Goal: Task Accomplishment & Management: Use online tool/utility

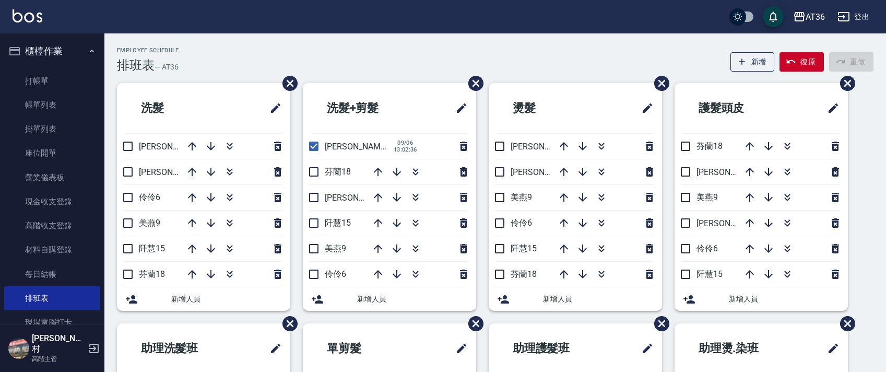
scroll to position [196, 0]
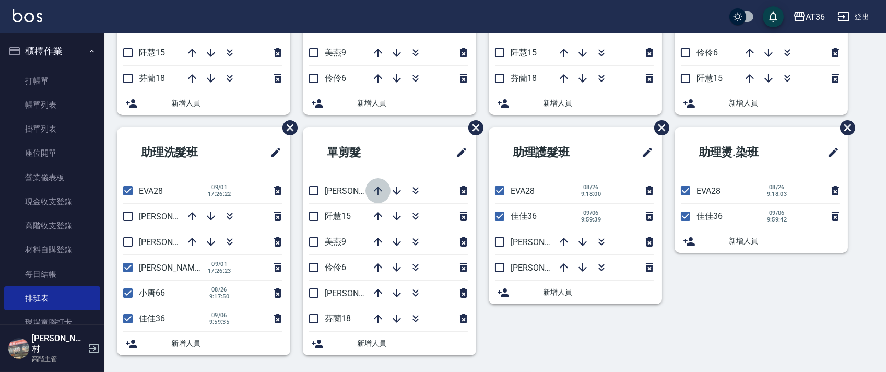
click at [380, 193] on icon "button" at bounding box center [378, 190] width 13 height 13
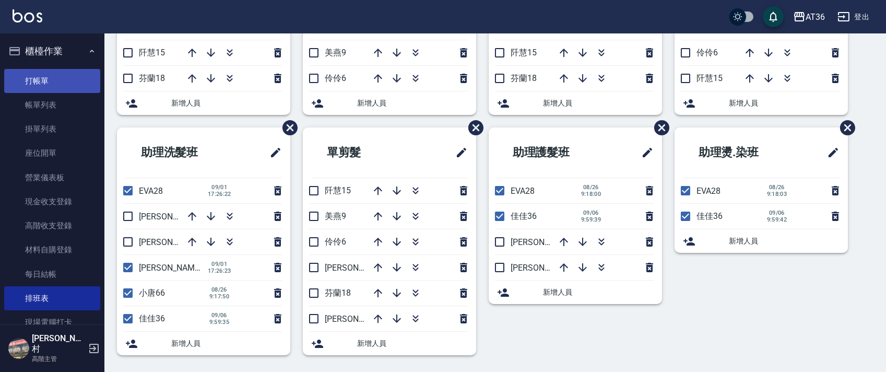
click at [74, 78] on link "打帳單" at bounding box center [52, 81] width 96 height 24
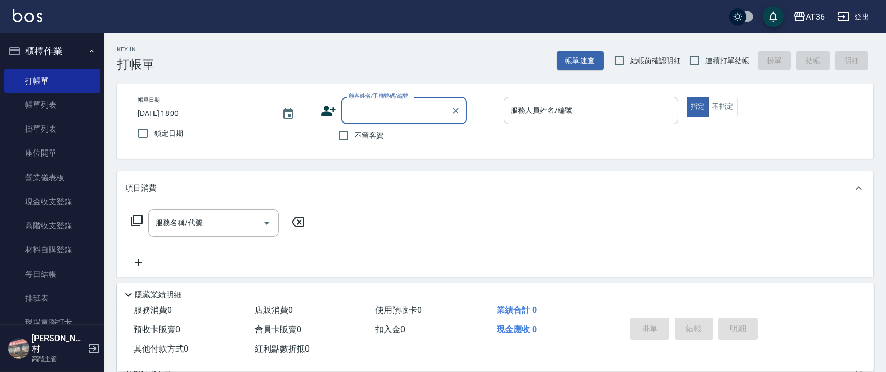
click at [513, 116] on input "服務人員姓名/編號" at bounding box center [591, 110] width 165 height 18
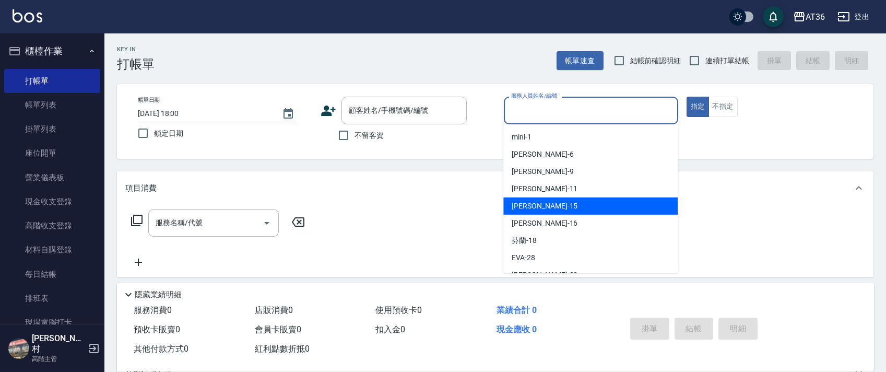
click at [530, 202] on span "阡慧 -15" at bounding box center [545, 206] width 66 height 11
type input "阡慧-15"
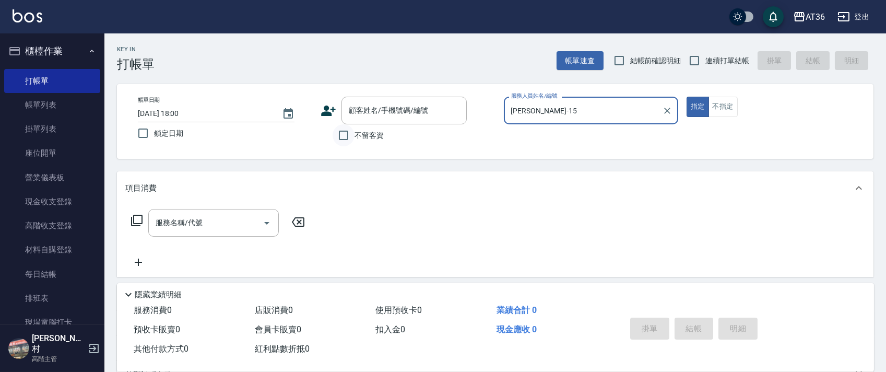
click at [345, 130] on input "不留客資" at bounding box center [344, 135] width 22 height 22
checkbox input "true"
click at [697, 62] on input "連續打單結帳" at bounding box center [695, 61] width 22 height 22
checkbox input "true"
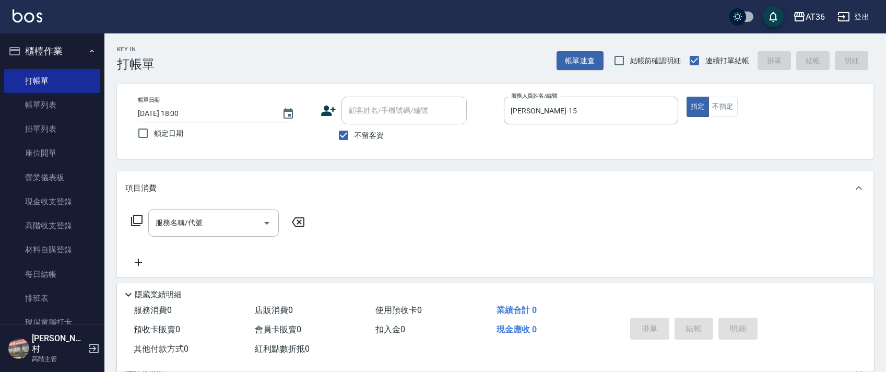
click at [138, 219] on icon at bounding box center [137, 220] width 13 height 13
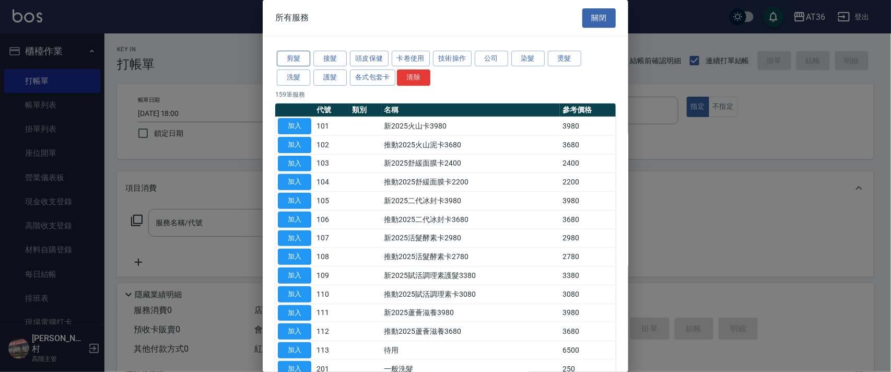
drag, startPoint x: 305, startPoint y: 55, endPoint x: 428, endPoint y: 154, distance: 157.9
click at [305, 55] on button "剪髮" at bounding box center [293, 59] width 33 height 16
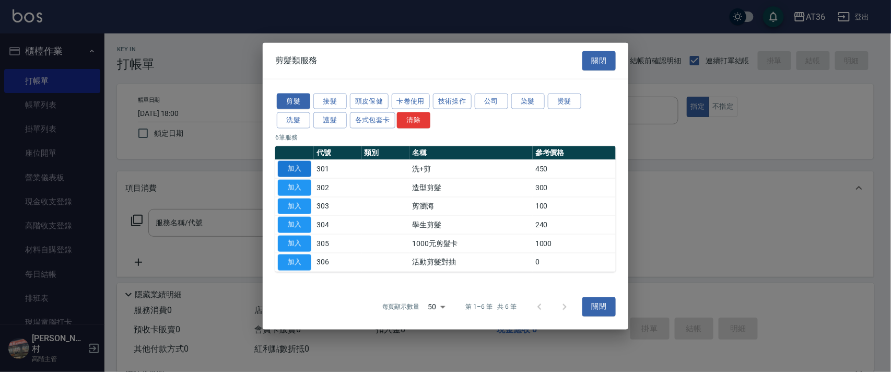
click at [299, 167] on button "加入" at bounding box center [294, 169] width 33 height 16
type input "洗+剪(301)"
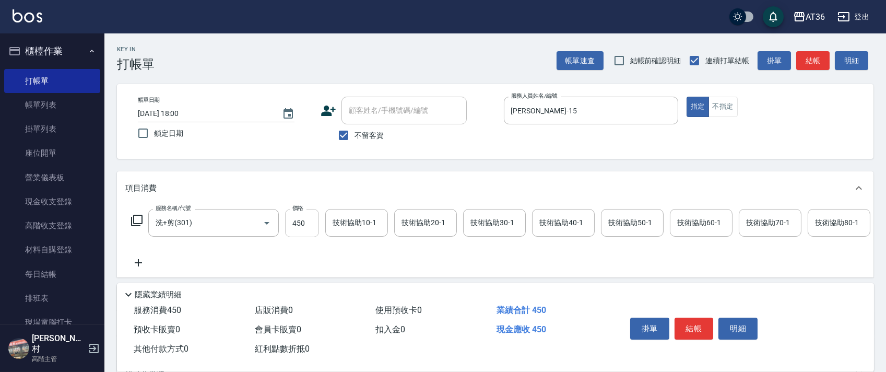
click at [297, 229] on input "450" at bounding box center [302, 223] width 34 height 28
type input "400"
click at [702, 328] on button "結帳" at bounding box center [694, 329] width 39 height 22
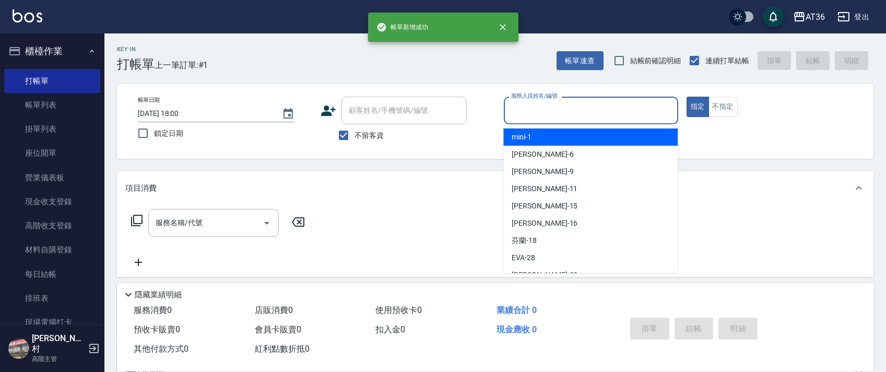
drag, startPoint x: 516, startPoint y: 109, endPoint x: 571, endPoint y: 163, distance: 77.2
click at [515, 109] on input "服務人員姓名/編號" at bounding box center [591, 110] width 165 height 18
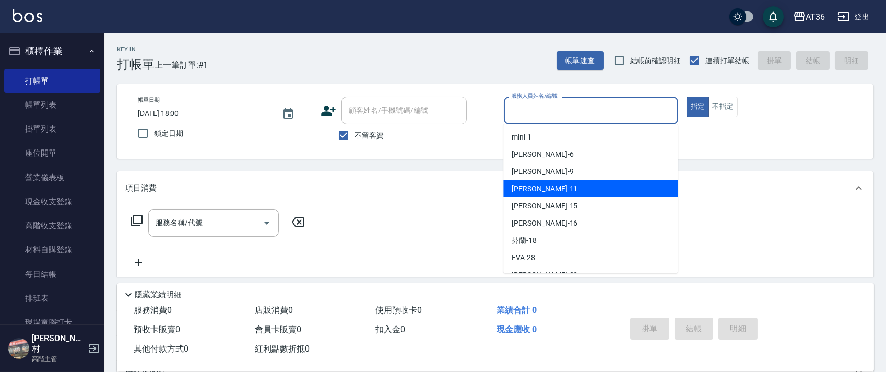
click at [534, 191] on span "[PERSON_NAME] -11" at bounding box center [545, 188] width 66 height 11
type input "[PERSON_NAME]-11"
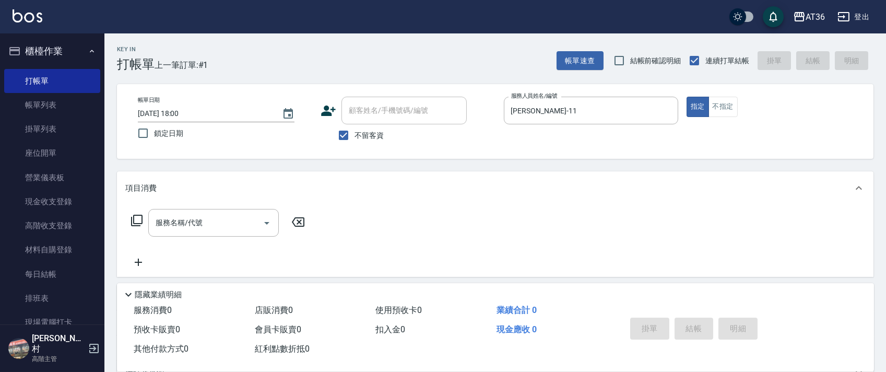
click at [138, 220] on icon at bounding box center [137, 220] width 13 height 13
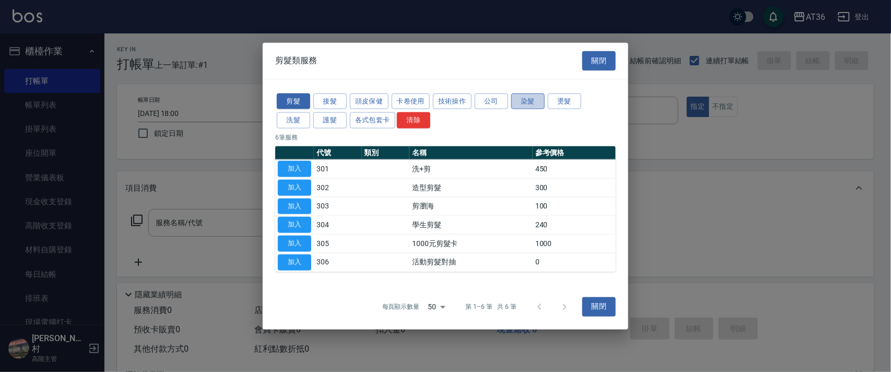
click at [527, 99] on button "染髮" at bounding box center [527, 101] width 33 height 16
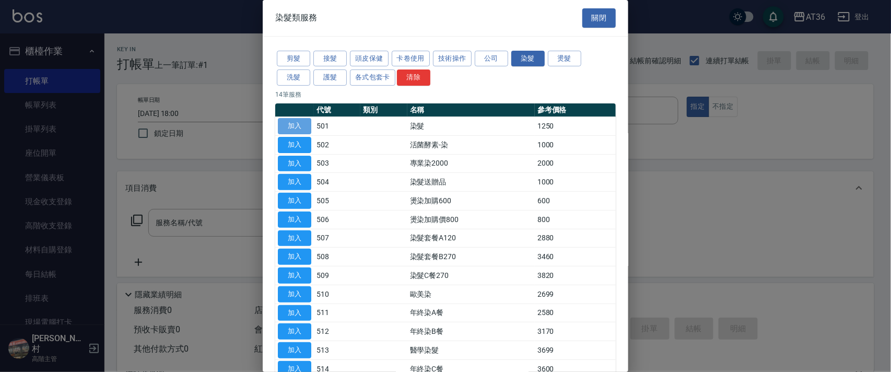
click at [286, 124] on button "加入" at bounding box center [294, 126] width 33 height 16
type input "染髮(501)"
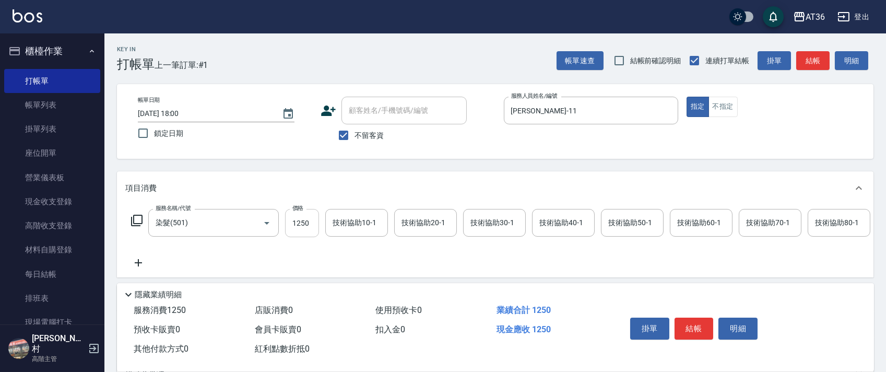
click at [290, 217] on input "1250" at bounding box center [302, 223] width 34 height 28
type input "2090"
click at [544, 224] on div "技術協助40-1 技術協助40-1" at bounding box center [563, 223] width 63 height 28
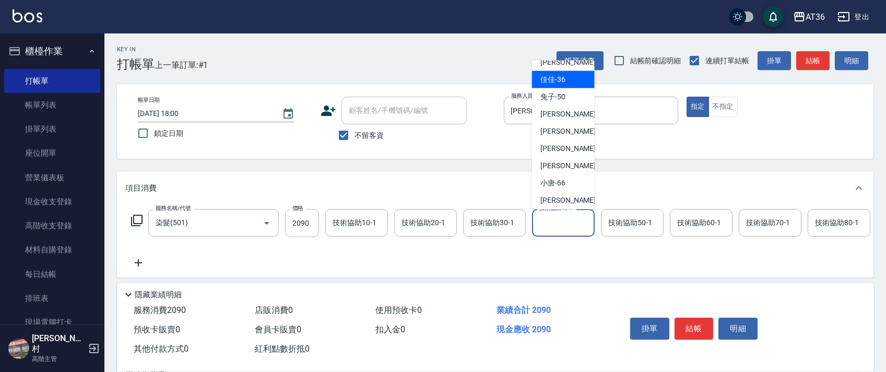
scroll to position [153, 0]
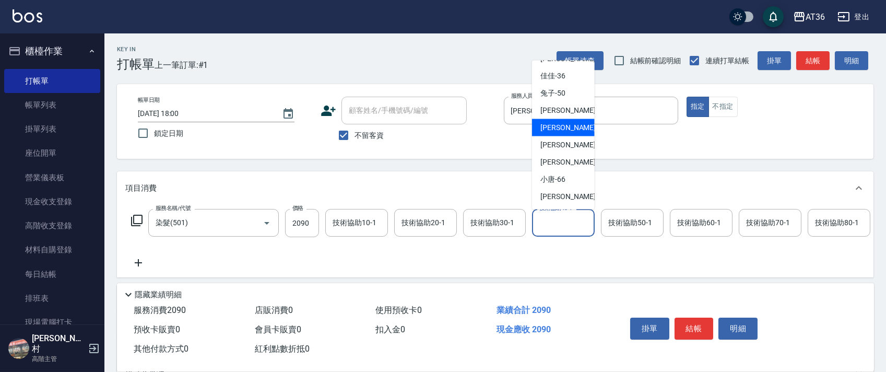
click at [560, 124] on span "[PERSON_NAME] -56" at bounding box center [574, 127] width 66 height 11
type input "[PERSON_NAME]-56"
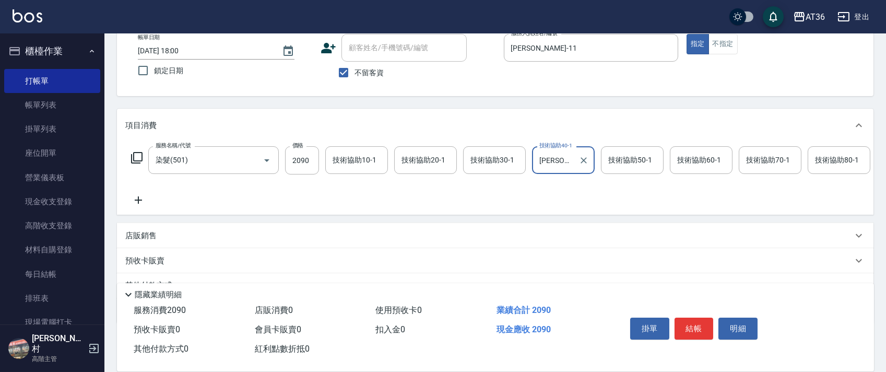
scroll to position [123, 0]
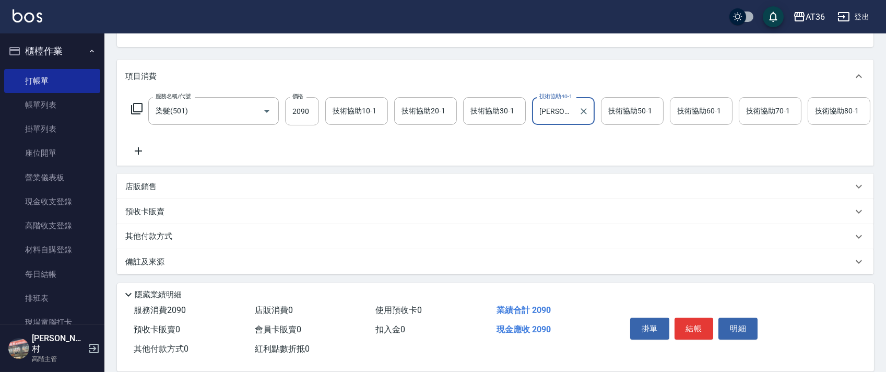
click at [161, 233] on p "其他付款方式" at bounding box center [151, 236] width 52 height 11
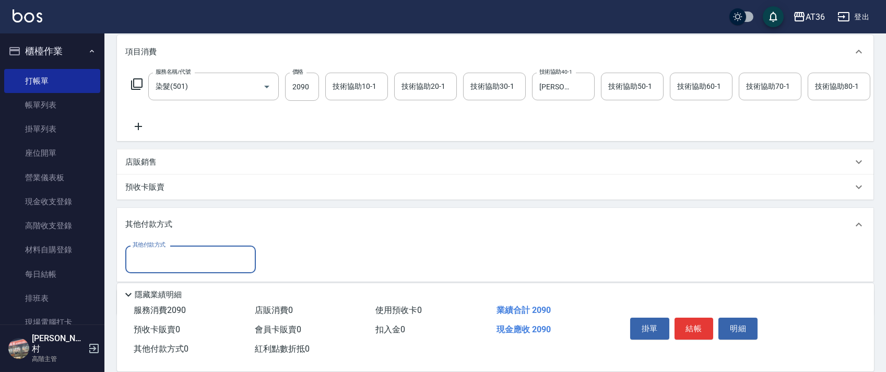
scroll to position [189, 0]
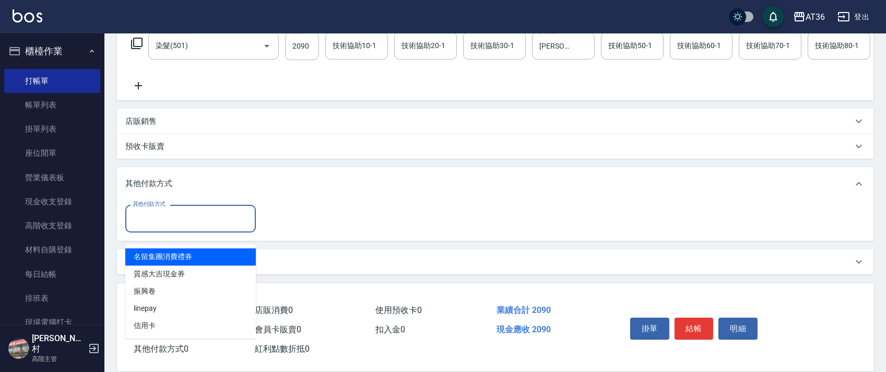
click at [182, 219] on input "其他付款方式" at bounding box center [190, 218] width 121 height 18
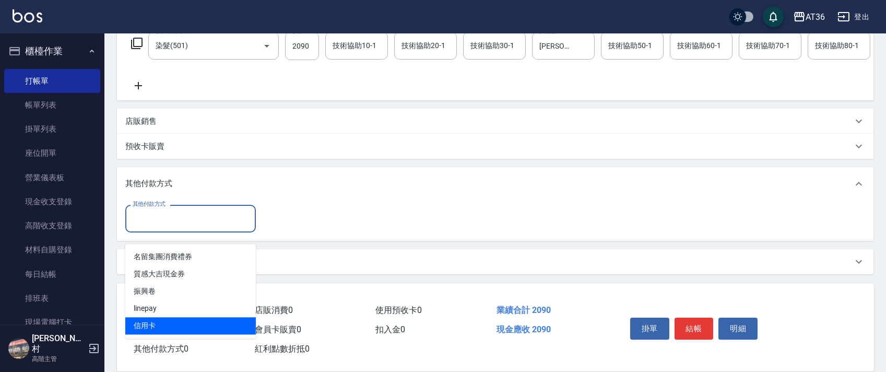
click at [159, 317] on span "信用卡" at bounding box center [190, 325] width 131 height 17
type input "信用卡"
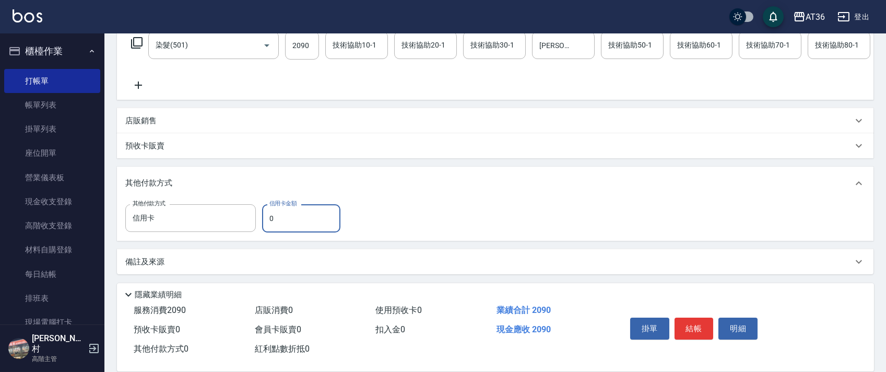
click at [267, 222] on input "0" at bounding box center [301, 218] width 78 height 28
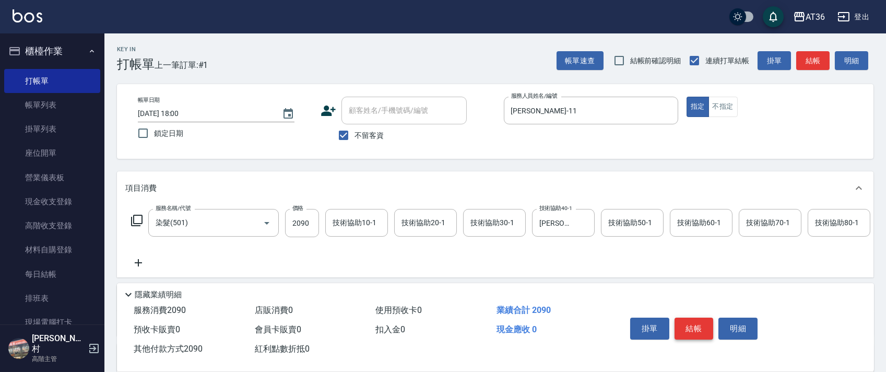
type input "2090"
click at [698, 333] on button "結帳" at bounding box center [694, 329] width 39 height 22
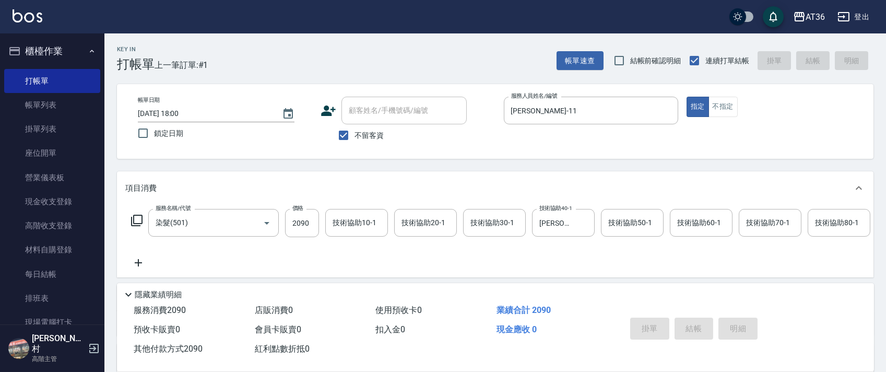
type input "2025/09/06 18:01"
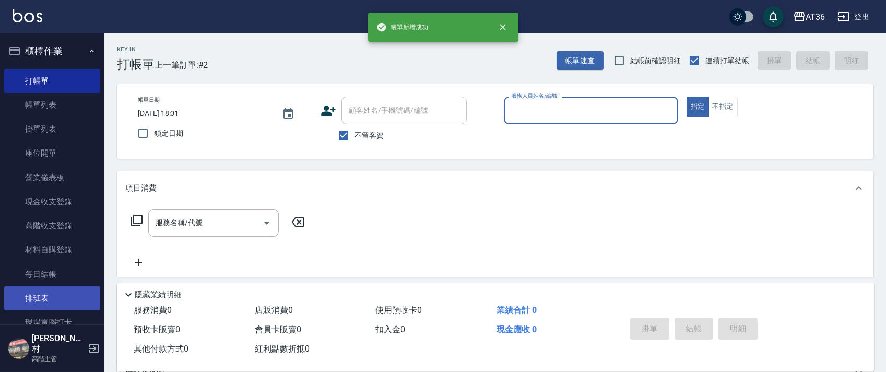
click at [42, 294] on link "排班表" at bounding box center [52, 298] width 96 height 24
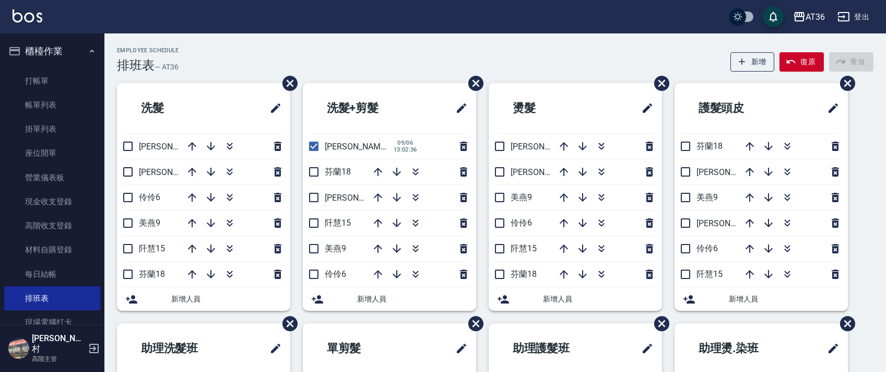
click at [132, 221] on input "checkbox" at bounding box center [128, 223] width 22 height 22
checkbox input "true"
drag, startPoint x: 128, startPoint y: 245, endPoint x: 492, endPoint y: 237, distance: 363.1
click at [129, 245] on input "checkbox" at bounding box center [128, 249] width 22 height 22
checkbox input "true"
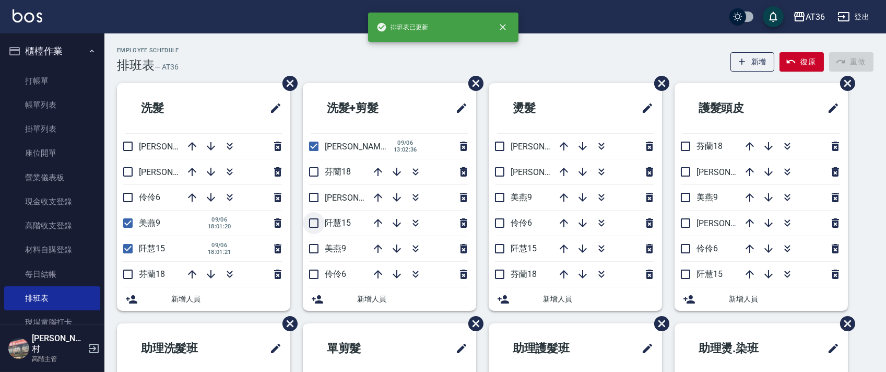
click at [315, 225] on input "checkbox" at bounding box center [314, 223] width 22 height 22
checkbox input "true"
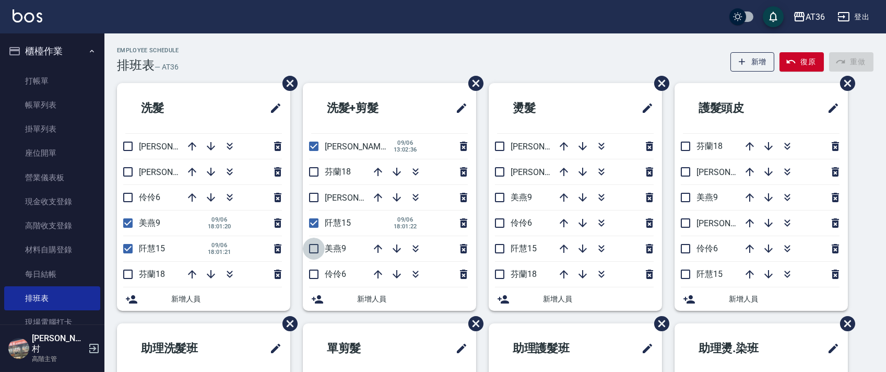
drag, startPoint x: 314, startPoint y: 246, endPoint x: 452, endPoint y: 252, distance: 138.0
click at [315, 246] on input "checkbox" at bounding box center [314, 249] width 22 height 22
checkbox input "true"
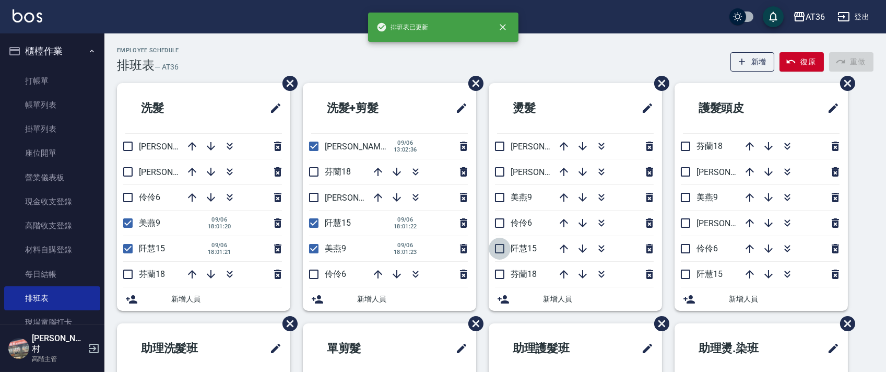
drag, startPoint x: 496, startPoint y: 247, endPoint x: 521, endPoint y: 149, distance: 100.2
click at [496, 247] on input "checkbox" at bounding box center [500, 249] width 22 height 22
checkbox input "true"
click at [498, 200] on input "checkbox" at bounding box center [500, 197] width 22 height 22
checkbox input "true"
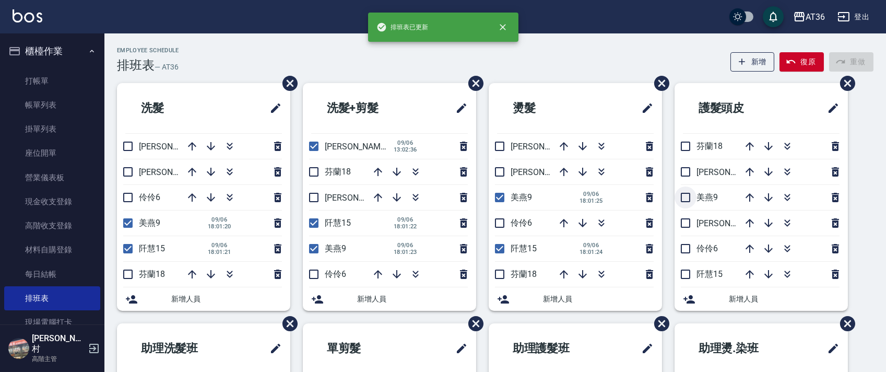
click at [683, 198] on input "checkbox" at bounding box center [686, 197] width 22 height 22
checkbox input "true"
drag, startPoint x: 684, startPoint y: 276, endPoint x: 384, endPoint y: 116, distance: 339.8
click at [684, 275] on input "checkbox" at bounding box center [686, 274] width 22 height 22
checkbox input "true"
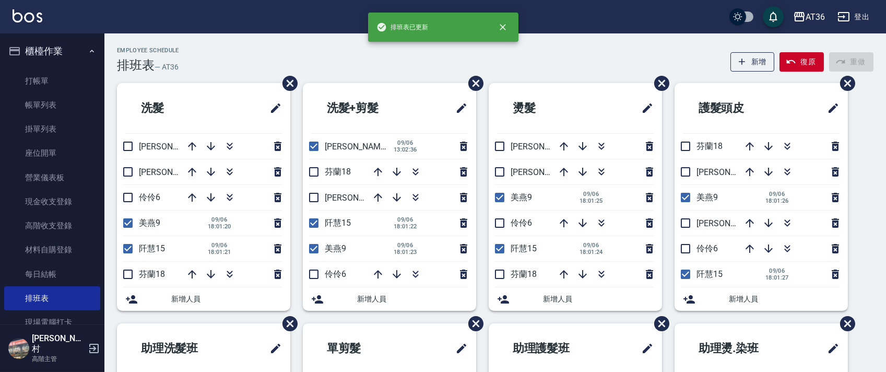
scroll to position [196, 0]
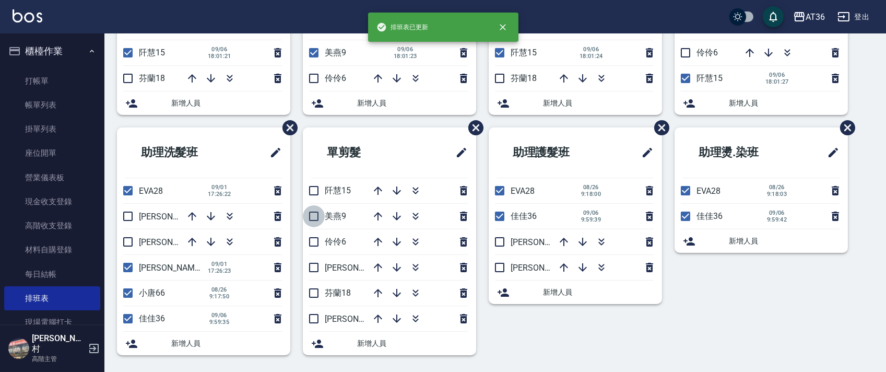
click at [311, 216] on input "checkbox" at bounding box center [314, 216] width 22 height 22
checkbox input "true"
click at [318, 193] on input "checkbox" at bounding box center [314, 191] width 22 height 22
checkbox input "true"
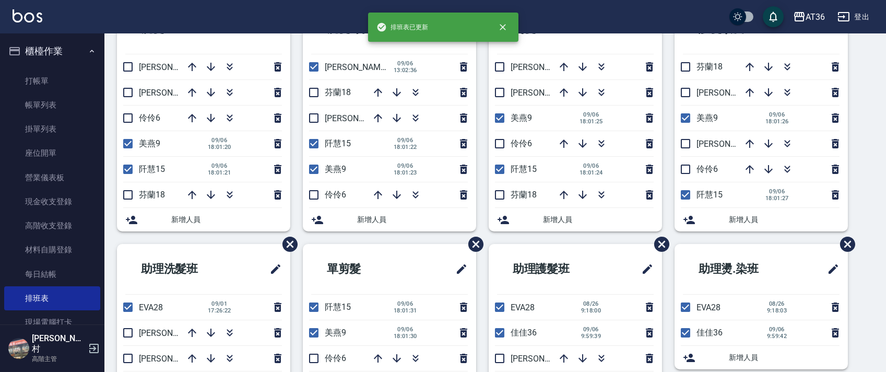
scroll to position [0, 0]
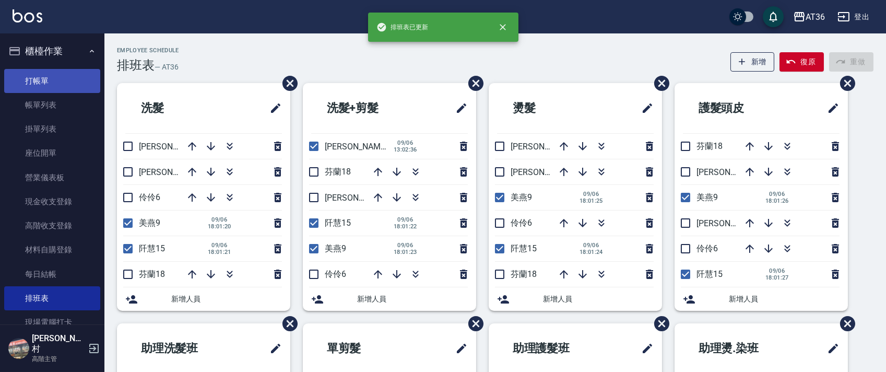
click at [46, 80] on link "打帳單" at bounding box center [52, 81] width 96 height 24
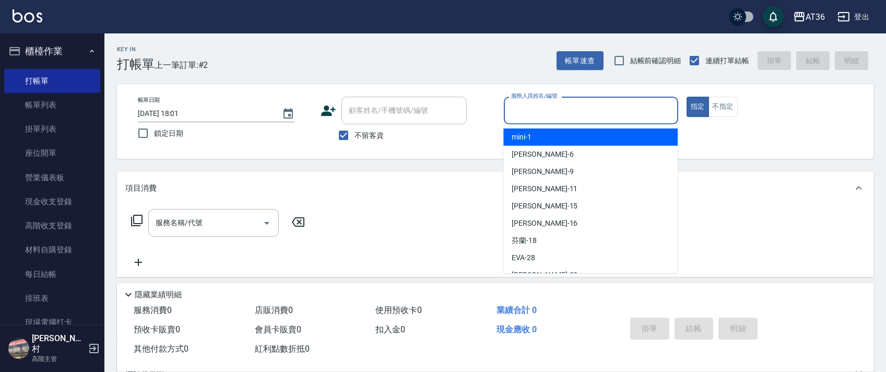
click at [515, 115] on input "服務人員姓名/編號" at bounding box center [591, 110] width 165 height 18
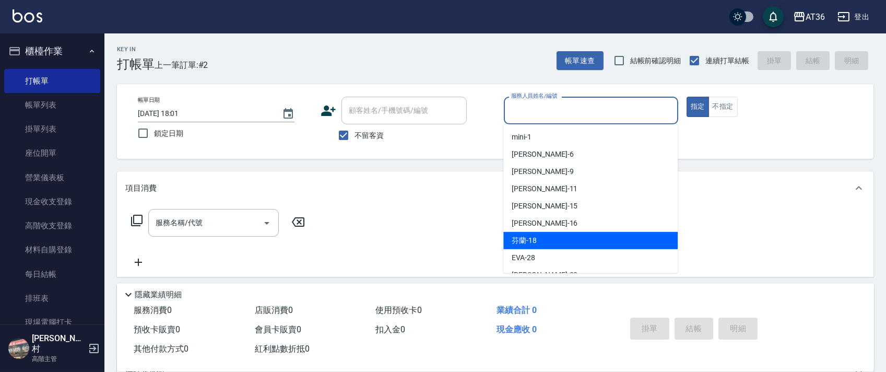
click at [534, 239] on span "芬蘭 -18" at bounding box center [524, 240] width 25 height 11
type input "芬蘭-18"
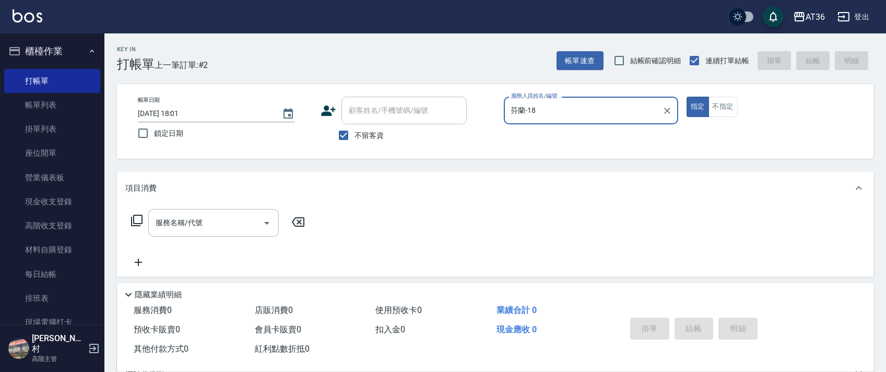
click at [140, 223] on icon at bounding box center [137, 220] width 13 height 13
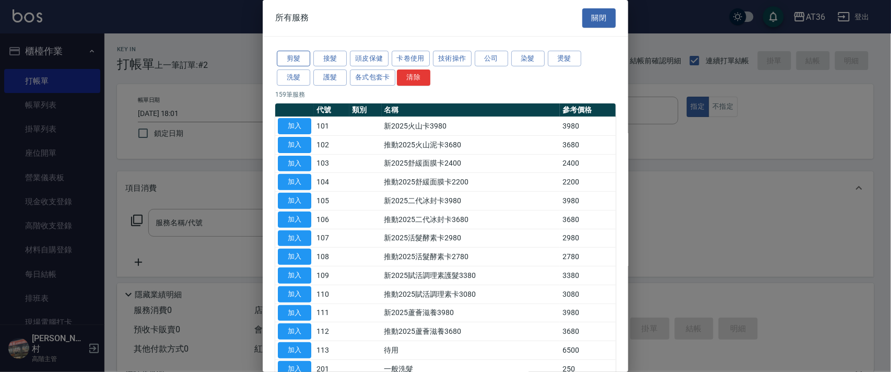
click at [293, 62] on button "剪髮" at bounding box center [293, 59] width 33 height 16
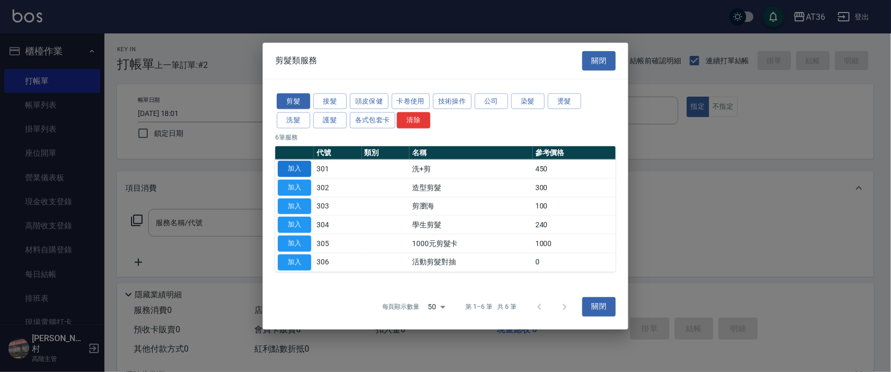
click at [302, 168] on button "加入" at bounding box center [294, 169] width 33 height 16
type input "洗+剪(301)"
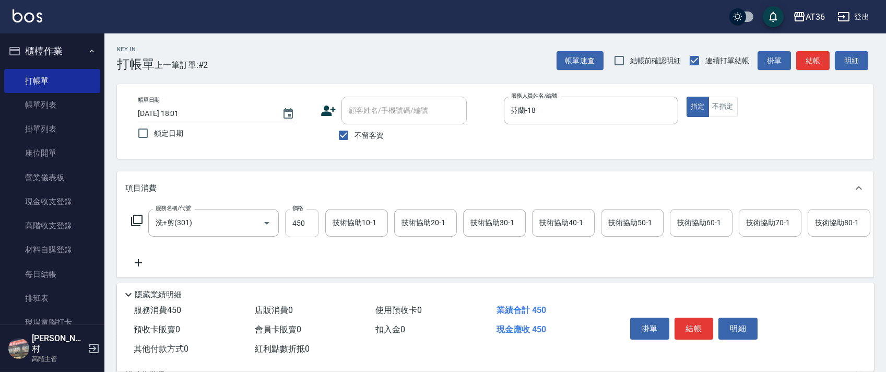
click at [295, 223] on input "450" at bounding box center [302, 223] width 34 height 28
type input "500"
click at [699, 333] on button "結帳" at bounding box center [694, 329] width 39 height 22
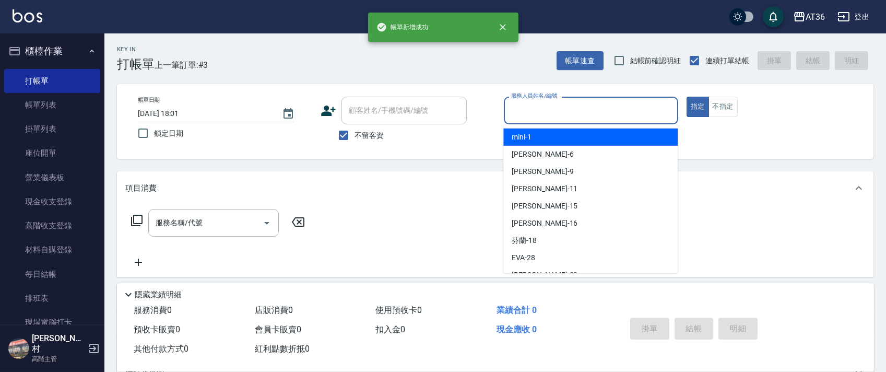
drag, startPoint x: 515, startPoint y: 113, endPoint x: 563, endPoint y: 134, distance: 52.6
click at [514, 116] on input "服務人員姓名/編號" at bounding box center [591, 110] width 165 height 18
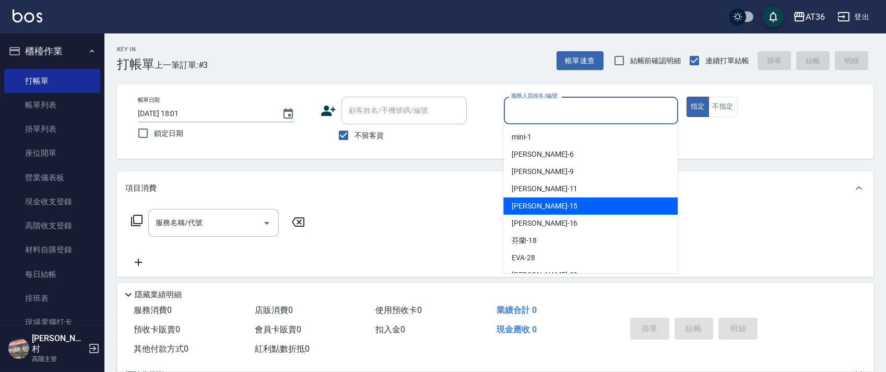
click at [537, 205] on div "阡慧 -15" at bounding box center [591, 205] width 174 height 17
type input "阡慧-15"
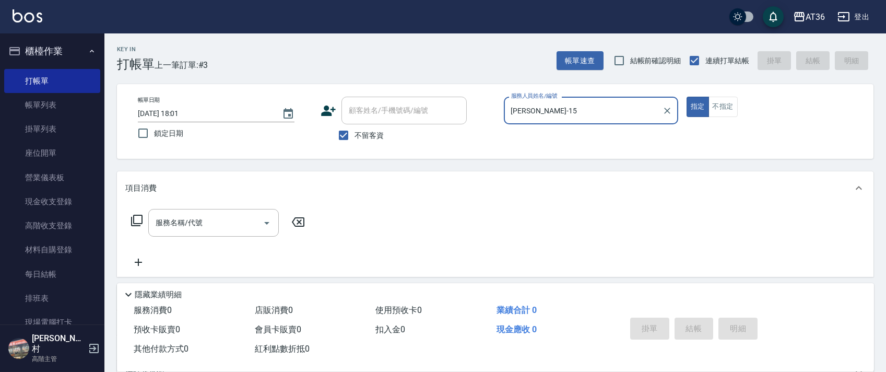
click at [137, 222] on icon at bounding box center [137, 220] width 13 height 13
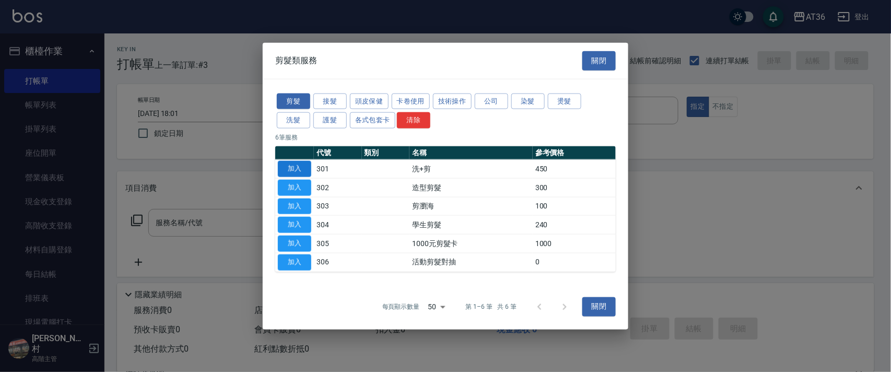
click at [294, 166] on button "加入" at bounding box center [294, 169] width 33 height 16
type input "洗+剪(301)"
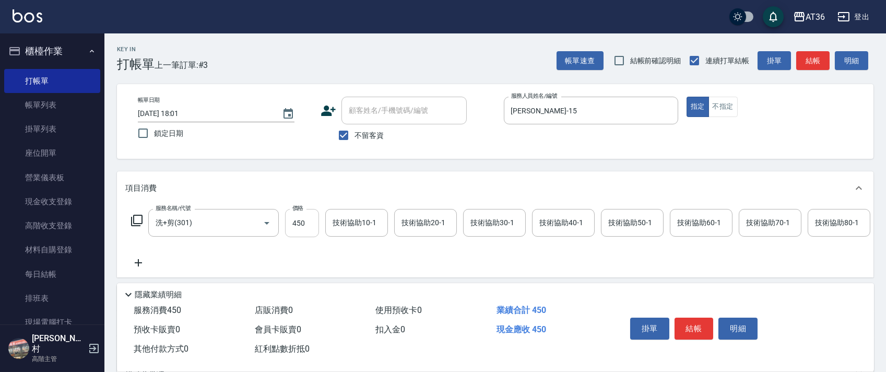
click at [293, 227] on input "450" at bounding box center [302, 223] width 34 height 28
type input "400"
click at [555, 226] on div "技術協助40-1 技術協助40-1" at bounding box center [563, 223] width 63 height 28
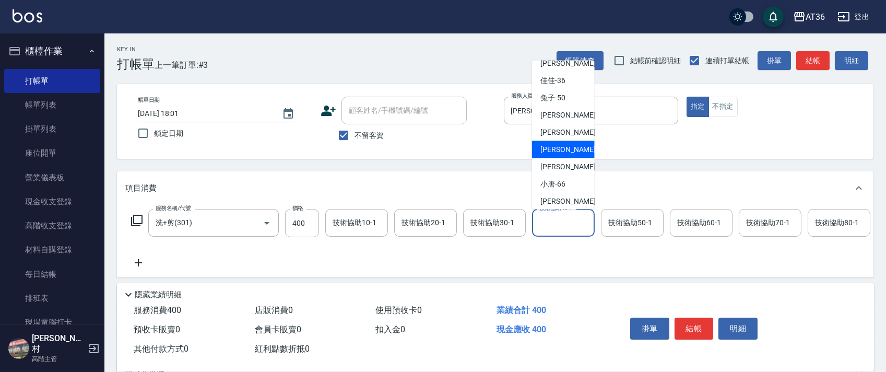
scroll to position [153, 0]
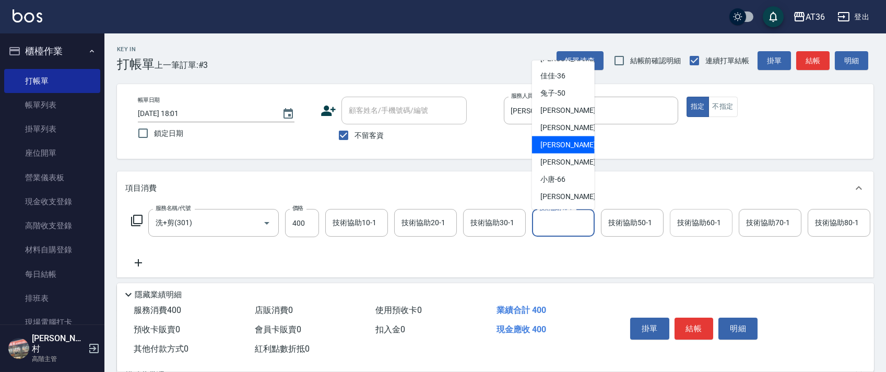
click at [570, 147] on div "[PERSON_NAME] -58" at bounding box center [563, 144] width 63 height 17
type input "[PERSON_NAME]-58"
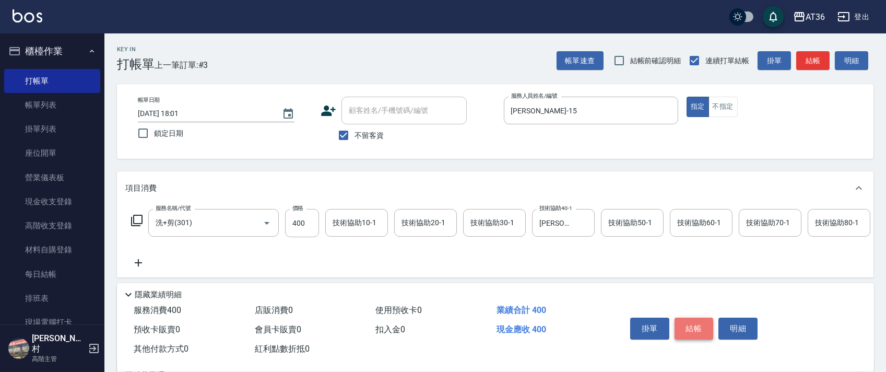
click at [694, 332] on button "結帳" at bounding box center [694, 329] width 39 height 22
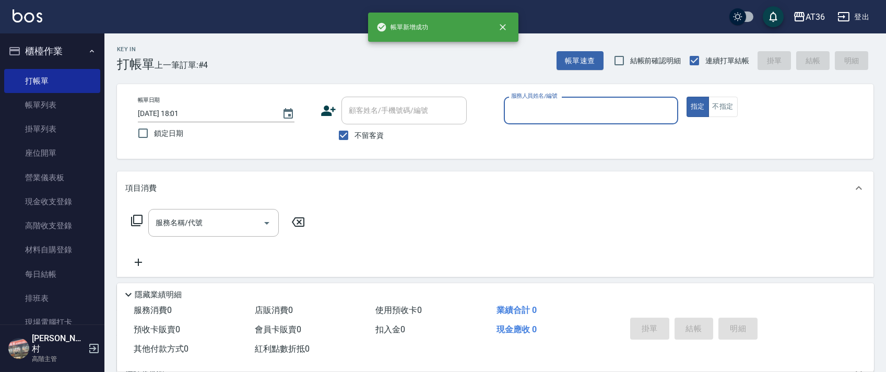
drag, startPoint x: 535, startPoint y: 110, endPoint x: 555, endPoint y: 122, distance: 22.8
click at [534, 110] on input "服務人員姓名/編號" at bounding box center [591, 110] width 165 height 18
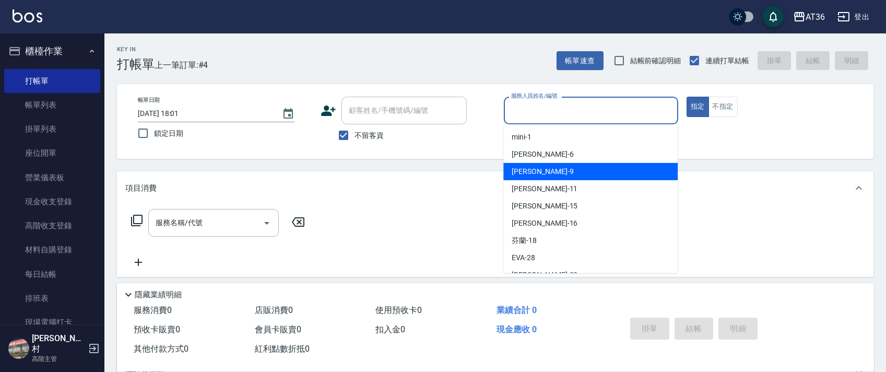
click at [549, 167] on div "美燕 -9" at bounding box center [591, 171] width 174 height 17
type input "美燕-9"
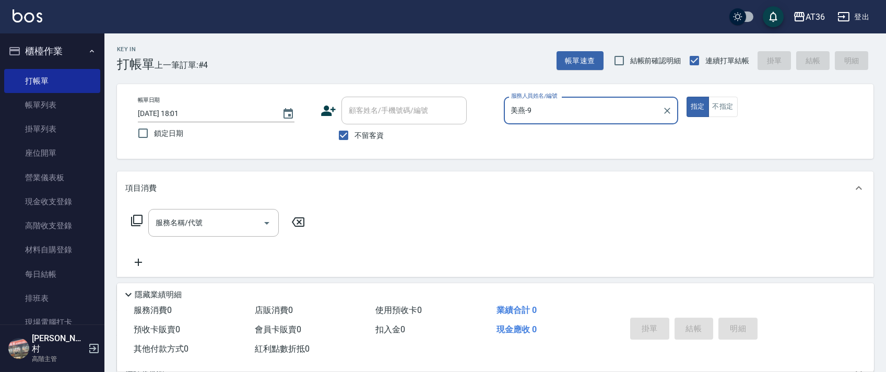
click at [134, 224] on icon at bounding box center [136, 220] width 11 height 11
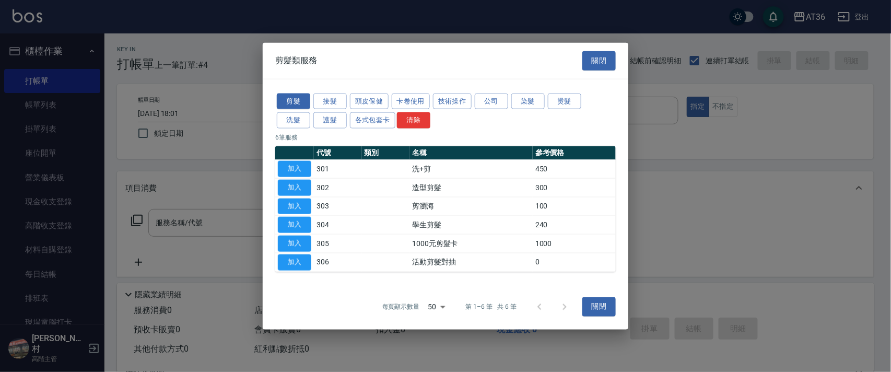
drag, startPoint x: 298, startPoint y: 202, endPoint x: 397, endPoint y: 203, distance: 99.2
click at [298, 203] on button "加入" at bounding box center [294, 206] width 33 height 16
type input "剪瀏海(303)"
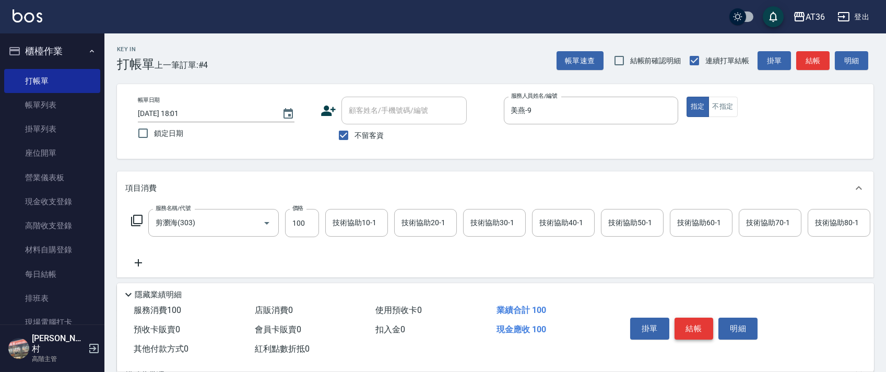
click at [691, 326] on button "結帳" at bounding box center [694, 329] width 39 height 22
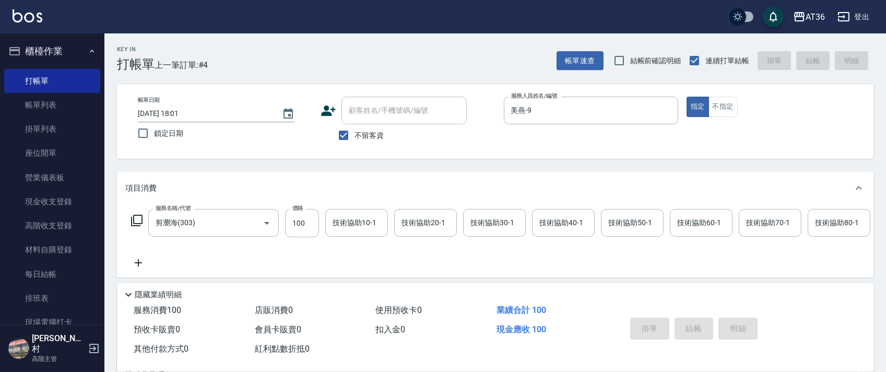
type input "2025/09/06 18:02"
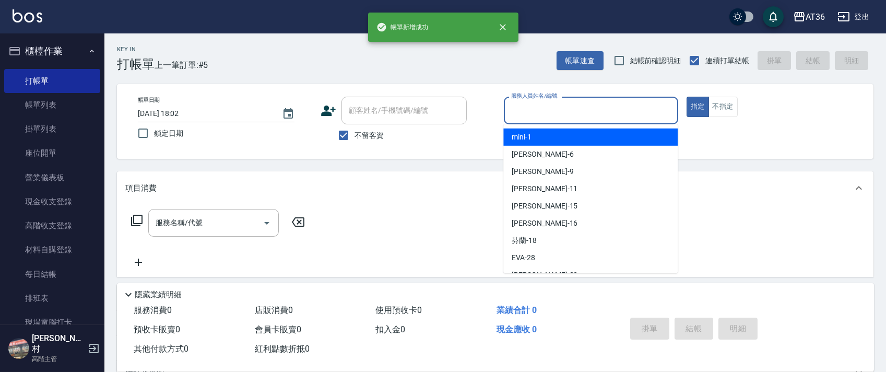
click at [511, 114] on input "服務人員姓名/編號" at bounding box center [591, 110] width 165 height 18
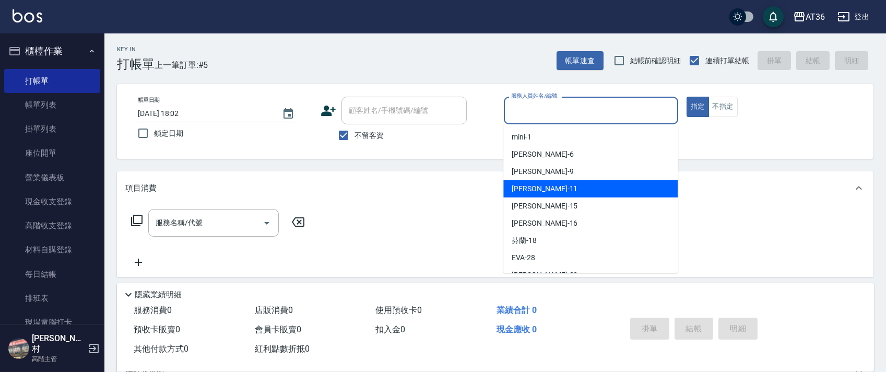
click at [533, 195] on div "[PERSON_NAME] -11" at bounding box center [591, 188] width 174 height 17
type input "[PERSON_NAME]-11"
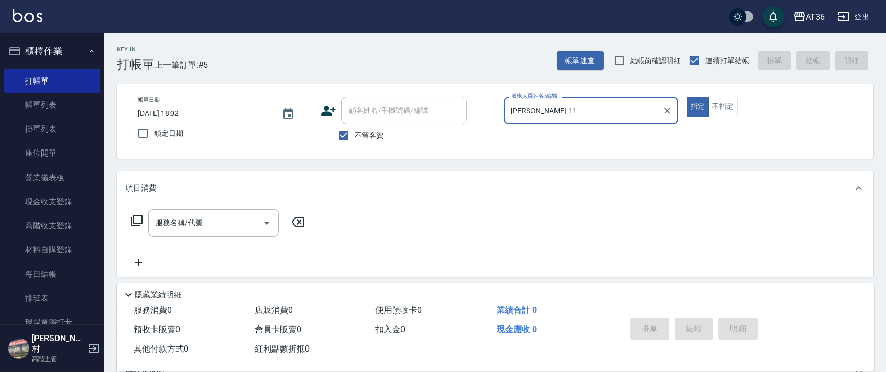
click at [135, 225] on icon at bounding box center [137, 220] width 13 height 13
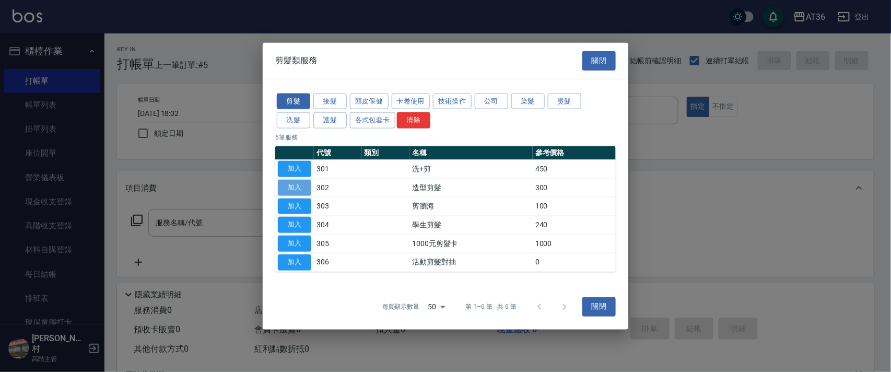
click at [297, 189] on button "加入" at bounding box center [294, 187] width 33 height 16
type input "造型剪髮(302)"
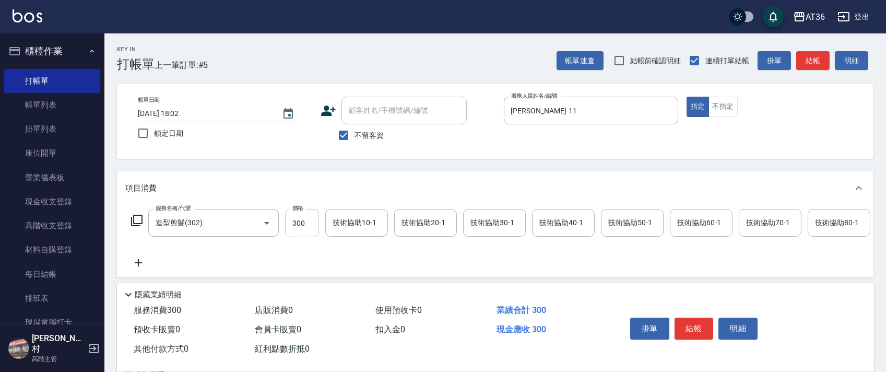
click at [294, 227] on input "300" at bounding box center [302, 223] width 34 height 28
type input "280"
click at [689, 328] on button "結帳" at bounding box center [694, 329] width 39 height 22
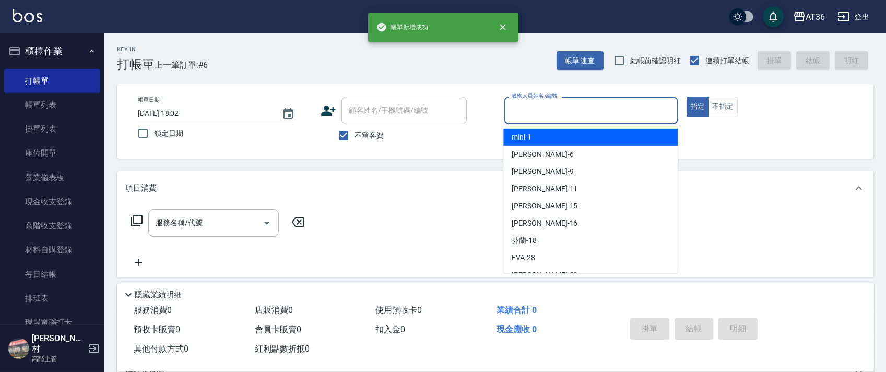
click at [516, 111] on input "服務人員姓名/編號" at bounding box center [591, 110] width 165 height 18
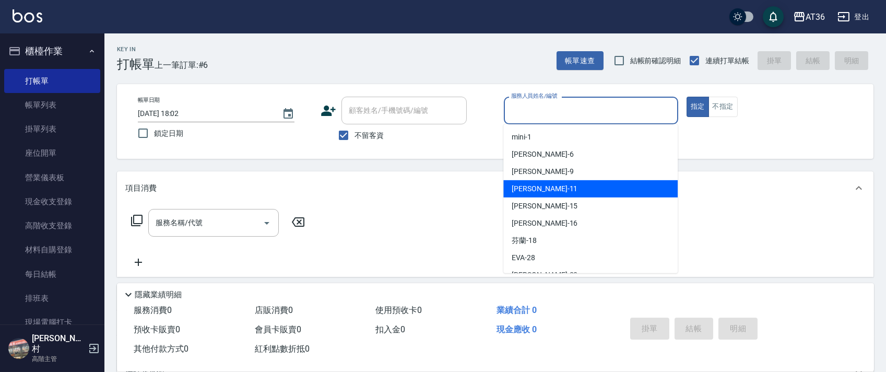
click at [533, 186] on span "[PERSON_NAME] -11" at bounding box center [545, 188] width 66 height 11
type input "[PERSON_NAME]-11"
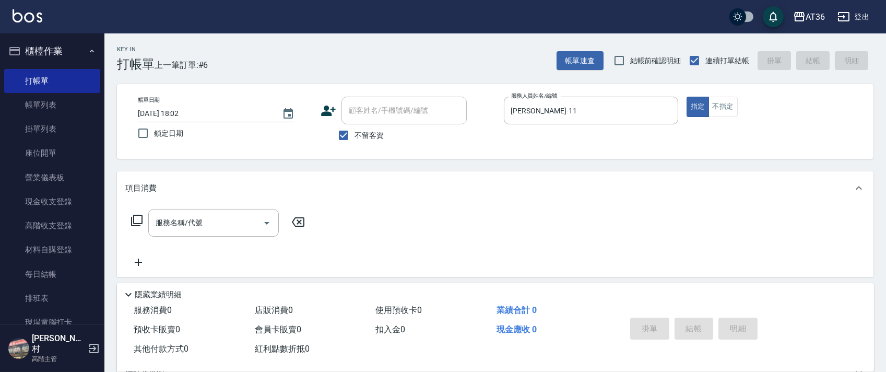
click at [134, 220] on icon at bounding box center [137, 220] width 13 height 13
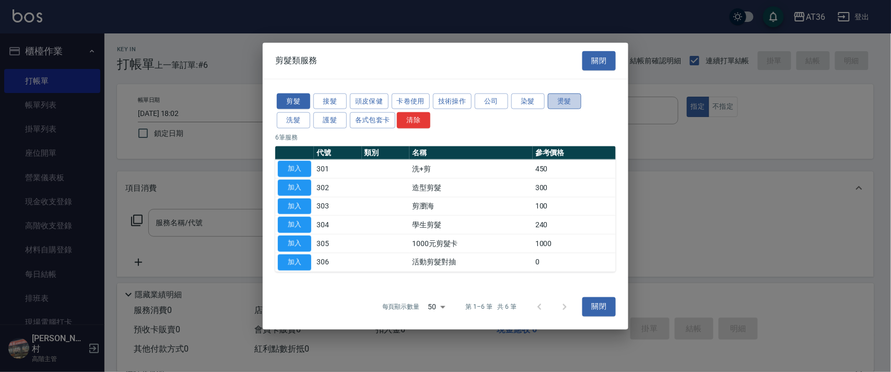
click at [571, 100] on button "燙髮" at bounding box center [564, 101] width 33 height 16
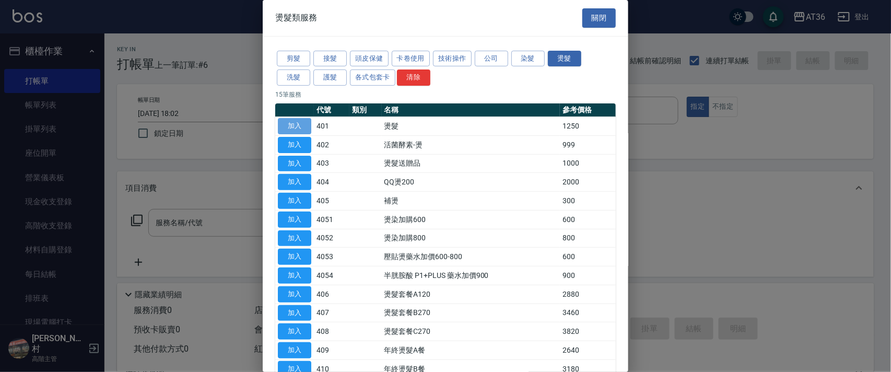
click at [299, 121] on button "加入" at bounding box center [294, 126] width 33 height 16
type input "燙髮(401)"
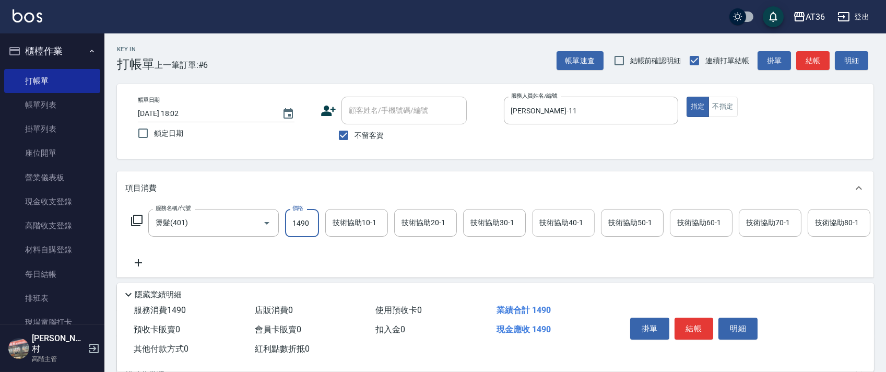
type input "1490"
click at [559, 221] on div "技術協助40-1 技術協助40-1" at bounding box center [563, 223] width 63 height 28
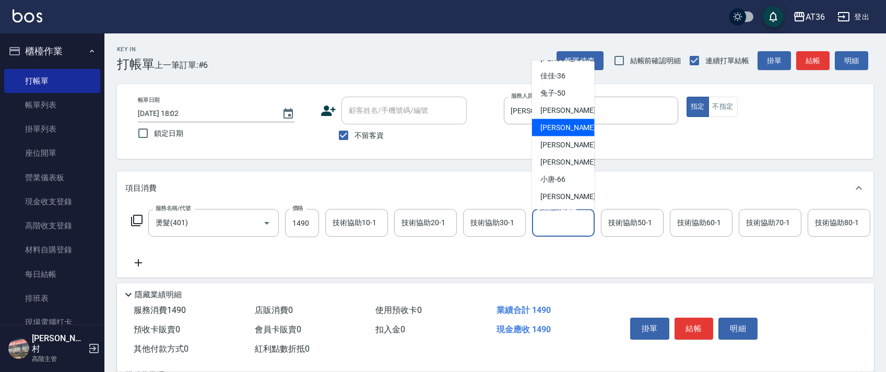
click at [569, 132] on div "[PERSON_NAME] -56" at bounding box center [563, 127] width 63 height 17
type input "[PERSON_NAME]-56"
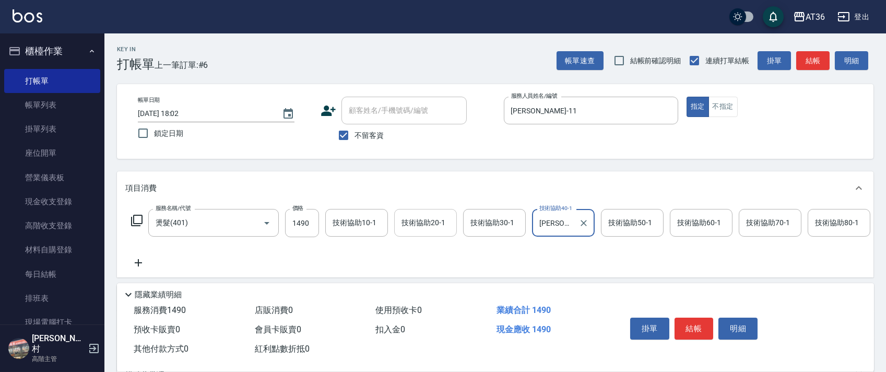
click at [419, 229] on input "技術協助20-1" at bounding box center [425, 223] width 53 height 18
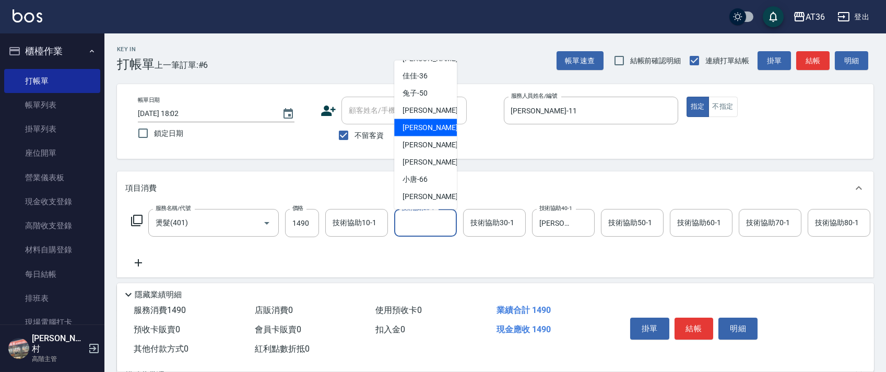
click at [426, 130] on span "[PERSON_NAME] -56" at bounding box center [436, 127] width 66 height 11
type input "[PERSON_NAME]-56"
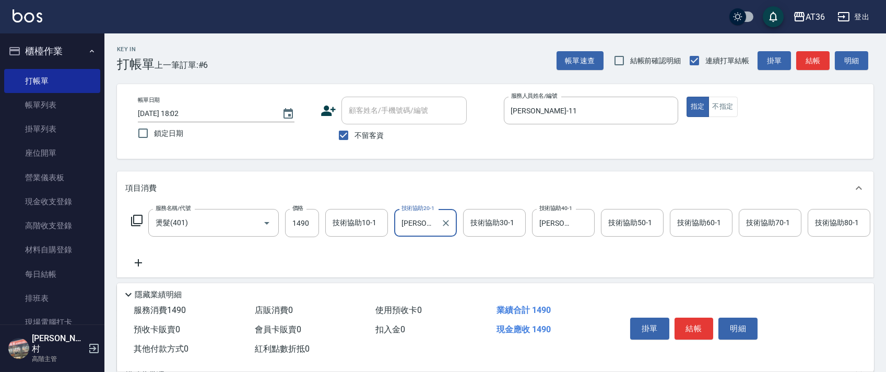
drag, startPoint x: 693, startPoint y: 325, endPoint x: 695, endPoint y: 311, distance: 13.7
click at [693, 325] on button "結帳" at bounding box center [694, 329] width 39 height 22
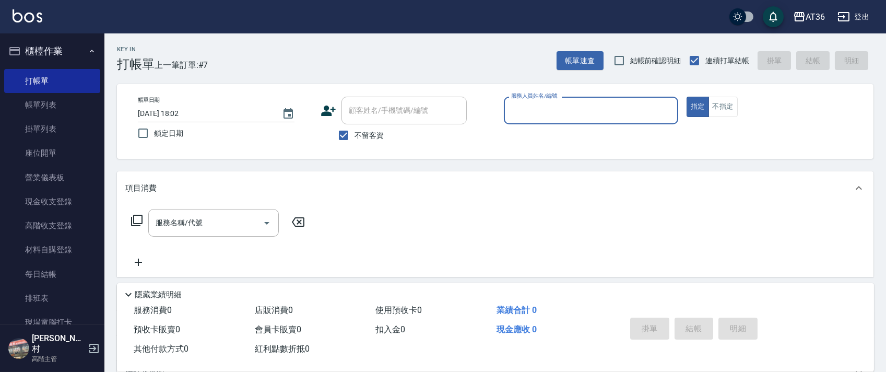
drag, startPoint x: 527, startPoint y: 110, endPoint x: 530, endPoint y: 115, distance: 6.1
click at [527, 111] on input "服務人員姓名/編號" at bounding box center [591, 110] width 165 height 18
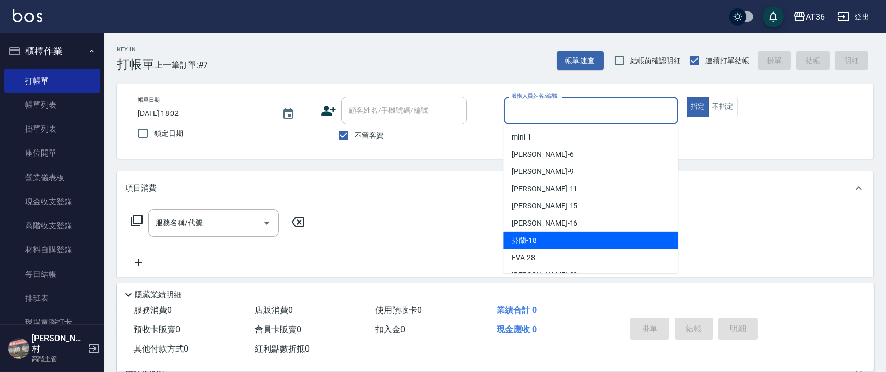
click at [540, 239] on div "芬蘭 -18" at bounding box center [591, 240] width 174 height 17
type input "芬蘭-18"
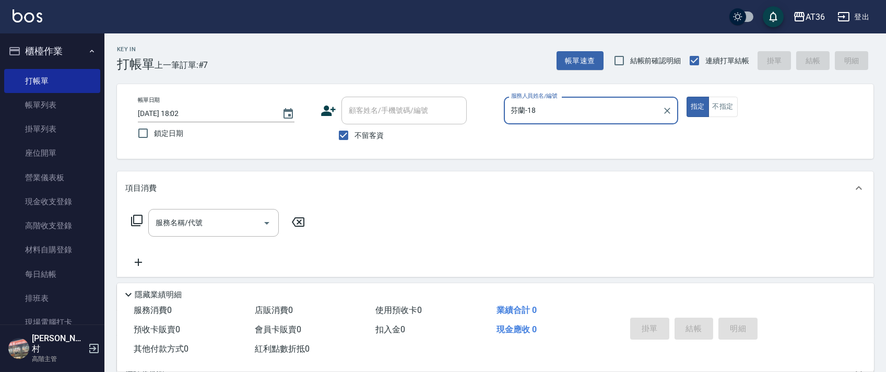
click at [134, 222] on icon at bounding box center [137, 220] width 13 height 13
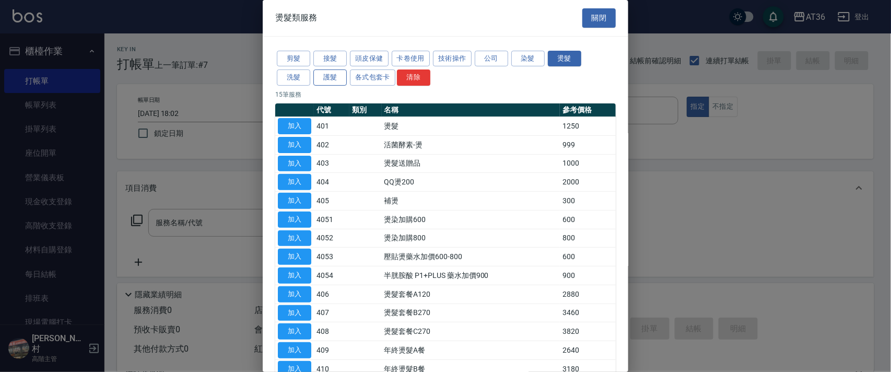
click at [296, 57] on button "剪髮" at bounding box center [293, 59] width 33 height 16
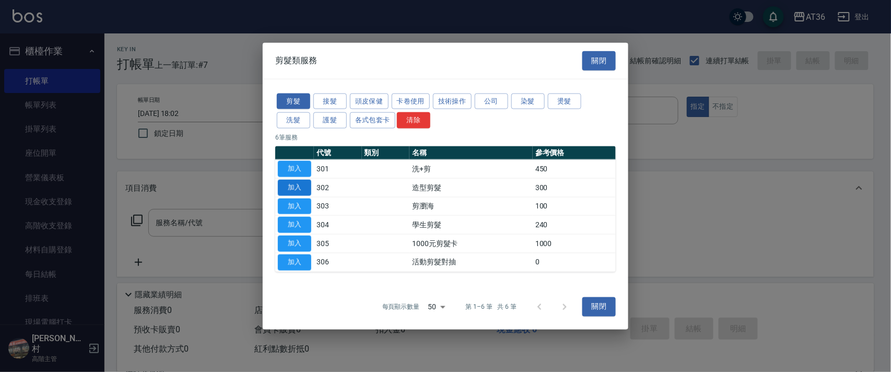
click at [294, 183] on button "加入" at bounding box center [294, 187] width 33 height 16
type input "造型剪髮(302)"
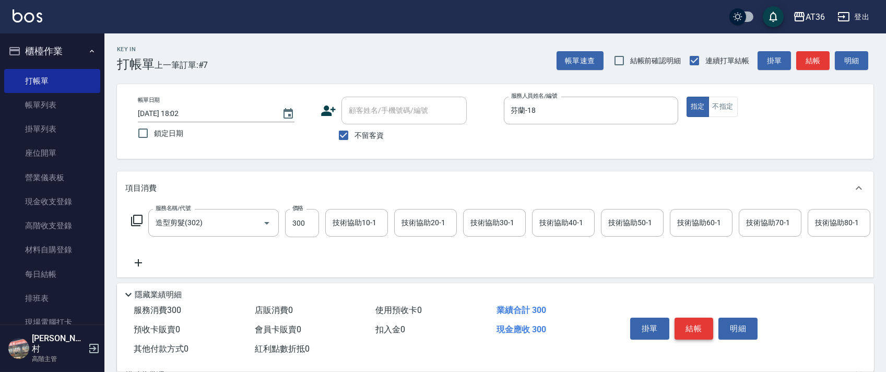
click at [697, 327] on button "結帳" at bounding box center [694, 329] width 39 height 22
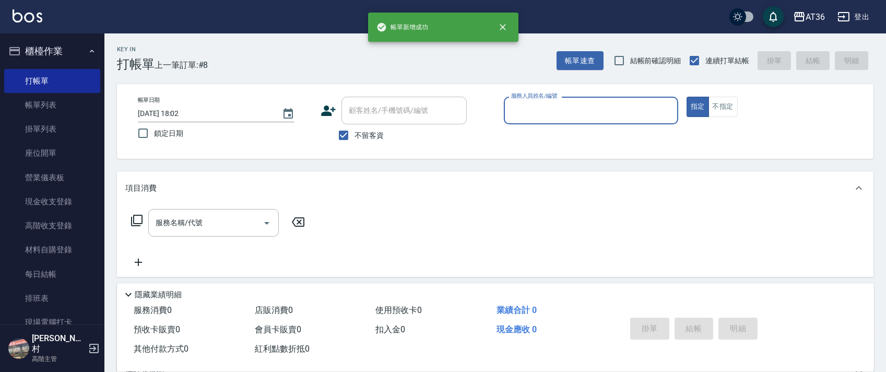
drag, startPoint x: 57, startPoint y: 296, endPoint x: 321, endPoint y: 170, distance: 292.3
click at [57, 297] on link "排班表" at bounding box center [52, 298] width 96 height 24
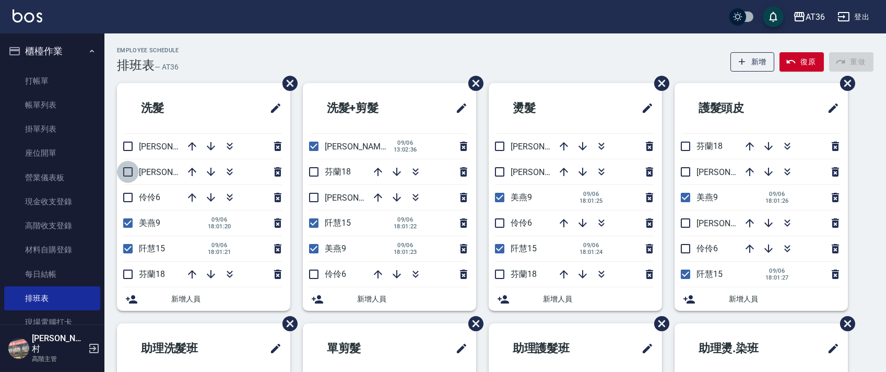
click at [126, 170] on input "checkbox" at bounding box center [128, 172] width 22 height 22
checkbox input "true"
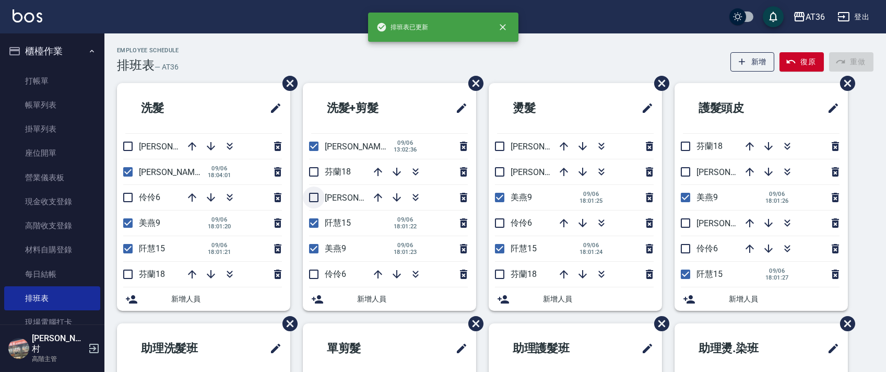
click at [319, 200] on input "checkbox" at bounding box center [314, 197] width 22 height 22
checkbox input "true"
click at [500, 174] on input "checkbox" at bounding box center [500, 172] width 22 height 22
checkbox input "true"
click at [687, 226] on input "checkbox" at bounding box center [686, 223] width 22 height 22
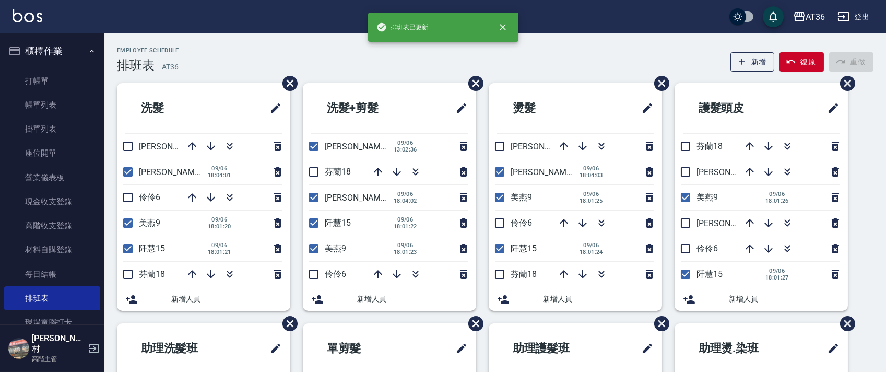
checkbox input "true"
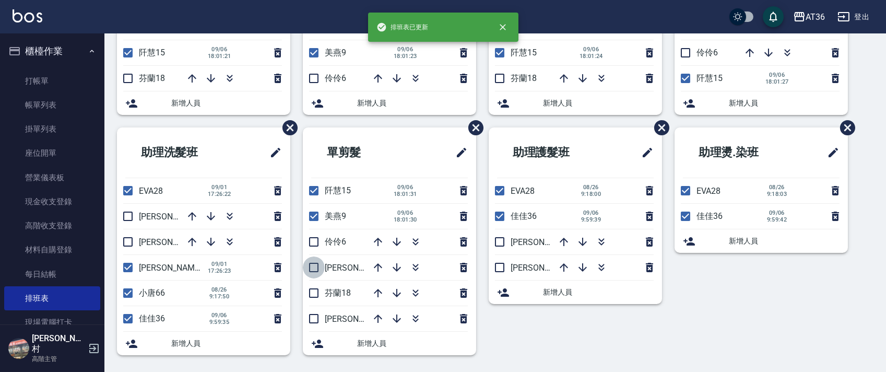
click at [317, 268] on input "checkbox" at bounding box center [314, 267] width 22 height 22
checkbox input "true"
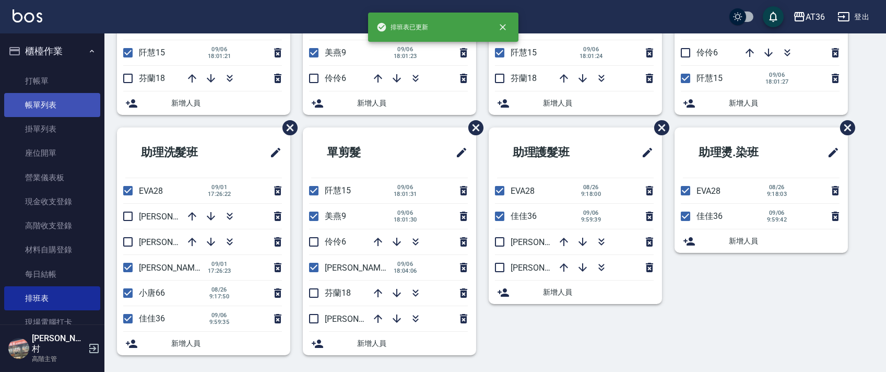
scroll to position [0, 0]
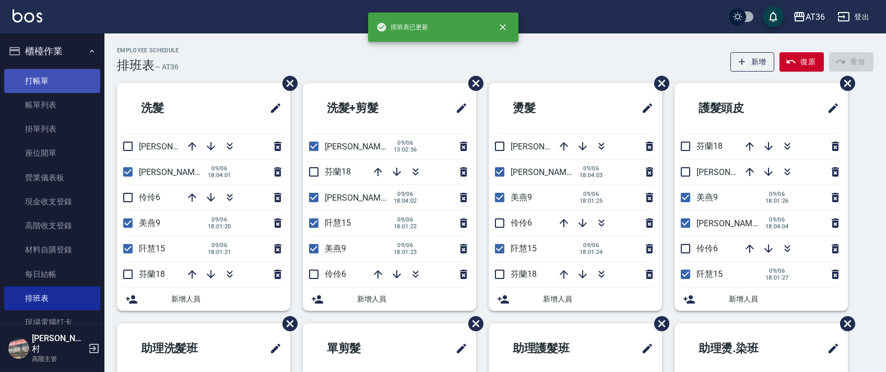
click at [46, 81] on link "打帳單" at bounding box center [52, 81] width 96 height 24
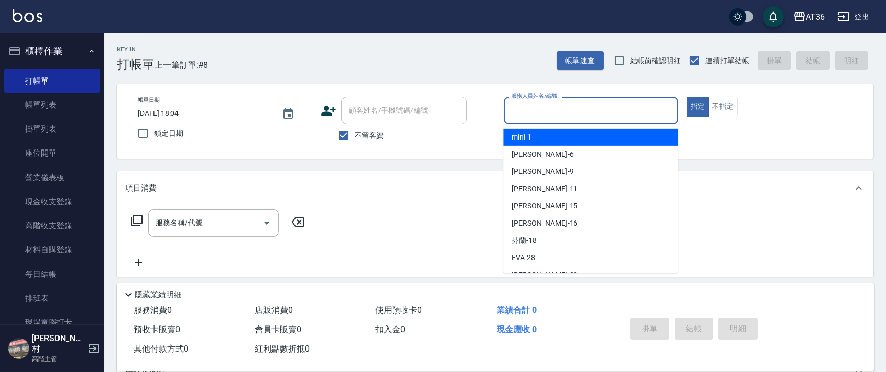
drag, startPoint x: 513, startPoint y: 104, endPoint x: 525, endPoint y: 113, distance: 15.1
click at [512, 106] on input "服務人員姓名/編號" at bounding box center [591, 110] width 165 height 18
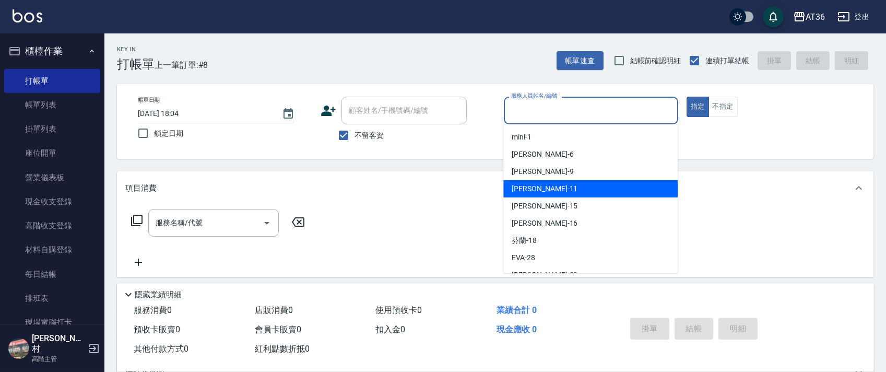
click at [535, 183] on span "[PERSON_NAME] -11" at bounding box center [545, 188] width 66 height 11
type input "[PERSON_NAME]-11"
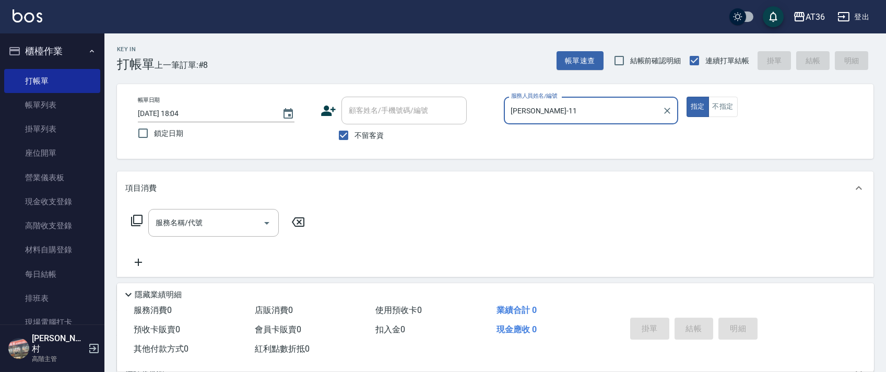
click at [139, 220] on icon at bounding box center [137, 220] width 13 height 13
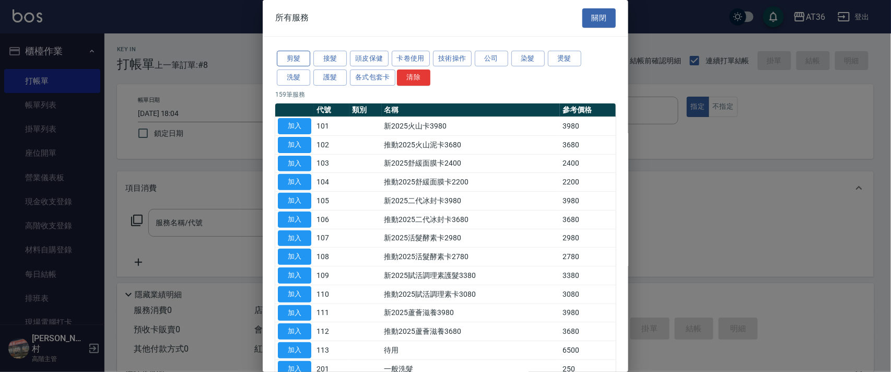
click at [293, 53] on button "剪髮" at bounding box center [293, 59] width 33 height 16
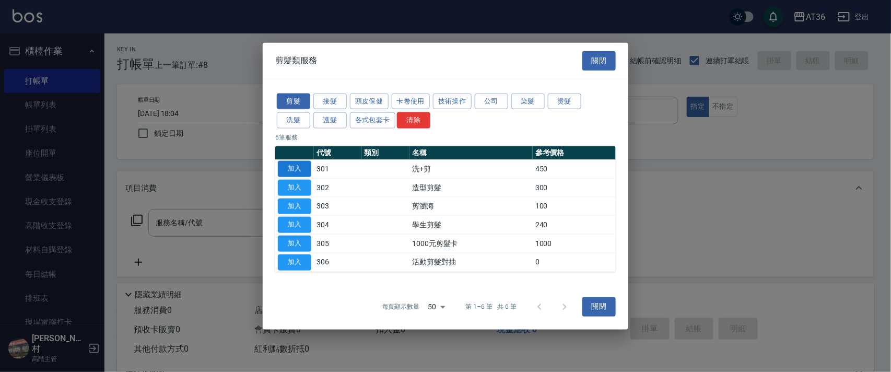
click at [302, 171] on button "加入" at bounding box center [294, 169] width 33 height 16
type input "洗+剪(301)"
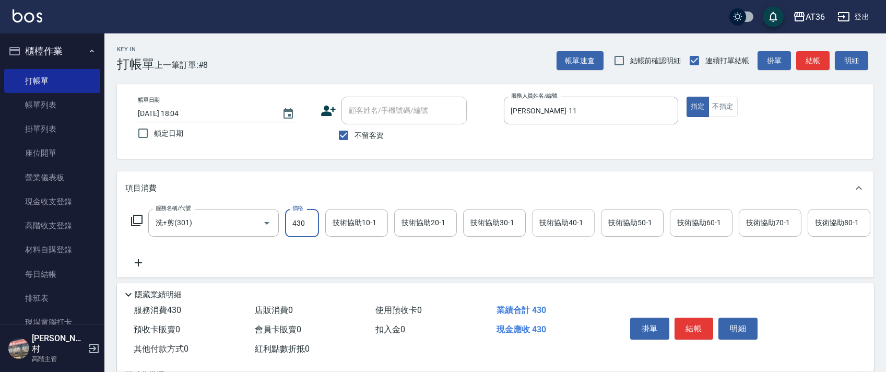
type input "430"
click at [546, 221] on div "技術協助40-1 技術協助40-1" at bounding box center [563, 223] width 63 height 28
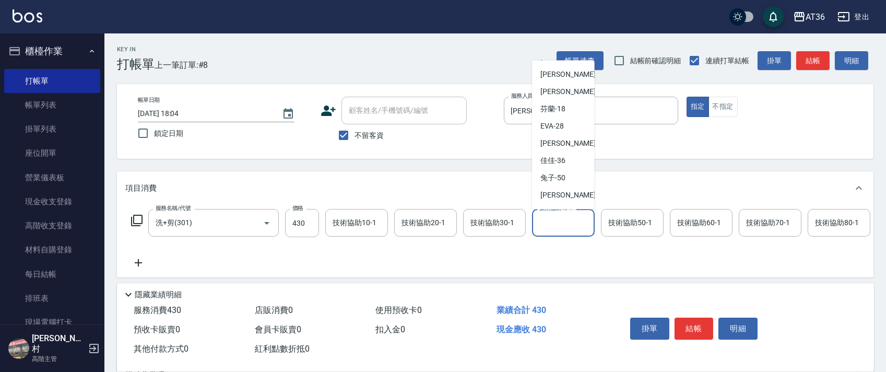
scroll to position [153, 0]
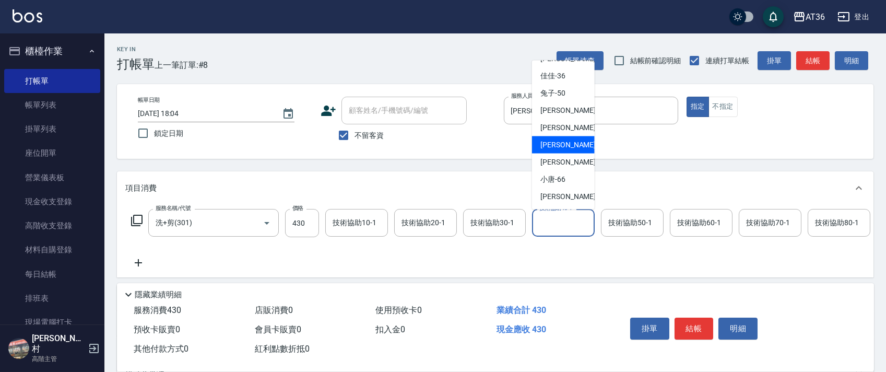
click at [569, 142] on div "[PERSON_NAME] -58" at bounding box center [563, 144] width 63 height 17
type input "[PERSON_NAME]-58"
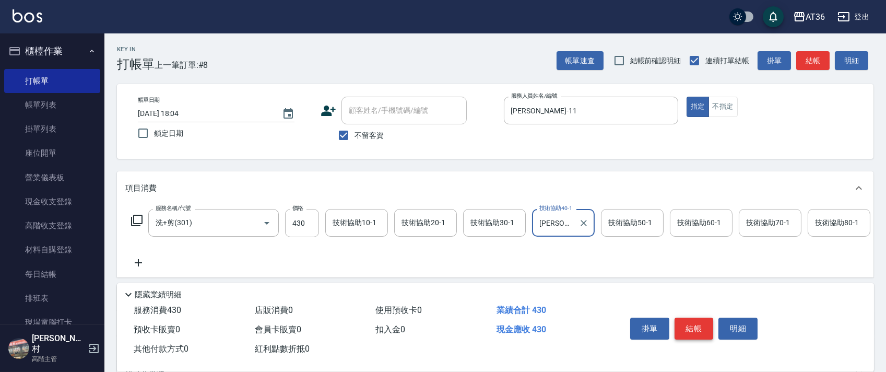
click at [692, 324] on button "結帳" at bounding box center [694, 329] width 39 height 22
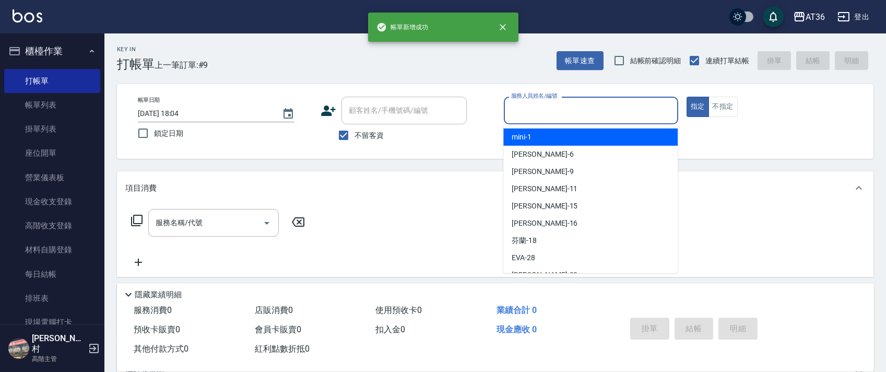
click at [524, 119] on input "服務人員姓名/編號" at bounding box center [591, 110] width 165 height 18
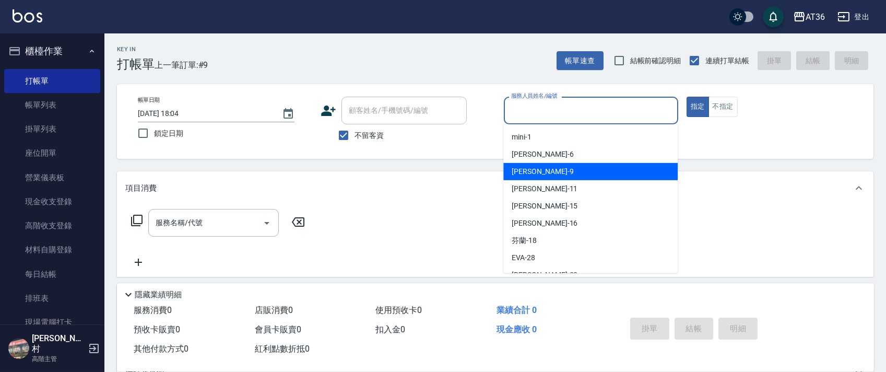
click at [531, 172] on span "美燕 -9" at bounding box center [543, 171] width 62 height 11
type input "美燕-9"
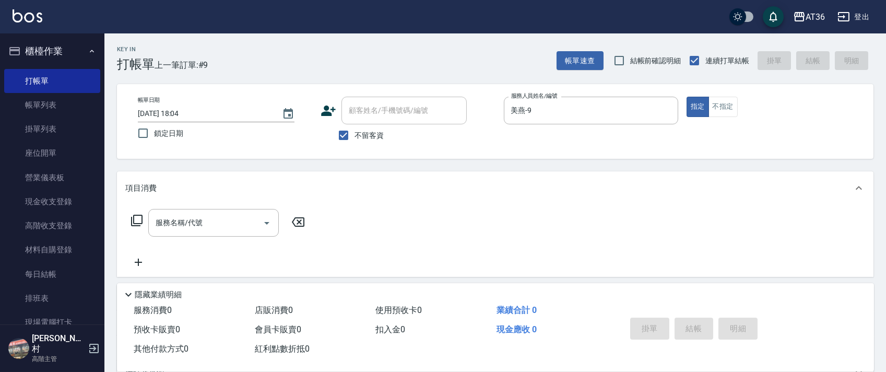
click at [136, 220] on icon at bounding box center [137, 220] width 13 height 13
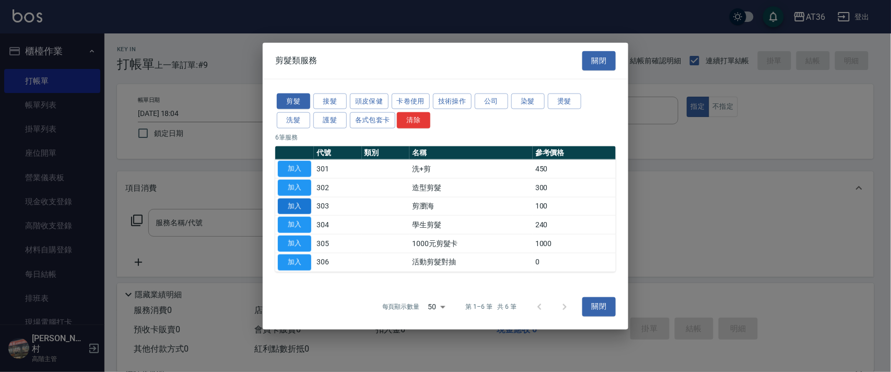
click at [296, 204] on button "加入" at bounding box center [294, 206] width 33 height 16
type input "剪瀏海(303)"
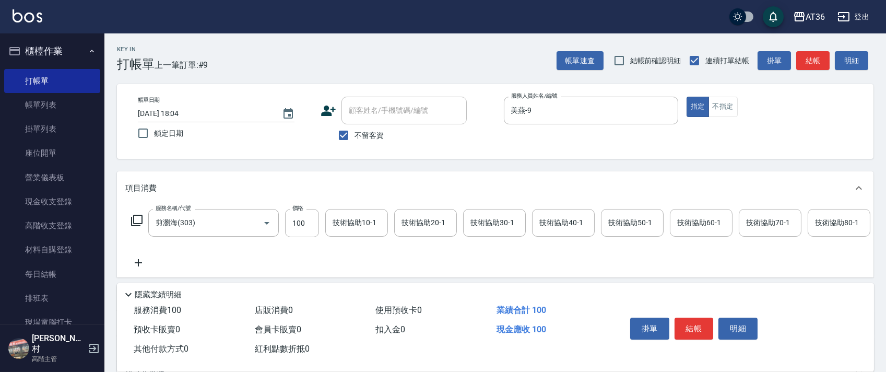
drag, startPoint x: 297, startPoint y: 225, endPoint x: 320, endPoint y: 214, distance: 25.5
click at [297, 225] on input "100" at bounding box center [302, 223] width 34 height 28
type input "50"
drag, startPoint x: 691, startPoint y: 326, endPoint x: 692, endPoint y: 313, distance: 12.6
click at [692, 325] on button "結帳" at bounding box center [694, 329] width 39 height 22
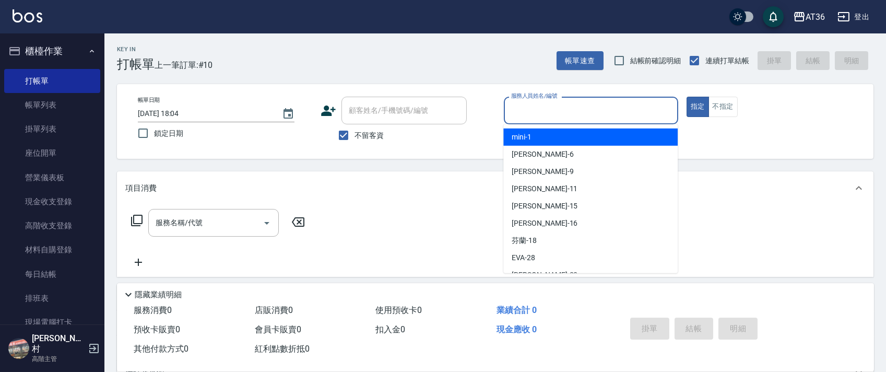
drag, startPoint x: 525, startPoint y: 102, endPoint x: 581, endPoint y: 142, distance: 68.6
click at [527, 103] on input "服務人員姓名/編號" at bounding box center [591, 110] width 165 height 18
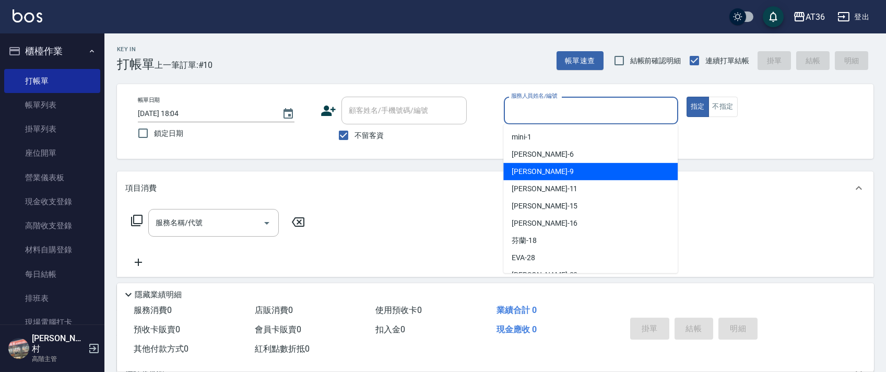
click at [551, 168] on div "美燕 -9" at bounding box center [591, 171] width 174 height 17
type input "美燕-9"
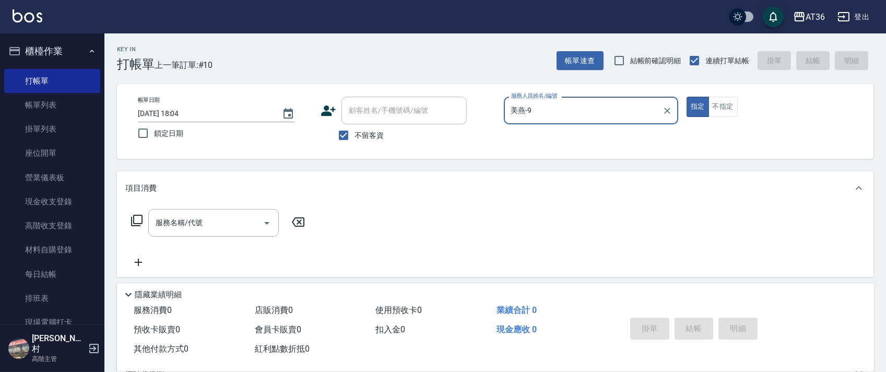
click at [139, 225] on icon at bounding box center [136, 220] width 11 height 11
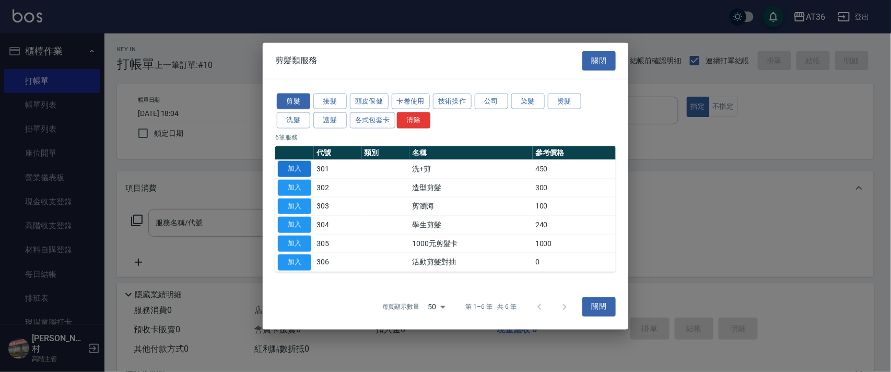
click at [297, 172] on button "加入" at bounding box center [294, 169] width 33 height 16
type input "洗+剪(301)"
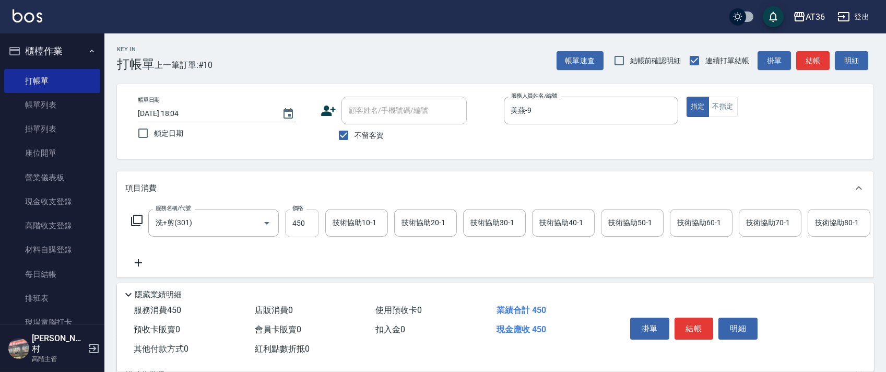
click at [298, 229] on input "450" at bounding box center [302, 223] width 34 height 28
type input "430"
click at [567, 225] on div "技術協助40-1 技術協助40-1" at bounding box center [563, 223] width 63 height 28
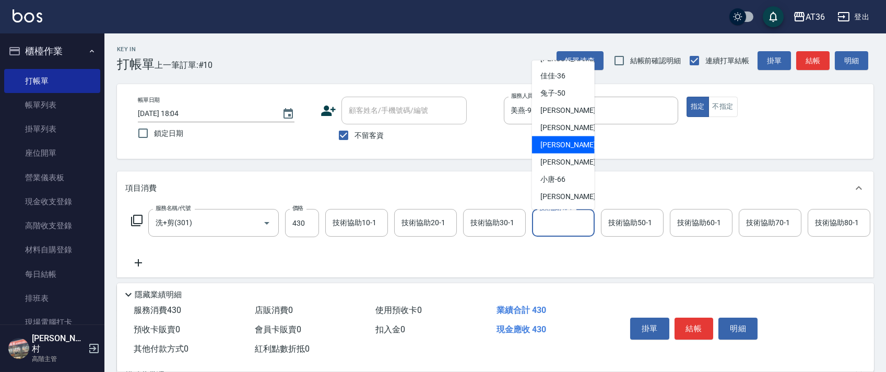
drag, startPoint x: 574, startPoint y: 144, endPoint x: 670, endPoint y: 192, distance: 107.5
click at [573, 145] on div "[PERSON_NAME] -58" at bounding box center [563, 144] width 63 height 17
type input "[PERSON_NAME]-58"
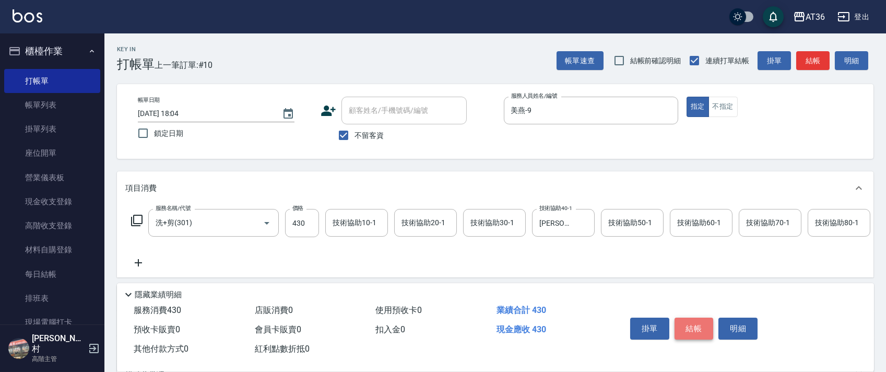
click at [692, 329] on button "結帳" at bounding box center [694, 329] width 39 height 22
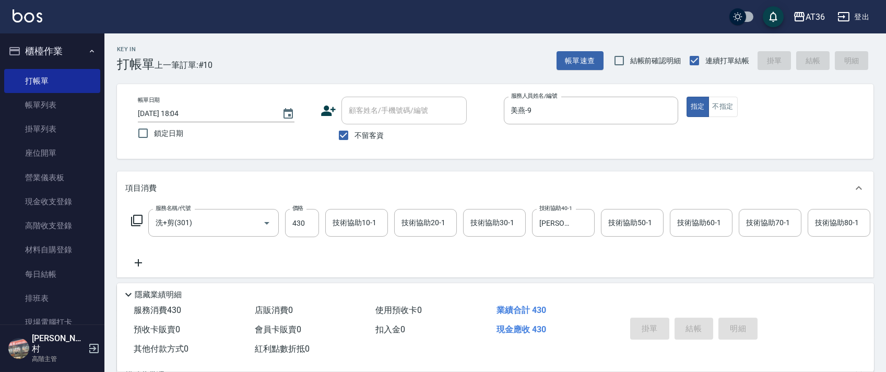
type input "2025/09/06 18:05"
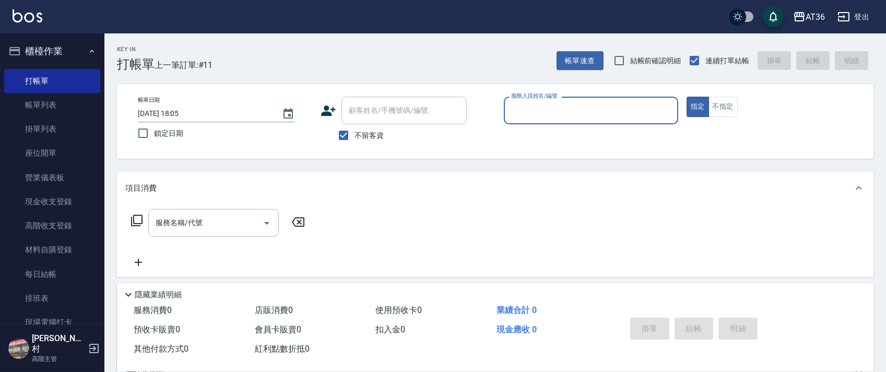
click at [525, 107] on input "服務人員姓名/編號" at bounding box center [591, 110] width 165 height 18
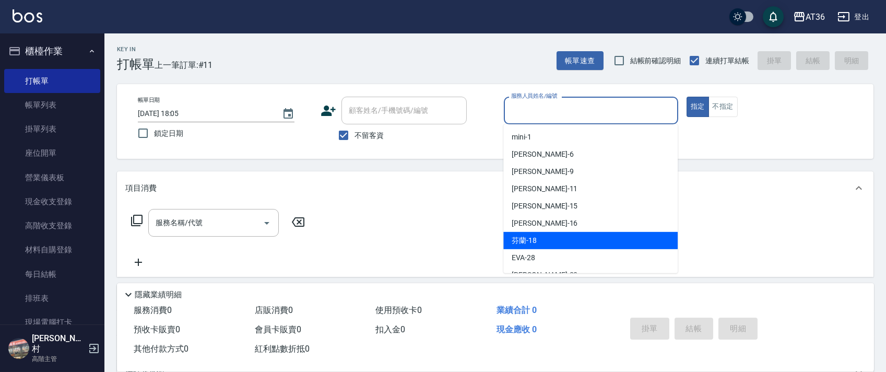
click at [552, 242] on div "芬蘭 -18" at bounding box center [591, 240] width 174 height 17
type input "芬蘭-18"
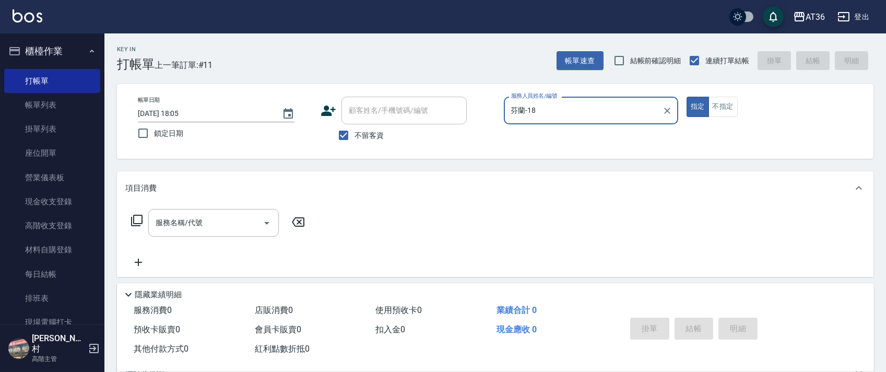
click at [138, 220] on icon at bounding box center [137, 220] width 13 height 13
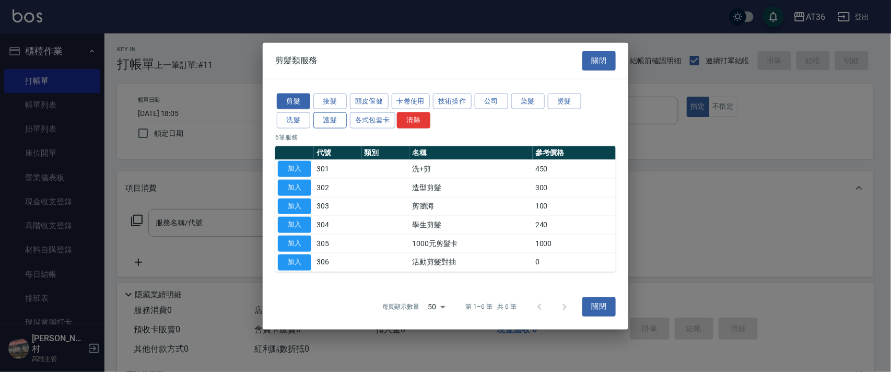
click at [329, 125] on button "護髮" at bounding box center [329, 120] width 33 height 16
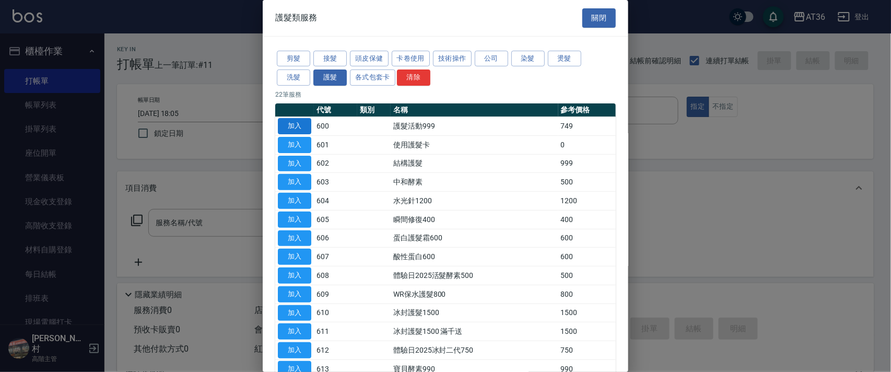
click at [299, 124] on button "加入" at bounding box center [294, 126] width 33 height 16
type input "護髮活動999(600)"
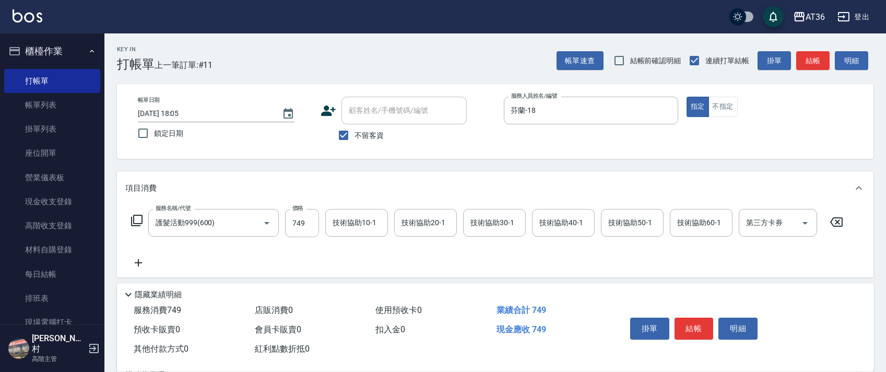
click at [137, 217] on icon at bounding box center [137, 220] width 13 height 13
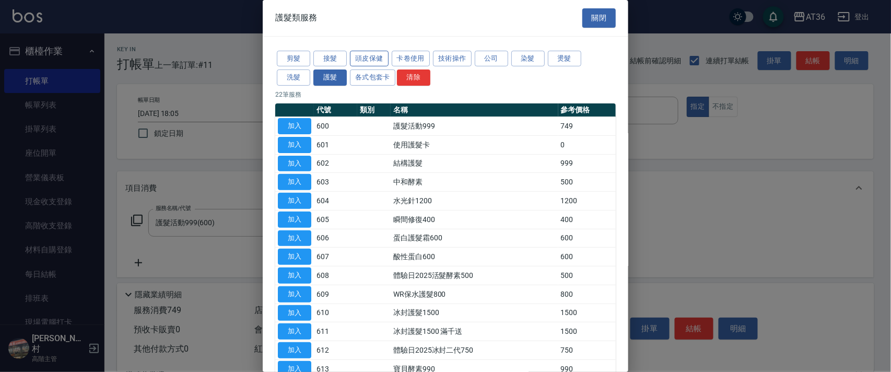
click at [372, 59] on button "頭皮保健" at bounding box center [369, 59] width 39 height 16
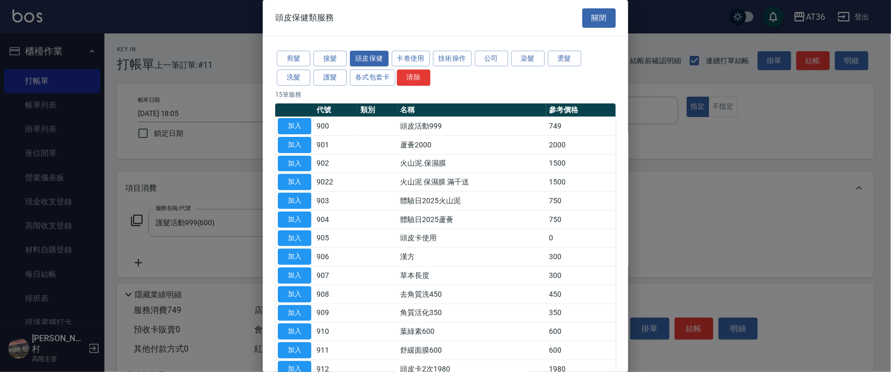
drag, startPoint x: 294, startPoint y: 123, endPoint x: 500, endPoint y: 176, distance: 213.5
click at [294, 124] on button "加入" at bounding box center [294, 126] width 33 height 16
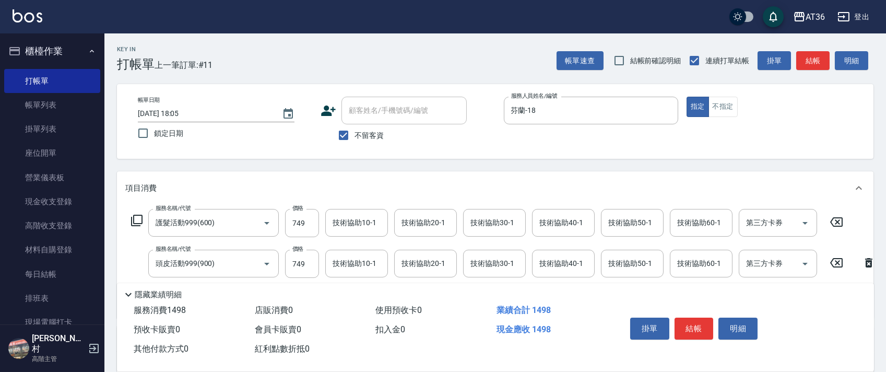
click at [137, 221] on icon at bounding box center [137, 220] width 13 height 13
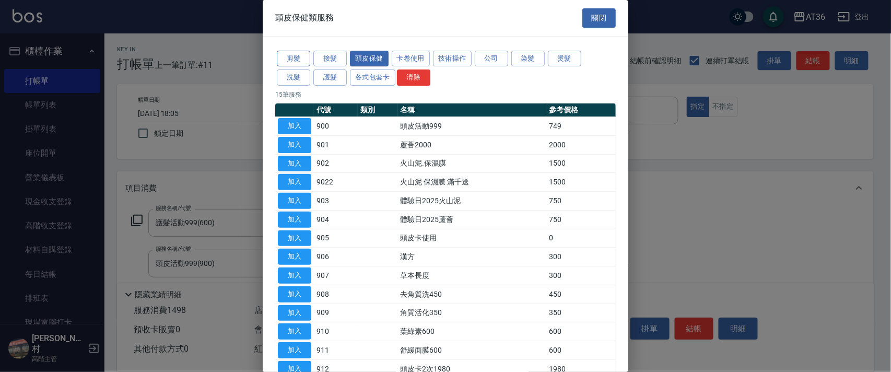
click at [296, 56] on button "剪髮" at bounding box center [293, 59] width 33 height 16
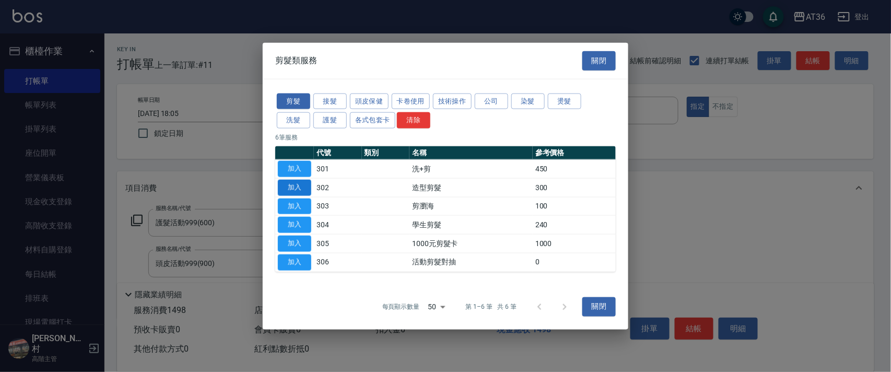
click at [297, 185] on button "加入" at bounding box center [294, 187] width 33 height 16
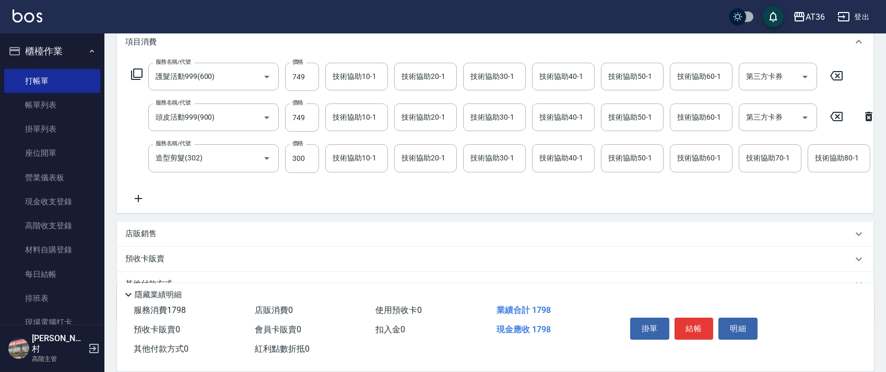
scroll to position [205, 0]
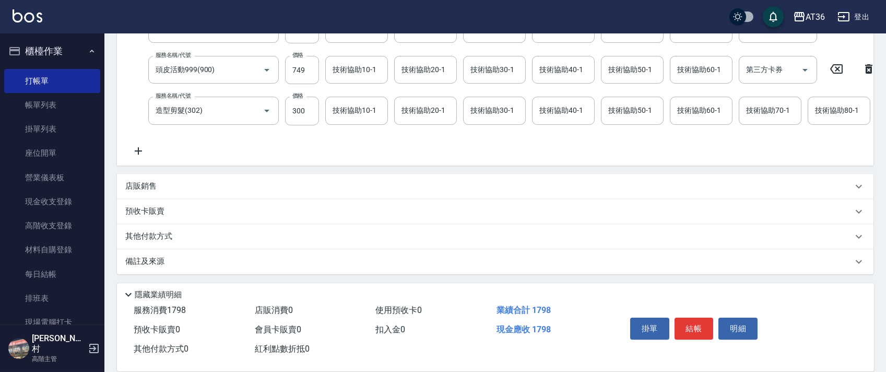
click at [170, 239] on p "其他付款方式" at bounding box center [151, 236] width 52 height 11
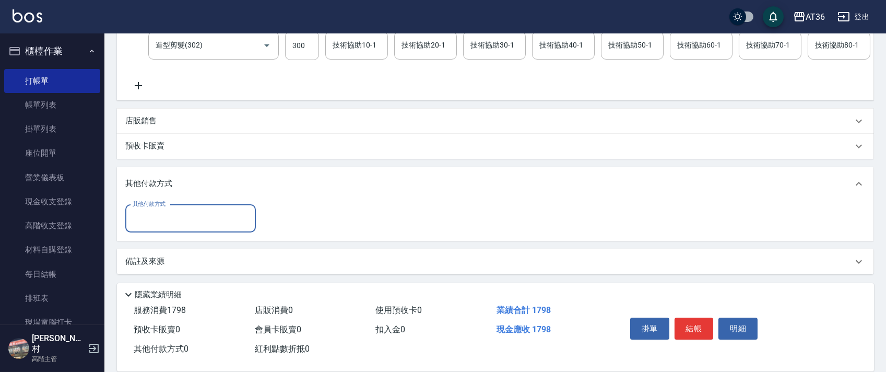
scroll to position [269, 0]
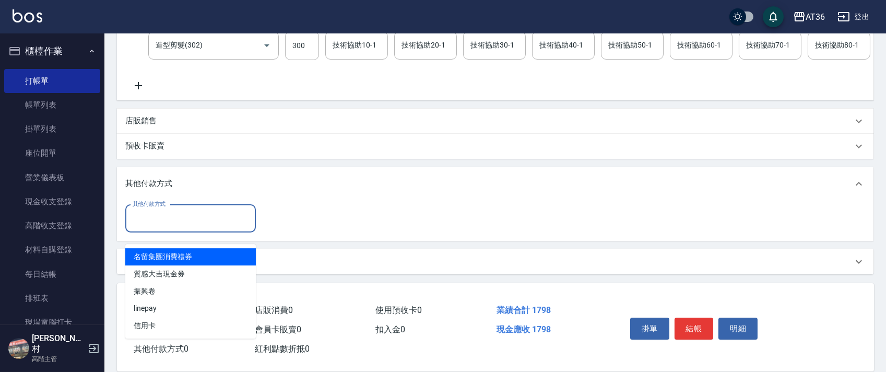
drag, startPoint x: 176, startPoint y: 216, endPoint x: 221, endPoint y: 250, distance: 57.0
click at [176, 217] on input "其他付款方式" at bounding box center [190, 218] width 121 height 18
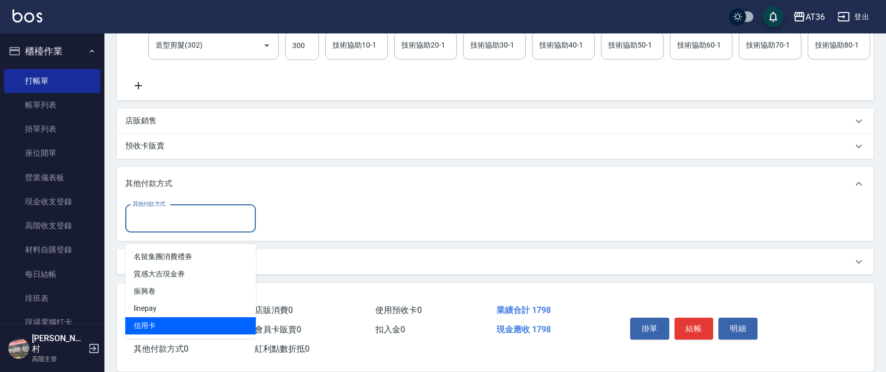
click at [160, 317] on span "信用卡" at bounding box center [190, 325] width 131 height 17
type input "信用卡"
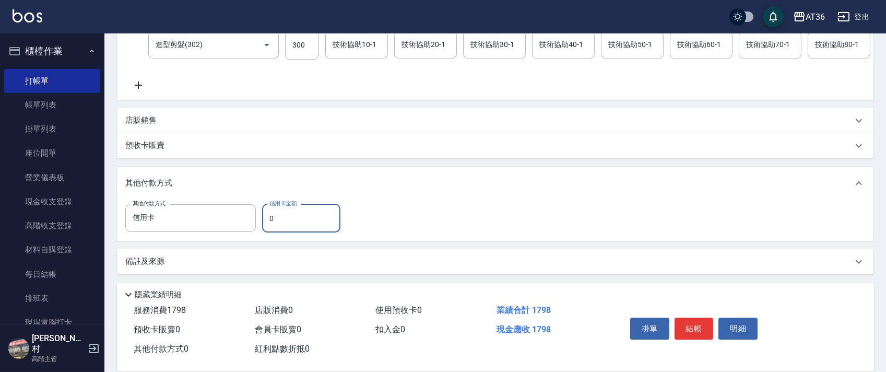
drag, startPoint x: 265, startPoint y: 221, endPoint x: 271, endPoint y: 224, distance: 6.3
click at [264, 224] on input "0" at bounding box center [301, 218] width 78 height 28
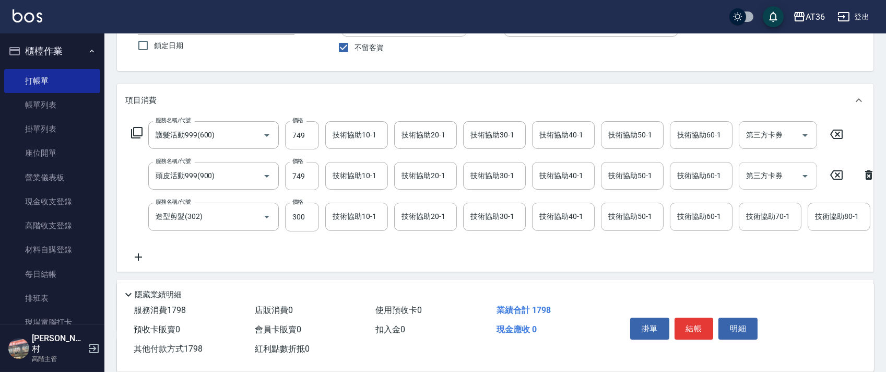
scroll to position [0, 0]
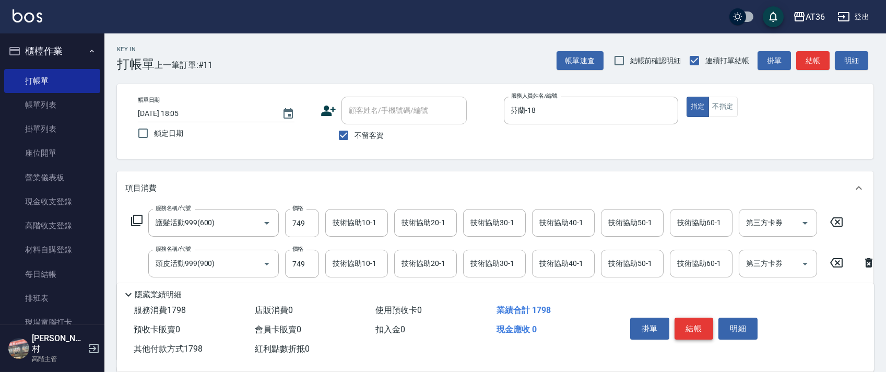
type input "1798"
click at [686, 328] on button "結帳" at bounding box center [694, 329] width 39 height 22
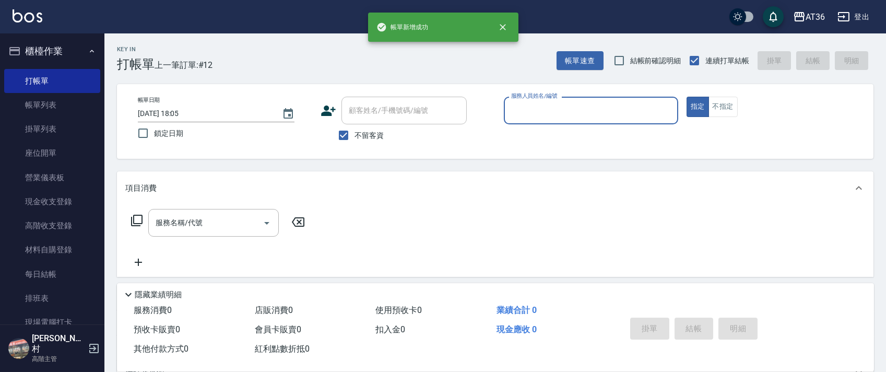
drag, startPoint x: 516, startPoint y: 109, endPoint x: 523, endPoint y: 121, distance: 13.6
click at [516, 110] on input "服務人員姓名/編號" at bounding box center [591, 110] width 165 height 18
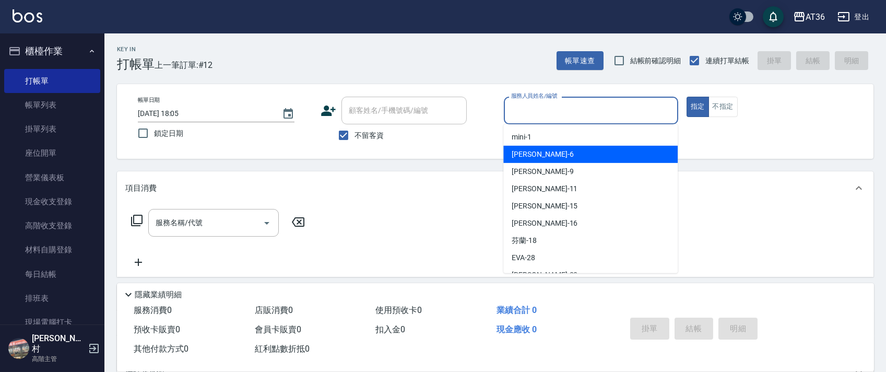
click at [540, 159] on div "[PERSON_NAME] -6" at bounding box center [591, 154] width 174 height 17
type input "[PERSON_NAME]-6"
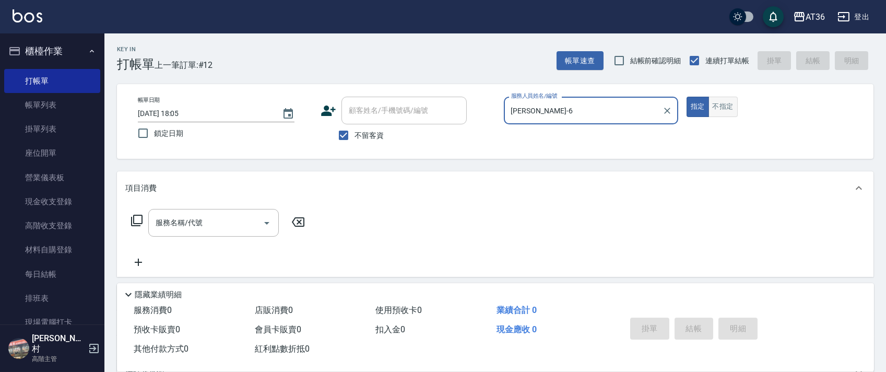
click at [730, 104] on button "不指定" at bounding box center [723, 107] width 29 height 20
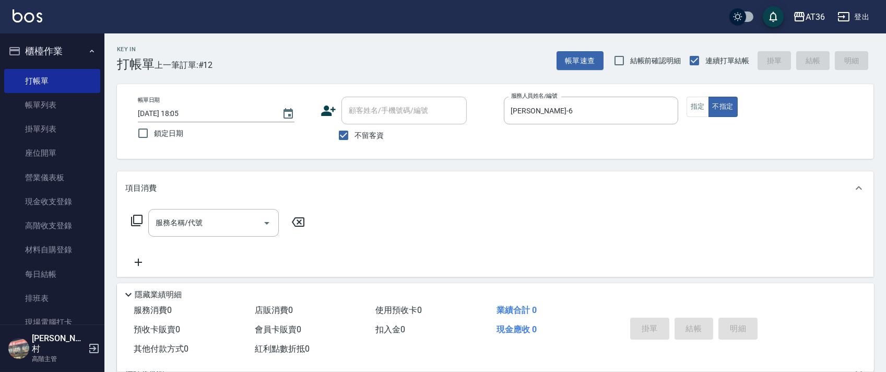
click at [137, 221] on icon at bounding box center [137, 220] width 13 height 13
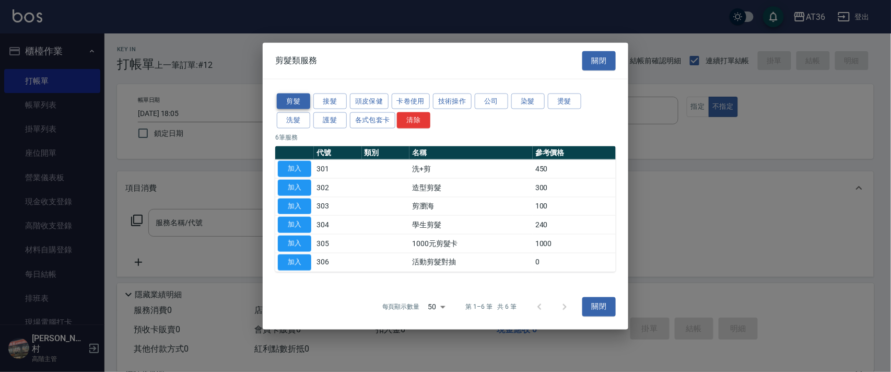
drag, startPoint x: 296, startPoint y: 118, endPoint x: 308, endPoint y: 100, distance: 21.2
click at [296, 119] on button "洗髮" at bounding box center [293, 120] width 33 height 16
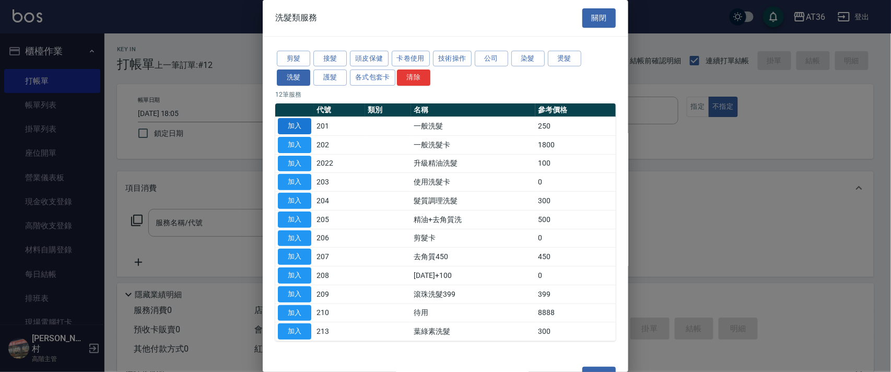
click at [285, 124] on button "加入" at bounding box center [294, 126] width 33 height 16
type input "一般洗髮(201)"
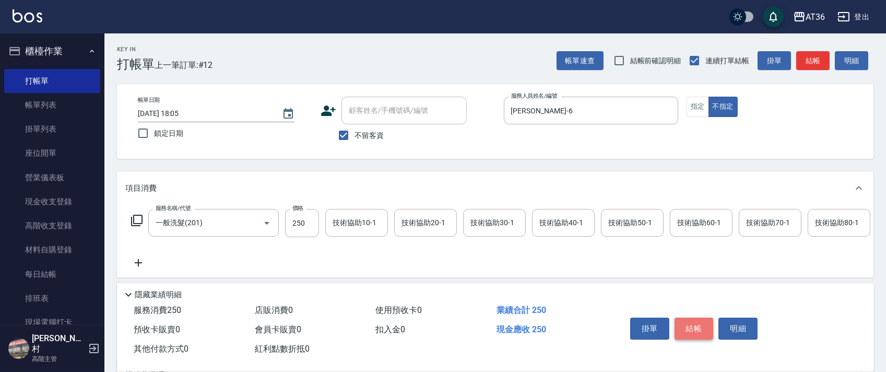
click at [695, 330] on button "結帳" at bounding box center [694, 329] width 39 height 22
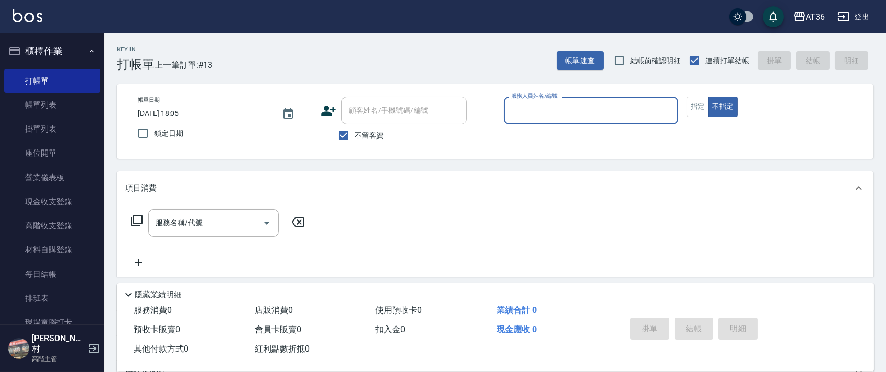
drag, startPoint x: 527, startPoint y: 112, endPoint x: 530, endPoint y: 119, distance: 8.0
click at [528, 115] on input "服務人員姓名/編號" at bounding box center [591, 110] width 165 height 18
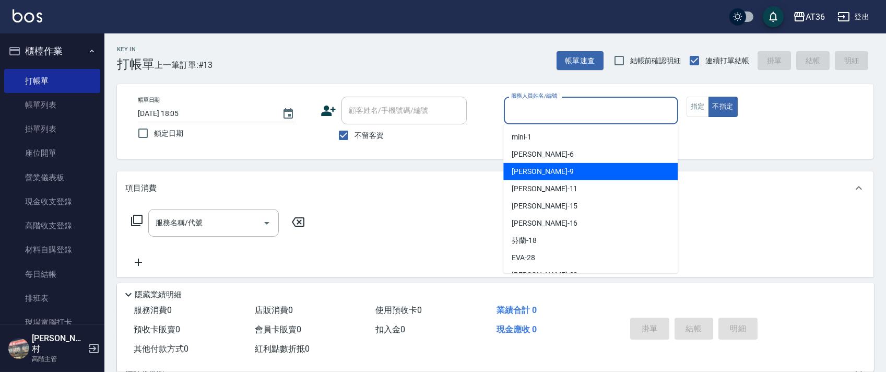
click at [539, 169] on div "美燕 -9" at bounding box center [591, 171] width 174 height 17
type input "美燕-9"
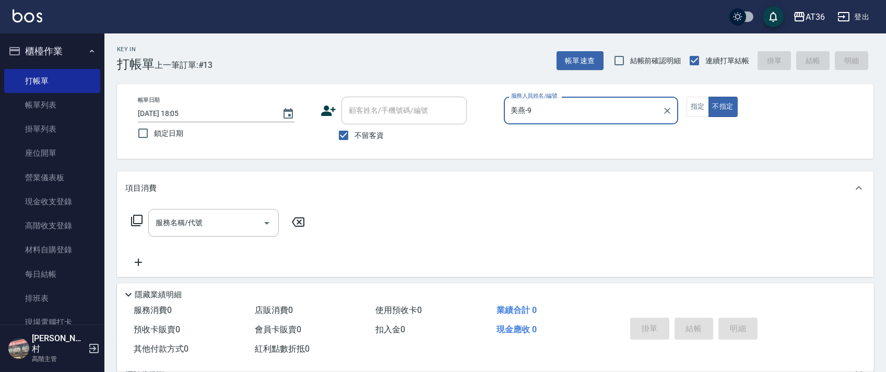
click at [140, 224] on icon at bounding box center [136, 220] width 11 height 11
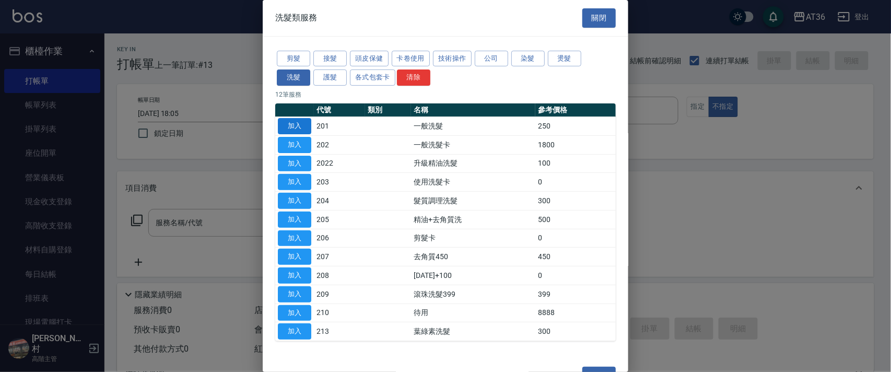
click at [289, 122] on button "加入" at bounding box center [294, 126] width 33 height 16
type input "一般洗髮(201)"
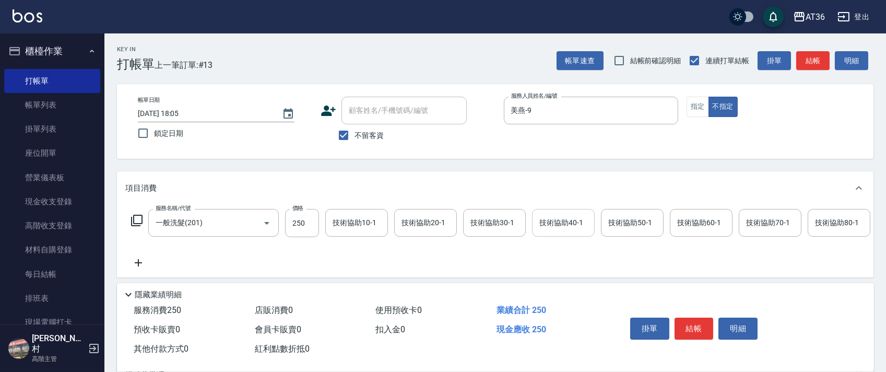
click at [554, 221] on div "技術協助40-1 技術協助40-1" at bounding box center [563, 223] width 63 height 28
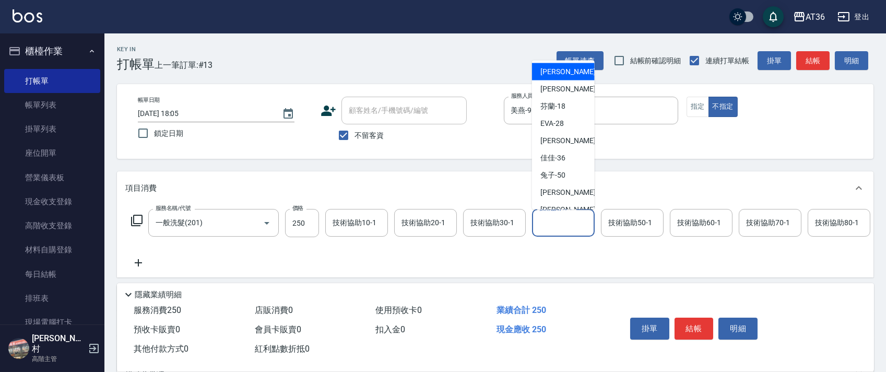
scroll to position [139, 0]
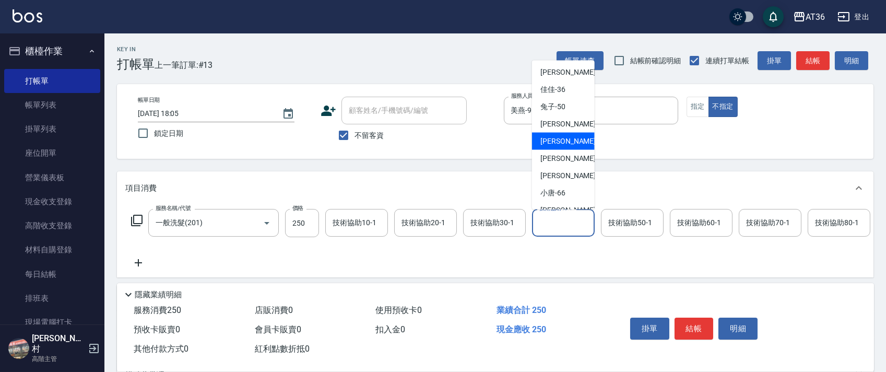
click at [568, 143] on div "[PERSON_NAME] -56" at bounding box center [563, 141] width 63 height 17
type input "[PERSON_NAME]-56"
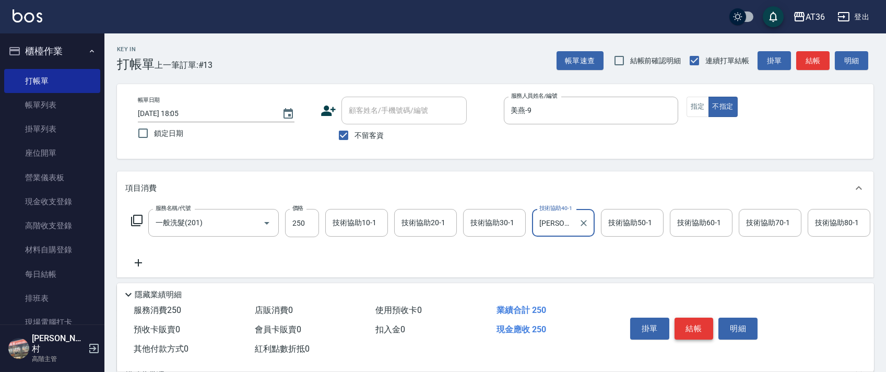
click at [691, 333] on button "結帳" at bounding box center [694, 329] width 39 height 22
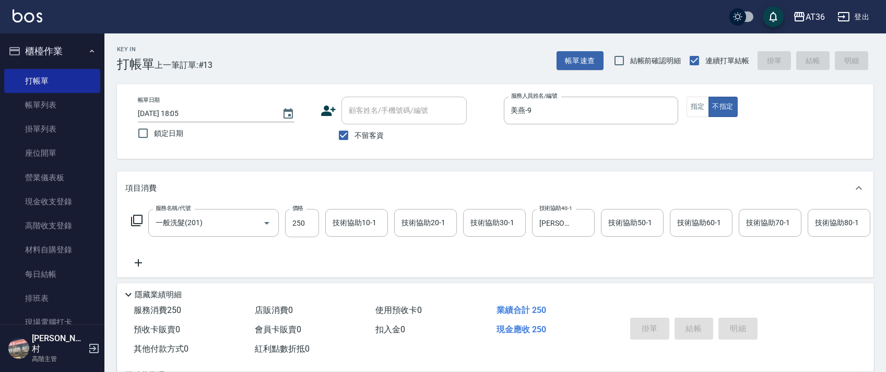
type input "[DATE] 18:06"
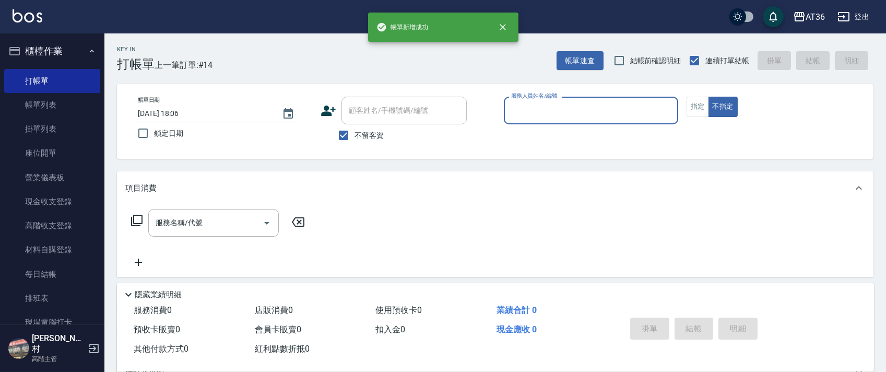
click at [533, 124] on div "服務人員姓名/編號" at bounding box center [591, 111] width 174 height 28
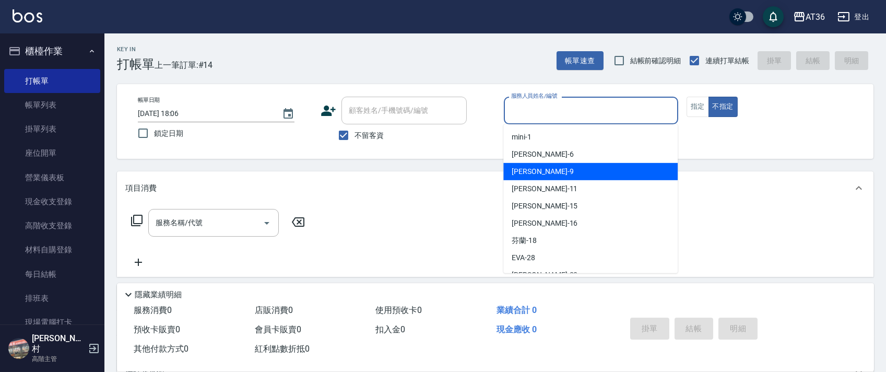
click at [533, 169] on div "美燕 -9" at bounding box center [591, 171] width 174 height 17
type input "美燕-9"
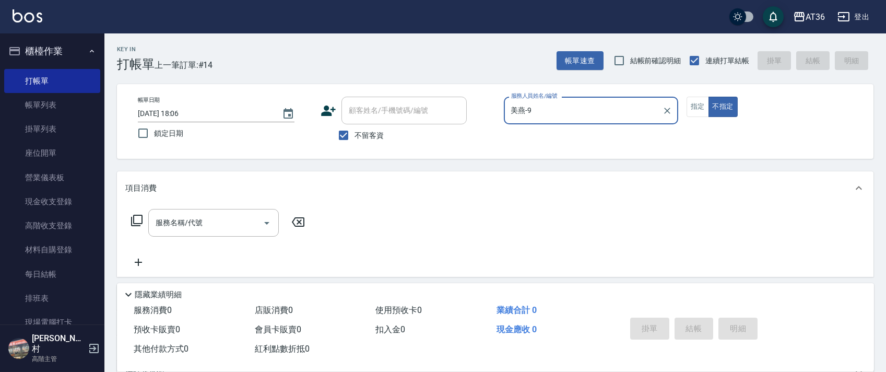
click at [139, 218] on icon at bounding box center [137, 220] width 13 height 13
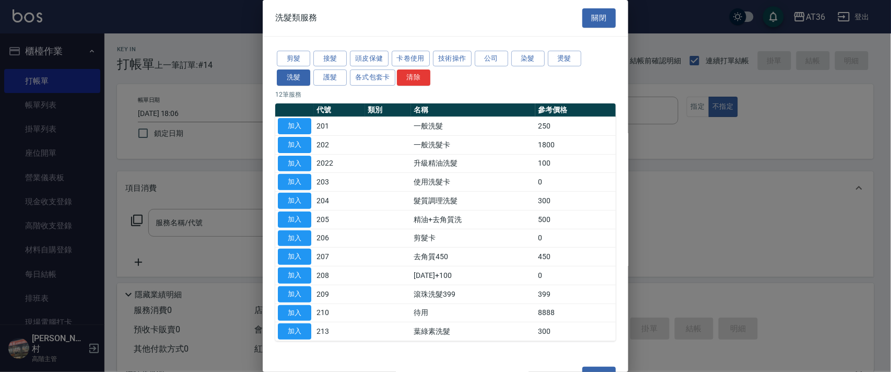
click at [295, 48] on div "剪髮 接髮 頭皮保健 卡卷使用 技術操作 公司 染髮 燙髮 洗髮 護髮 各式包套卡 清除 12 筆服務 代號 類別 名稱 參考價格 加入 201 一般洗髮 2…" at bounding box center [446, 196] width 366 height 318
click at [296, 62] on button "剪髮" at bounding box center [293, 59] width 33 height 16
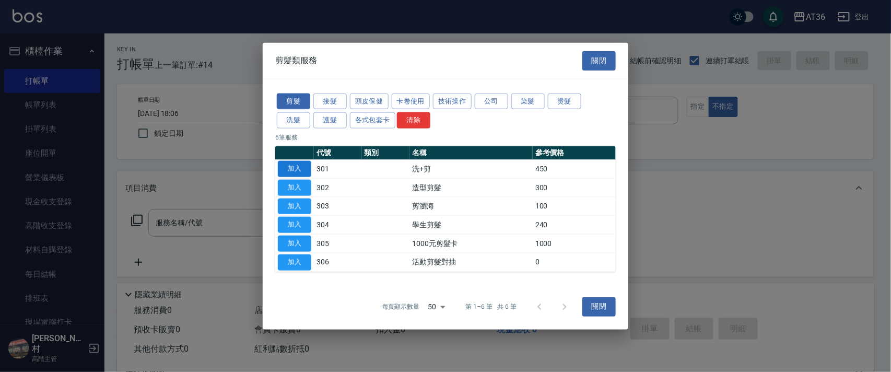
click at [282, 167] on button "加入" at bounding box center [294, 169] width 33 height 16
type input "洗+剪(301)"
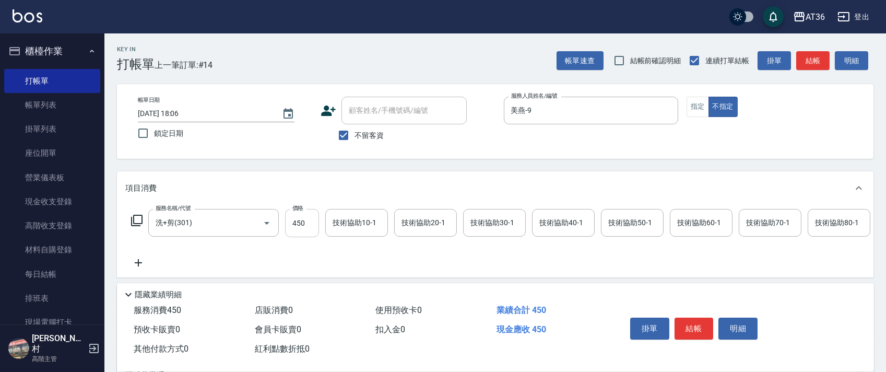
click at [291, 220] on input "450" at bounding box center [302, 223] width 34 height 28
type input "468"
click at [688, 331] on button "結帳" at bounding box center [694, 329] width 39 height 22
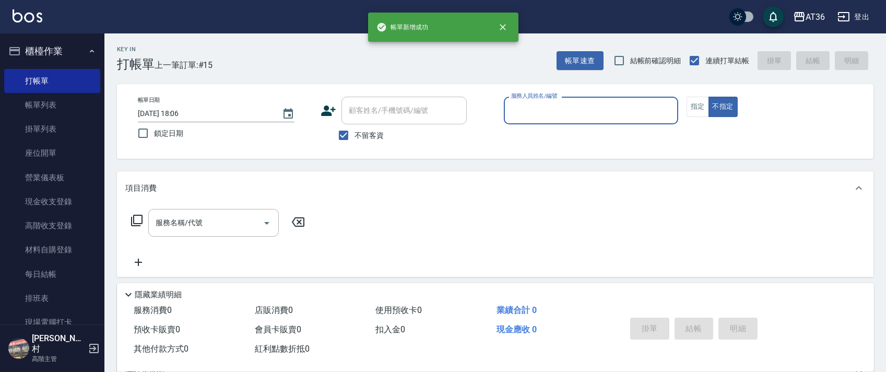
drag, startPoint x: 529, startPoint y: 112, endPoint x: 537, endPoint y: 120, distance: 11.1
click at [529, 113] on input "服務人員姓名/編號" at bounding box center [591, 110] width 165 height 18
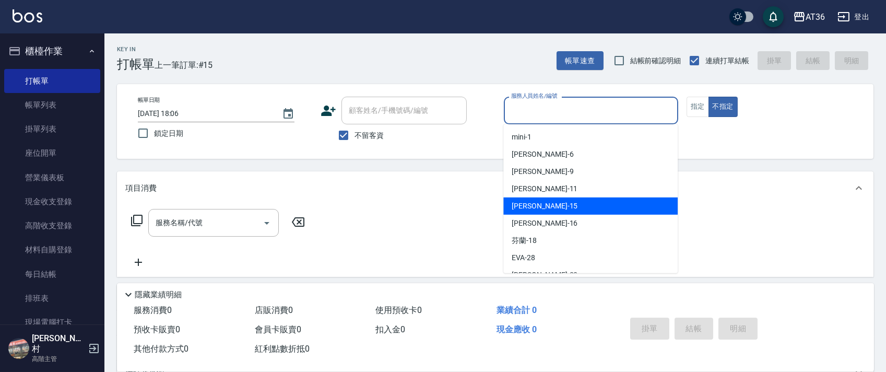
click at [531, 205] on span "阡慧 -15" at bounding box center [545, 206] width 66 height 11
type input "阡慧-15"
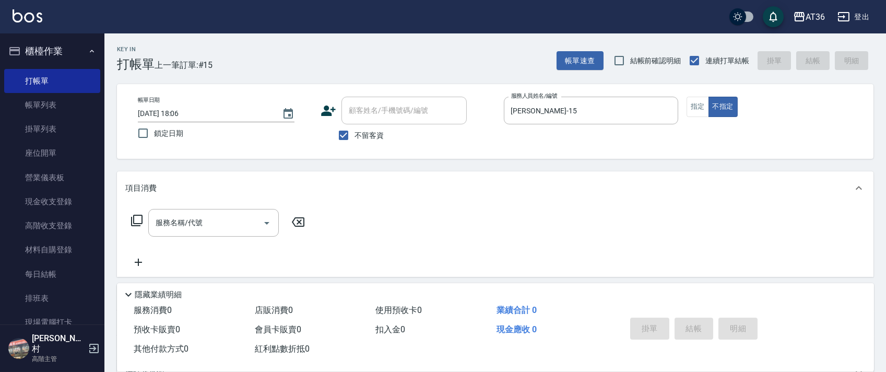
click at [135, 225] on icon at bounding box center [137, 220] width 13 height 13
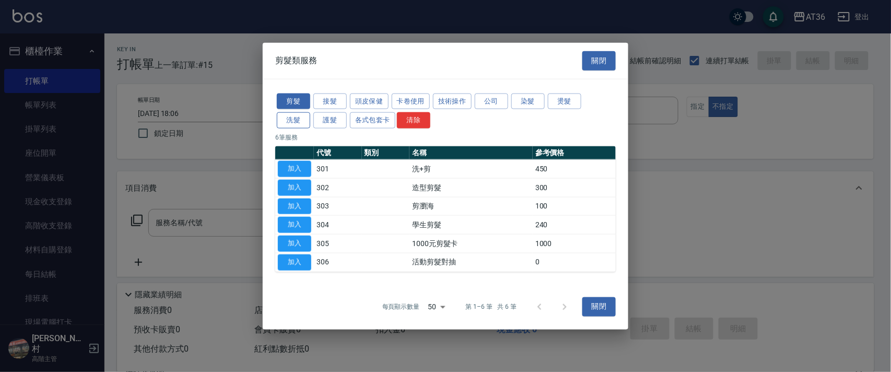
click at [291, 119] on button "洗髮" at bounding box center [293, 120] width 33 height 16
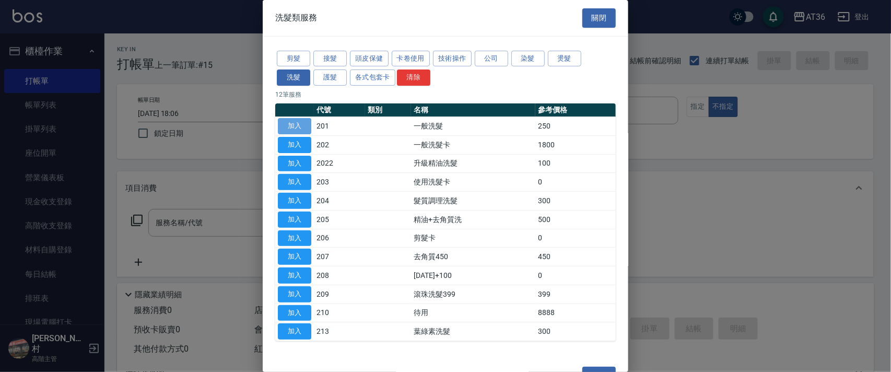
click at [290, 126] on button "加入" at bounding box center [294, 126] width 33 height 16
type input "一般洗髮(201)"
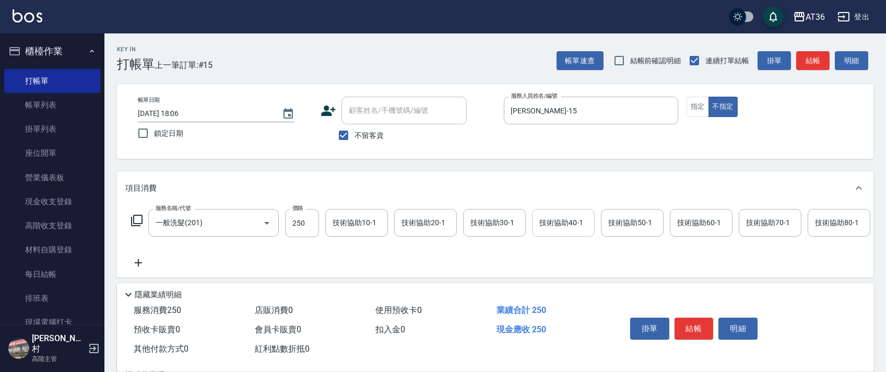
click at [549, 220] on div "技術協助40-1 技術協助40-1" at bounding box center [563, 223] width 63 height 28
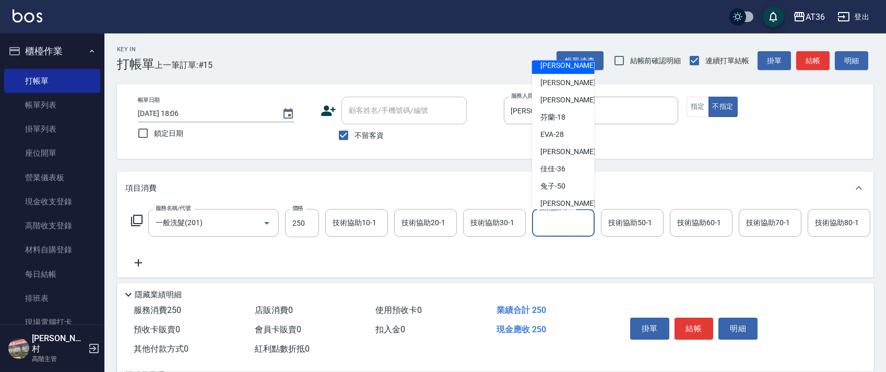
scroll to position [153, 0]
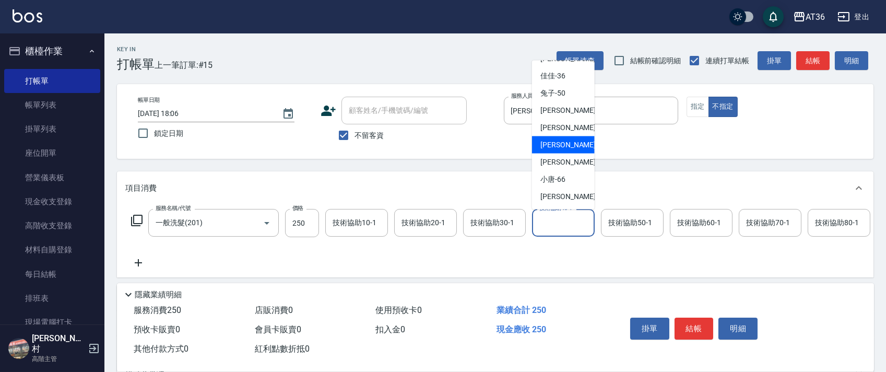
click at [567, 149] on div "[PERSON_NAME] -58" at bounding box center [563, 144] width 63 height 17
type input "[PERSON_NAME]-58"
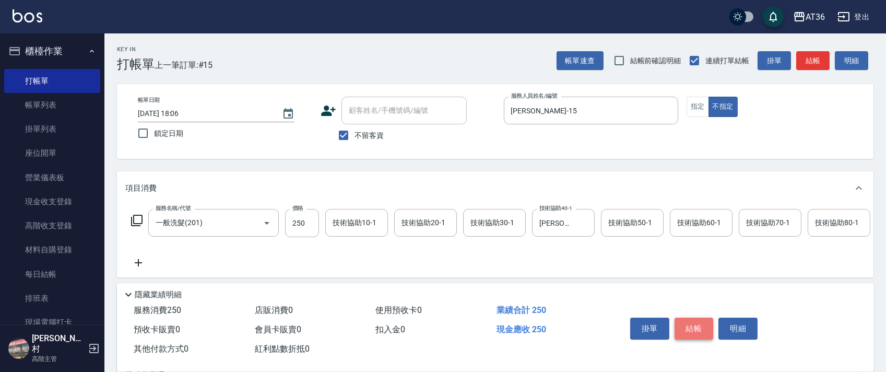
click at [686, 322] on button "結帳" at bounding box center [694, 329] width 39 height 22
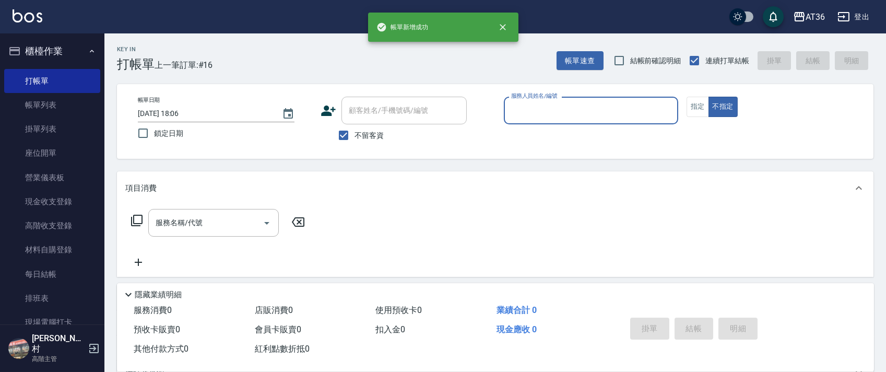
click at [525, 112] on input "服務人員姓名/編號" at bounding box center [591, 110] width 165 height 18
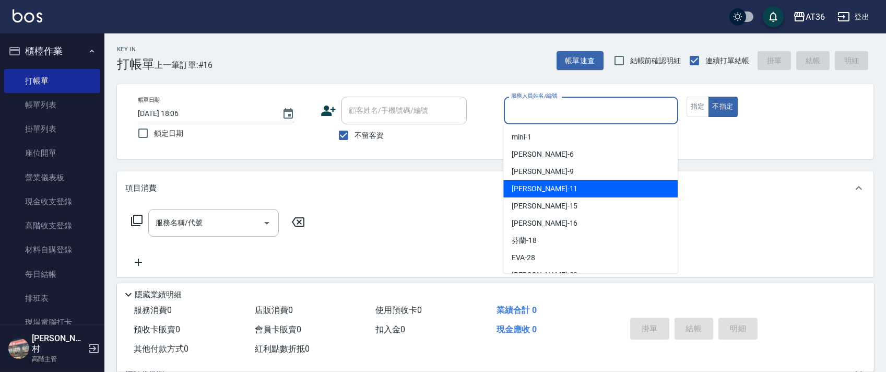
drag, startPoint x: 524, startPoint y: 187, endPoint x: 545, endPoint y: 160, distance: 34.2
click at [523, 188] on span "[PERSON_NAME] -11" at bounding box center [545, 188] width 66 height 11
type input "[PERSON_NAME]-11"
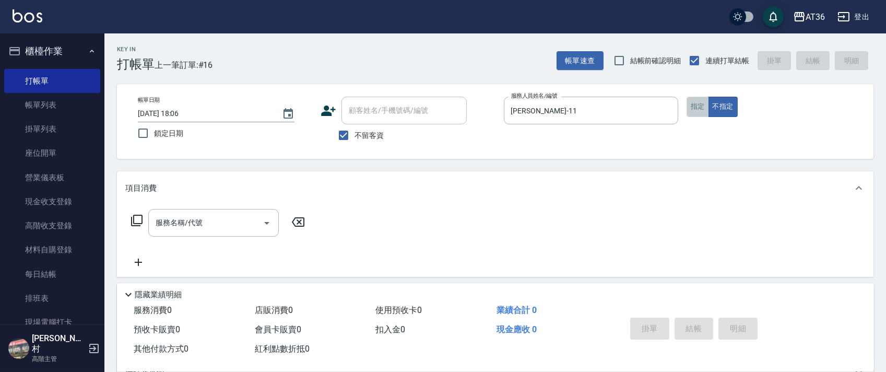
click at [698, 105] on button "指定" at bounding box center [698, 107] width 22 height 20
click at [134, 217] on icon at bounding box center [137, 220] width 13 height 13
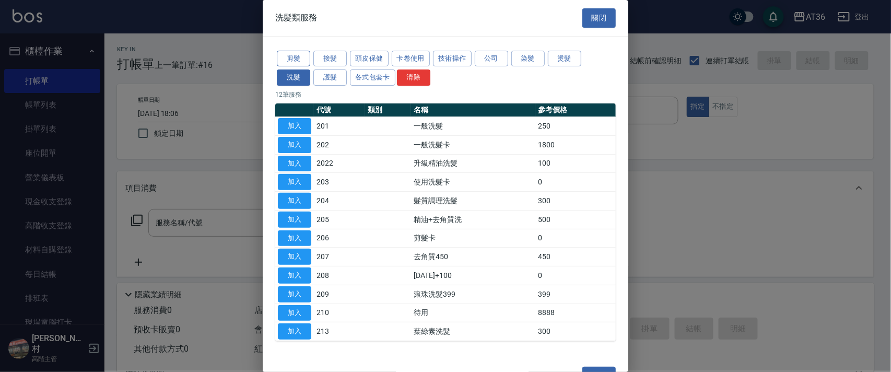
click at [297, 60] on button "剪髮" at bounding box center [293, 59] width 33 height 16
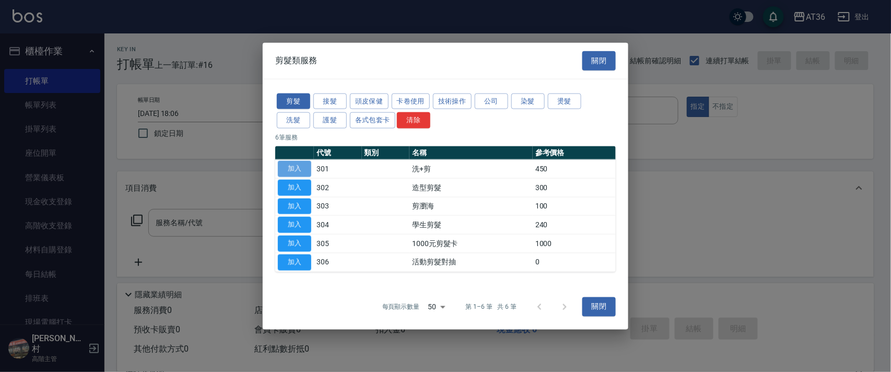
click at [295, 166] on button "加入" at bounding box center [294, 169] width 33 height 16
type input "洗+剪(301)"
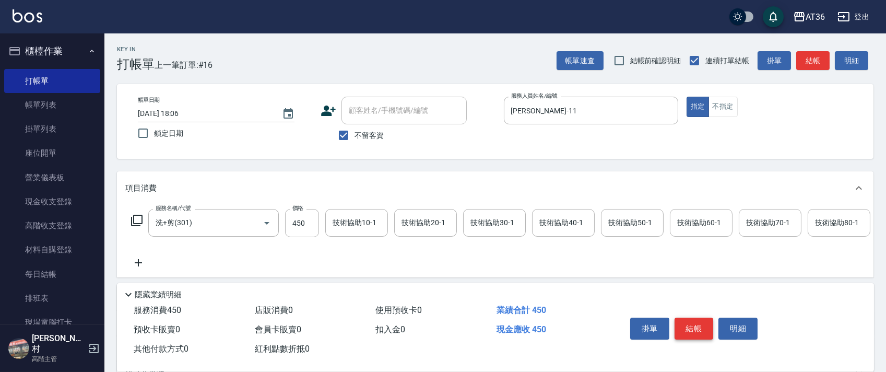
click at [687, 333] on button "結帳" at bounding box center [694, 329] width 39 height 22
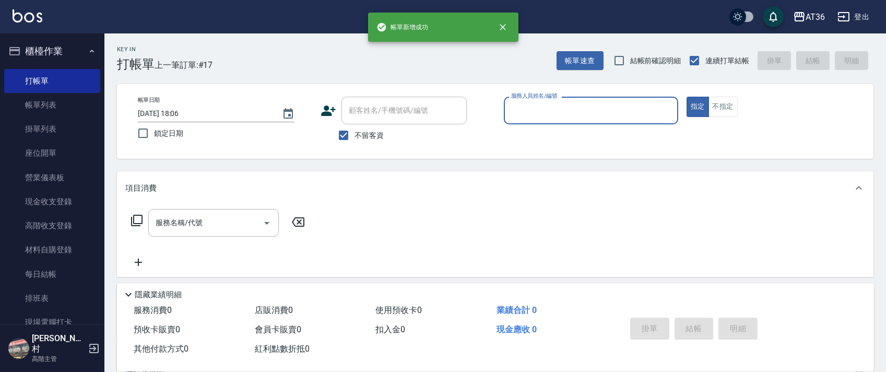
click at [519, 109] on input "服務人員姓名/編號" at bounding box center [591, 110] width 165 height 18
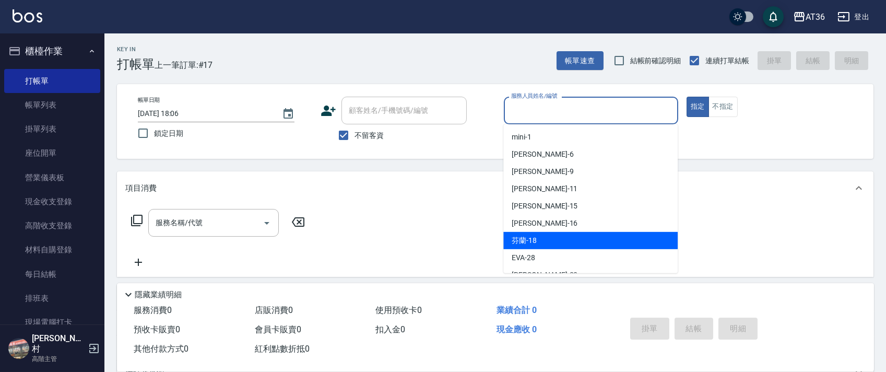
click at [539, 238] on div "芬蘭 -18" at bounding box center [591, 240] width 174 height 17
type input "芬蘭-18"
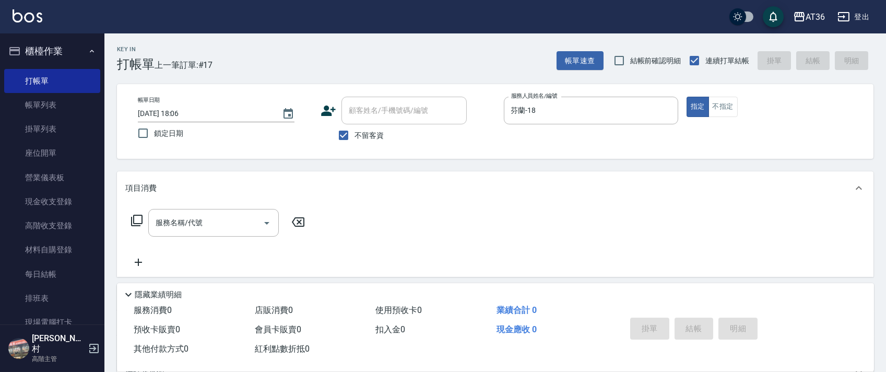
click at [135, 219] on icon at bounding box center [137, 220] width 13 height 13
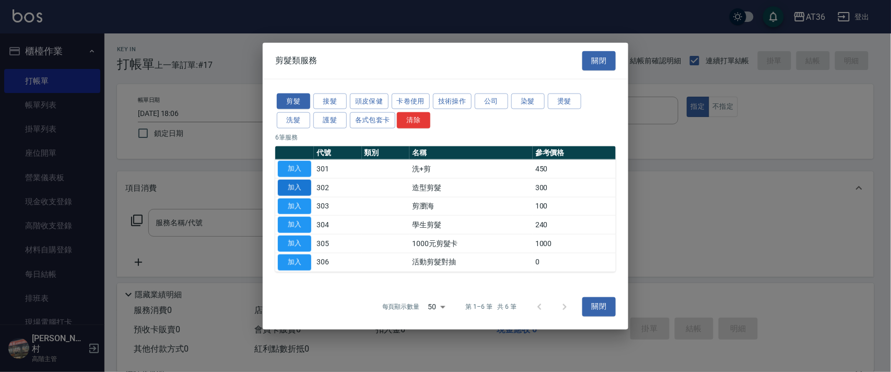
click at [300, 186] on button "加入" at bounding box center [294, 187] width 33 height 16
type input "造型剪髮(302)"
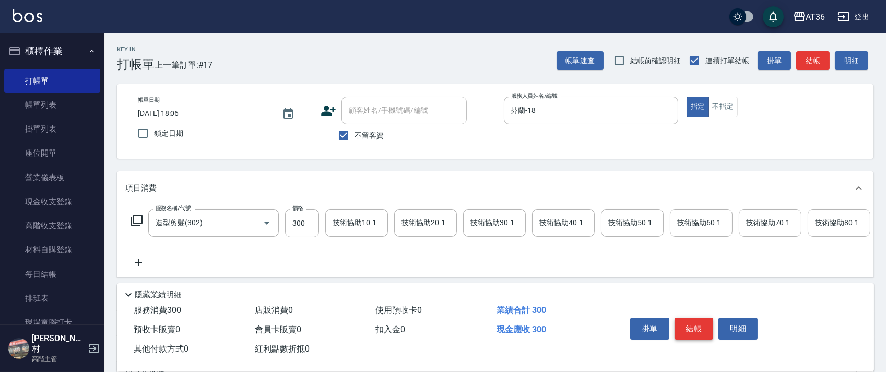
click at [695, 325] on button "結帳" at bounding box center [694, 329] width 39 height 22
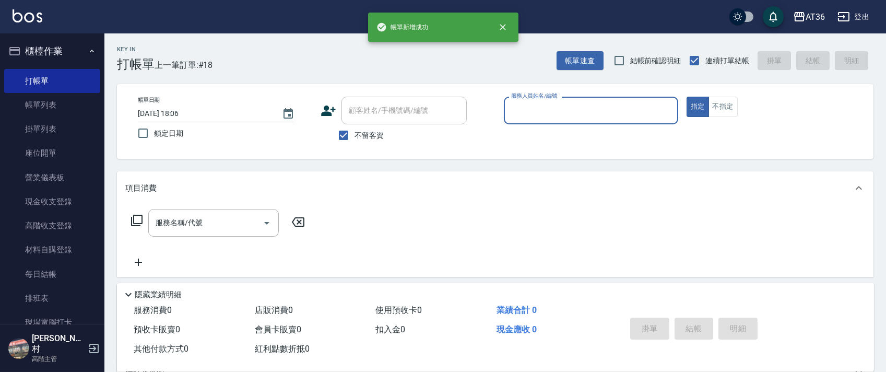
click at [517, 111] on input "服務人員姓名/編號" at bounding box center [591, 110] width 165 height 18
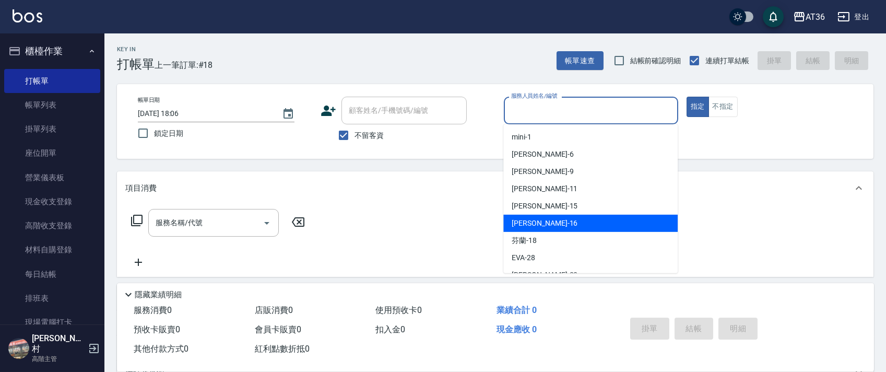
click at [549, 221] on div "[PERSON_NAME] -16" at bounding box center [591, 223] width 174 height 17
type input "小鳳-16"
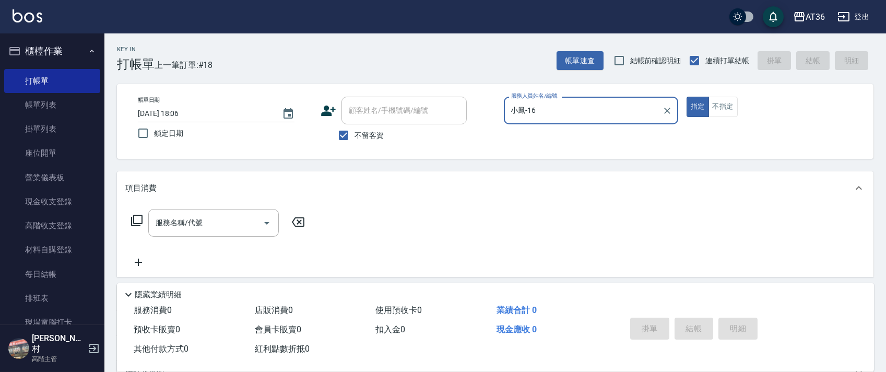
click at [138, 219] on icon at bounding box center [137, 220] width 13 height 13
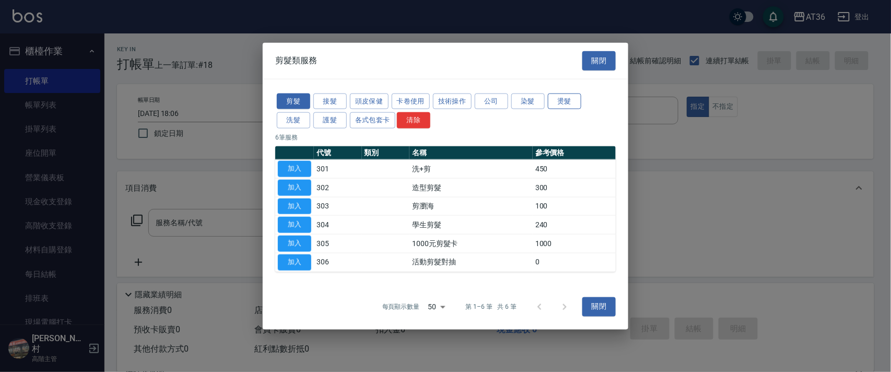
drag, startPoint x: 531, startPoint y: 104, endPoint x: 555, endPoint y: 102, distance: 24.1
click at [531, 104] on button "染髮" at bounding box center [527, 101] width 33 height 16
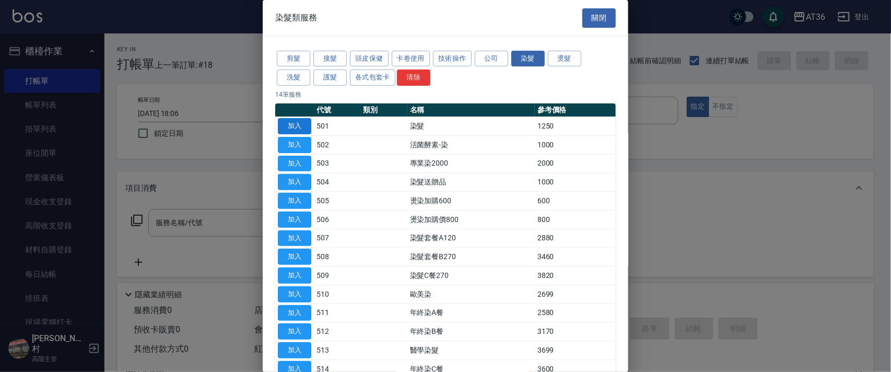
click at [299, 124] on button "加入" at bounding box center [294, 126] width 33 height 16
type input "染髮(501)"
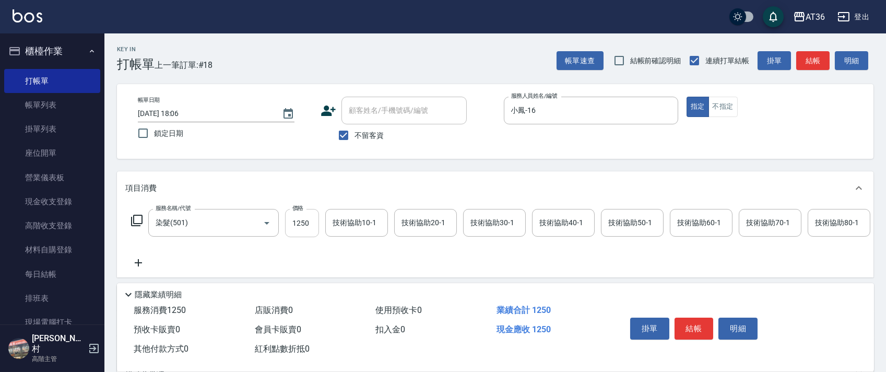
click at [294, 225] on input "1250" at bounding box center [302, 223] width 34 height 28
type input "4000"
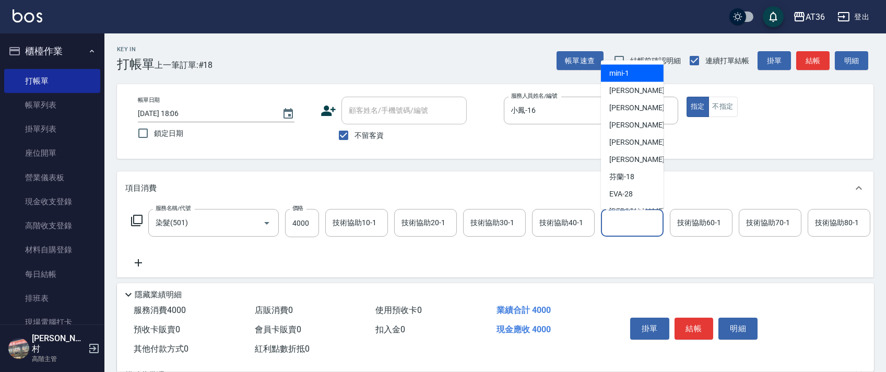
click at [622, 221] on div "技術協助50-1 技術協助50-1" at bounding box center [632, 223] width 63 height 28
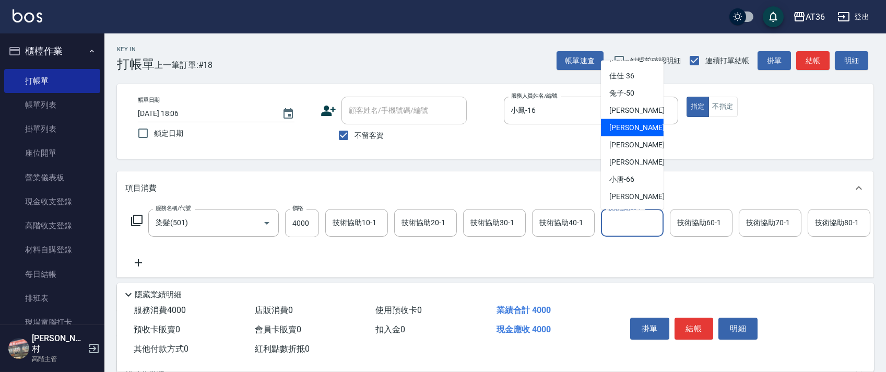
click at [637, 127] on div "[PERSON_NAME] -56" at bounding box center [632, 127] width 63 height 17
type input "[PERSON_NAME]-56"
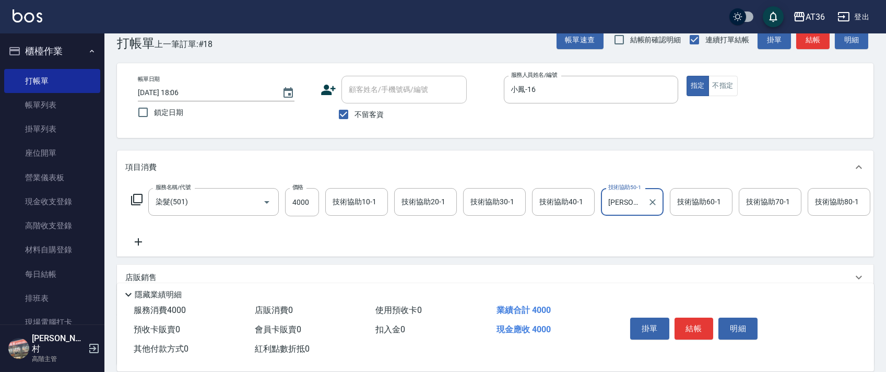
scroll to position [123, 0]
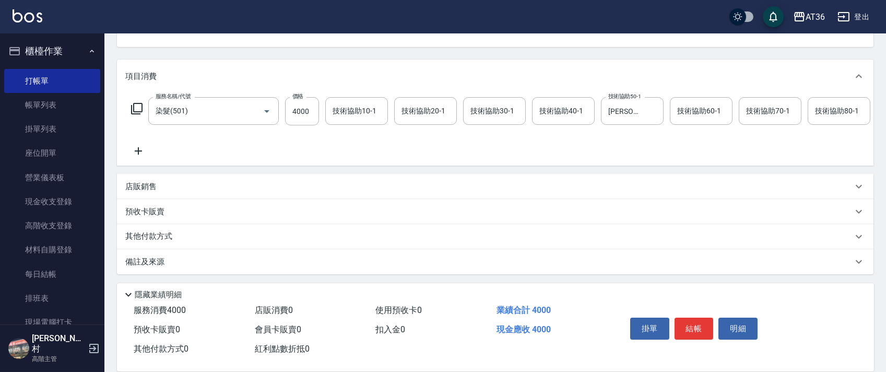
click at [151, 188] on p "店販銷售" at bounding box center [140, 186] width 31 height 11
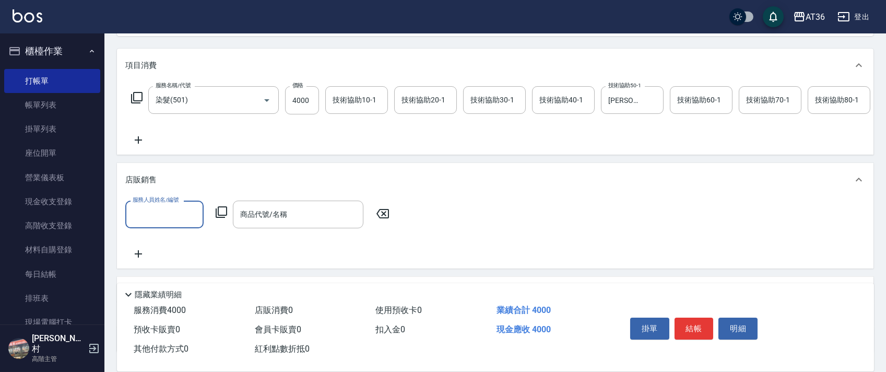
scroll to position [0, 0]
click at [161, 224] on input "服務人員姓名/編號" at bounding box center [164, 214] width 69 height 18
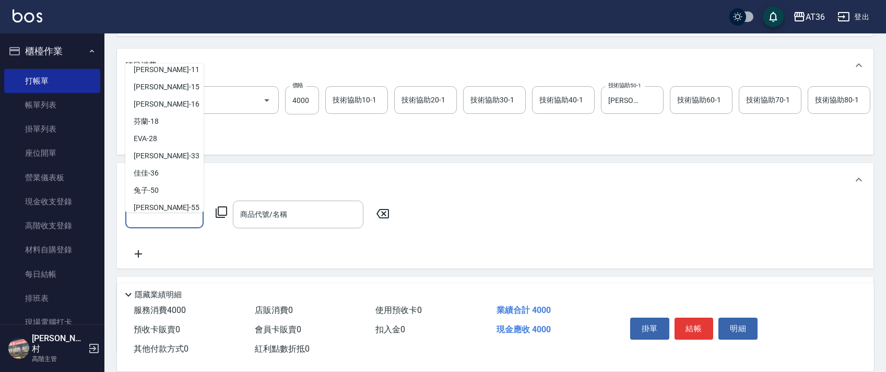
scroll to position [153, 0]
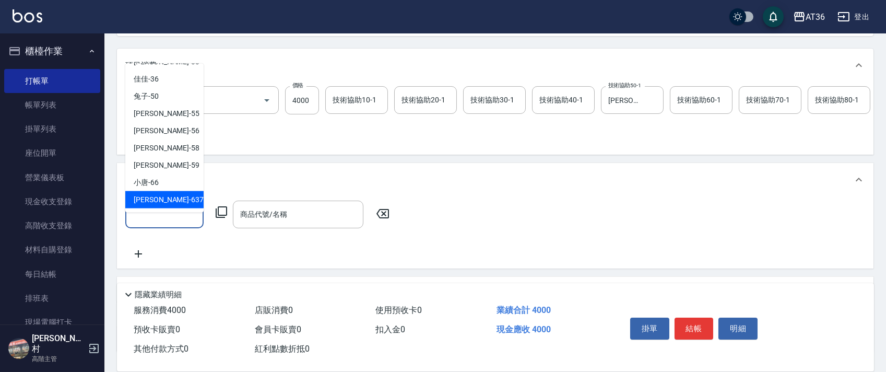
drag, startPoint x: 155, startPoint y: 201, endPoint x: 248, endPoint y: 205, distance: 92.5
click at [155, 202] on span "憶琳 -637" at bounding box center [169, 199] width 70 height 11
type input "憶琳-637"
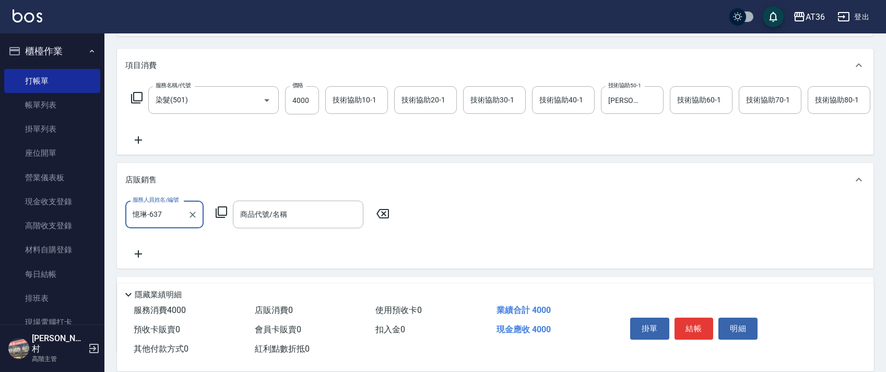
click at [218, 218] on icon at bounding box center [221, 212] width 13 height 13
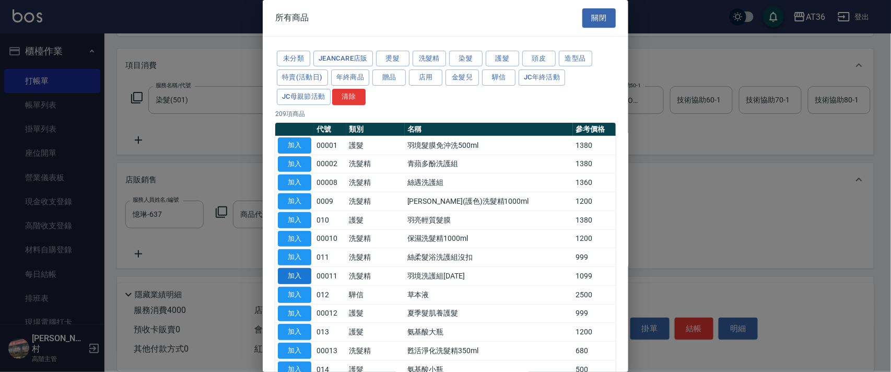
click at [295, 275] on button "加入" at bounding box center [294, 276] width 33 height 16
type input "羽境洗護組[DATE]"
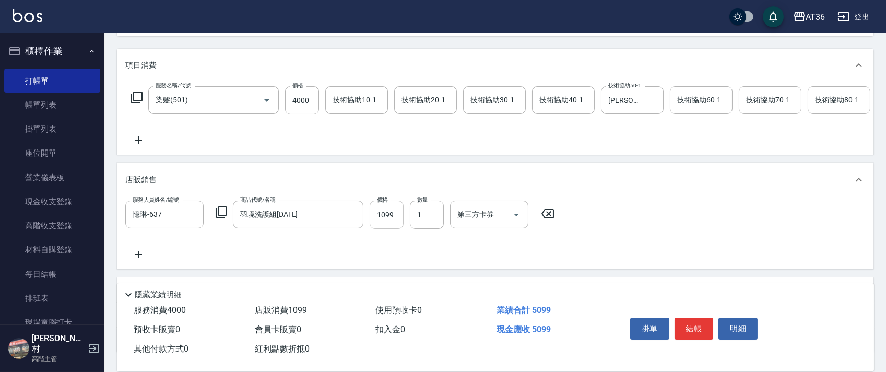
click at [373, 228] on input "1099" at bounding box center [387, 215] width 34 height 28
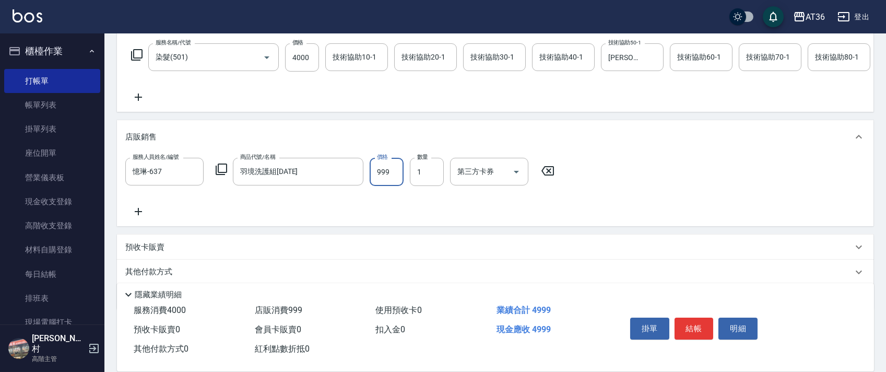
scroll to position [213, 0]
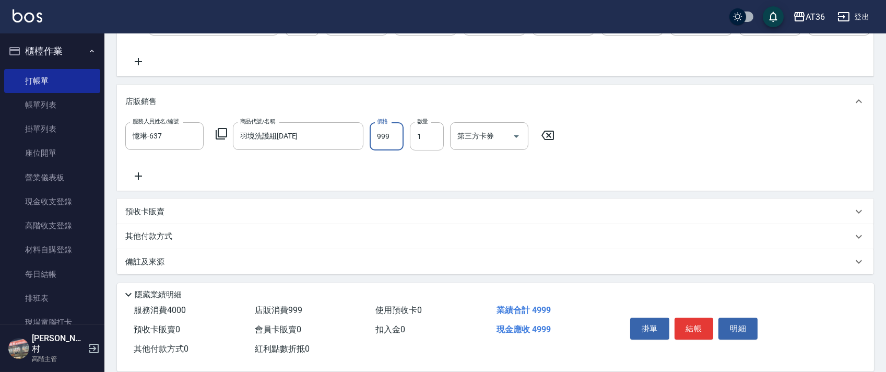
type input "999"
drag, startPoint x: 169, startPoint y: 241, endPoint x: 201, endPoint y: 158, distance: 88.3
click at [170, 241] on p "其他付款方式" at bounding box center [151, 236] width 52 height 11
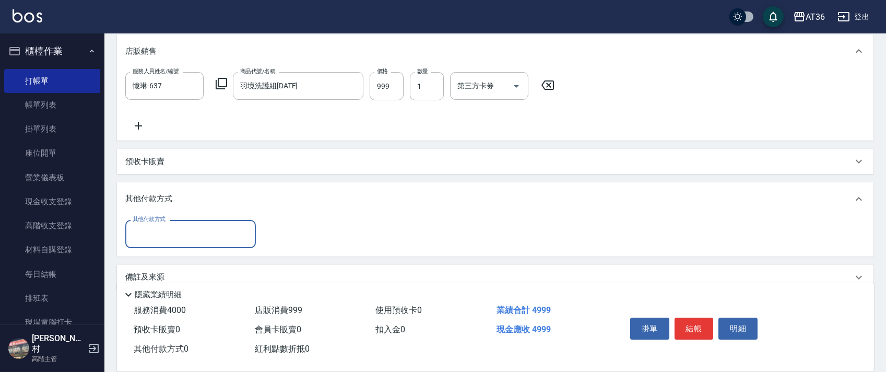
scroll to position [278, 0]
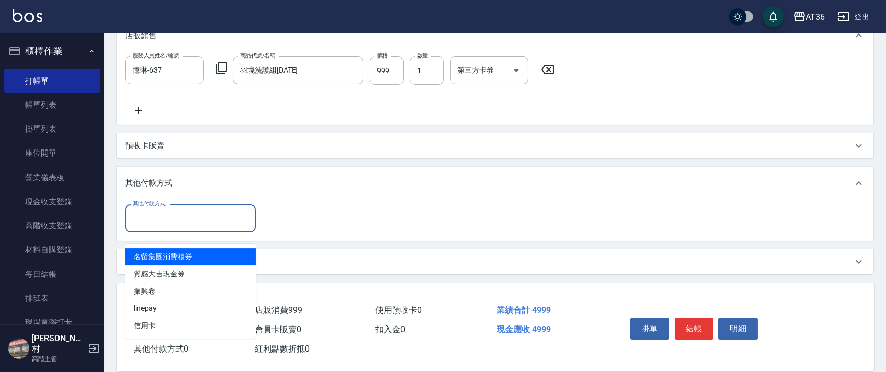
drag, startPoint x: 184, startPoint y: 213, endPoint x: 241, endPoint y: 252, distance: 69.4
click at [184, 217] on input "其他付款方式" at bounding box center [190, 218] width 121 height 18
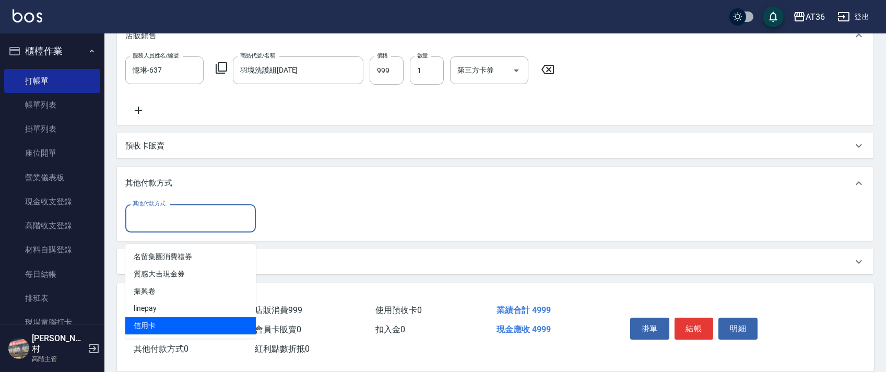
click at [152, 317] on span "信用卡" at bounding box center [190, 325] width 131 height 17
type input "信用卡"
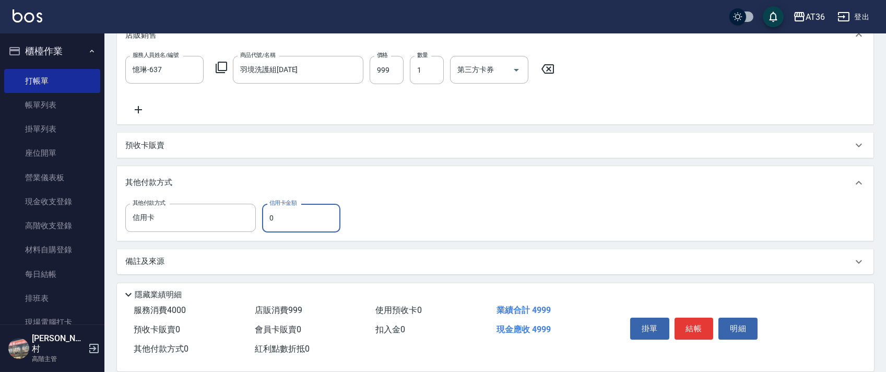
drag, startPoint x: 268, startPoint y: 220, endPoint x: 298, endPoint y: 209, distance: 32.2
click at [268, 221] on input "0" at bounding box center [301, 218] width 78 height 28
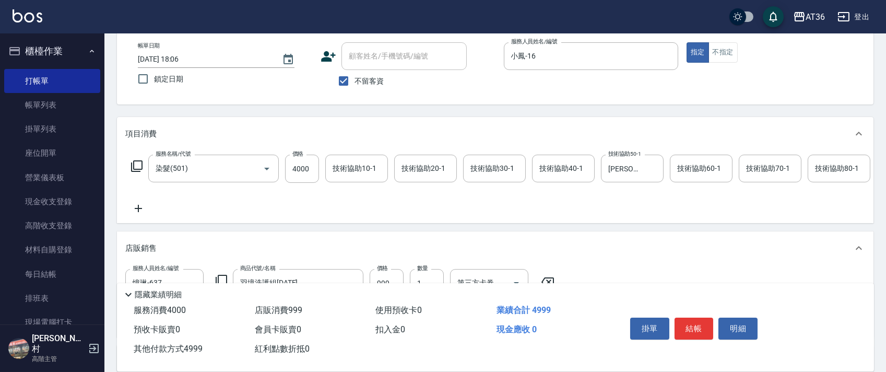
scroll to position [0, 0]
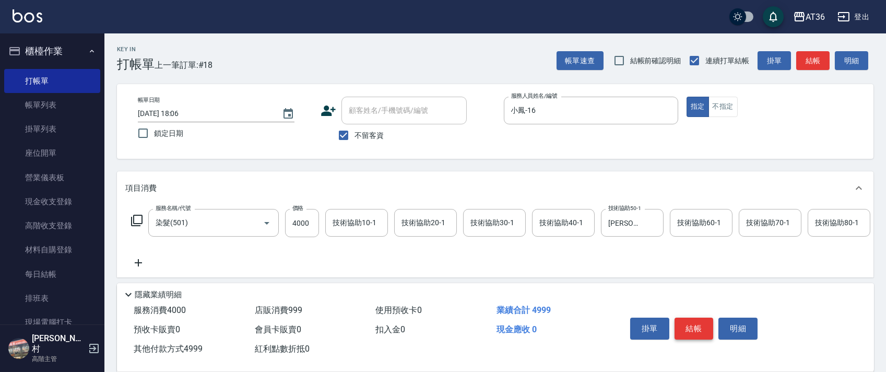
type input "4999"
click at [692, 327] on button "結帳" at bounding box center [694, 329] width 39 height 22
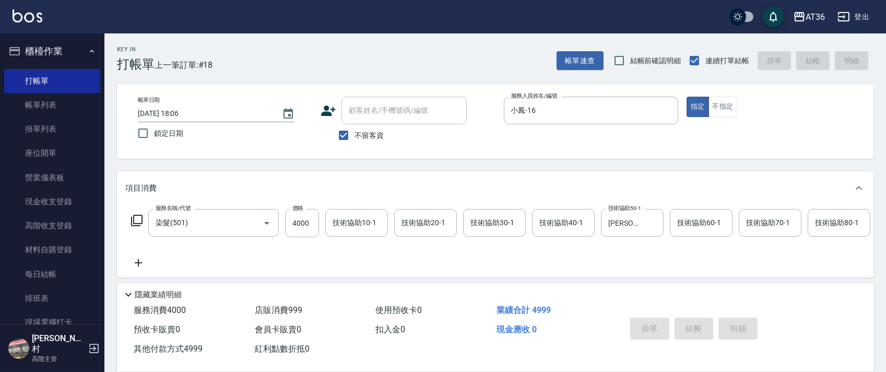
type input "[DATE] 18:07"
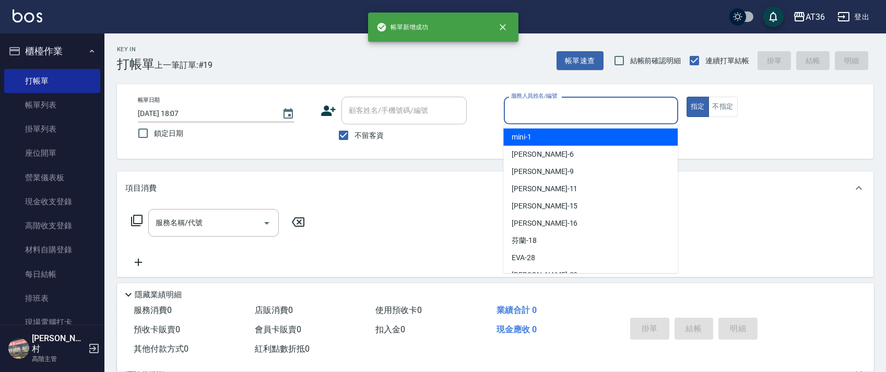
click at [528, 115] on input "服務人員姓名/編號" at bounding box center [591, 110] width 165 height 18
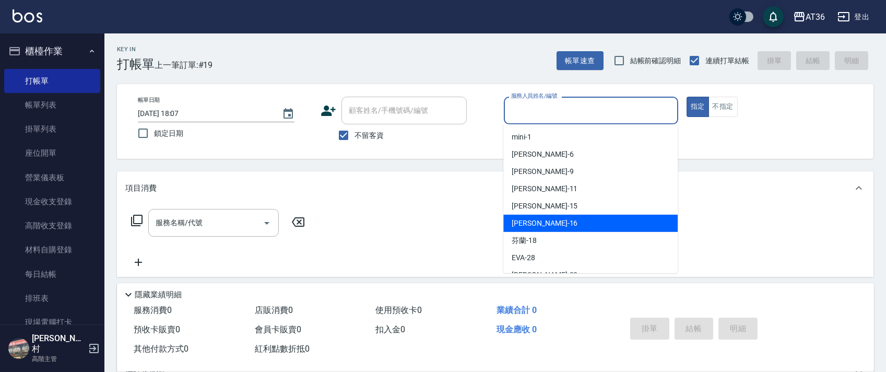
click at [549, 224] on div "[PERSON_NAME] -16" at bounding box center [591, 223] width 174 height 17
type input "小鳳-16"
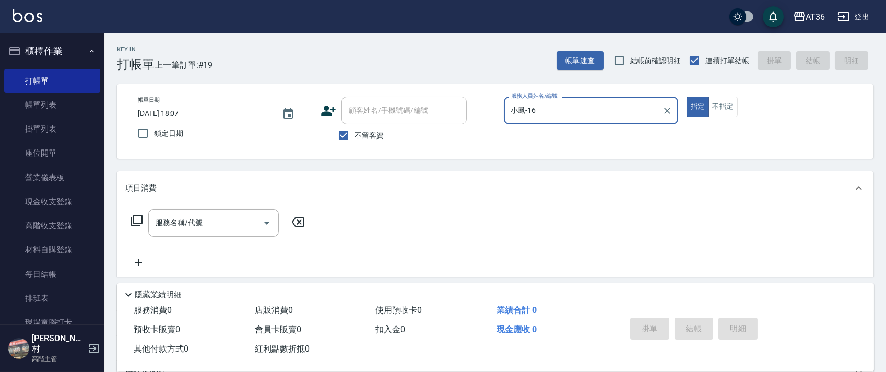
click at [136, 219] on icon at bounding box center [137, 220] width 13 height 13
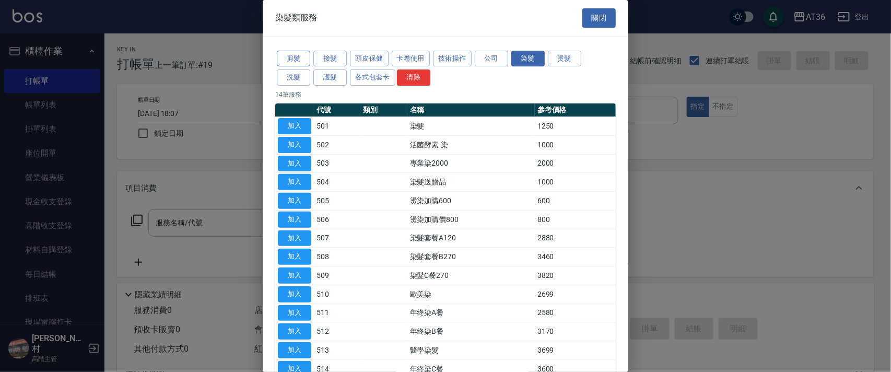
click at [291, 62] on button "剪髮" at bounding box center [293, 59] width 33 height 16
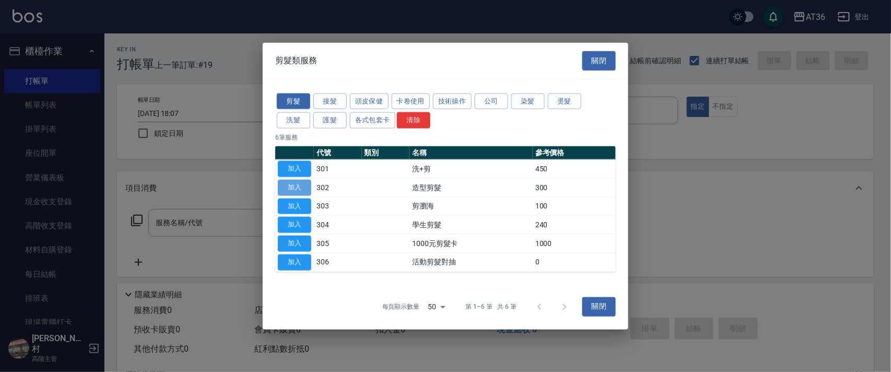
click at [290, 183] on button "加入" at bounding box center [294, 187] width 33 height 16
type input "造型剪髮(302)"
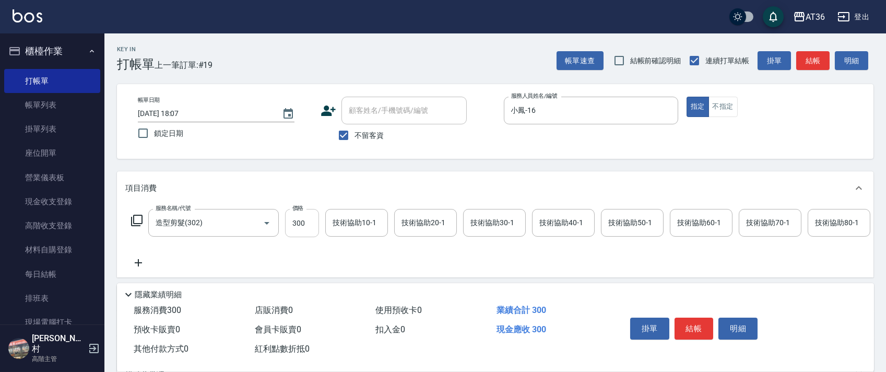
click at [295, 224] on input "300" at bounding box center [302, 223] width 34 height 28
type input "280"
click at [687, 331] on button "結帳" at bounding box center [694, 329] width 39 height 22
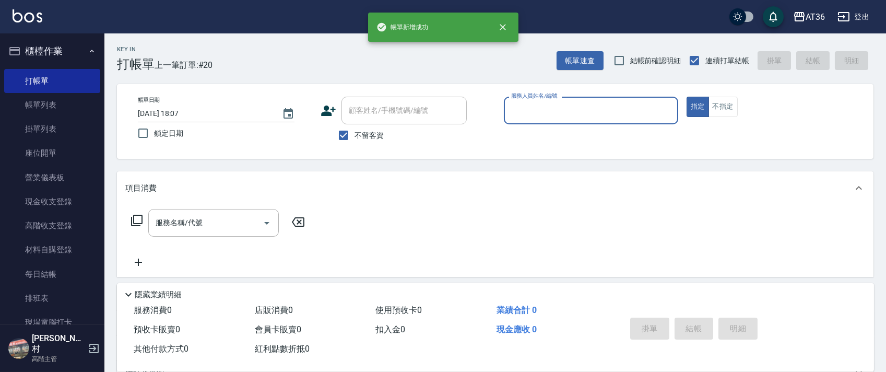
drag, startPoint x: 527, startPoint y: 112, endPoint x: 543, endPoint y: 122, distance: 19.4
click at [527, 113] on input "服務人員姓名/編號" at bounding box center [591, 110] width 165 height 18
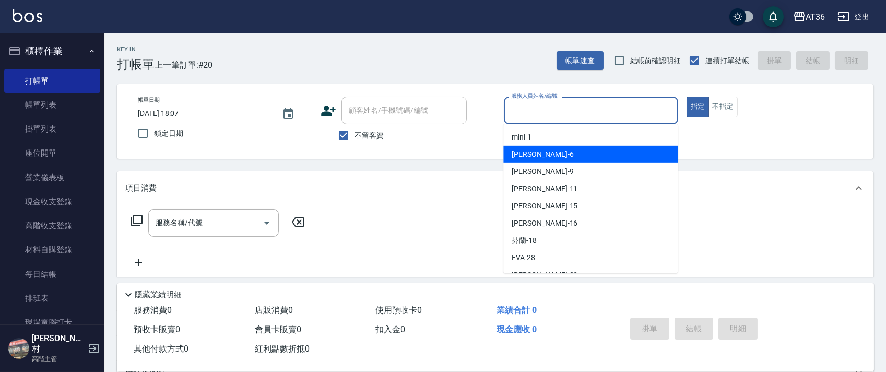
click at [546, 154] on div "[PERSON_NAME] -6" at bounding box center [591, 154] width 174 height 17
type input "[PERSON_NAME]-6"
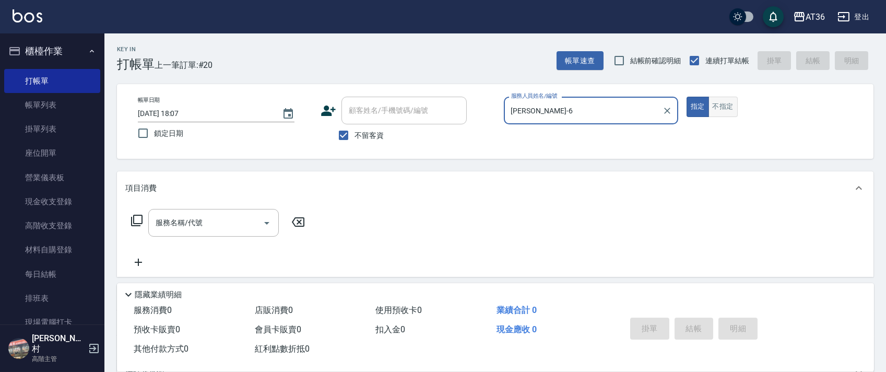
click at [726, 110] on button "不指定" at bounding box center [723, 107] width 29 height 20
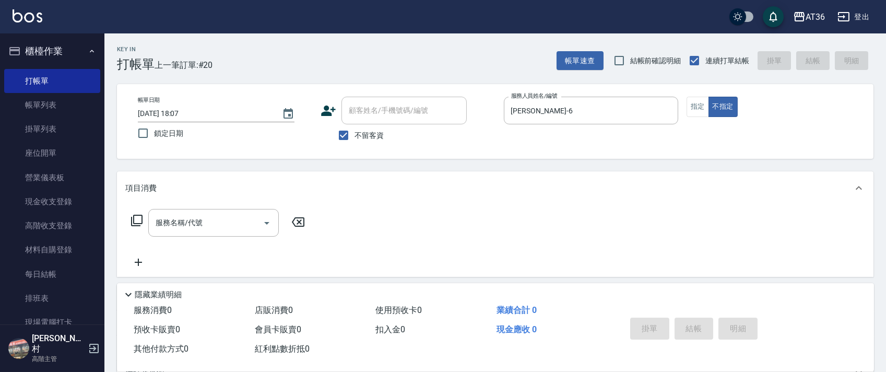
click at [138, 221] on icon at bounding box center [137, 220] width 13 height 13
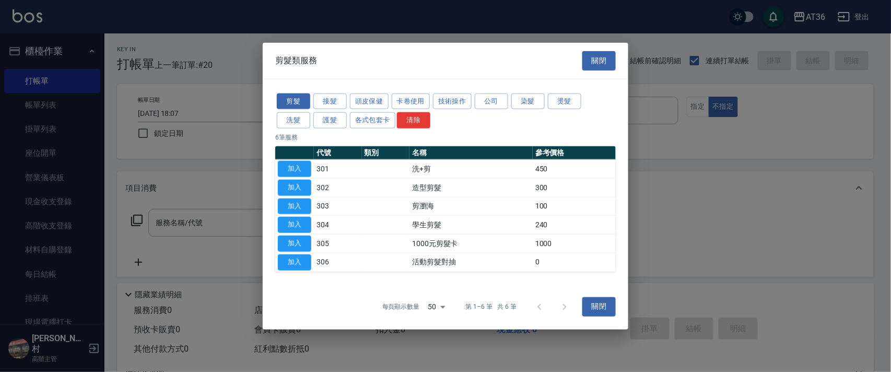
click at [297, 166] on button "加入" at bounding box center [294, 169] width 33 height 16
click at [294, 171] on div "項目消費" at bounding box center [495, 187] width 757 height 33
type input "洗+剪(301)"
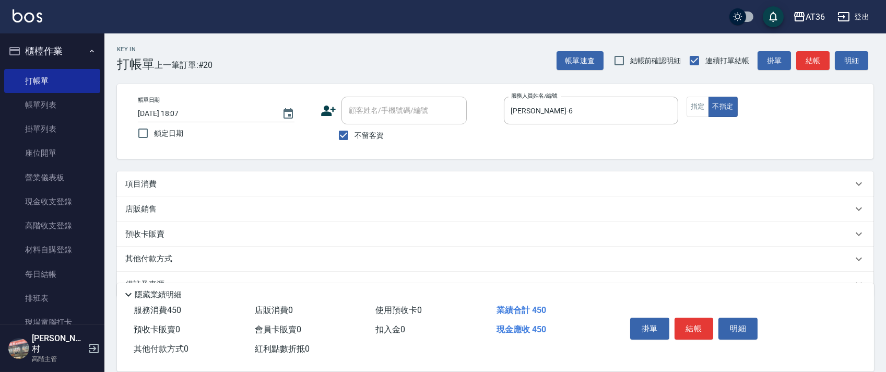
click at [297, 221] on div "預收卡販賣" at bounding box center [495, 233] width 757 height 25
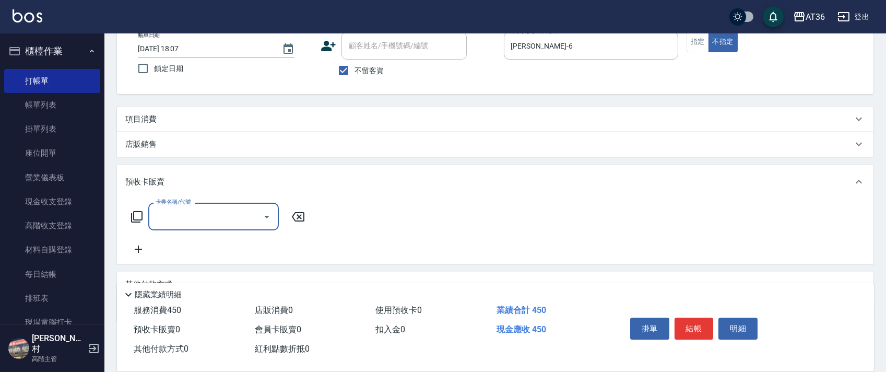
scroll to position [112, 0]
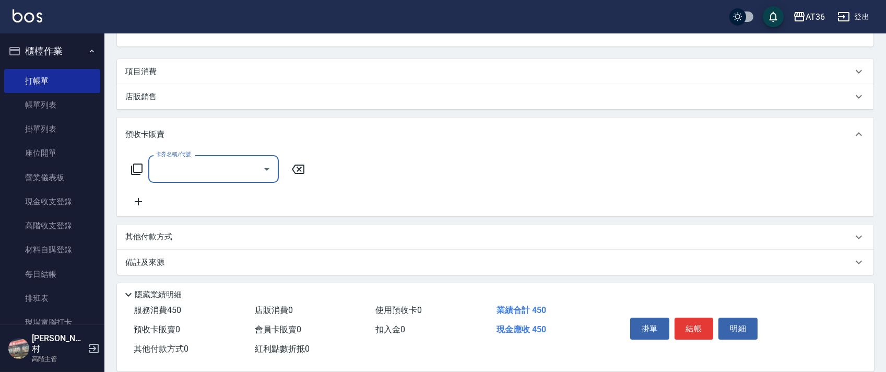
click at [143, 75] on p "項目消費" at bounding box center [140, 71] width 31 height 11
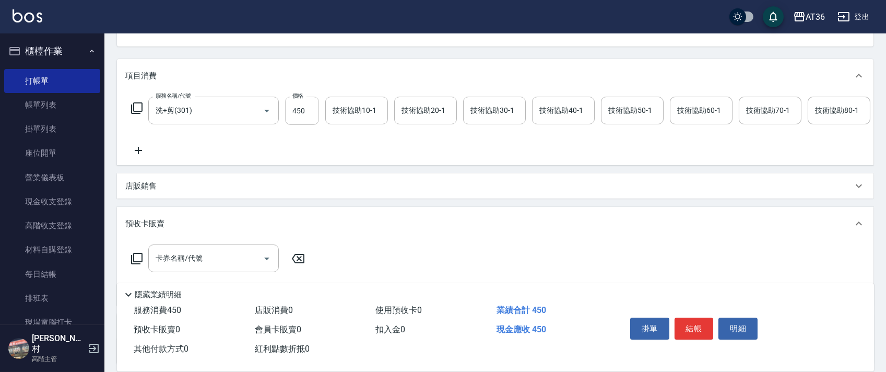
click at [299, 111] on input "450" at bounding box center [302, 111] width 34 height 28
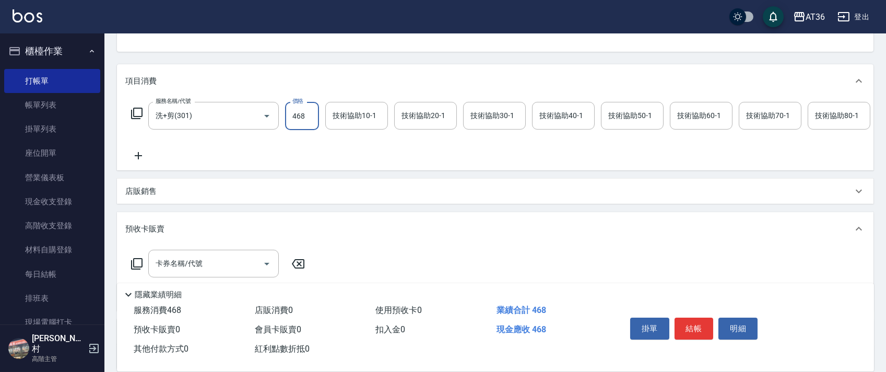
scroll to position [214, 0]
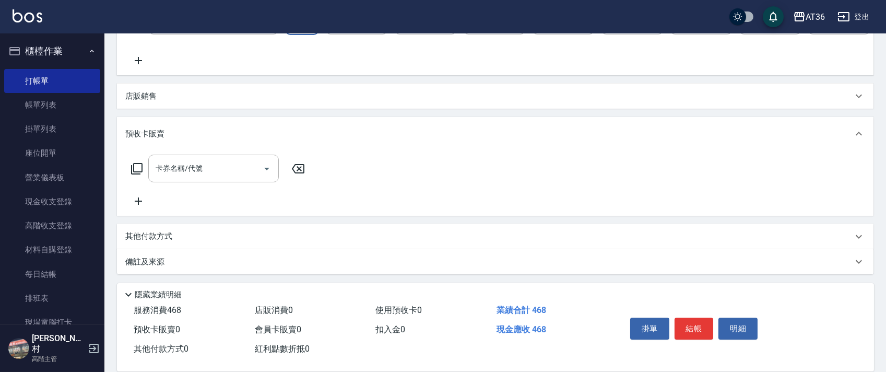
type input "468"
drag, startPoint x: 298, startPoint y: 166, endPoint x: 716, endPoint y: 233, distance: 423.8
click at [298, 167] on icon at bounding box center [298, 168] width 26 height 13
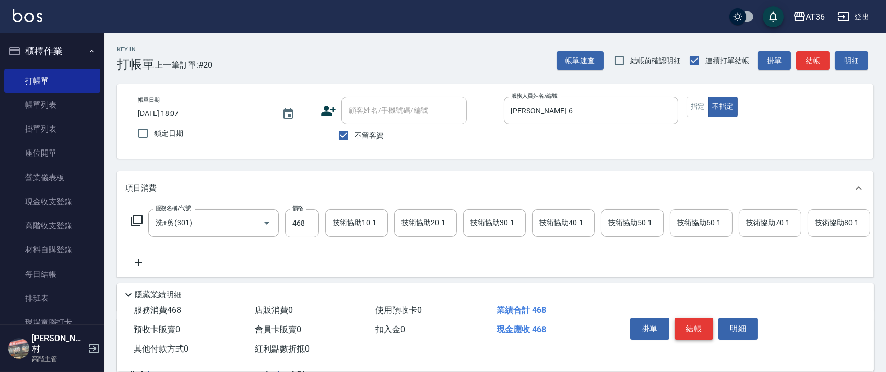
click at [697, 326] on button "結帳" at bounding box center [694, 329] width 39 height 22
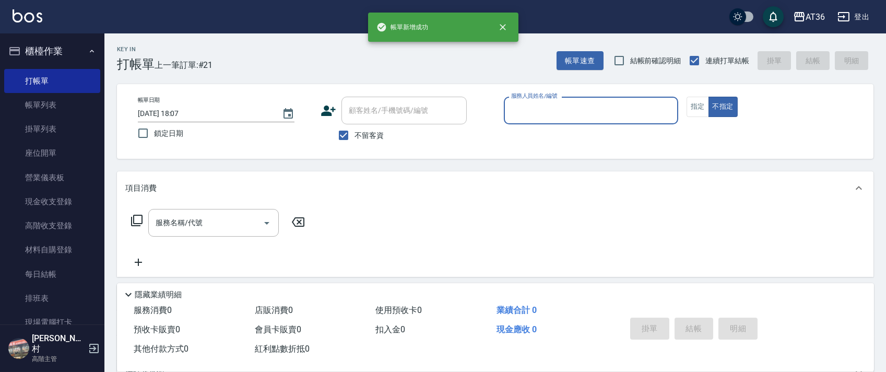
drag, startPoint x: 529, startPoint y: 110, endPoint x: 536, endPoint y: 117, distance: 10.0
click at [531, 111] on input "服務人員姓名/編號" at bounding box center [591, 110] width 165 height 18
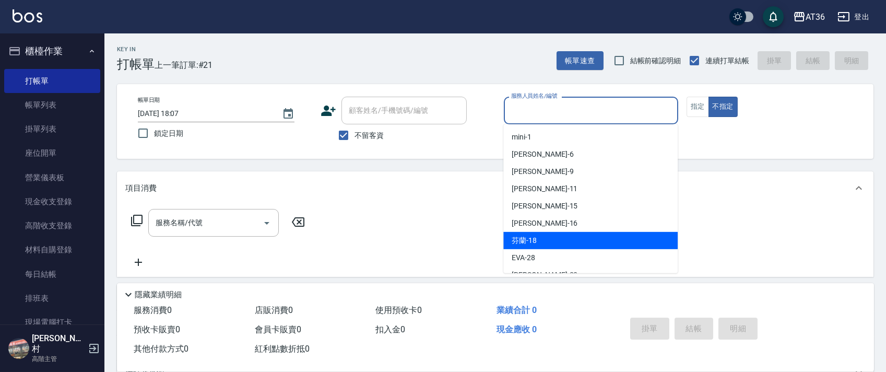
click at [554, 234] on div "芬蘭 -18" at bounding box center [591, 240] width 174 height 17
type input "芬蘭-18"
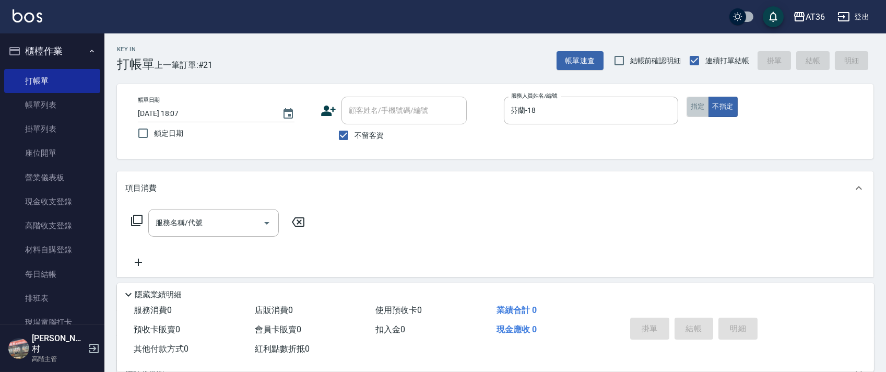
click at [700, 109] on button "指定" at bounding box center [698, 107] width 22 height 20
click at [137, 220] on icon at bounding box center [137, 220] width 13 height 13
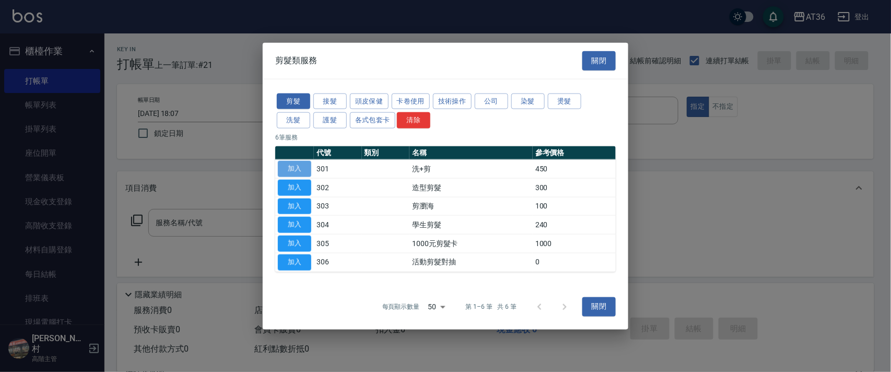
click at [291, 166] on button "加入" at bounding box center [294, 169] width 33 height 16
type input "洗+剪(301)"
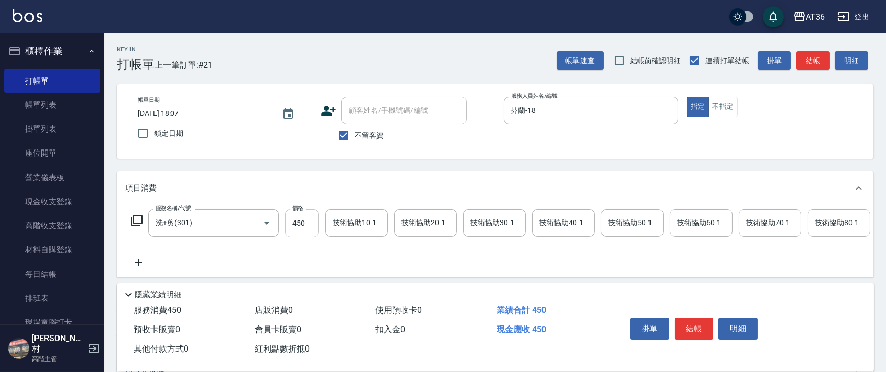
click at [299, 224] on input "450" at bounding box center [302, 223] width 34 height 28
drag, startPoint x: 696, startPoint y: 331, endPoint x: 693, endPoint y: 321, distance: 9.9
click at [696, 329] on button "結帳" at bounding box center [694, 329] width 39 height 22
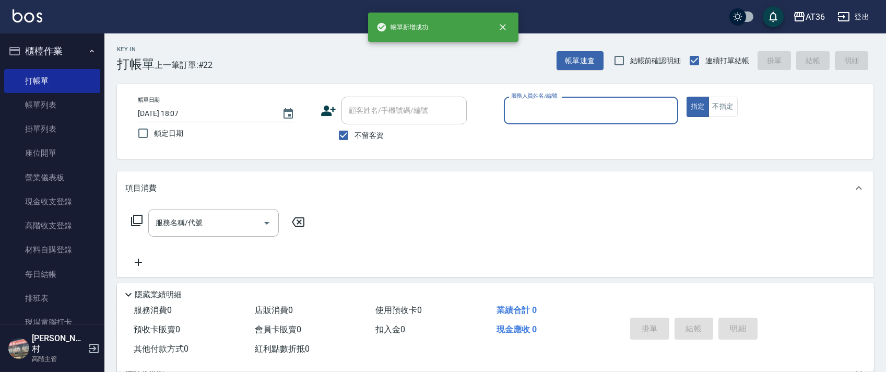
click at [522, 111] on input "服務人員姓名/編號" at bounding box center [591, 110] width 165 height 18
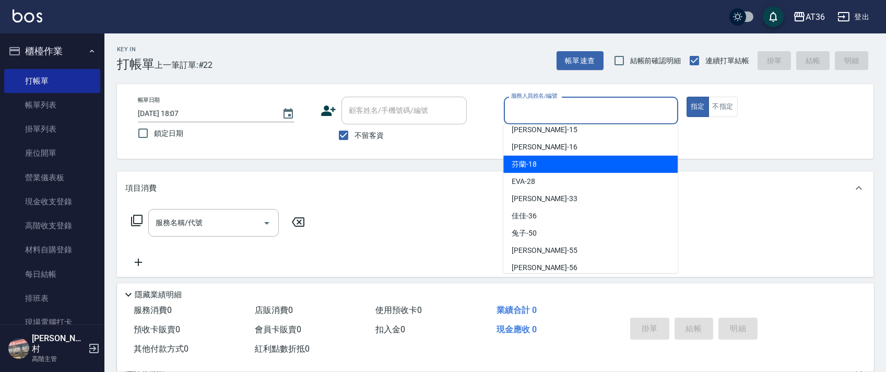
scroll to position [153, 0]
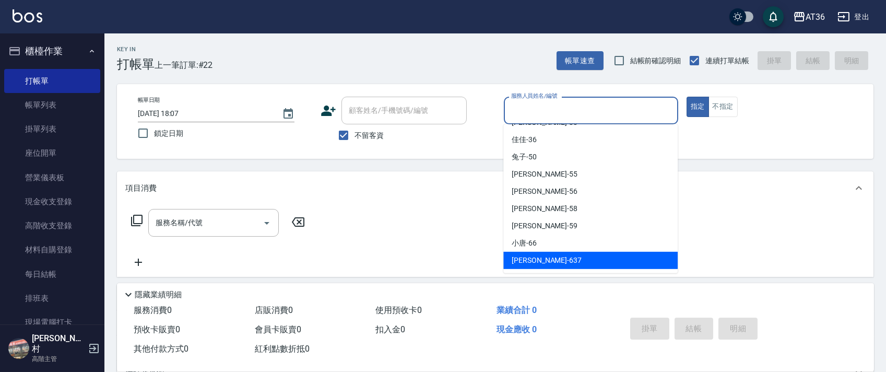
click at [535, 255] on span "憶琳 -637" at bounding box center [547, 260] width 70 height 11
type input "憶琳-637"
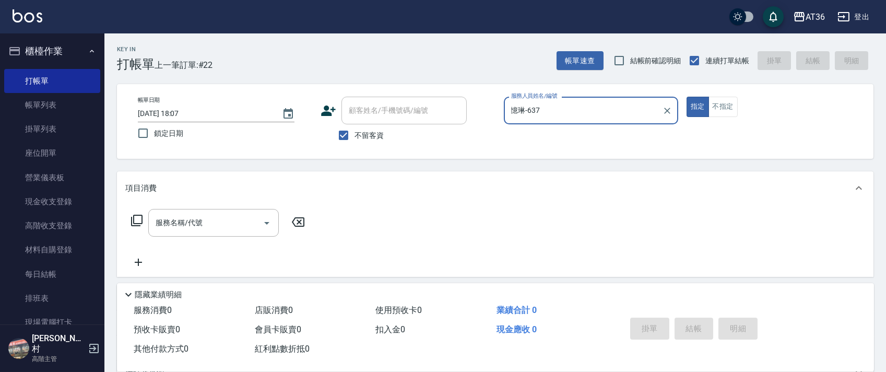
click at [135, 221] on icon at bounding box center [137, 220] width 13 height 13
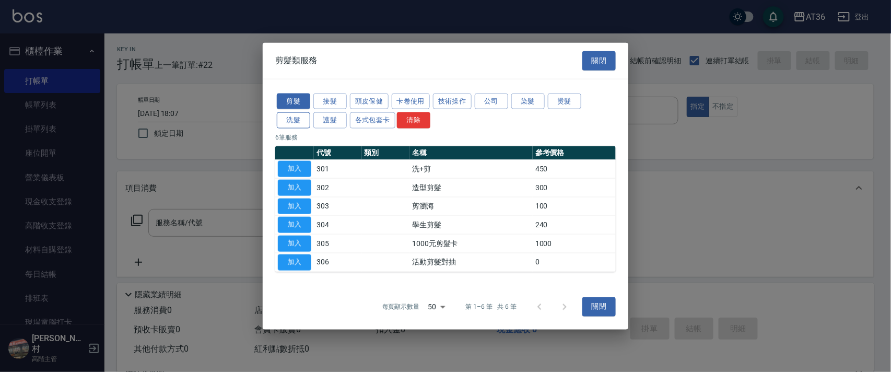
click at [303, 123] on button "洗髮" at bounding box center [293, 120] width 33 height 16
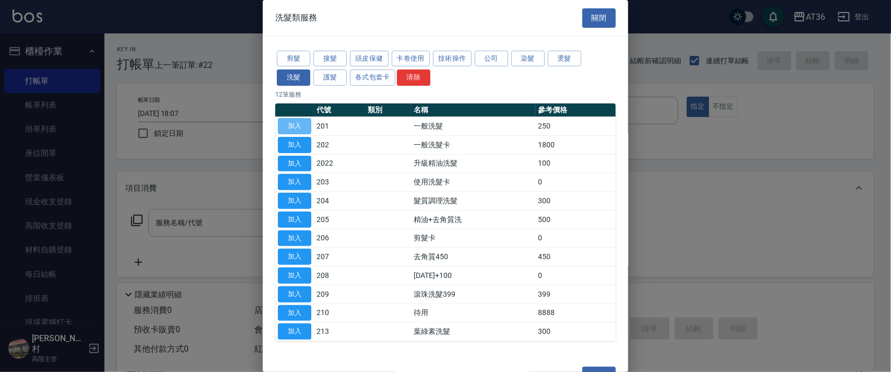
drag, startPoint x: 301, startPoint y: 125, endPoint x: 154, endPoint y: 255, distance: 196.9
click at [301, 125] on button "加入" at bounding box center [294, 126] width 33 height 16
type input "一般洗髮(201)"
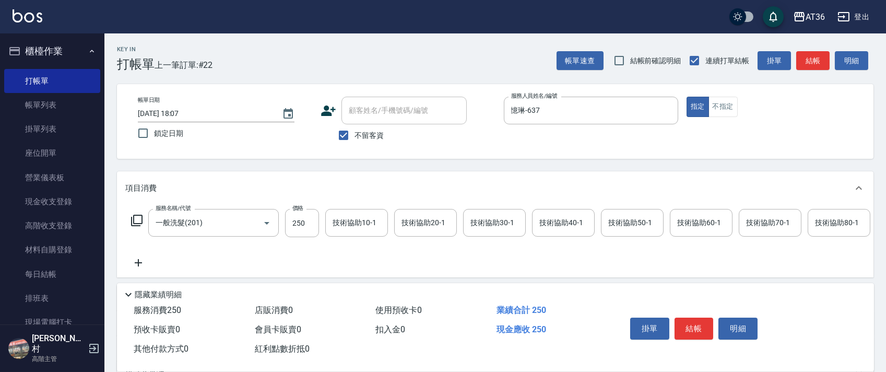
click at [137, 219] on icon at bounding box center [137, 220] width 13 height 13
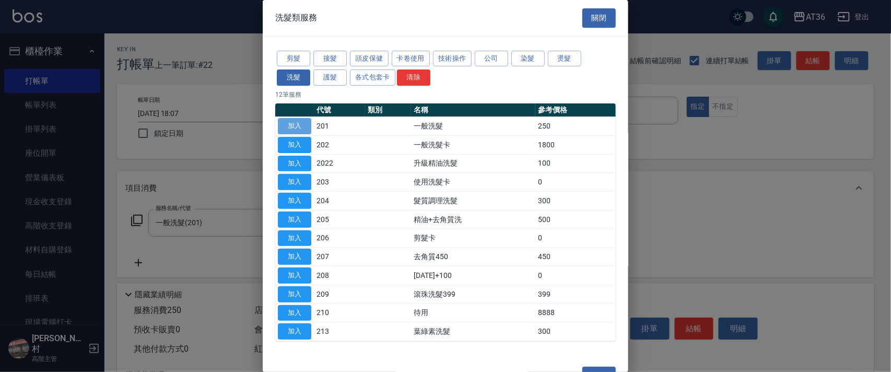
drag, startPoint x: 302, startPoint y: 126, endPoint x: 521, endPoint y: 171, distance: 222.8
click at [302, 127] on button "加入" at bounding box center [294, 126] width 33 height 16
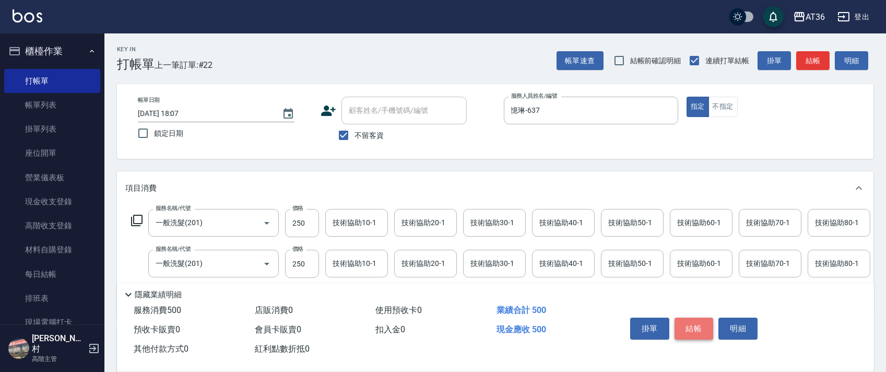
click at [693, 327] on button "結帳" at bounding box center [694, 329] width 39 height 22
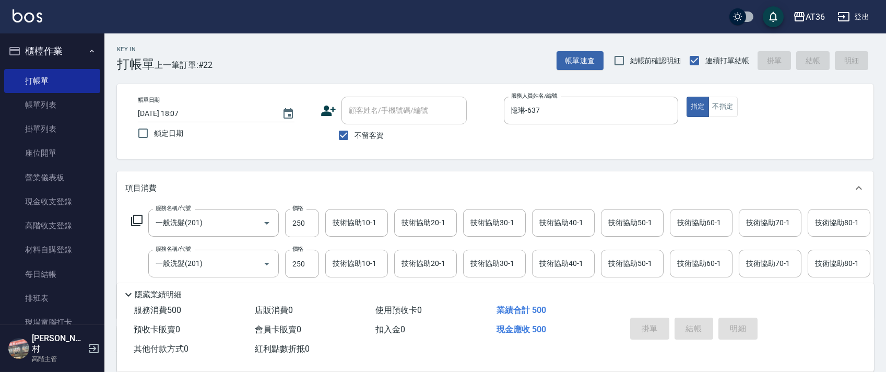
type input "2025/09/06 18:08"
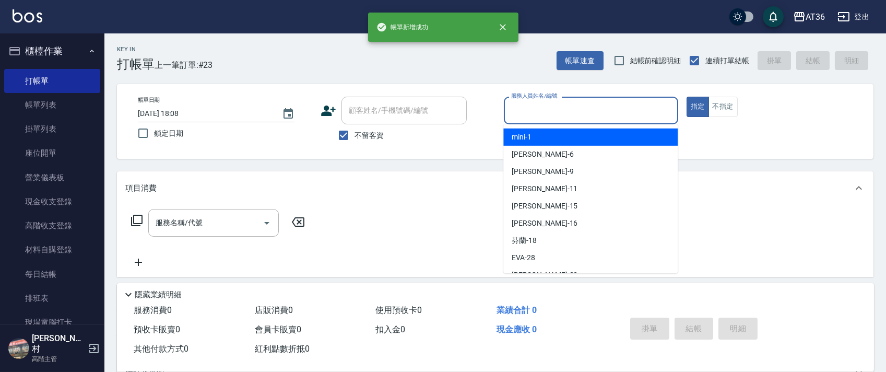
click at [511, 111] on input "服務人員姓名/編號" at bounding box center [591, 110] width 165 height 18
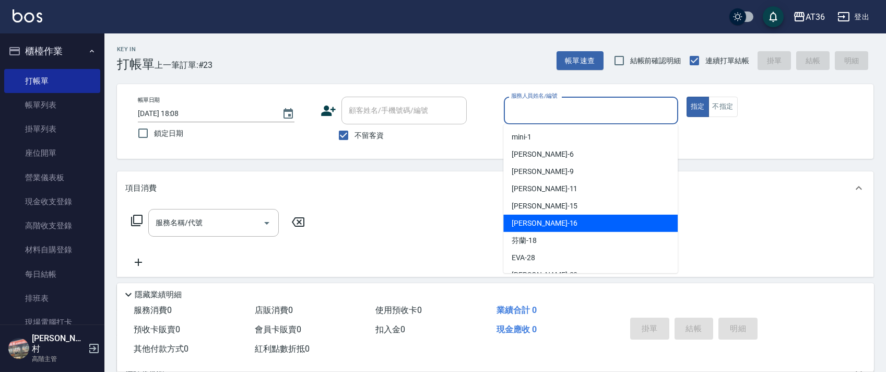
drag, startPoint x: 527, startPoint y: 227, endPoint x: 590, endPoint y: 209, distance: 65.7
click at [527, 227] on span "[PERSON_NAME] -16" at bounding box center [545, 223] width 66 height 11
type input "小鳳-16"
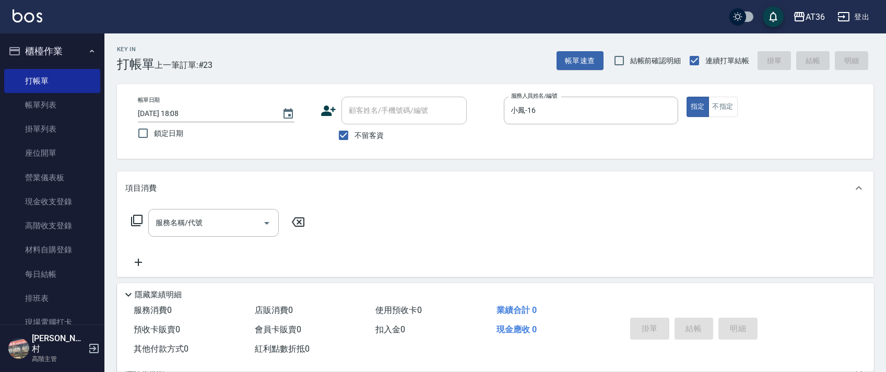
click at [136, 223] on icon at bounding box center [137, 220] width 13 height 13
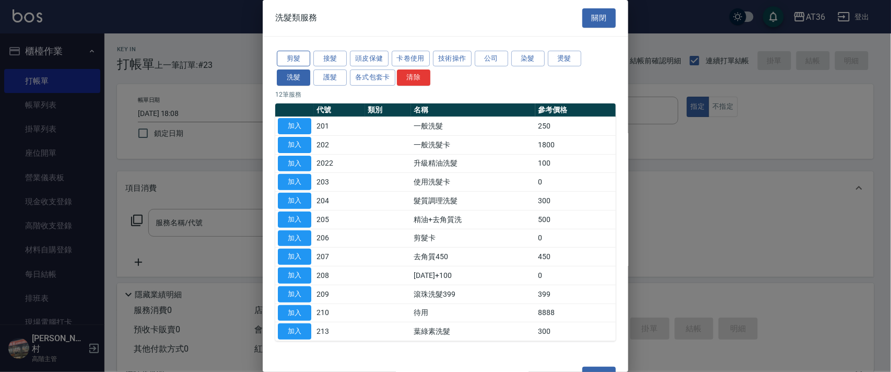
click at [294, 59] on button "剪髮" at bounding box center [293, 59] width 33 height 16
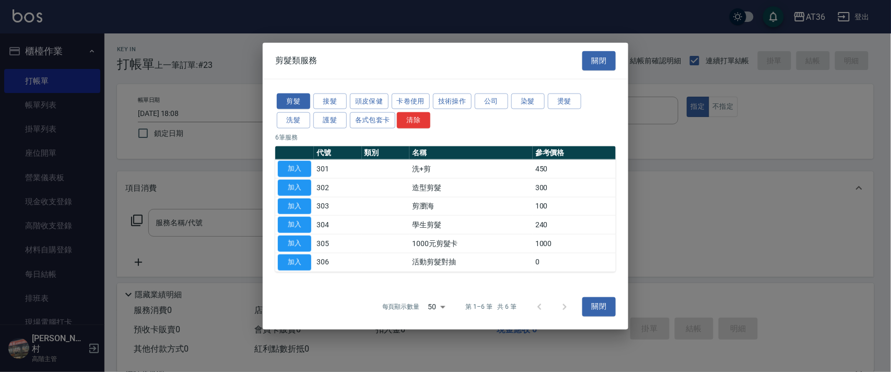
drag, startPoint x: 297, startPoint y: 186, endPoint x: 324, endPoint y: 226, distance: 48.8
click at [299, 188] on button "加入" at bounding box center [294, 187] width 33 height 16
type input "造型剪髮(302)"
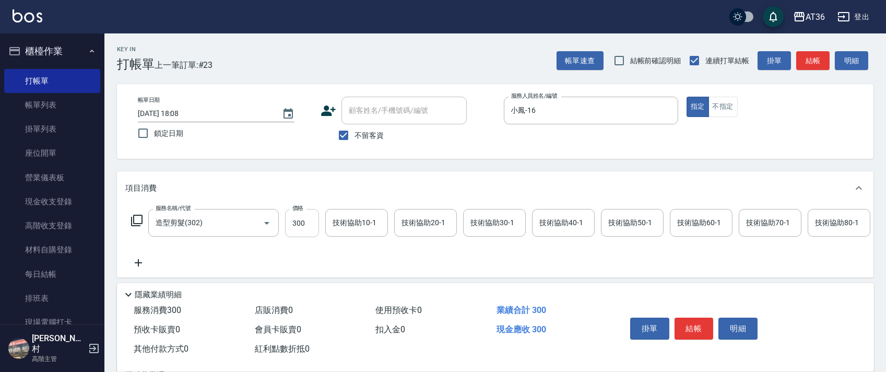
click at [298, 226] on input "300" at bounding box center [302, 223] width 34 height 28
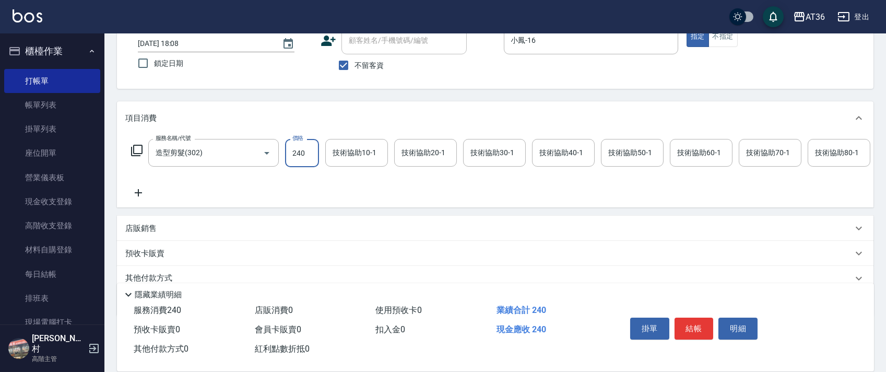
scroll to position [123, 0]
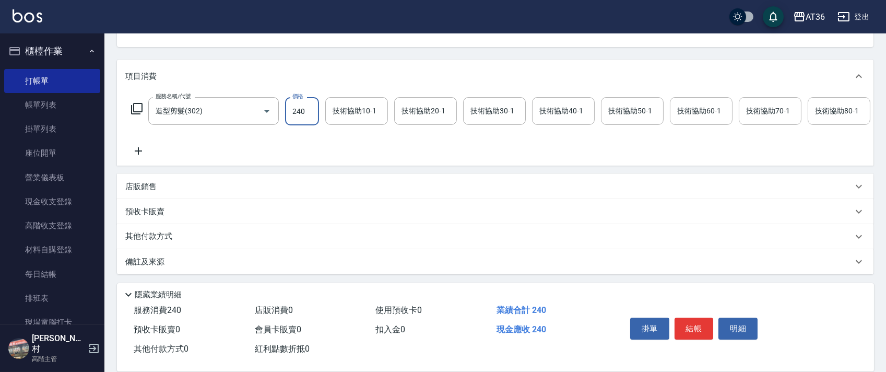
type input "240"
click at [161, 247] on div "其他付款方式" at bounding box center [495, 236] width 757 height 25
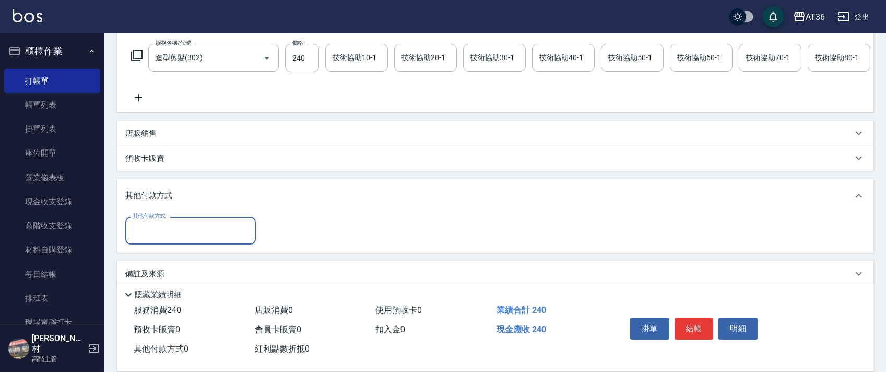
scroll to position [189, 0]
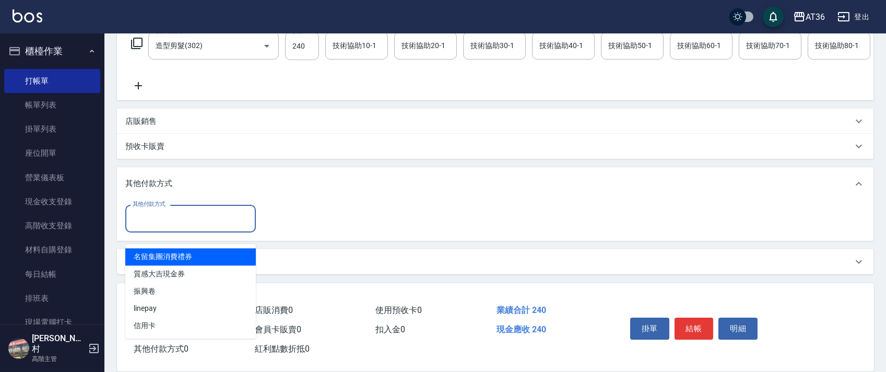
click at [179, 216] on input "其他付款方式" at bounding box center [190, 218] width 121 height 18
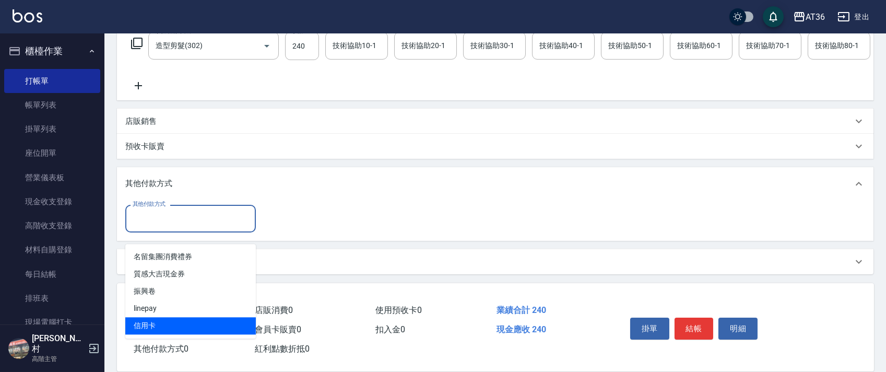
click at [138, 317] on span "信用卡" at bounding box center [190, 325] width 131 height 17
type input "信用卡"
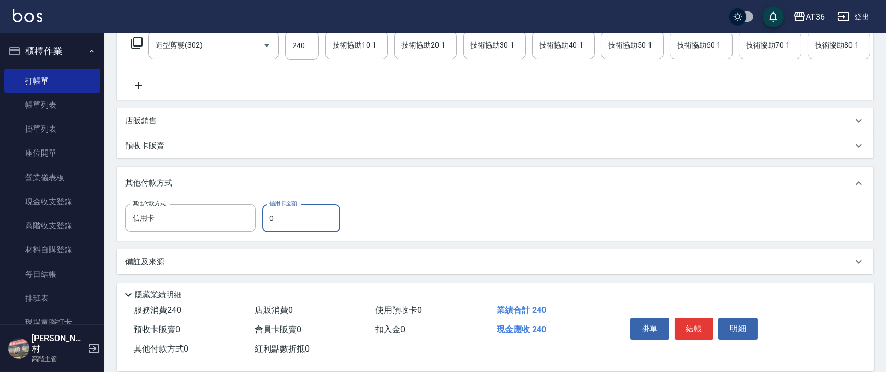
click at [267, 217] on input "0" at bounding box center [301, 218] width 78 height 28
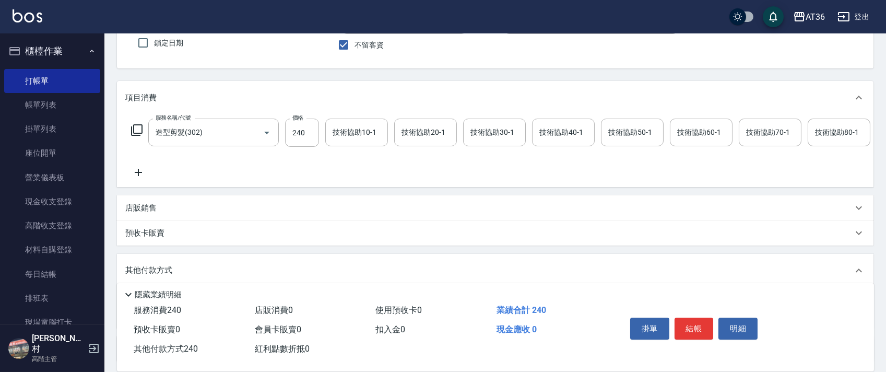
scroll to position [0, 0]
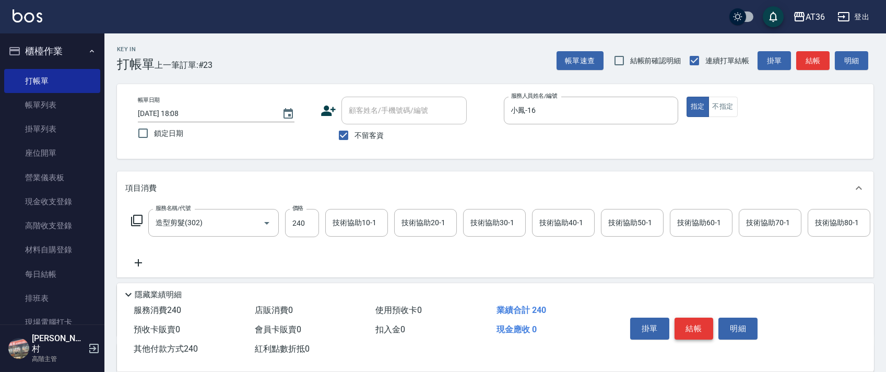
type input "240"
click at [681, 328] on button "結帳" at bounding box center [694, 329] width 39 height 22
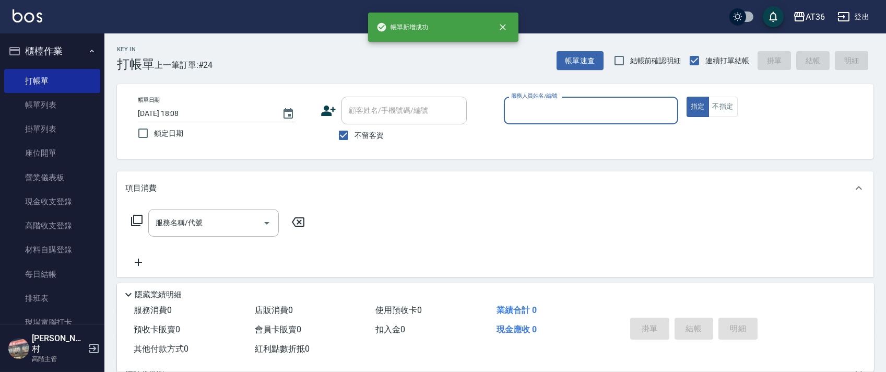
click at [527, 109] on input "服務人員姓名/編號" at bounding box center [591, 110] width 165 height 18
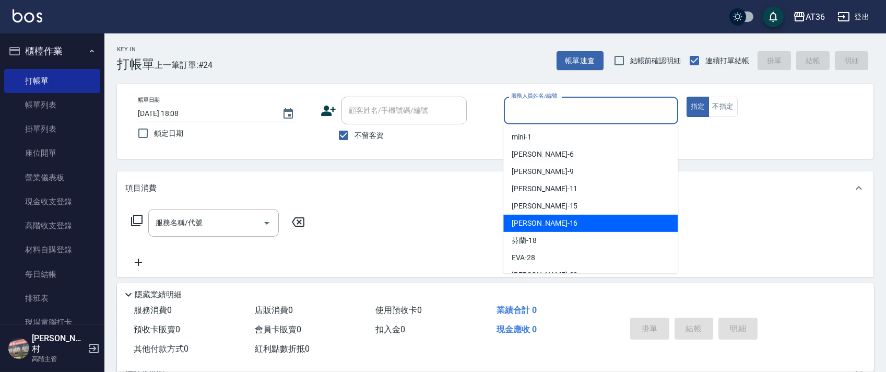
drag, startPoint x: 539, startPoint y: 221, endPoint x: 574, endPoint y: 182, distance: 52.9
click at [540, 220] on div "[PERSON_NAME] -16" at bounding box center [591, 223] width 174 height 17
type input "小鳳-16"
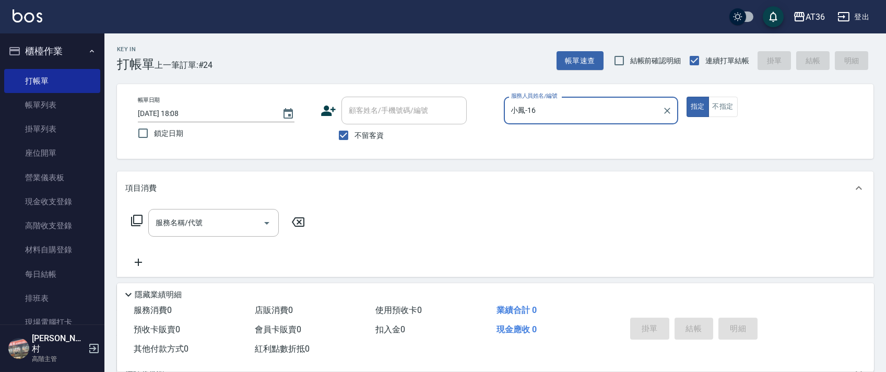
click at [140, 219] on icon at bounding box center [137, 220] width 13 height 13
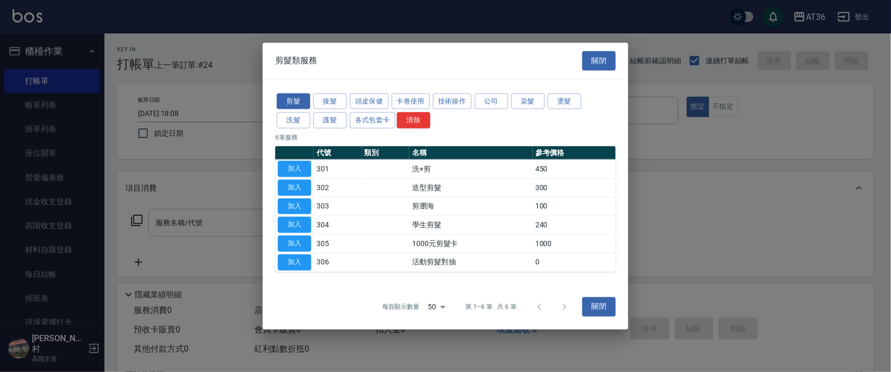
drag, startPoint x: 566, startPoint y: 104, endPoint x: 621, endPoint y: 119, distance: 57.4
click at [566, 106] on button "燙髮" at bounding box center [564, 101] width 33 height 16
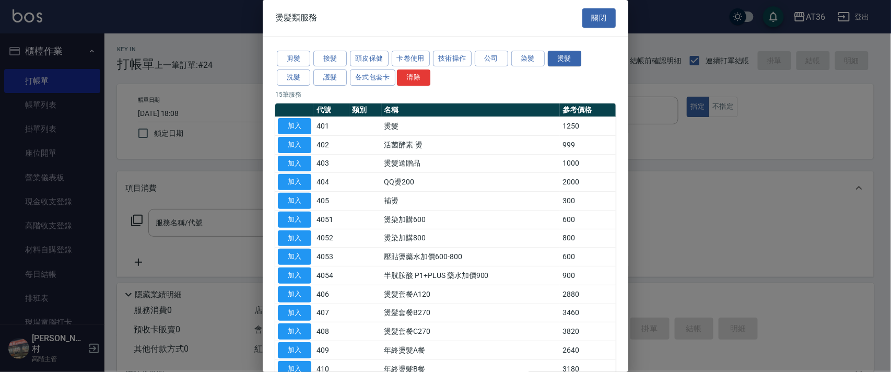
drag, startPoint x: 302, startPoint y: 126, endPoint x: 396, endPoint y: 256, distance: 160.8
click at [302, 127] on button "加入" at bounding box center [294, 126] width 33 height 16
type input "燙髮(401)"
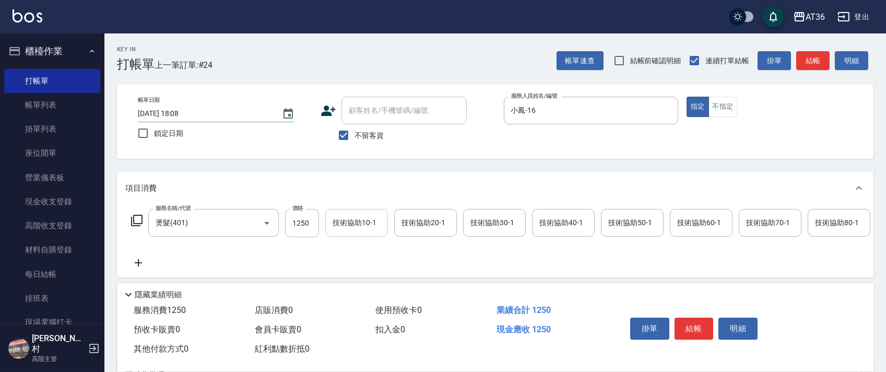
drag, startPoint x: 294, startPoint y: 211, endPoint x: 337, endPoint y: 218, distance: 43.9
click at [295, 214] on div "價格 1250 價格" at bounding box center [302, 223] width 34 height 28
click at [302, 224] on input "1250" at bounding box center [302, 223] width 34 height 28
type input "1800"
click at [559, 224] on div "技術協助40-1 技術協助40-1" at bounding box center [563, 223] width 63 height 28
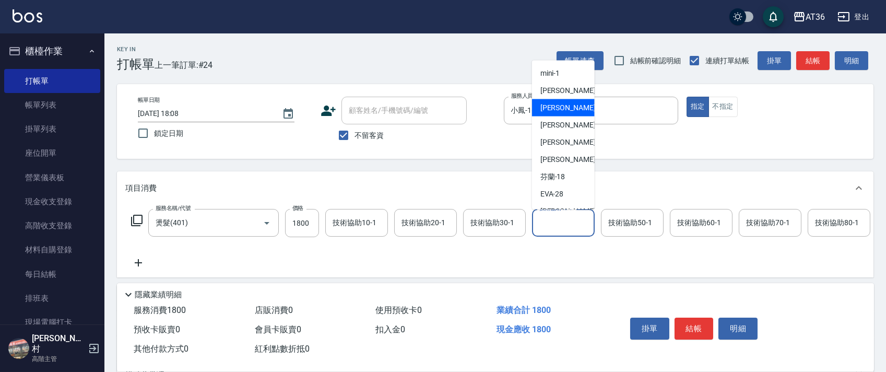
scroll to position [153, 0]
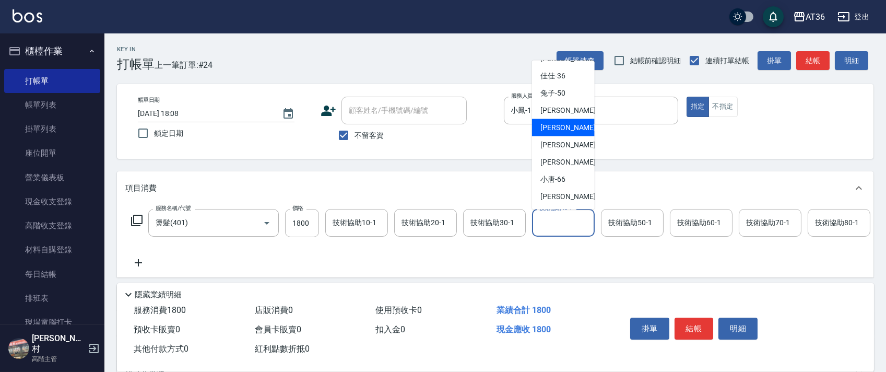
click at [568, 131] on div "[PERSON_NAME] -56" at bounding box center [563, 127] width 63 height 17
type input "[PERSON_NAME]-56"
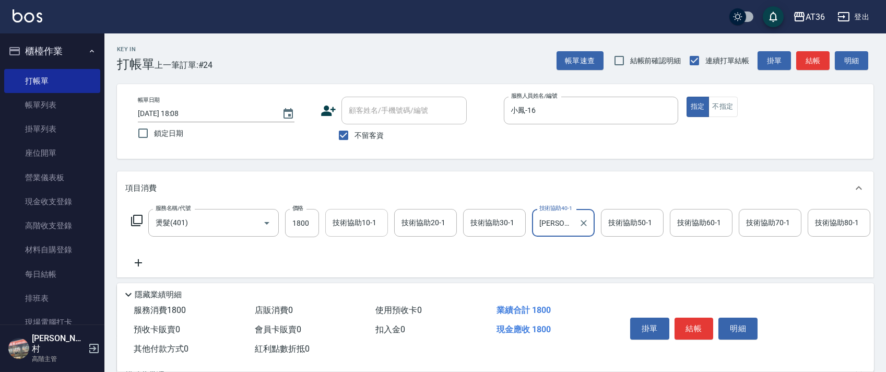
click at [350, 216] on input "技術協助10-1" at bounding box center [356, 223] width 53 height 18
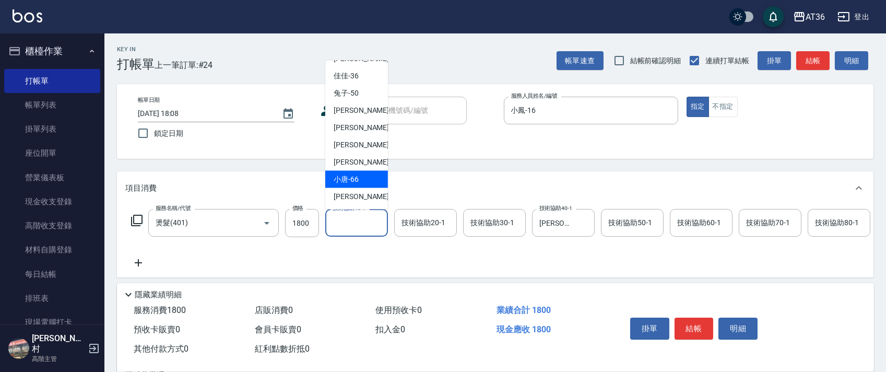
click at [354, 183] on span "小唐 -66" at bounding box center [346, 179] width 25 height 11
type input "小唐-66"
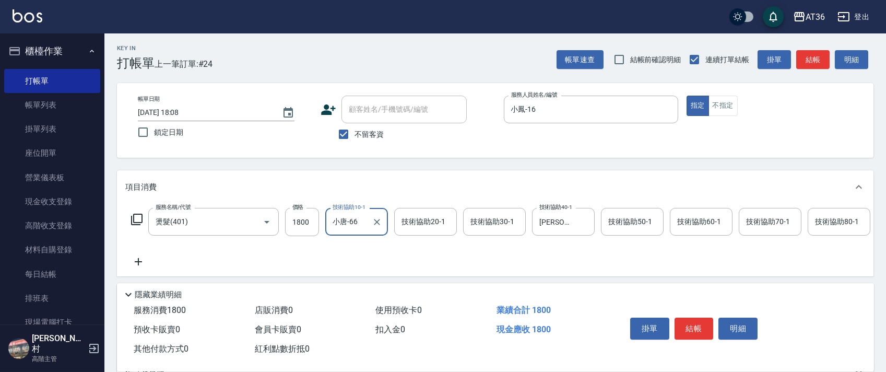
scroll to position [123, 0]
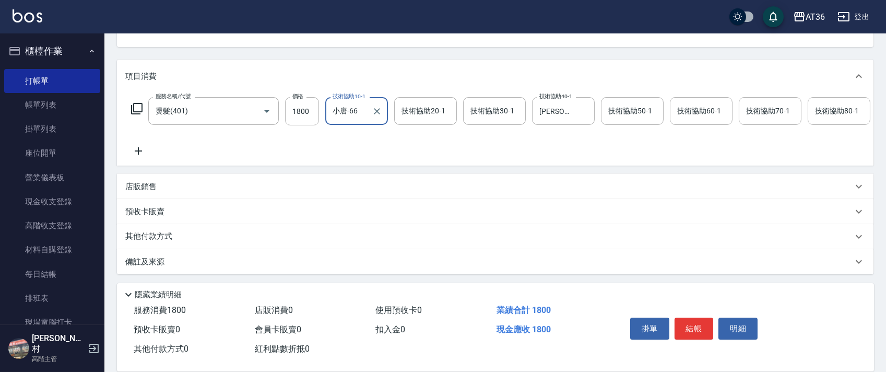
click at [157, 236] on p "其他付款方式" at bounding box center [151, 236] width 52 height 11
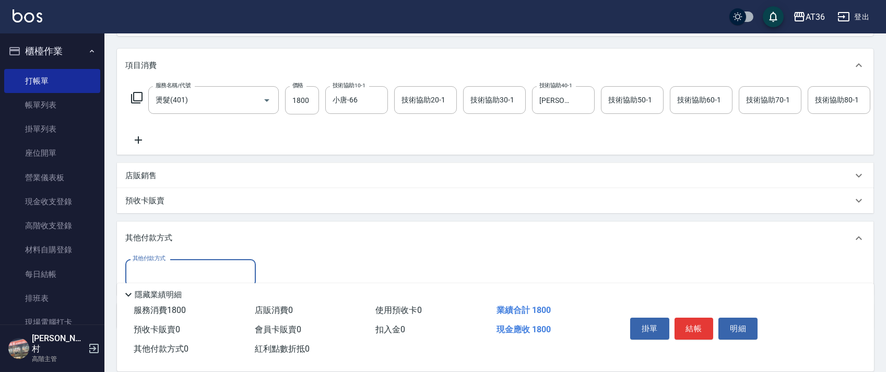
scroll to position [189, 0]
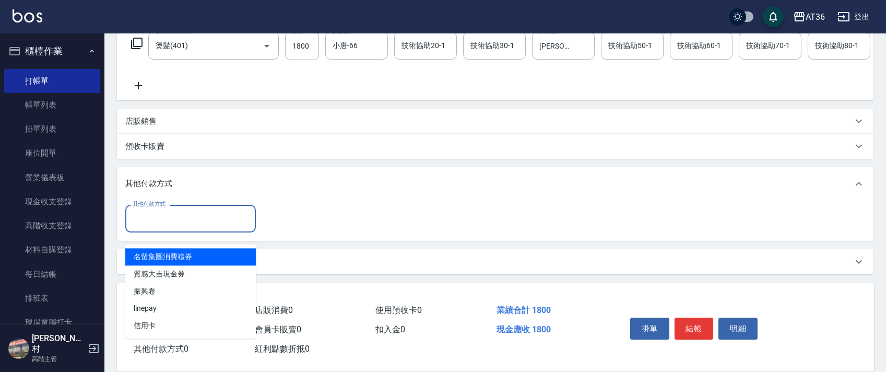
drag, startPoint x: 179, startPoint y: 223, endPoint x: 213, endPoint y: 230, distance: 34.7
click at [181, 226] on input "其他付款方式" at bounding box center [190, 218] width 121 height 18
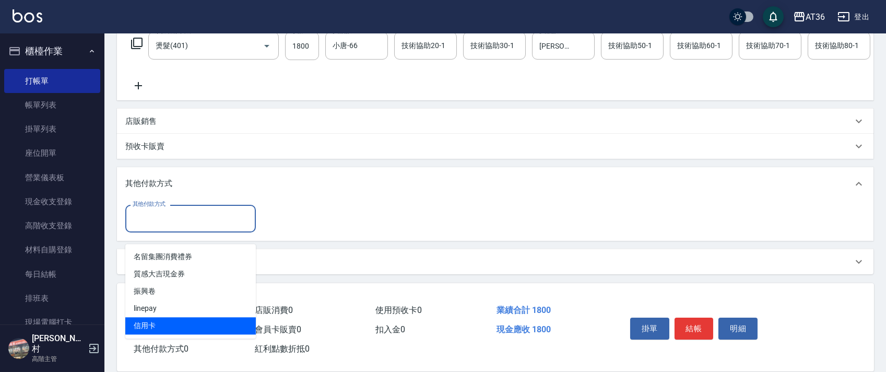
drag, startPoint x: 145, startPoint y: 314, endPoint x: 251, endPoint y: 241, distance: 129.1
click at [148, 317] on span "信用卡" at bounding box center [190, 325] width 131 height 17
type input "信用卡"
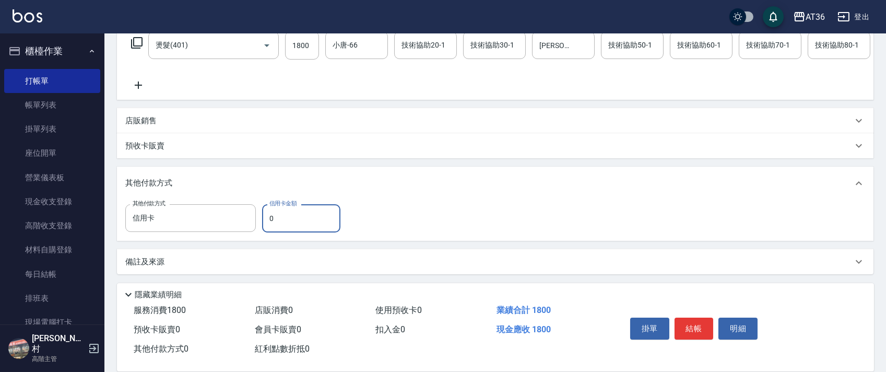
click at [266, 217] on input "0" at bounding box center [301, 218] width 78 height 28
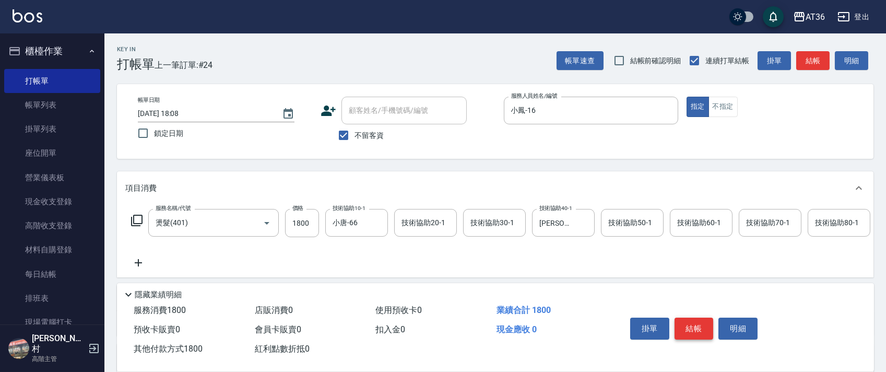
type input "1800"
click at [696, 330] on button "結帳" at bounding box center [694, 329] width 39 height 22
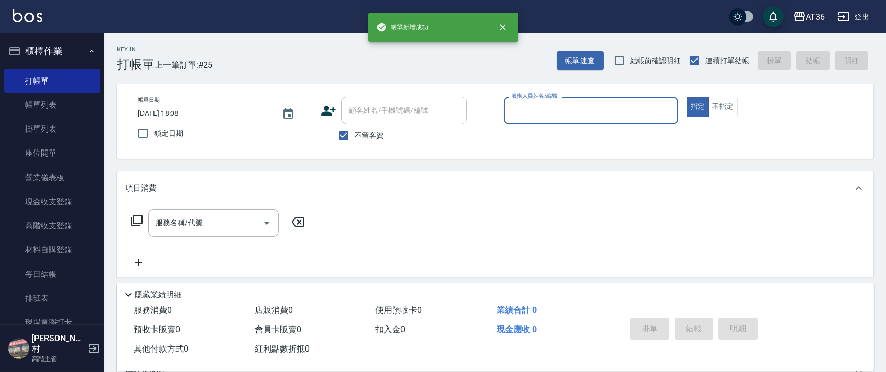
drag, startPoint x: 523, startPoint y: 118, endPoint x: 537, endPoint y: 128, distance: 18.0
click at [523, 120] on div "服務人員姓名/編號" at bounding box center [591, 111] width 174 height 28
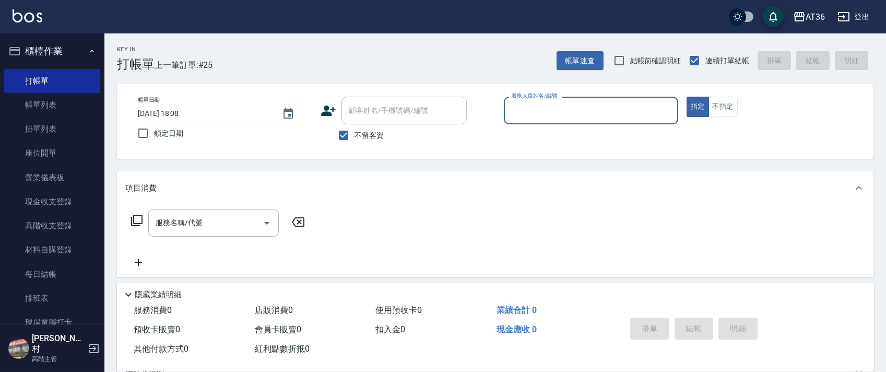
click at [516, 119] on input "服務人員姓名/編號" at bounding box center [591, 110] width 165 height 18
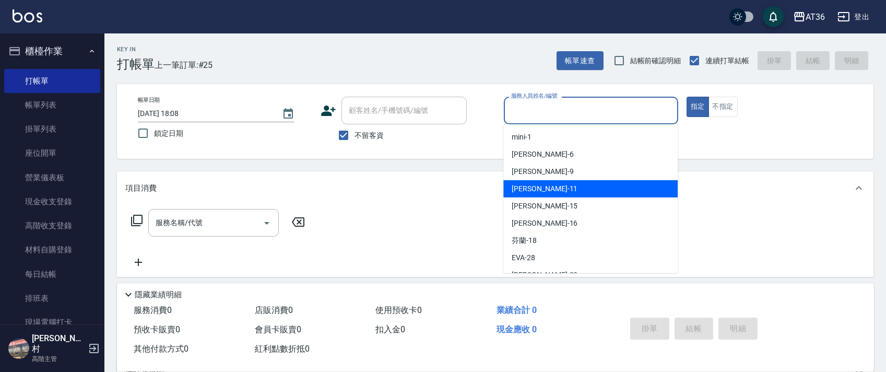
click at [541, 191] on div "[PERSON_NAME] -11" at bounding box center [591, 188] width 174 height 17
type input "[PERSON_NAME]-11"
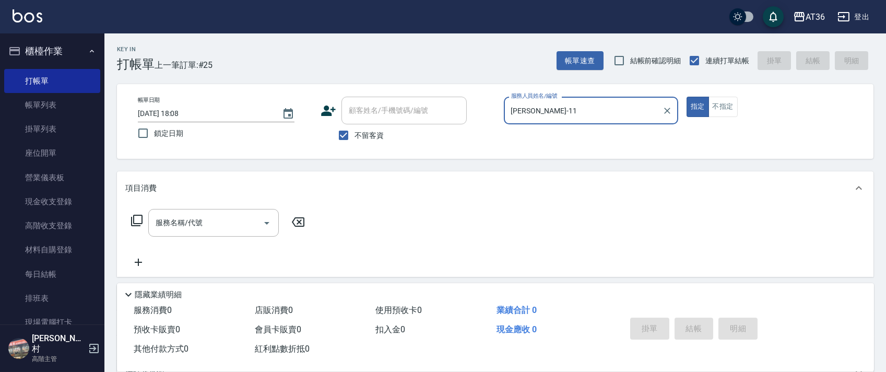
click at [134, 224] on icon at bounding box center [136, 220] width 11 height 11
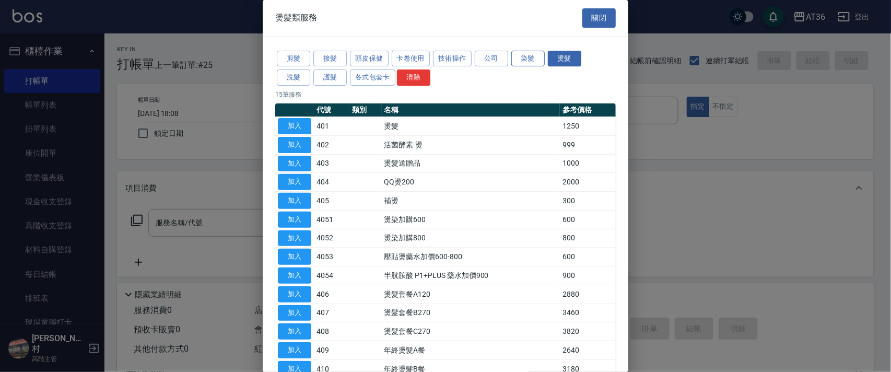
click at [529, 62] on button "染髮" at bounding box center [527, 59] width 33 height 16
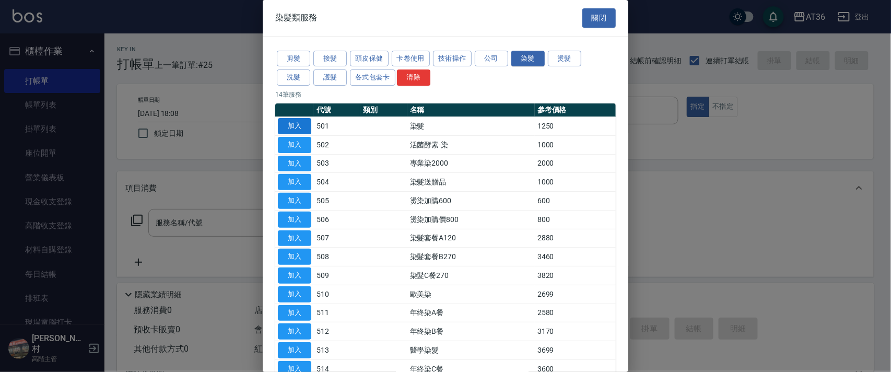
click at [296, 119] on button "加入" at bounding box center [294, 126] width 33 height 16
type input "染髮(501)"
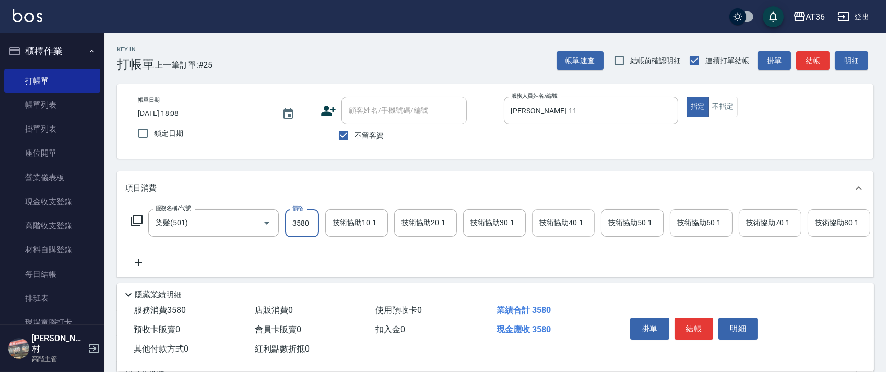
type input "3580"
click at [548, 223] on div "技術協助40-1 技術協助40-1" at bounding box center [563, 223] width 63 height 28
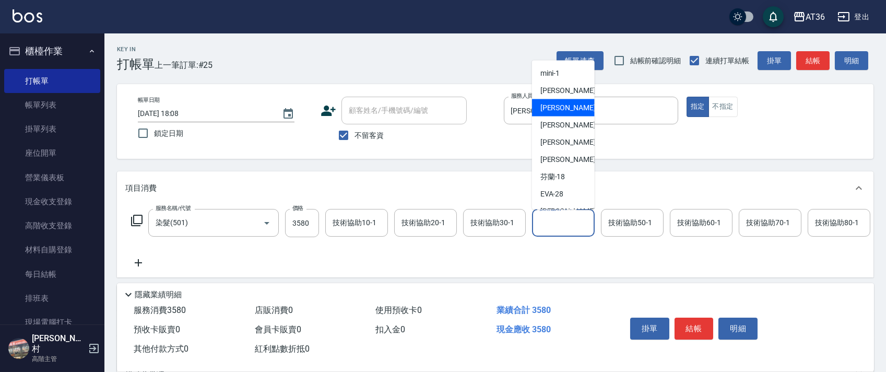
scroll to position [153, 0]
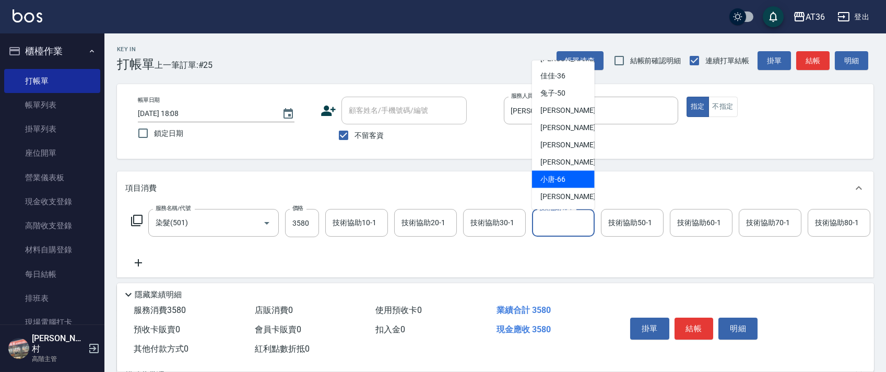
click at [561, 179] on span "小唐 -66" at bounding box center [553, 179] width 25 height 11
type input "小唐-66"
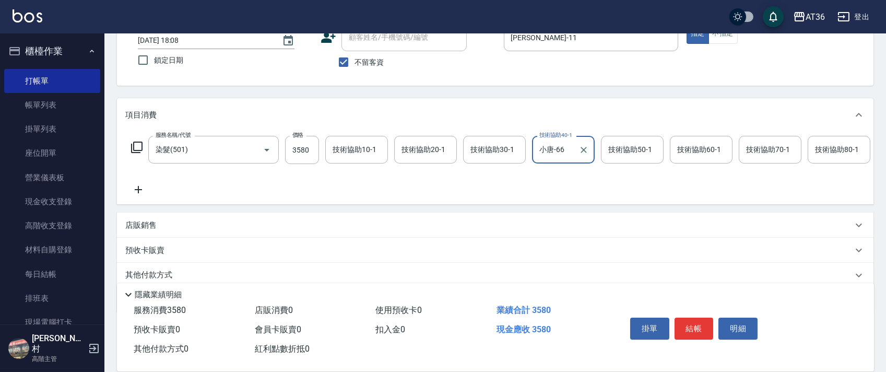
scroll to position [123, 0]
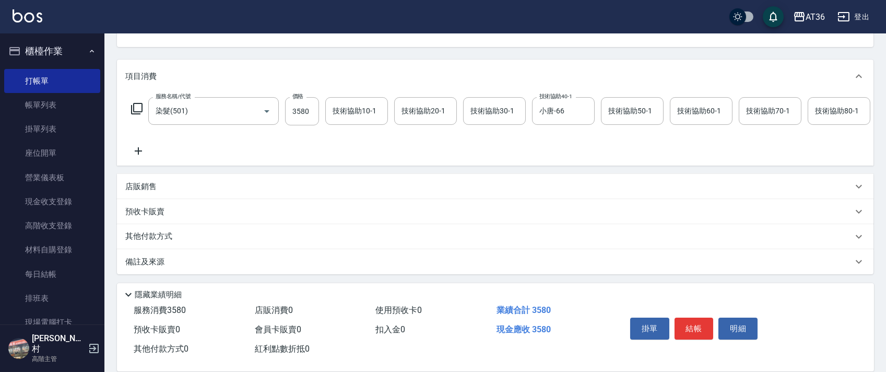
click at [169, 235] on p "其他付款方式" at bounding box center [151, 236] width 52 height 11
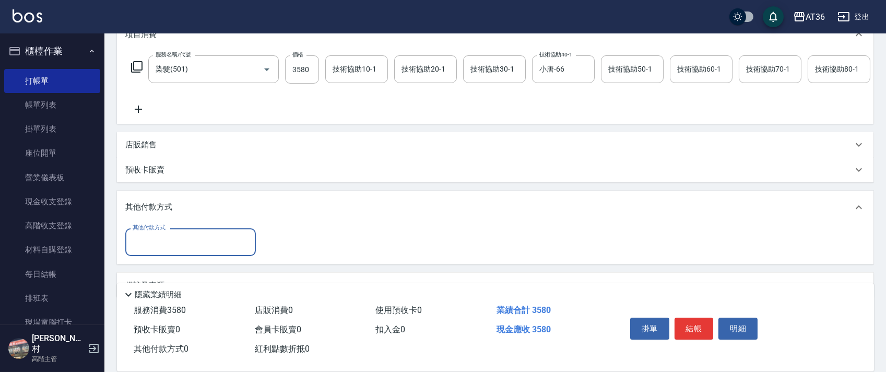
scroll to position [189, 0]
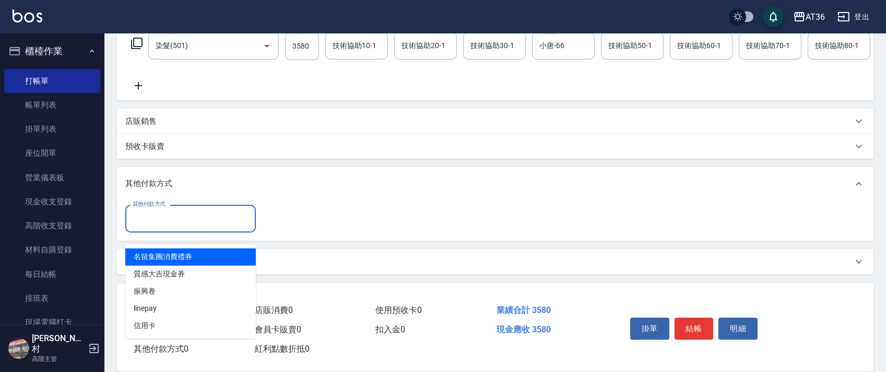
drag, startPoint x: 172, startPoint y: 219, endPoint x: 243, endPoint y: 257, distance: 80.8
click at [172, 220] on input "其他付款方式" at bounding box center [190, 218] width 121 height 18
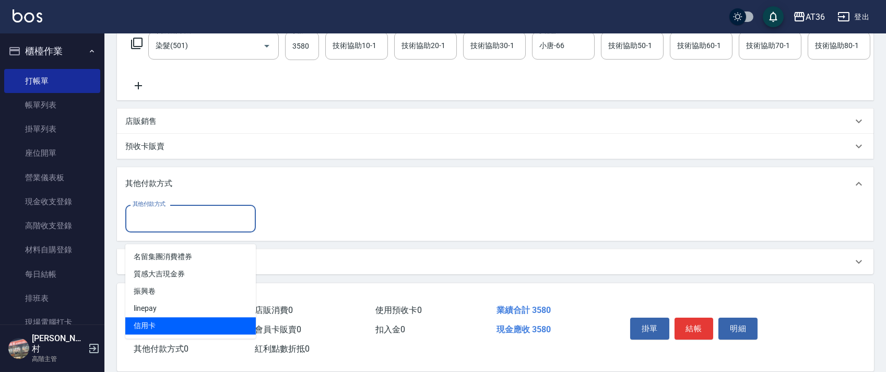
drag, startPoint x: 161, startPoint y: 312, endPoint x: 305, endPoint y: 175, distance: 198.4
click at [163, 317] on span "信用卡" at bounding box center [190, 325] width 131 height 17
type input "信用卡"
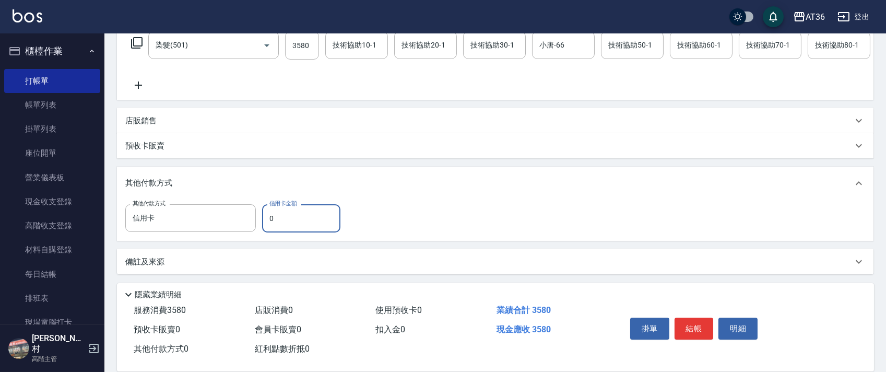
drag, startPoint x: 271, startPoint y: 214, endPoint x: 293, endPoint y: 192, distance: 31.4
click at [271, 215] on input "0" at bounding box center [301, 218] width 78 height 28
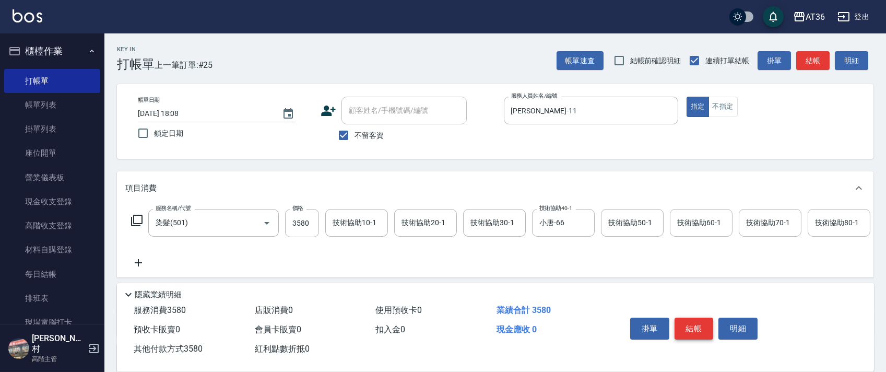
type input "3580"
click at [688, 324] on button "結帳" at bounding box center [694, 329] width 39 height 22
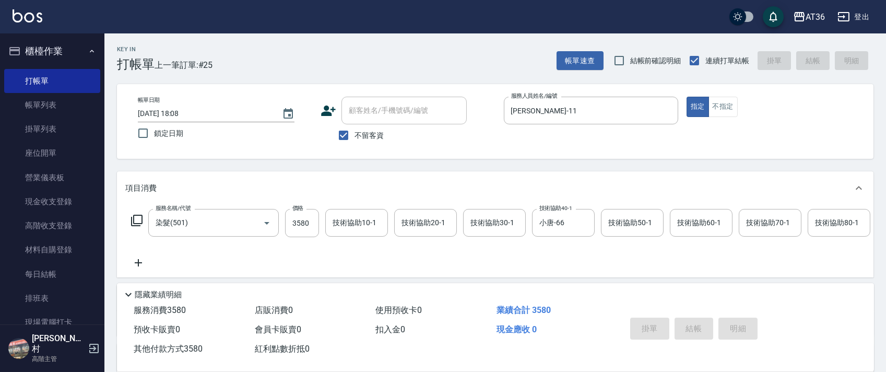
type input "2025/09/06 18:09"
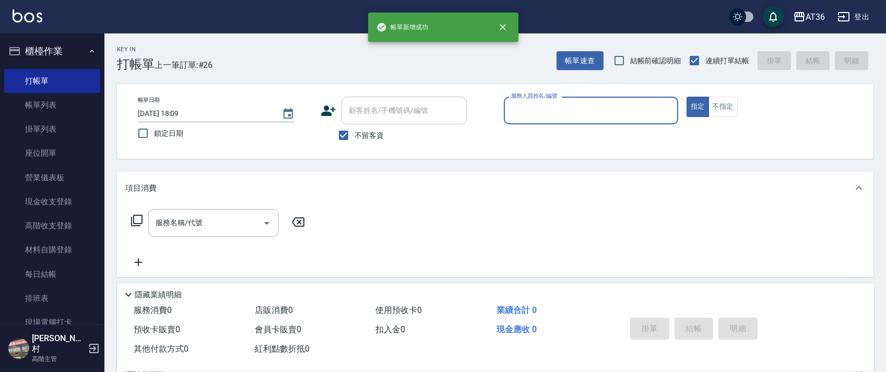
click at [518, 109] on input "服務人員姓名/編號" at bounding box center [591, 110] width 165 height 18
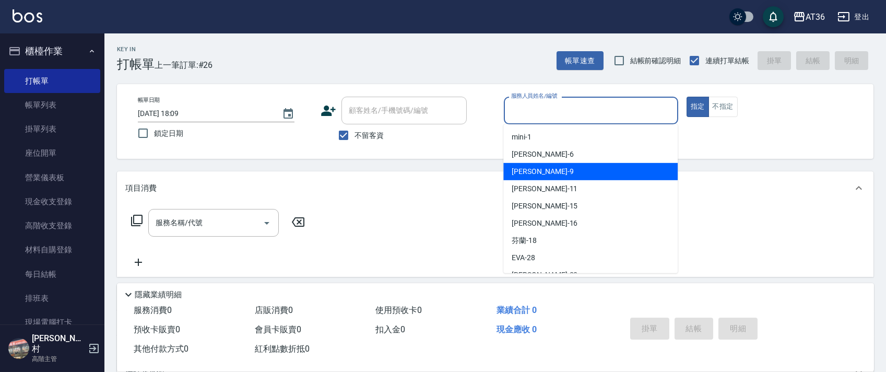
click at [528, 172] on span "美燕 -9" at bounding box center [543, 171] width 62 height 11
type input "美燕-9"
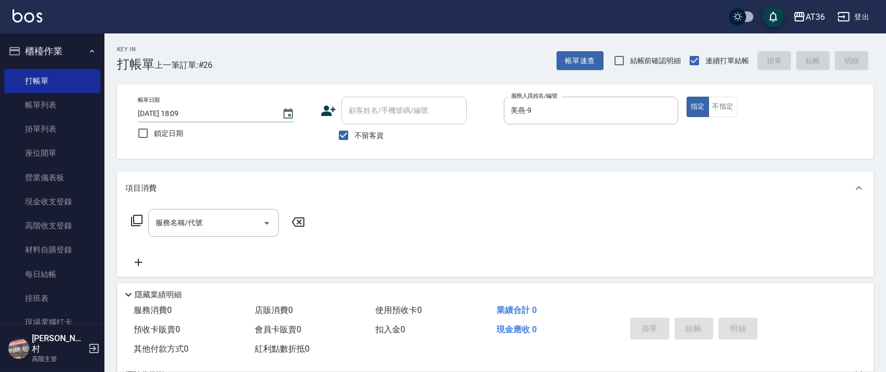
click at [137, 220] on icon at bounding box center [137, 220] width 13 height 13
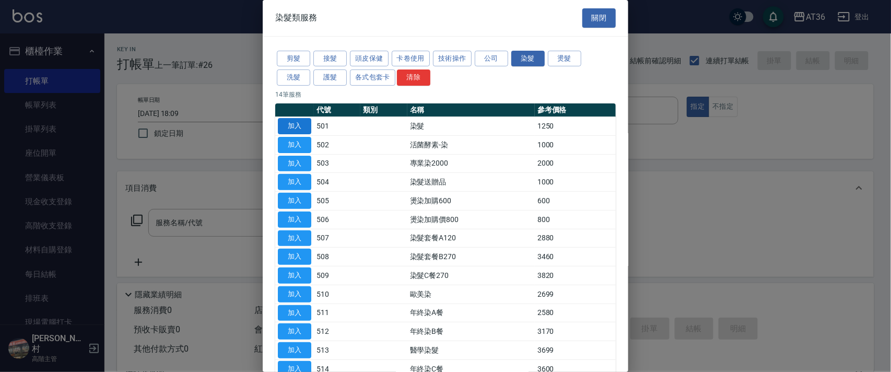
click at [289, 124] on button "加入" at bounding box center [294, 126] width 33 height 16
type input "染髮(501)"
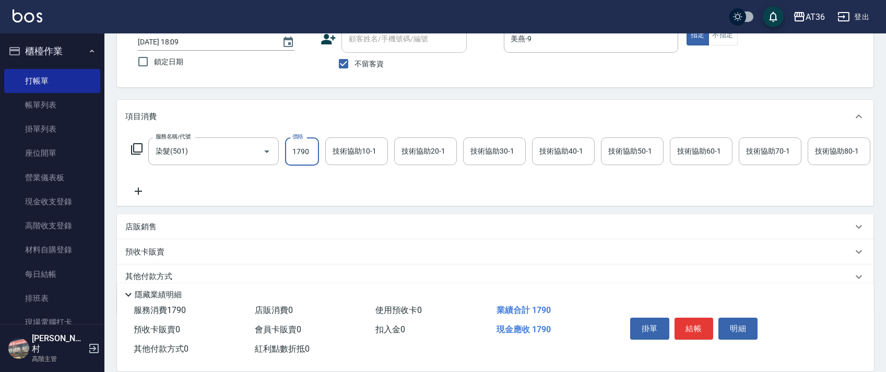
scroll to position [123, 0]
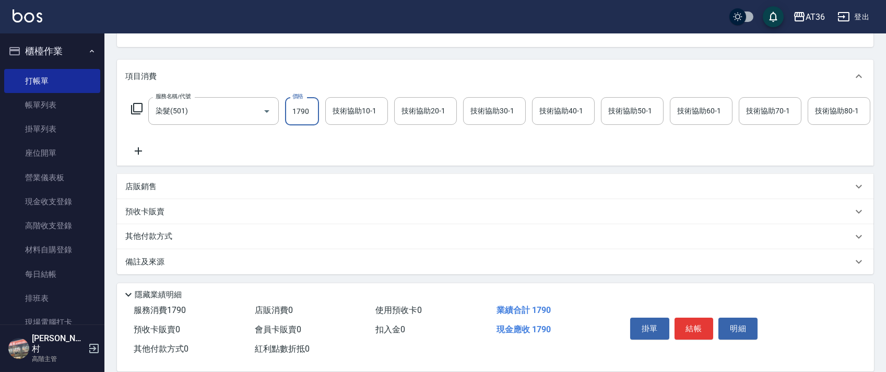
type input "1790"
drag, startPoint x: 160, startPoint y: 241, endPoint x: 217, endPoint y: 197, distance: 72.2
click at [160, 241] on p "其他付款方式" at bounding box center [151, 236] width 52 height 11
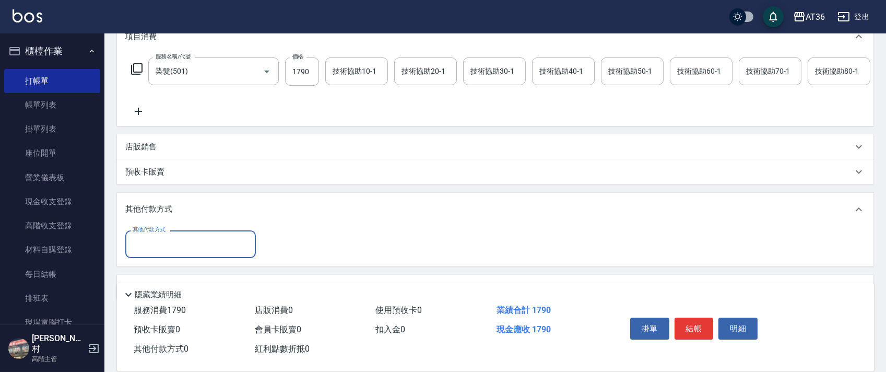
scroll to position [189, 0]
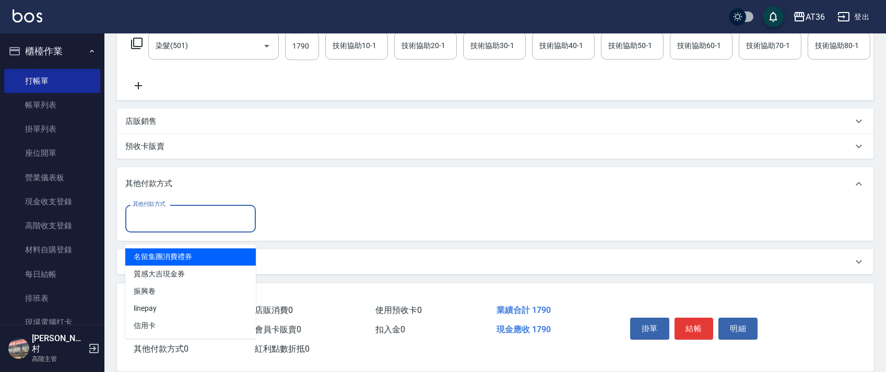
click at [200, 224] on input "其他付款方式" at bounding box center [190, 218] width 121 height 18
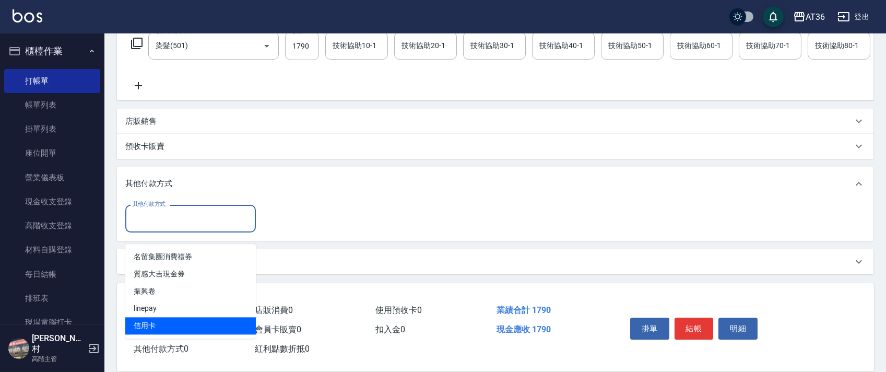
drag, startPoint x: 166, startPoint y: 312, endPoint x: 313, endPoint y: 191, distance: 190.7
click at [176, 317] on span "信用卡" at bounding box center [190, 325] width 131 height 17
type input "信用卡"
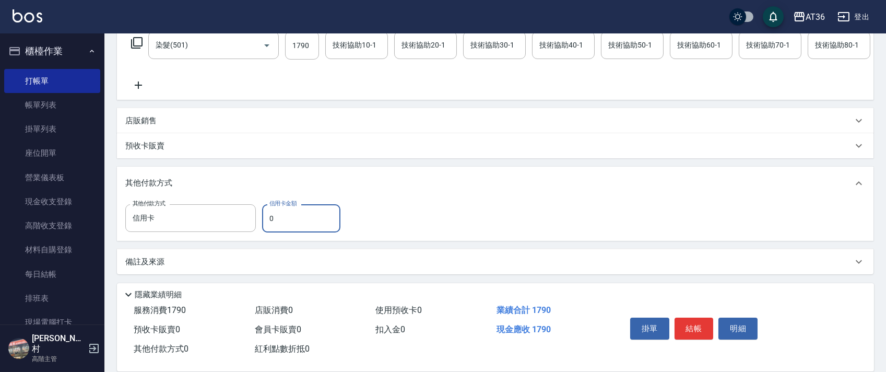
click at [259, 218] on div "其他付款方式 信用卡 其他付款方式 信用卡金額 0 信用卡金額" at bounding box center [235, 218] width 221 height 28
click at [269, 220] on input "0" at bounding box center [301, 218] width 78 height 28
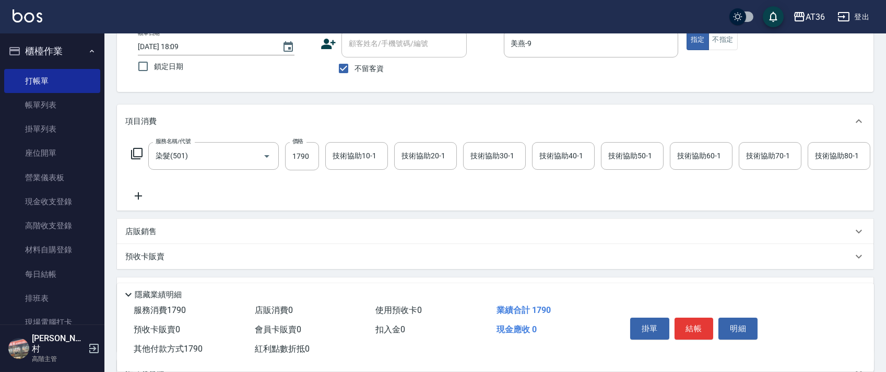
scroll to position [0, 0]
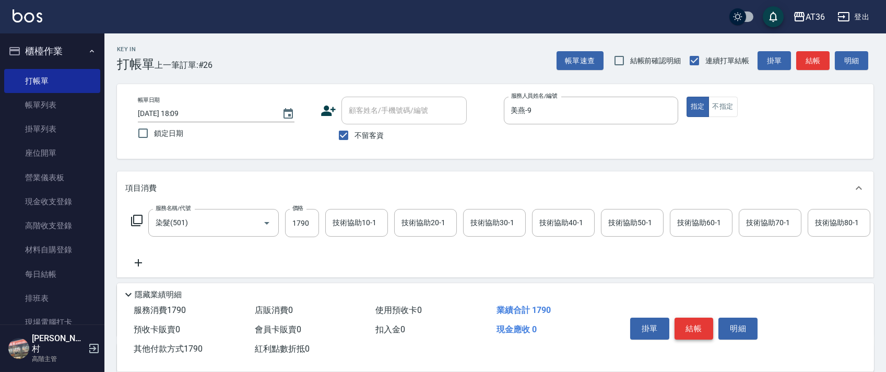
type input "1790"
click at [691, 330] on button "結帳" at bounding box center [694, 329] width 39 height 22
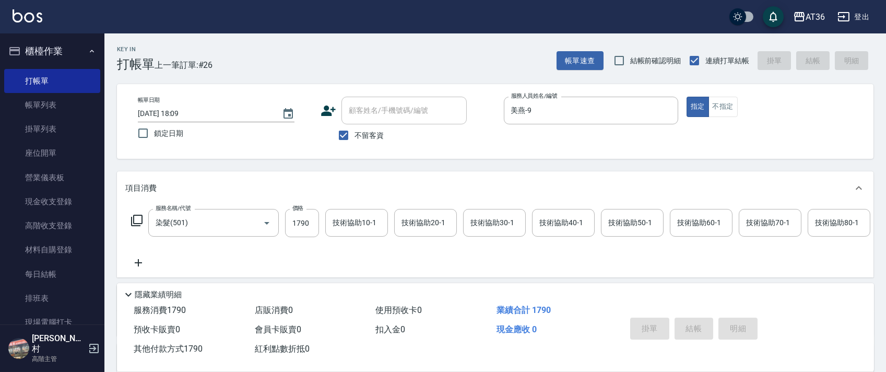
type input "[DATE] 18:10"
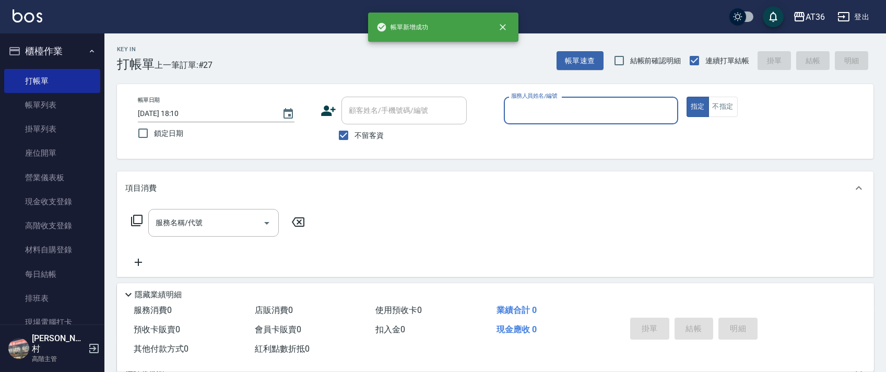
click at [534, 123] on div "服務人員姓名/編號" at bounding box center [591, 111] width 174 height 28
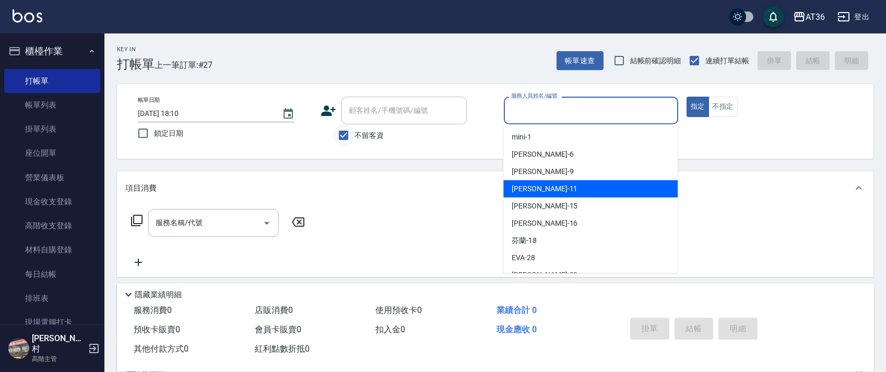
drag, startPoint x: 544, startPoint y: 183, endPoint x: 333, endPoint y: 143, distance: 214.9
click at [544, 184] on div "[PERSON_NAME] -11" at bounding box center [591, 188] width 174 height 17
type input "[PERSON_NAME]-11"
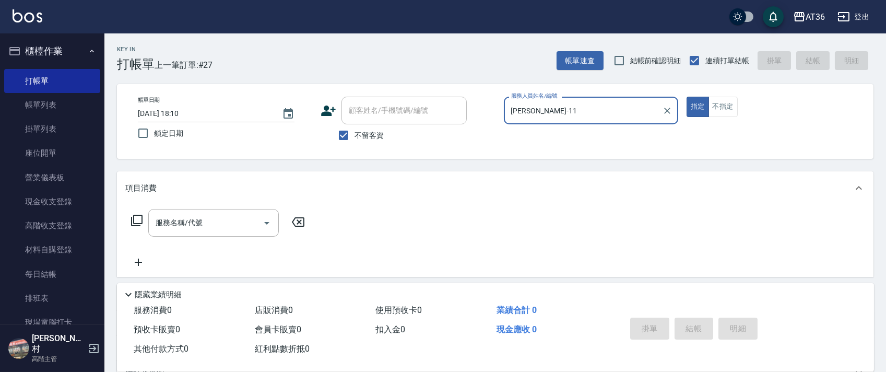
click at [138, 220] on icon at bounding box center [137, 220] width 13 height 13
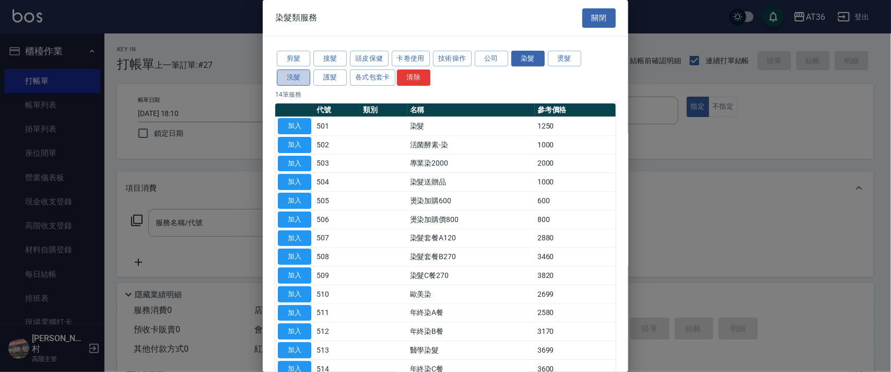
click at [299, 84] on button "洗髮" at bounding box center [293, 77] width 33 height 16
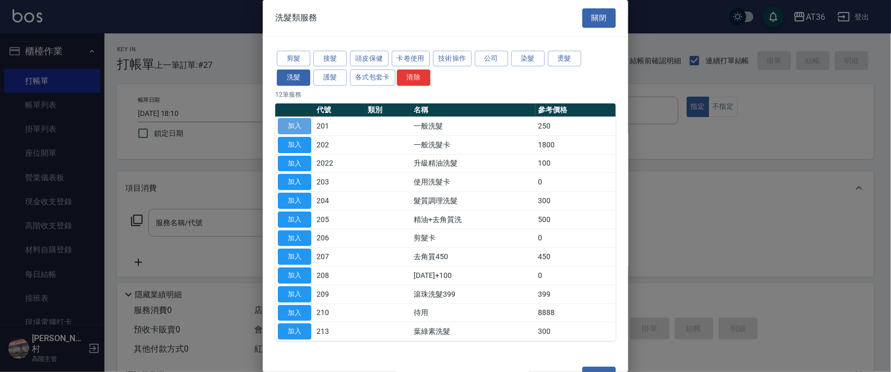
click at [297, 125] on button "加入" at bounding box center [294, 126] width 33 height 16
type input "一般洗髮(201)"
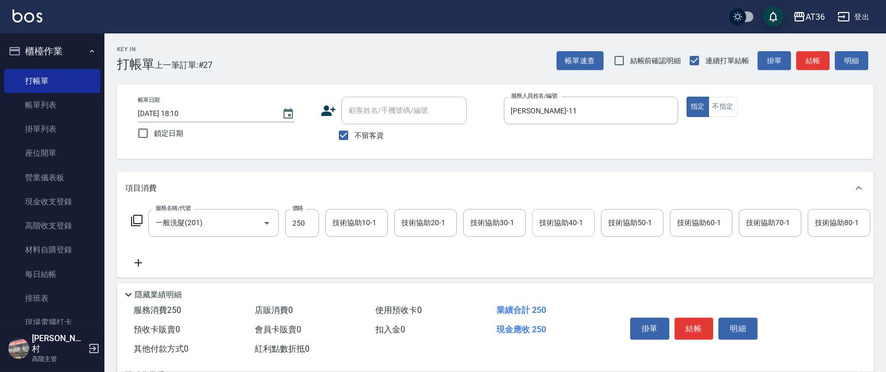
click at [548, 219] on div "技術協助40-1 技術協助40-1" at bounding box center [563, 223] width 63 height 28
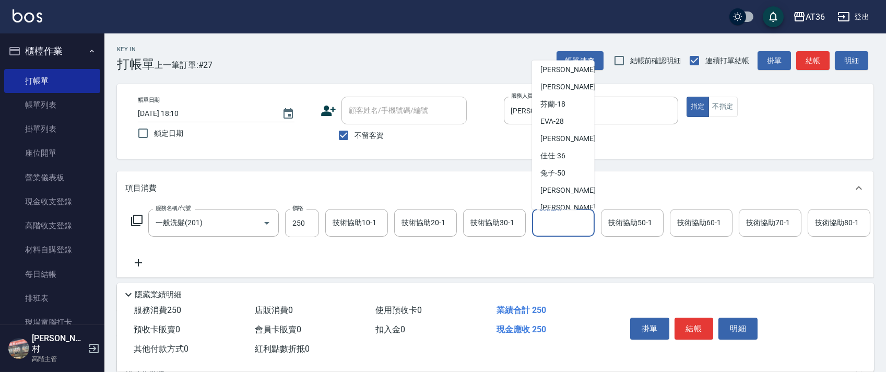
scroll to position [153, 0]
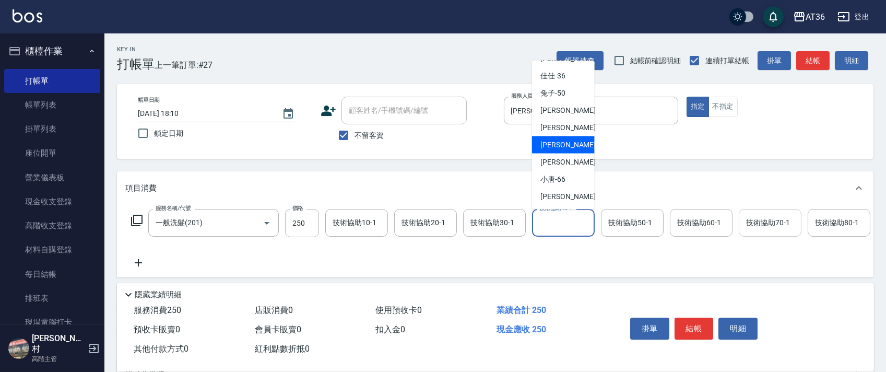
drag, startPoint x: 570, startPoint y: 149, endPoint x: 744, endPoint y: 232, distance: 193.4
click at [570, 150] on div "[PERSON_NAME] -58" at bounding box center [563, 144] width 63 height 17
type input "[PERSON_NAME]-58"
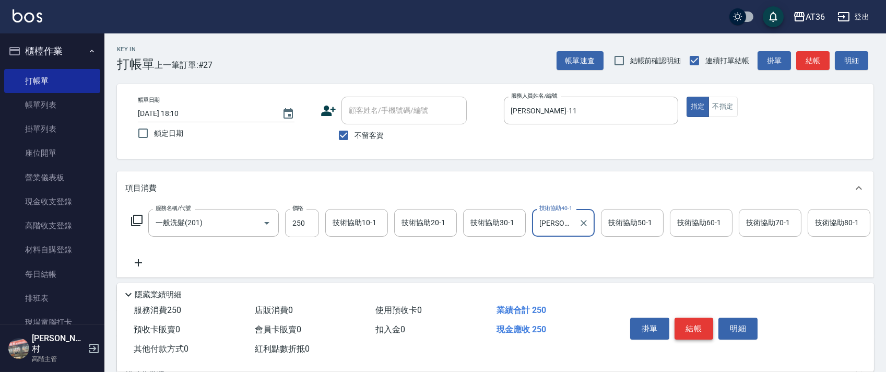
click at [700, 326] on button "結帳" at bounding box center [694, 329] width 39 height 22
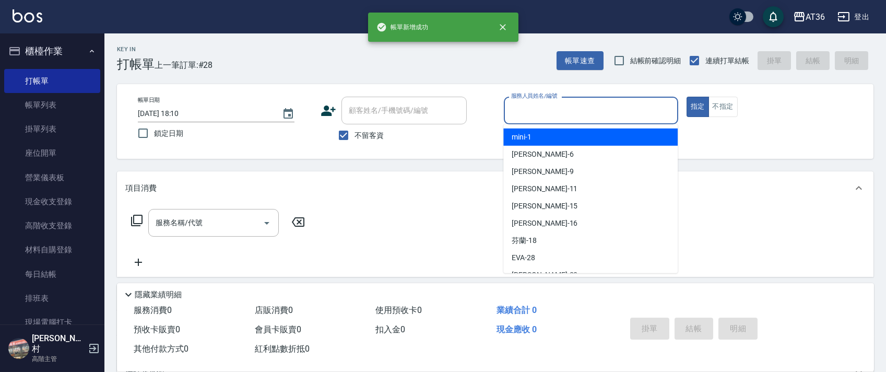
click at [522, 110] on input "服務人員姓名/編號" at bounding box center [591, 110] width 165 height 18
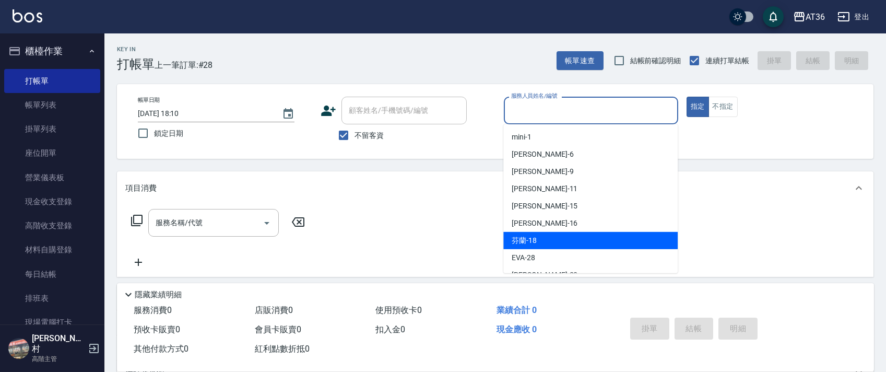
click at [537, 239] on div "芬蘭 -18" at bounding box center [591, 240] width 174 height 17
type input "芬蘭-18"
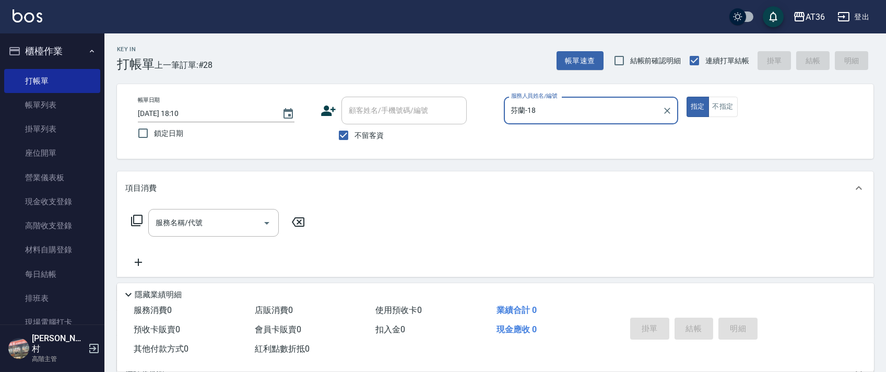
click at [140, 224] on icon at bounding box center [136, 220] width 11 height 11
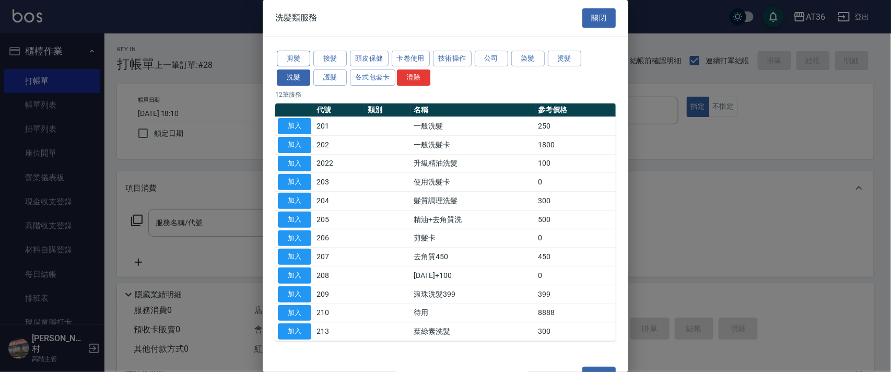
drag, startPoint x: 304, startPoint y: 59, endPoint x: 431, endPoint y: 116, distance: 139.3
click at [308, 61] on button "剪髮" at bounding box center [293, 59] width 33 height 16
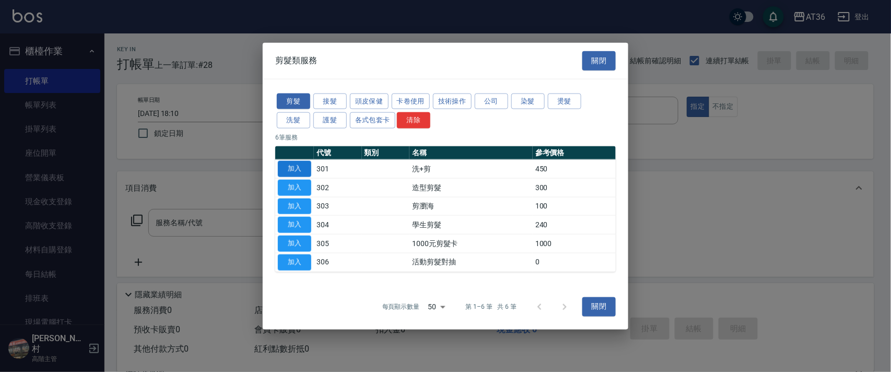
click at [298, 168] on button "加入" at bounding box center [294, 169] width 33 height 16
type input "洗+剪(301)"
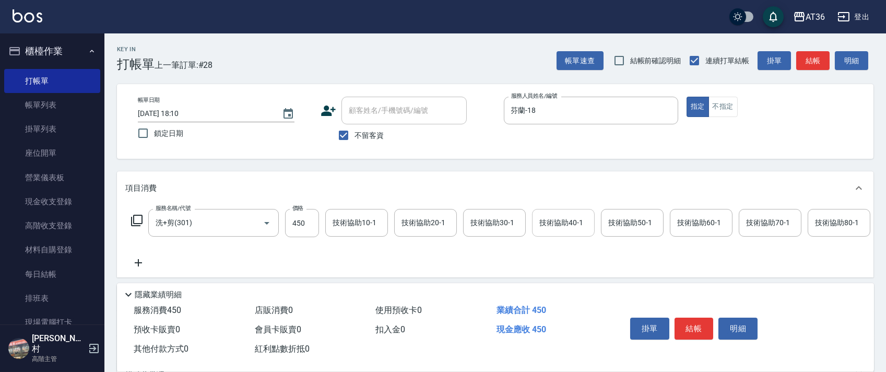
click at [551, 220] on div "技術協助40-1 技術協助40-1" at bounding box center [563, 223] width 63 height 28
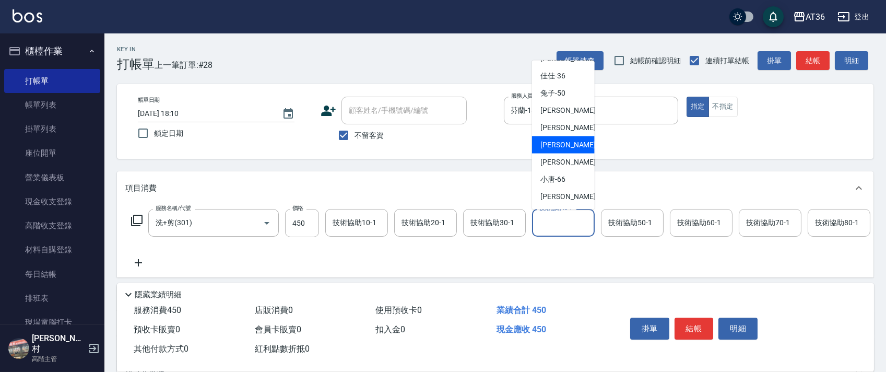
click at [567, 143] on div "[PERSON_NAME] -58" at bounding box center [563, 144] width 63 height 17
type input "[PERSON_NAME]-58"
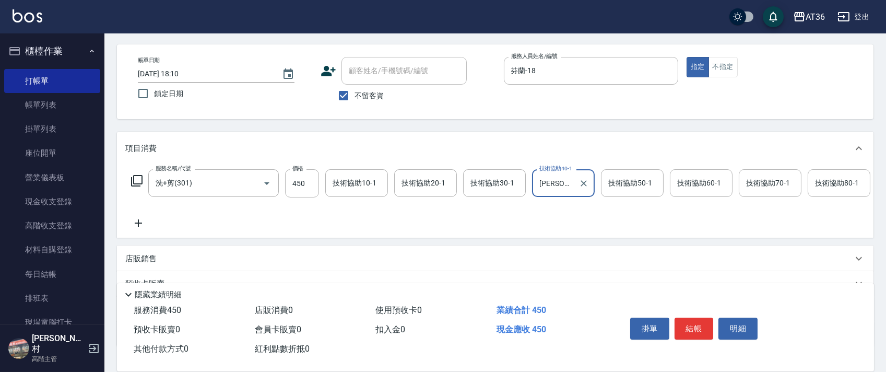
scroll to position [123, 0]
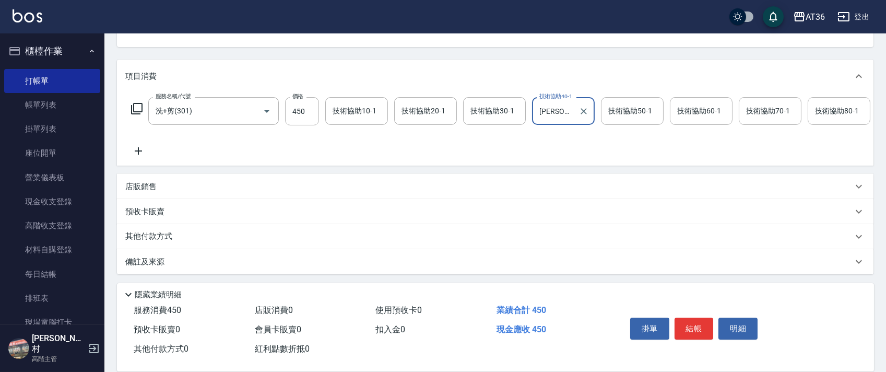
drag, startPoint x: 168, startPoint y: 239, endPoint x: 190, endPoint y: 195, distance: 49.8
click at [170, 238] on p "其他付款方式" at bounding box center [151, 236] width 52 height 11
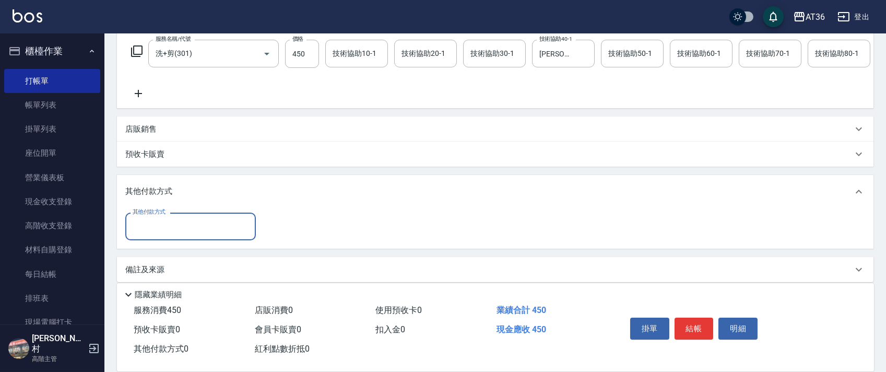
scroll to position [189, 0]
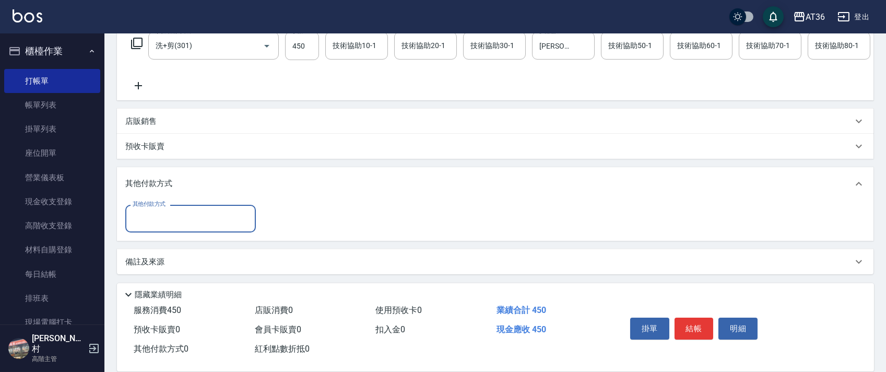
drag, startPoint x: 172, startPoint y: 219, endPoint x: 206, endPoint y: 225, distance: 34.4
click at [172, 218] on input "其他付款方式" at bounding box center [190, 218] width 121 height 18
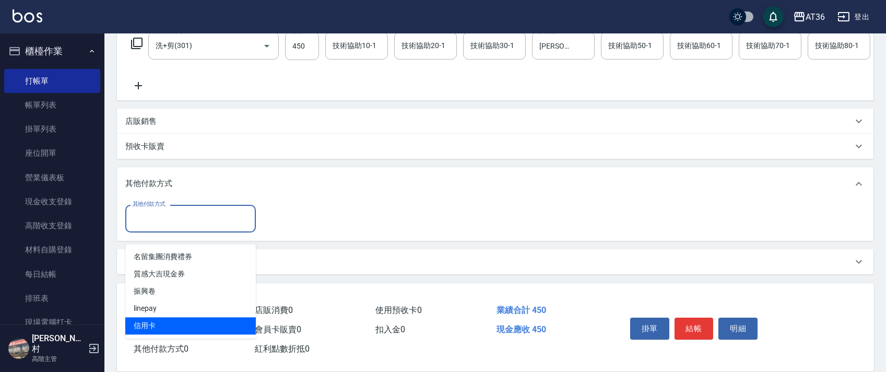
drag, startPoint x: 155, startPoint y: 312, endPoint x: 328, endPoint y: 167, distance: 226.2
click at [156, 317] on span "信用卡" at bounding box center [190, 325] width 131 height 17
type input "信用卡"
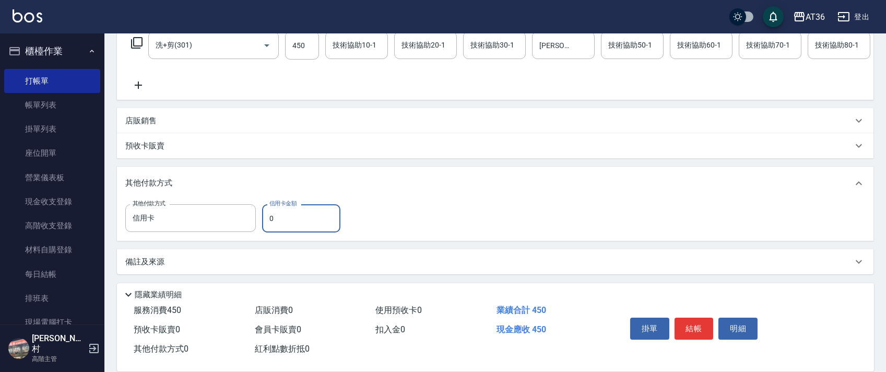
click at [268, 218] on input "0" at bounding box center [301, 218] width 78 height 28
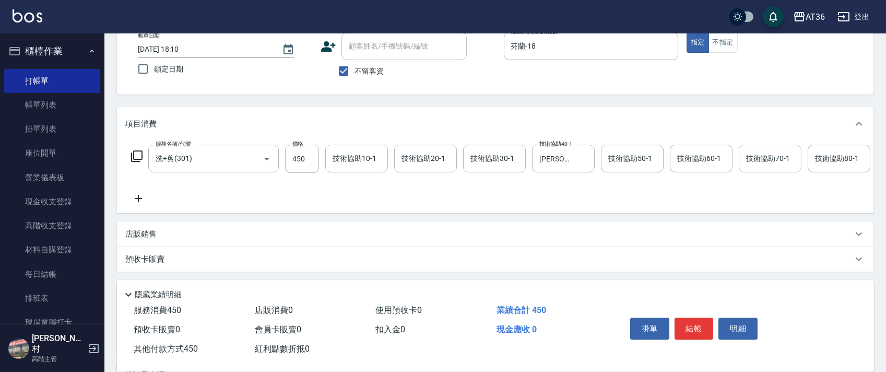
scroll to position [0, 0]
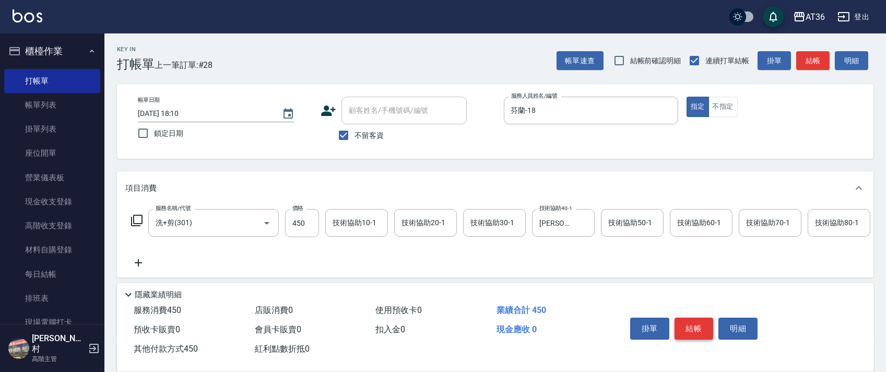
type input "450"
click at [681, 326] on button "結帳" at bounding box center [694, 329] width 39 height 22
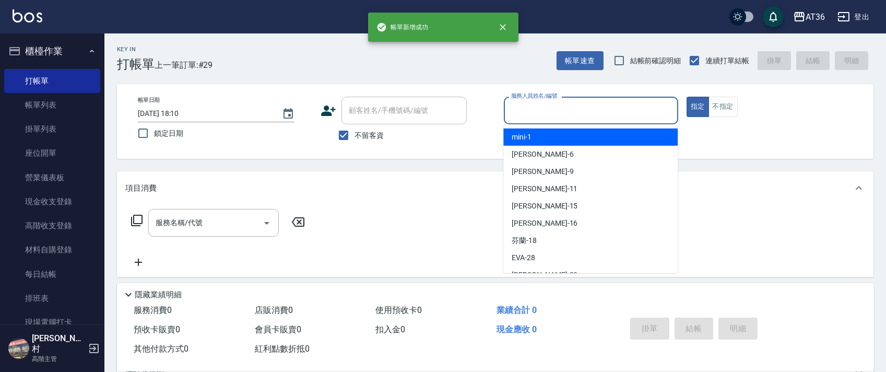
click at [513, 107] on input "服務人員姓名/編號" at bounding box center [591, 110] width 165 height 18
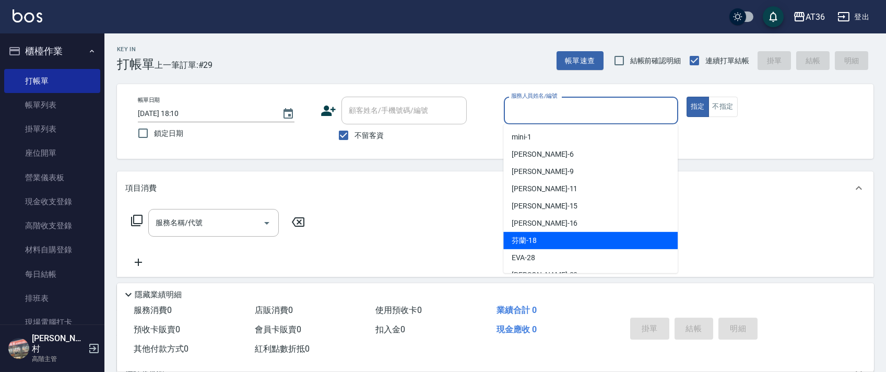
click at [539, 241] on div "芬蘭 -18" at bounding box center [591, 240] width 174 height 17
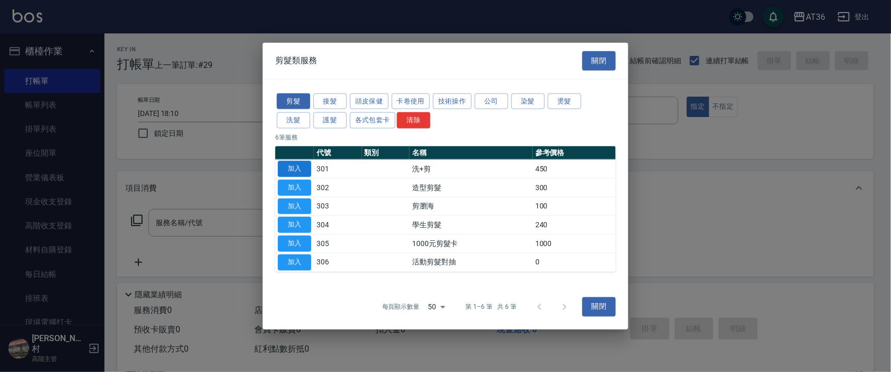
click at [294, 169] on button "加入" at bounding box center [294, 169] width 33 height 16
type input "洗+剪(301)"
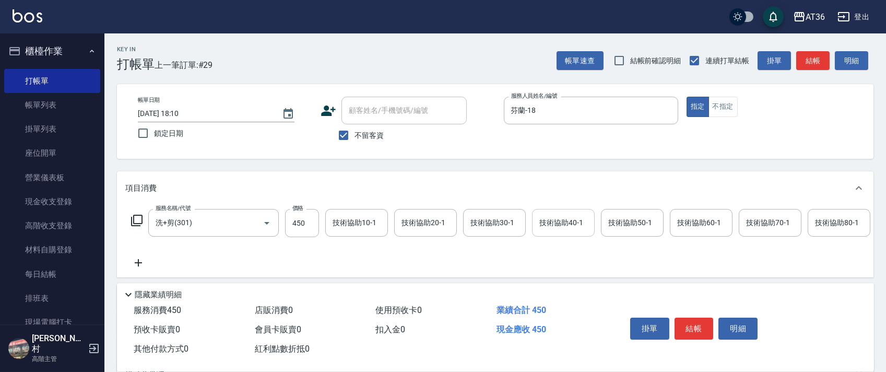
click at [547, 223] on div "技術協助40-1 技術協助40-1" at bounding box center [563, 223] width 63 height 28
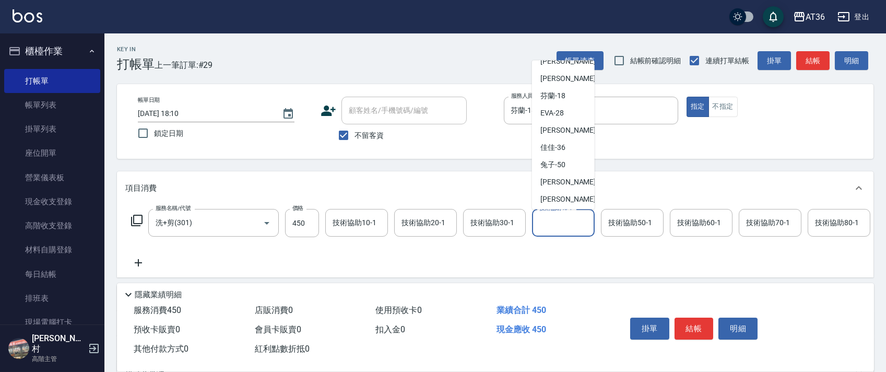
scroll to position [153, 0]
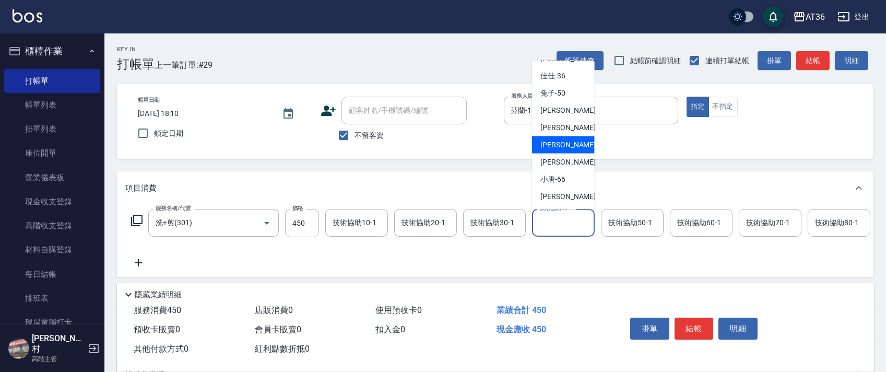
drag, startPoint x: 570, startPoint y: 145, endPoint x: 654, endPoint y: 183, distance: 91.9
click at [572, 145] on div "[PERSON_NAME] -58" at bounding box center [563, 144] width 63 height 17
type input "[PERSON_NAME]-58"
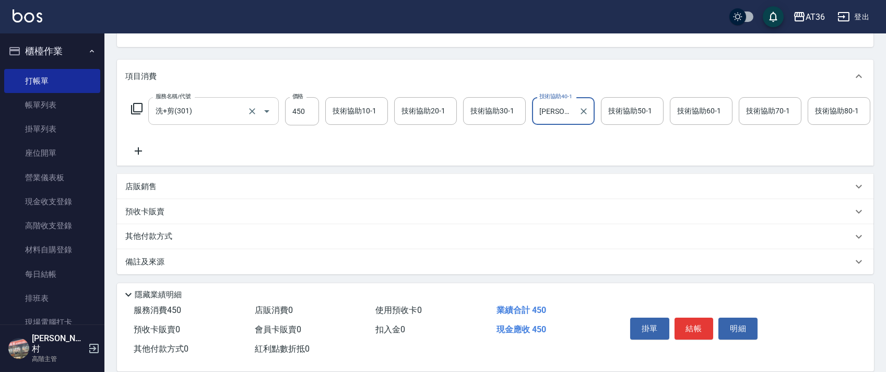
scroll to position [123, 0]
click at [167, 233] on p "其他付款方式" at bounding box center [151, 236] width 52 height 11
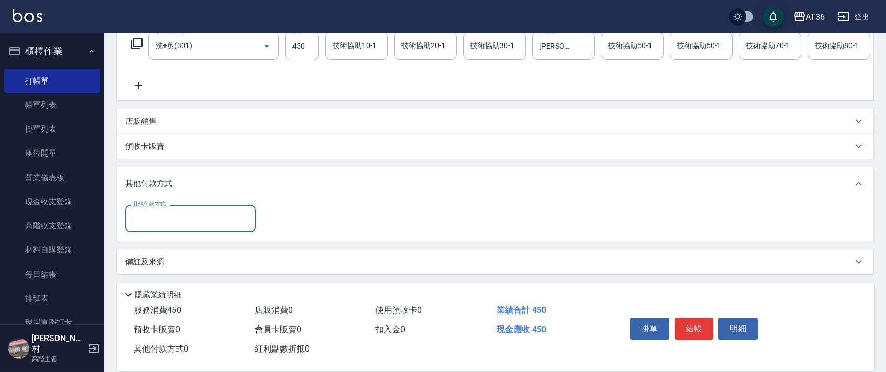
scroll to position [189, 0]
click at [174, 216] on input "其他付款方式" at bounding box center [190, 218] width 121 height 18
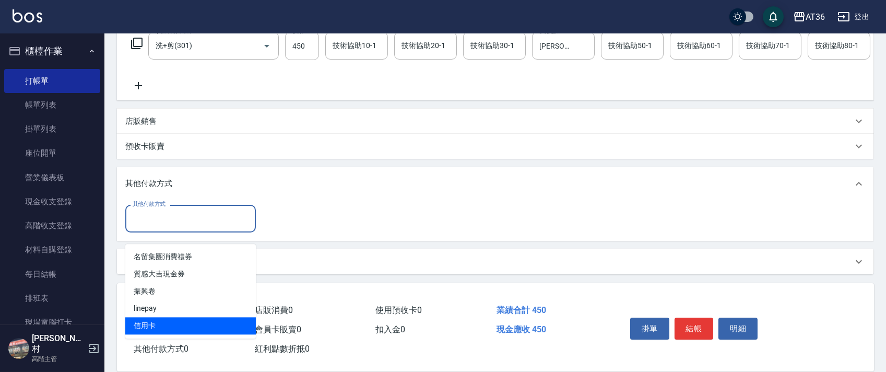
drag, startPoint x: 157, startPoint y: 314, endPoint x: 294, endPoint y: 196, distance: 180.3
click at [161, 317] on span "信用卡" at bounding box center [190, 325] width 131 height 17
type input "信用卡"
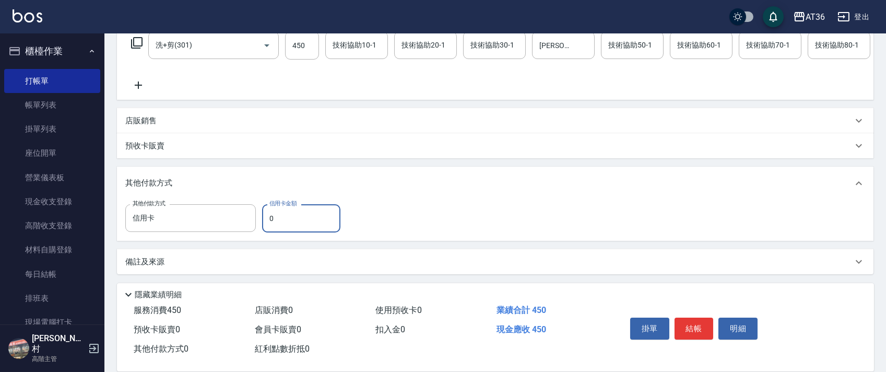
click at [265, 223] on input "0" at bounding box center [301, 218] width 78 height 28
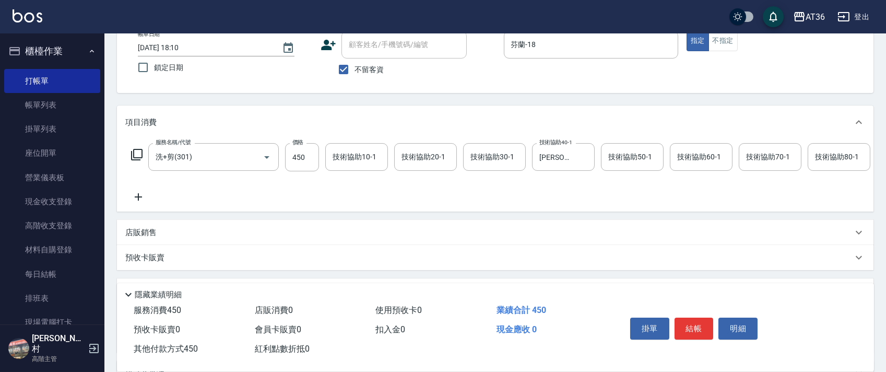
scroll to position [0, 0]
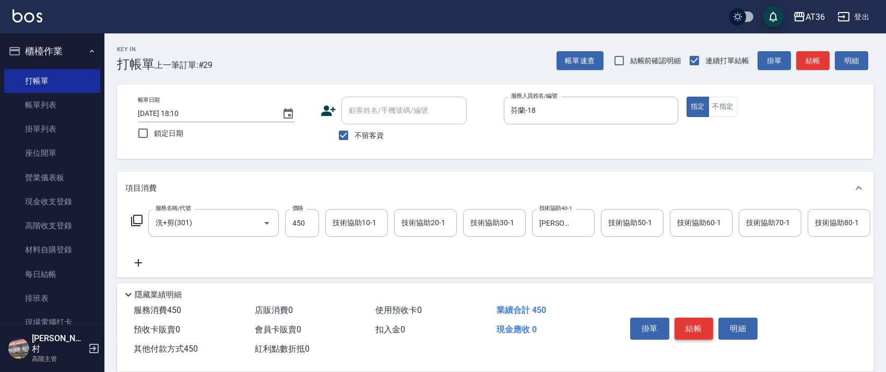
type input "450"
drag, startPoint x: 696, startPoint y: 323, endPoint x: 683, endPoint y: 300, distance: 26.0
click at [698, 319] on button "結帳" at bounding box center [694, 329] width 39 height 22
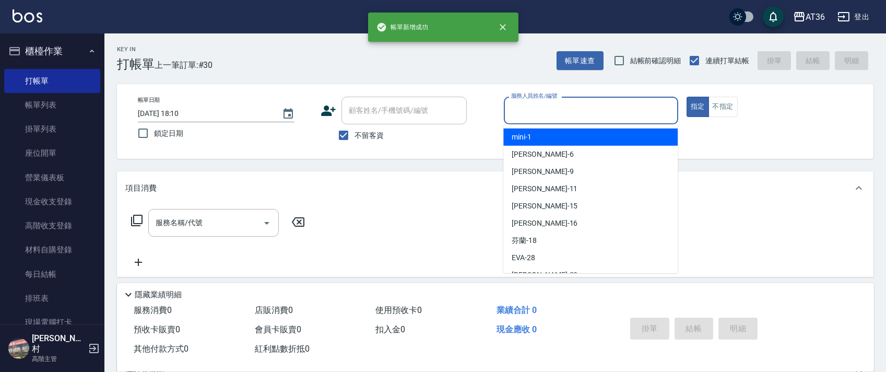
click at [520, 107] on input "服務人員姓名/編號" at bounding box center [591, 110] width 165 height 18
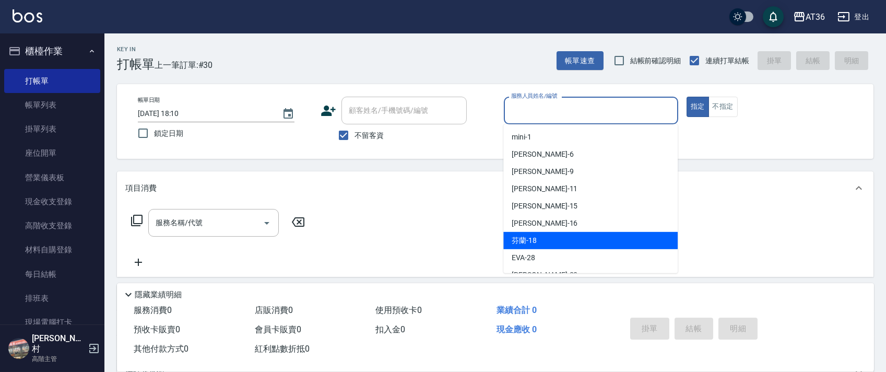
click at [529, 240] on span "芬蘭 -18" at bounding box center [524, 240] width 25 height 11
type input "芬蘭-18"
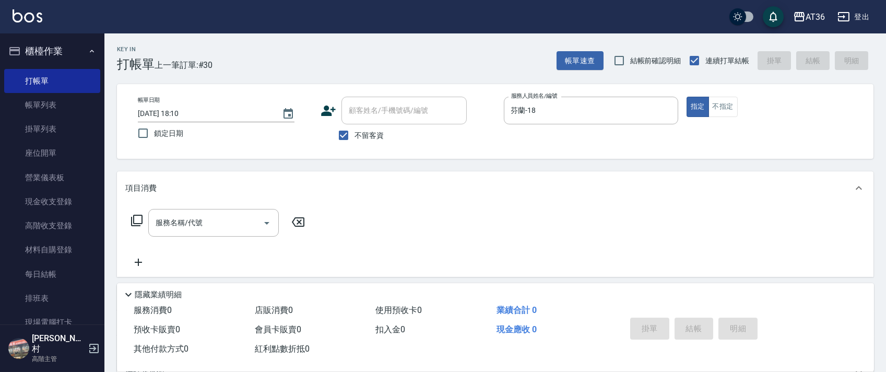
click at [135, 218] on icon at bounding box center [137, 220] width 13 height 13
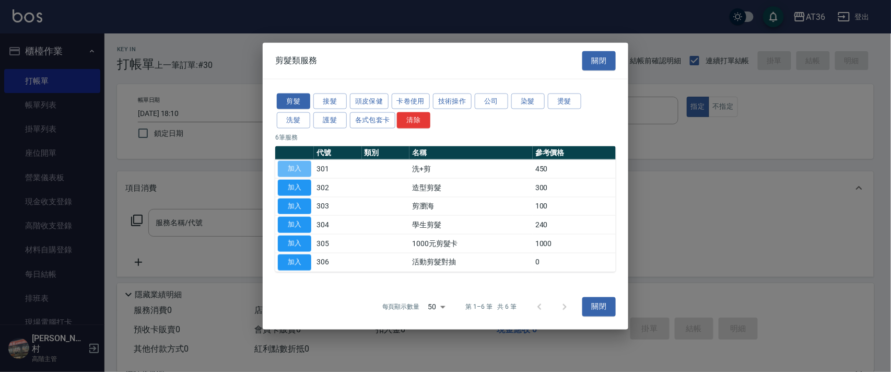
drag, startPoint x: 293, startPoint y: 170, endPoint x: 349, endPoint y: 192, distance: 60.3
click at [293, 165] on button "加入" at bounding box center [294, 169] width 33 height 16
type input "洗+剪(301)"
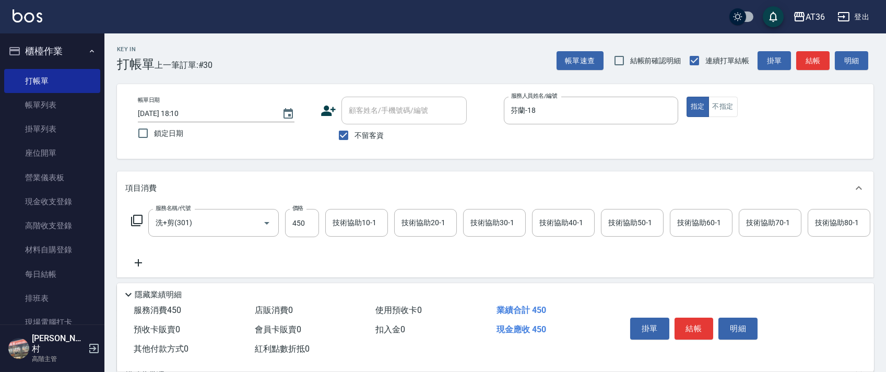
click at [550, 220] on div "技術協助40-1 技術協助40-1" at bounding box center [563, 223] width 63 height 28
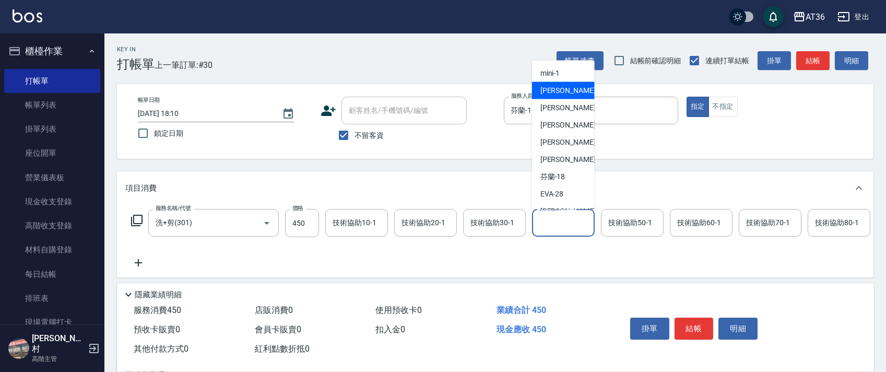
scroll to position [153, 0]
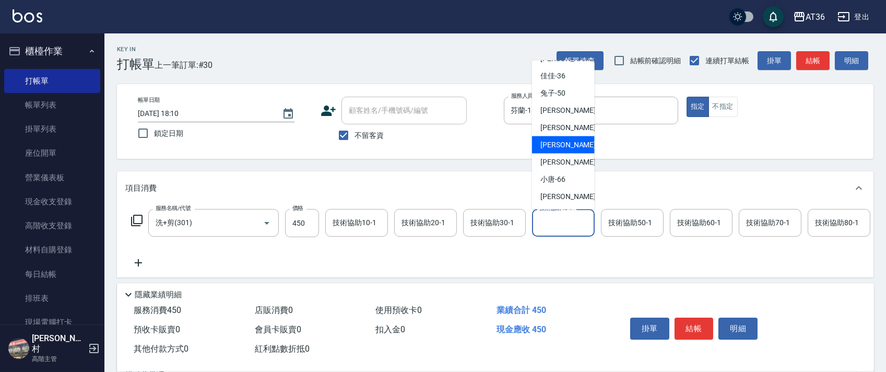
click at [567, 146] on div "[PERSON_NAME] -58" at bounding box center [563, 144] width 63 height 17
type input "[PERSON_NAME]-58"
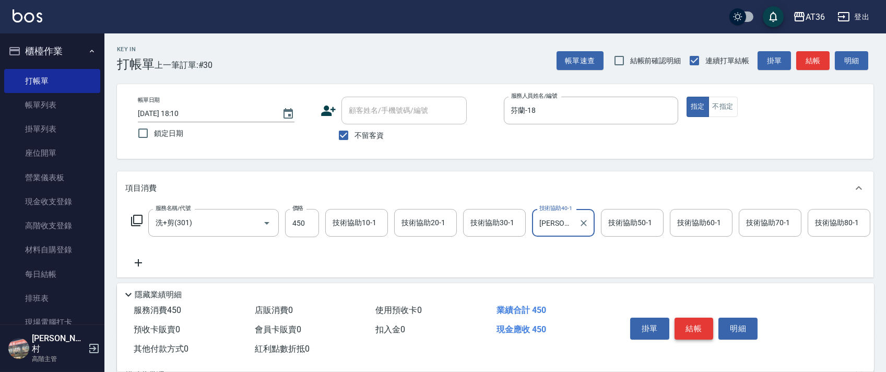
click at [682, 330] on button "結帳" at bounding box center [694, 329] width 39 height 22
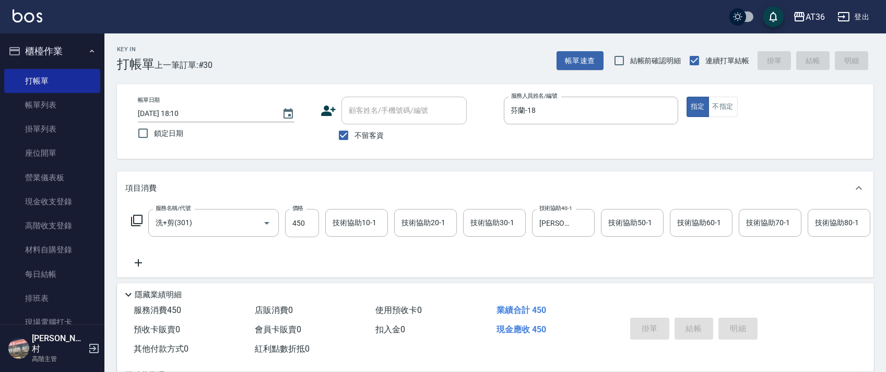
type input "[DATE] 18:11"
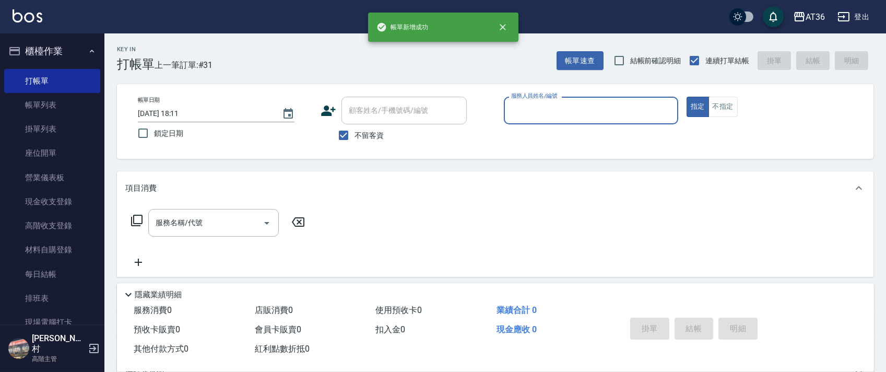
click at [513, 115] on input "服務人員姓名/編號" at bounding box center [591, 110] width 165 height 18
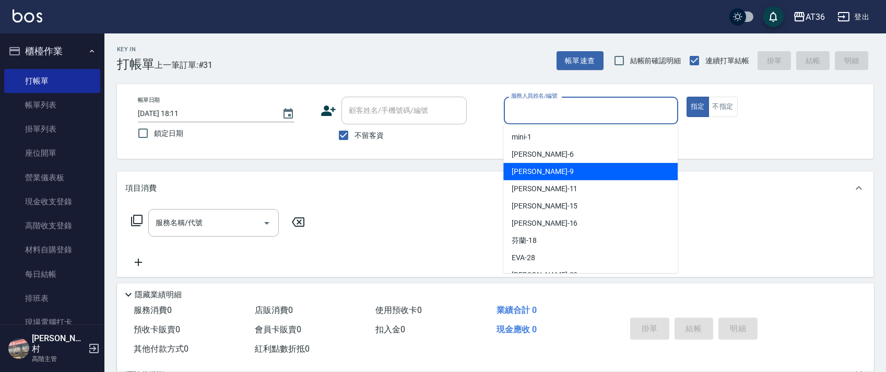
click at [524, 166] on span "美燕 -9" at bounding box center [543, 171] width 62 height 11
type input "美燕-9"
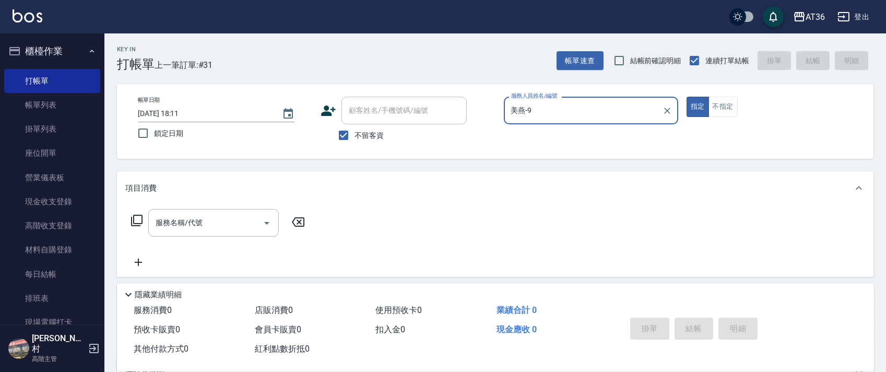
click at [132, 219] on icon at bounding box center [136, 220] width 11 height 11
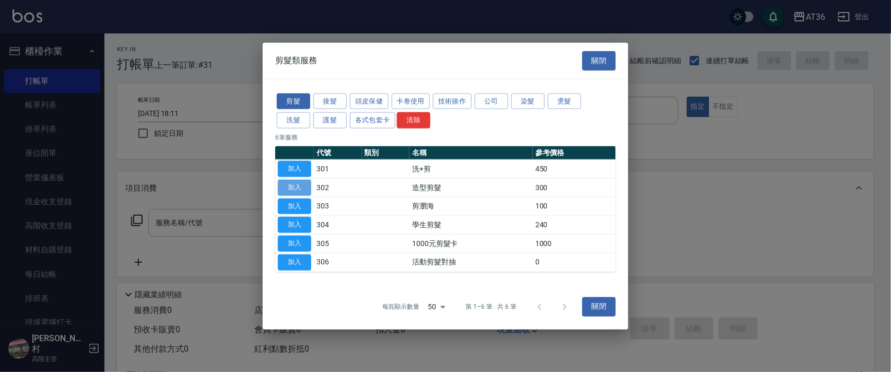
click at [291, 189] on button "加入" at bounding box center [294, 187] width 33 height 16
type input "造型剪髮(302)"
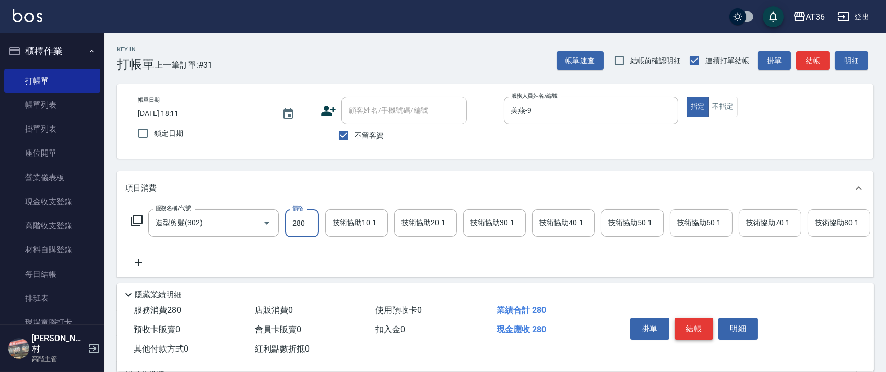
type input "280"
click at [693, 328] on button "結帳" at bounding box center [694, 329] width 39 height 22
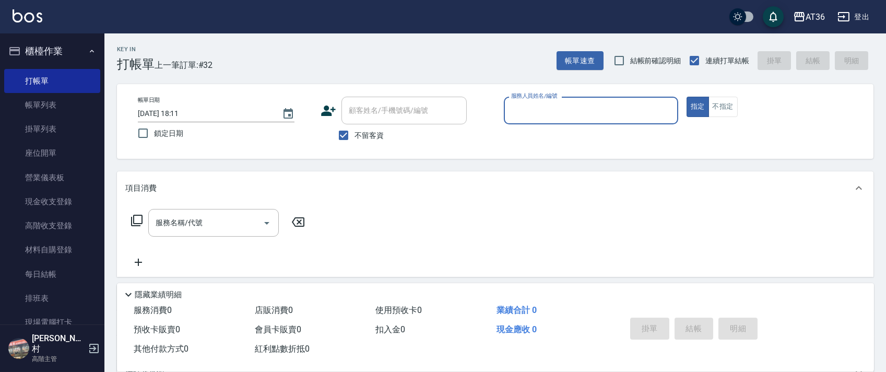
drag, startPoint x: 517, startPoint y: 106, endPoint x: 546, endPoint y: 122, distance: 33.2
click at [517, 107] on input "服務人員姓名/編號" at bounding box center [591, 110] width 165 height 18
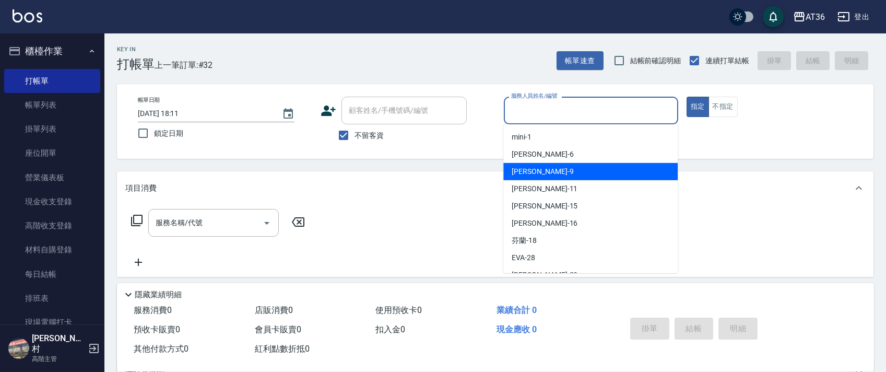
click at [540, 170] on div "美燕 -9" at bounding box center [591, 171] width 174 height 17
type input "美燕-9"
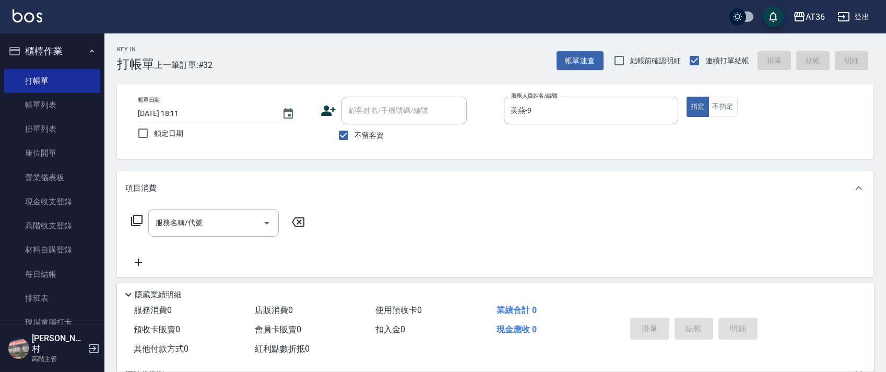
click at [142, 220] on icon at bounding box center [136, 220] width 11 height 11
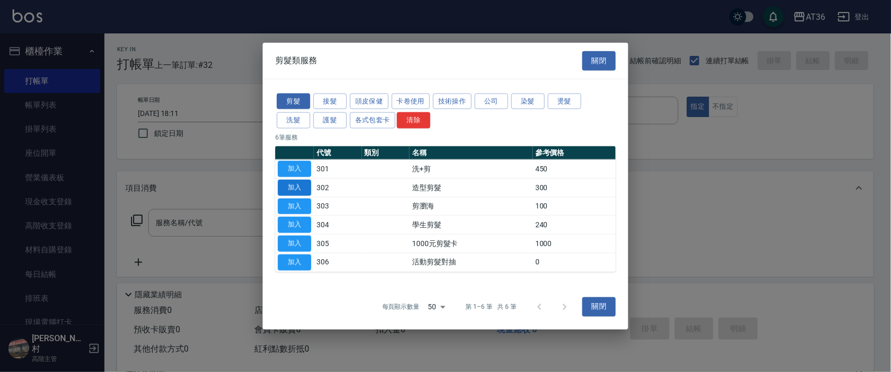
click at [289, 183] on button "加入" at bounding box center [294, 187] width 33 height 16
type input "造型剪髮(302)"
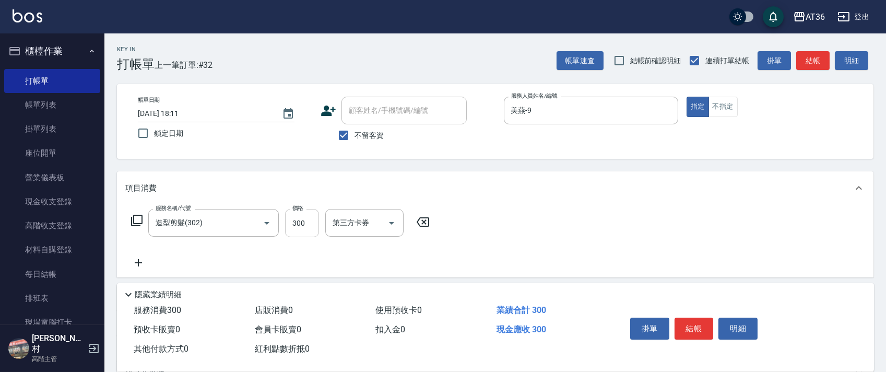
click at [288, 225] on input "300" at bounding box center [302, 223] width 34 height 28
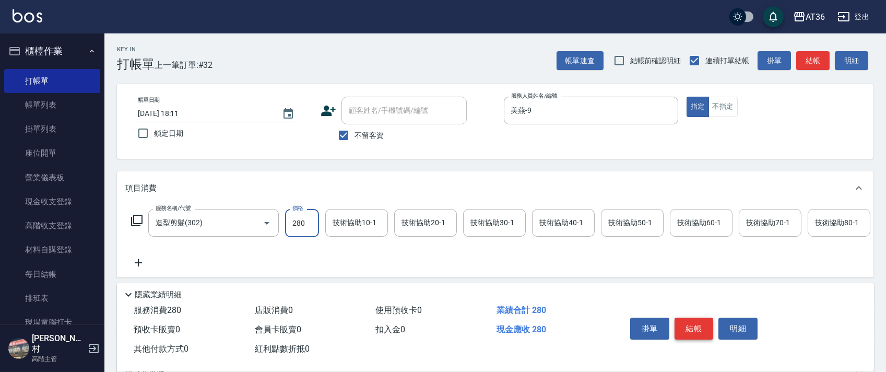
type input "280"
drag, startPoint x: 700, startPoint y: 325, endPoint x: 696, endPoint y: 319, distance: 7.3
click at [700, 322] on button "結帳" at bounding box center [694, 329] width 39 height 22
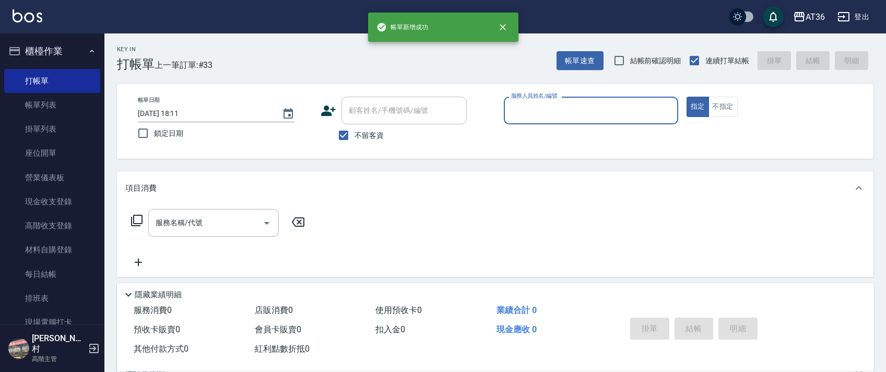
click at [515, 113] on input "服務人員姓名/編號" at bounding box center [591, 110] width 165 height 18
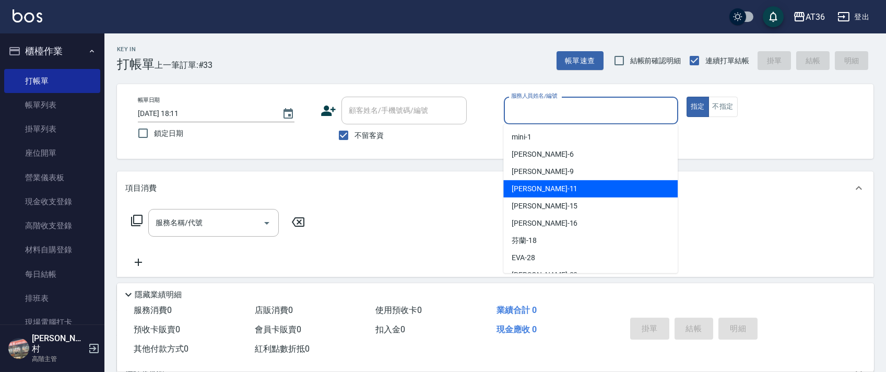
click at [535, 188] on span "[PERSON_NAME] -11" at bounding box center [545, 188] width 66 height 11
type input "[PERSON_NAME]-11"
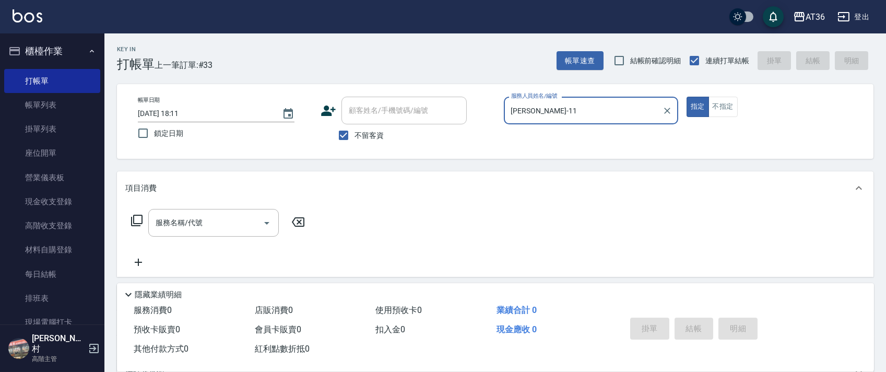
click at [134, 220] on icon at bounding box center [136, 220] width 11 height 11
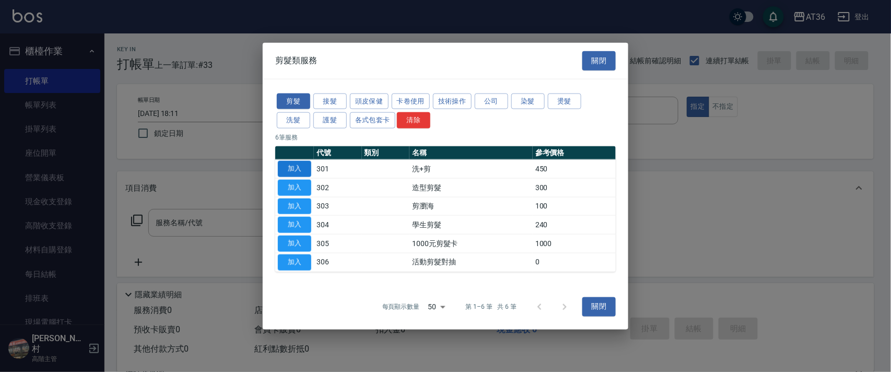
click at [300, 168] on button "加入" at bounding box center [294, 169] width 33 height 16
type input "洗+剪(301)"
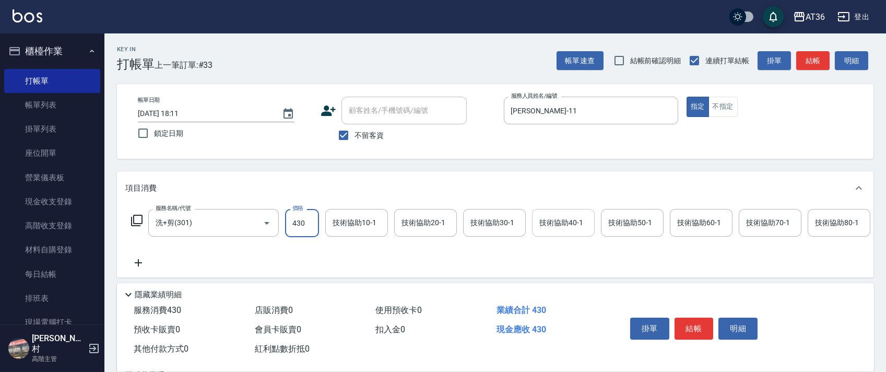
type input "430"
click at [560, 227] on div "技術協助40-1 技術協助40-1" at bounding box center [563, 223] width 63 height 28
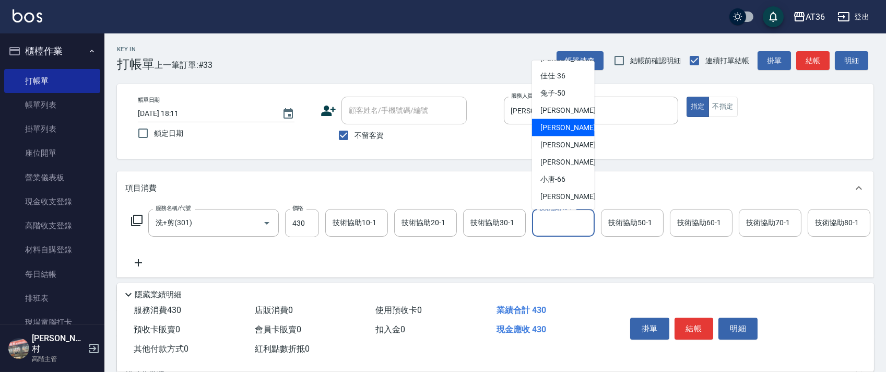
click at [570, 128] on div "[PERSON_NAME] -56" at bounding box center [563, 127] width 63 height 17
type input "[PERSON_NAME]-56"
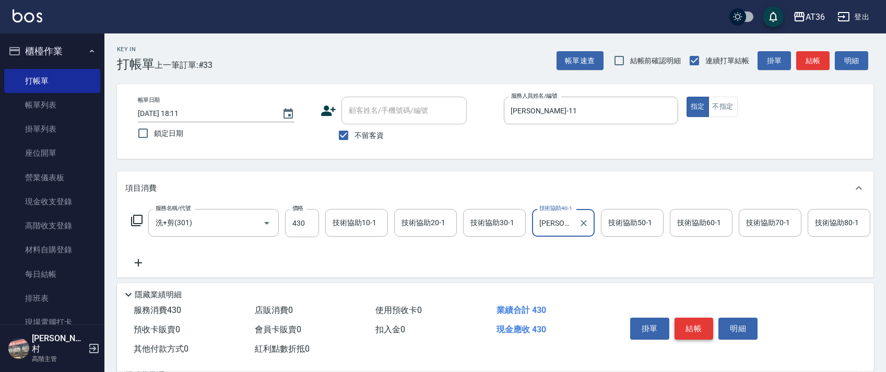
click at [696, 326] on button "結帳" at bounding box center [694, 329] width 39 height 22
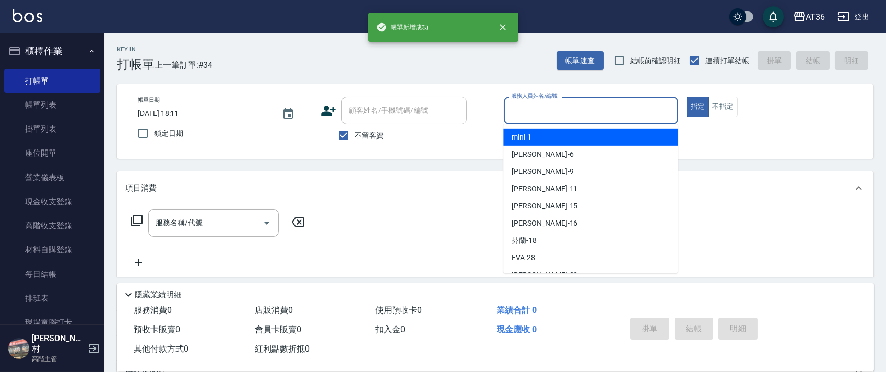
drag, startPoint x: 533, startPoint y: 118, endPoint x: 595, endPoint y: 136, distance: 64.3
click at [533, 119] on input "服務人員姓名/編號" at bounding box center [591, 110] width 165 height 18
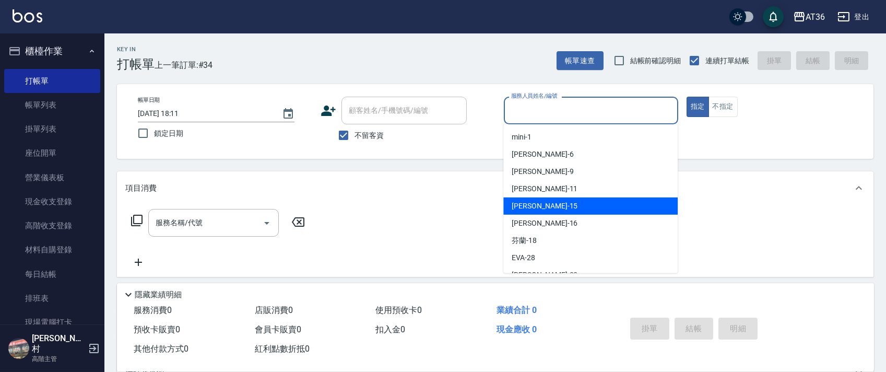
click at [529, 193] on span "[PERSON_NAME] -11" at bounding box center [545, 188] width 66 height 11
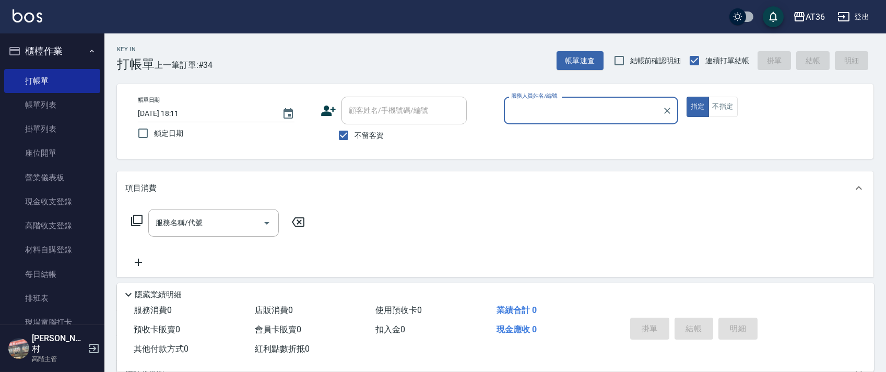
type input "[PERSON_NAME]-11"
click at [139, 222] on icon at bounding box center [137, 220] width 13 height 13
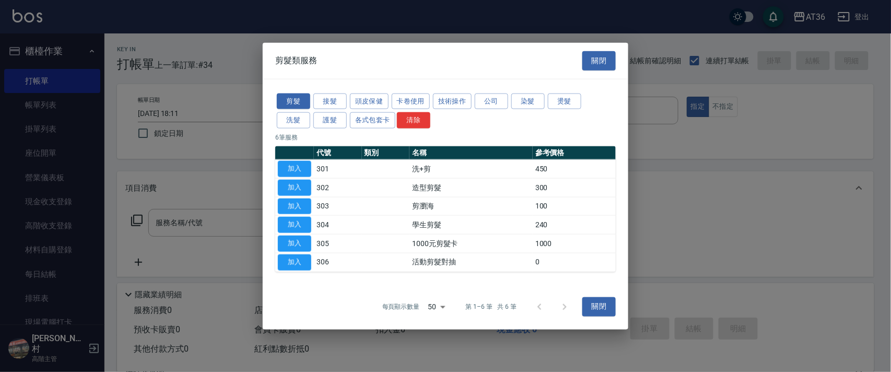
drag, startPoint x: 295, startPoint y: 185, endPoint x: 344, endPoint y: 169, distance: 51.2
click at [297, 186] on button "加入" at bounding box center [294, 187] width 33 height 16
type input "造型剪髮(302)"
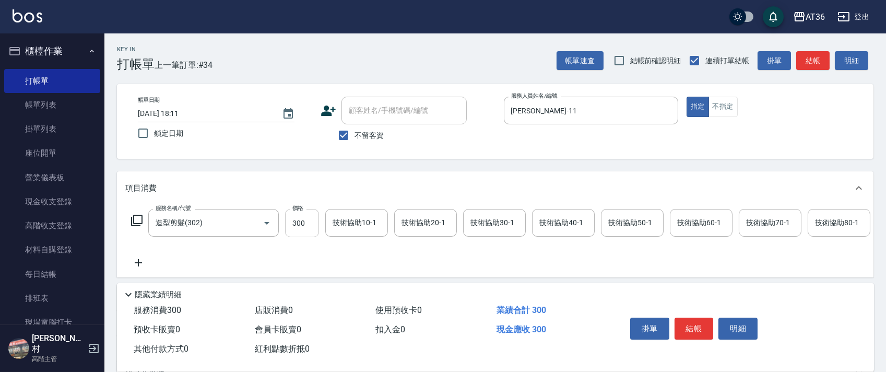
click at [288, 226] on input "300" at bounding box center [302, 223] width 34 height 28
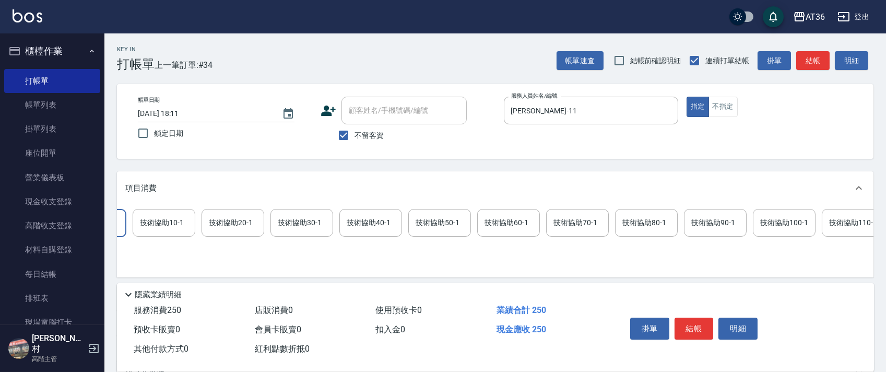
scroll to position [0, 535]
type input "250"
click at [851, 220] on icon at bounding box center [853, 222] width 26 height 13
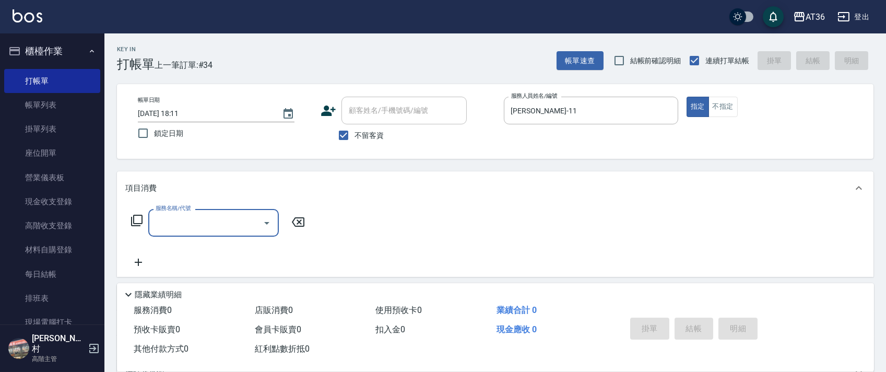
scroll to position [0, 0]
click at [135, 220] on icon at bounding box center [137, 220] width 13 height 13
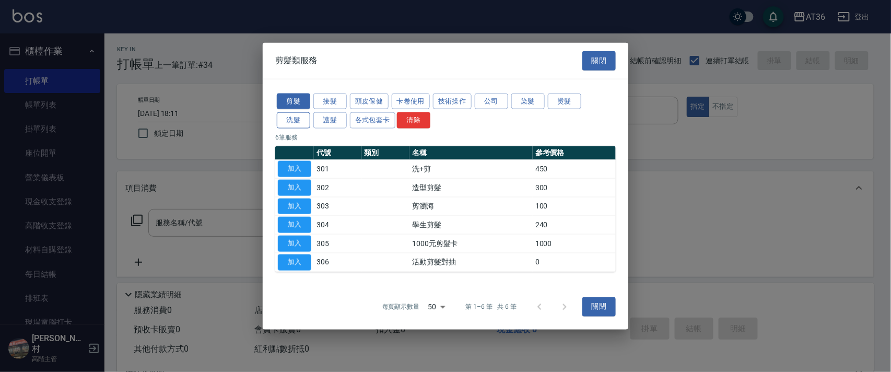
click at [293, 124] on button "洗髮" at bounding box center [293, 120] width 33 height 16
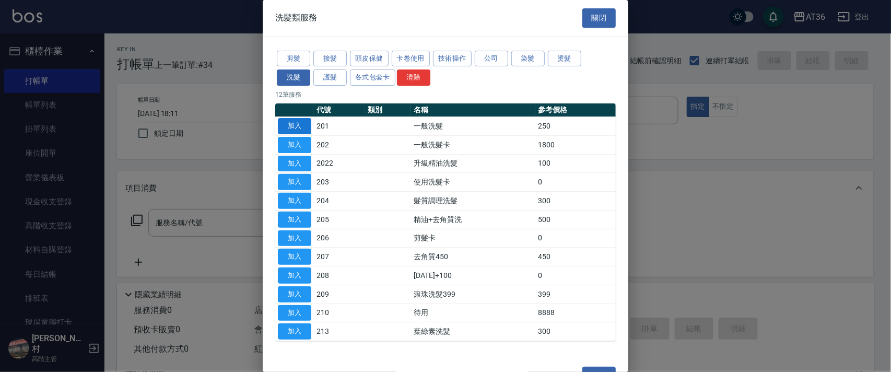
click at [295, 126] on button "加入" at bounding box center [294, 126] width 33 height 16
type input "一般洗髮(201)"
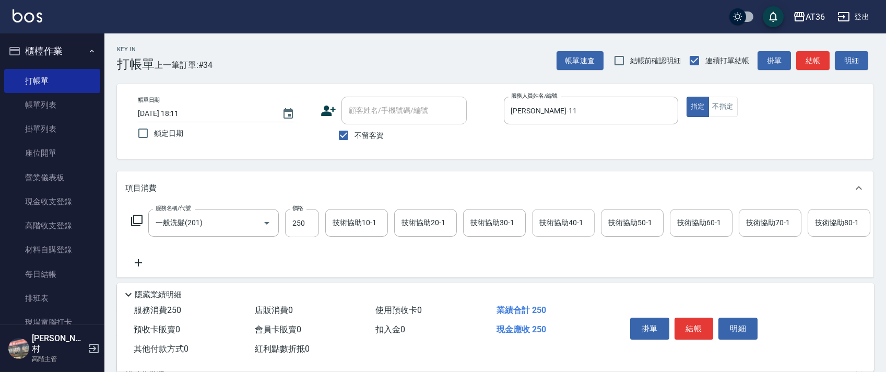
click at [551, 217] on div "技術協助40-1 技術協助40-1" at bounding box center [563, 223] width 63 height 28
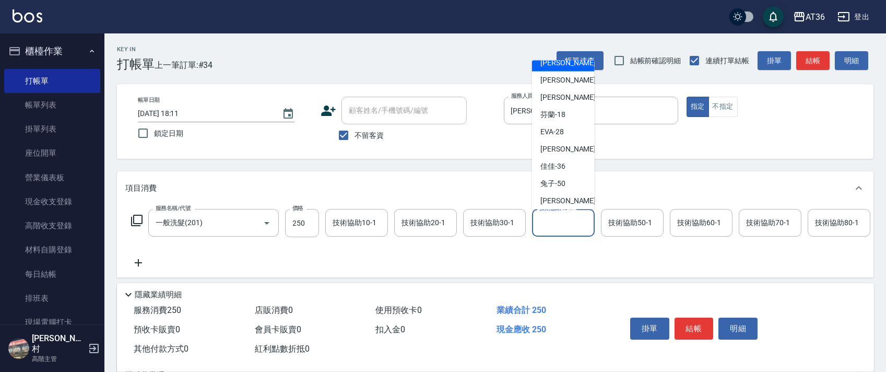
scroll to position [153, 0]
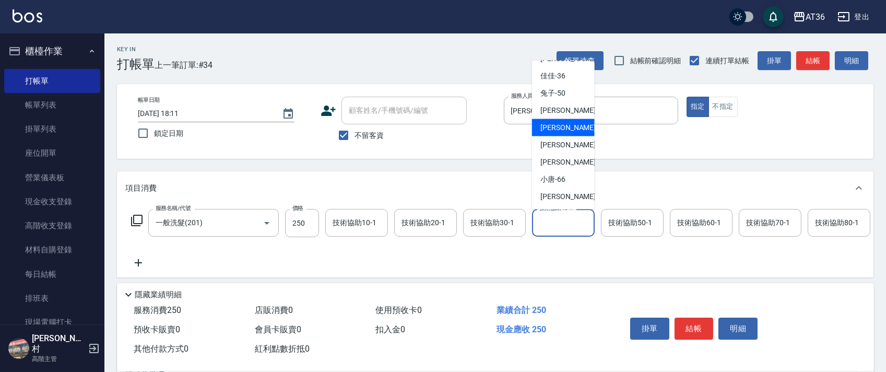
click at [571, 130] on div "[PERSON_NAME] -56" at bounding box center [563, 127] width 63 height 17
type input "[PERSON_NAME]-56"
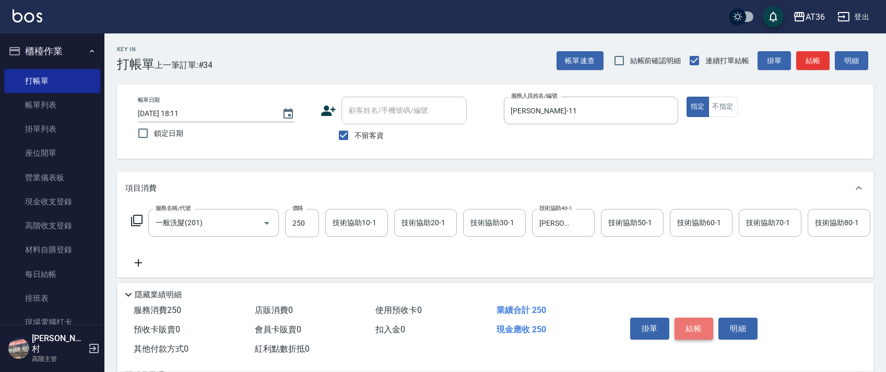
click at [686, 327] on button "結帳" at bounding box center [694, 329] width 39 height 22
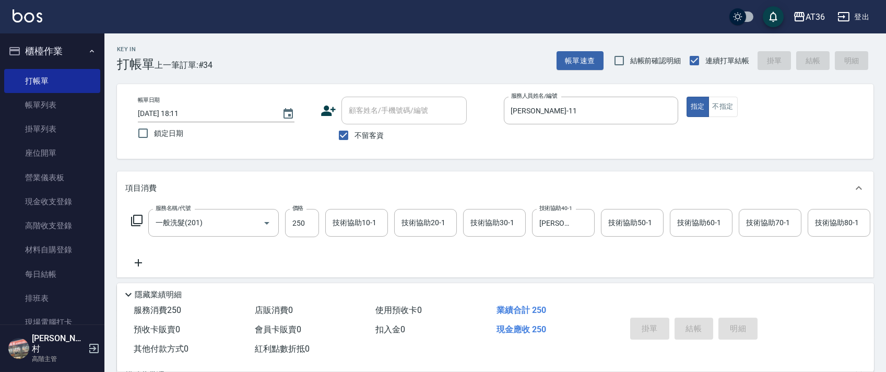
type input "[DATE] 18:12"
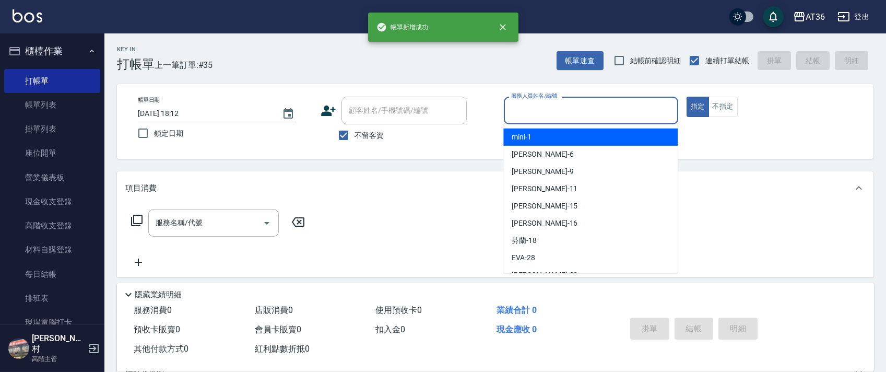
drag, startPoint x: 531, startPoint y: 110, endPoint x: 554, endPoint y: 174, distance: 68.2
click at [531, 111] on input "服務人員姓名/編號" at bounding box center [591, 110] width 165 height 18
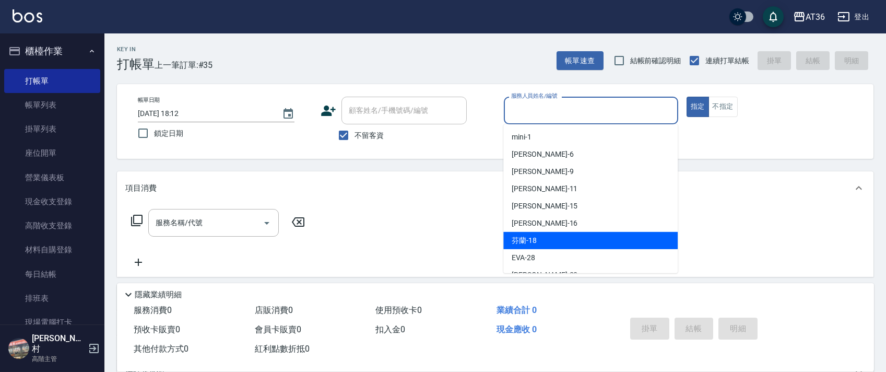
click at [536, 236] on div "芬蘭 -18" at bounding box center [591, 240] width 174 height 17
type input "芬蘭-18"
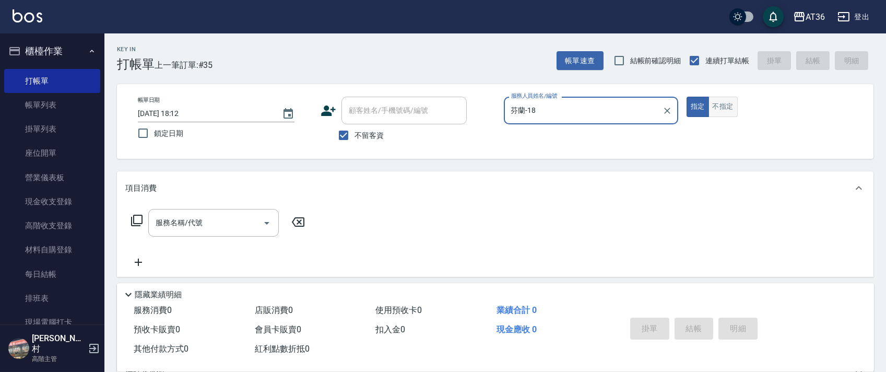
click at [724, 109] on button "不指定" at bounding box center [723, 107] width 29 height 20
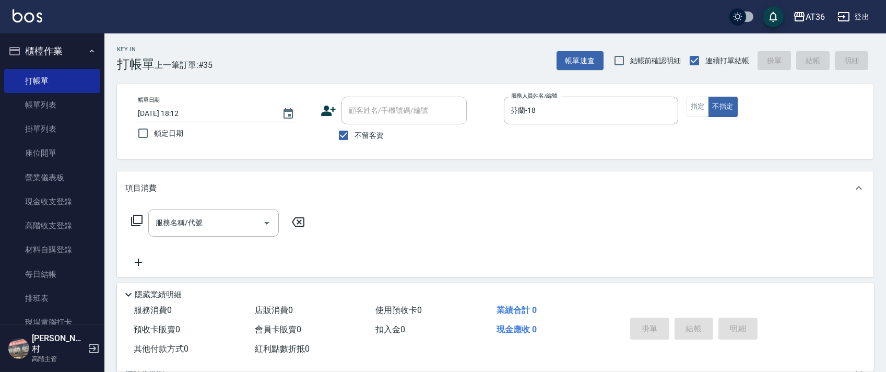
click at [139, 220] on icon at bounding box center [137, 220] width 13 height 13
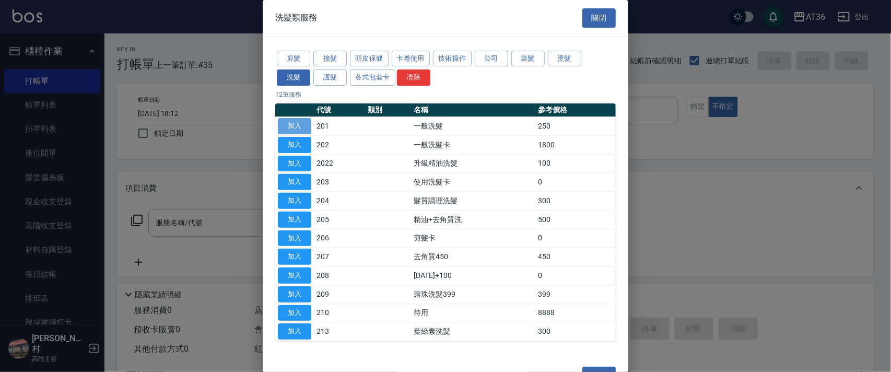
click at [297, 127] on button "加入" at bounding box center [294, 126] width 33 height 16
type input "一般洗髮(201)"
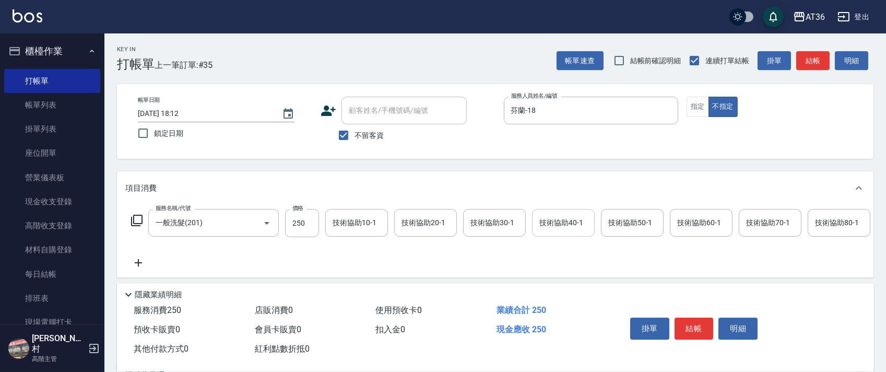
click at [554, 224] on div "技術協助40-1 技術協助40-1" at bounding box center [563, 223] width 63 height 28
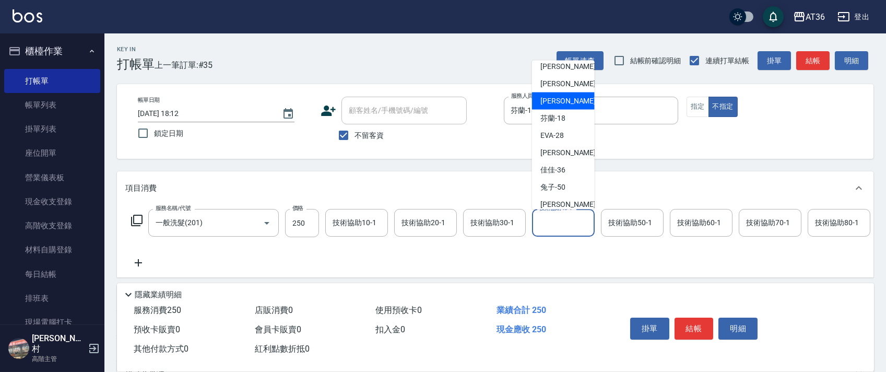
scroll to position [139, 0]
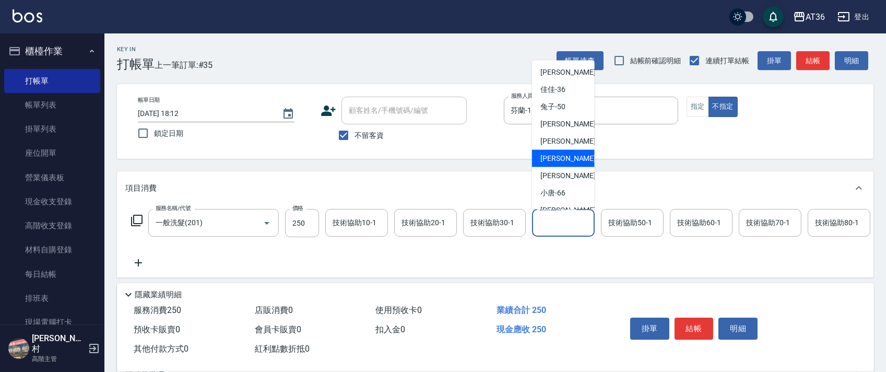
click at [568, 159] on div "[PERSON_NAME] -58" at bounding box center [563, 158] width 63 height 17
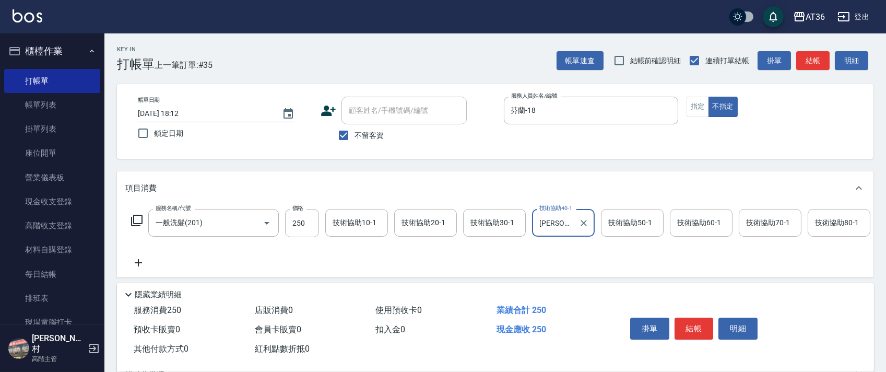
type input "[PERSON_NAME]-58"
click at [702, 330] on button "結帳" at bounding box center [694, 329] width 39 height 22
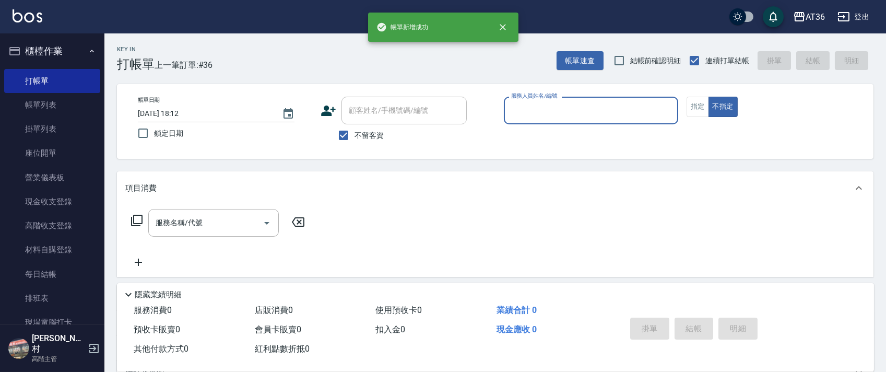
drag, startPoint x: 512, startPoint y: 110, endPoint x: 517, endPoint y: 117, distance: 8.7
click at [510, 110] on input "服務人員姓名/編號" at bounding box center [591, 110] width 165 height 18
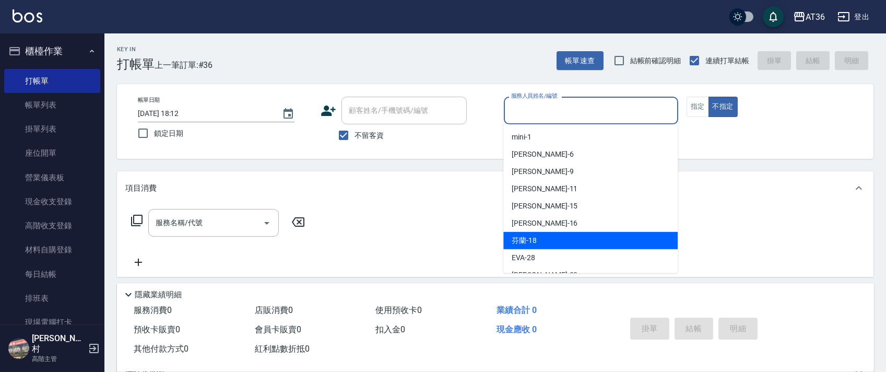
click at [547, 237] on div "芬蘭 -18" at bounding box center [591, 240] width 174 height 17
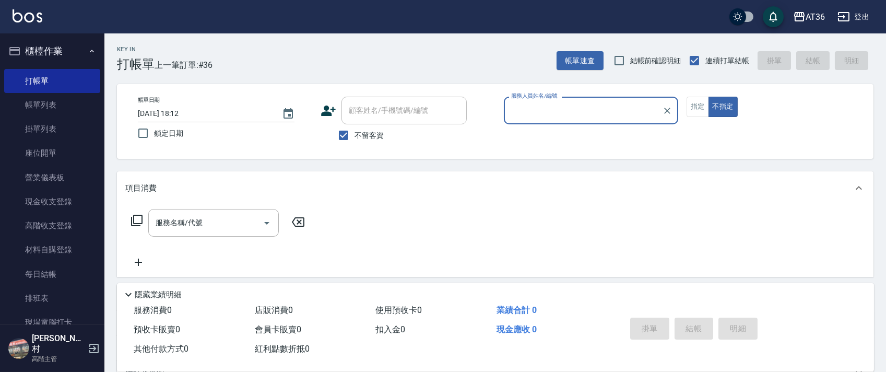
type input "芬蘭-18"
click at [701, 104] on button "指定" at bounding box center [698, 107] width 22 height 20
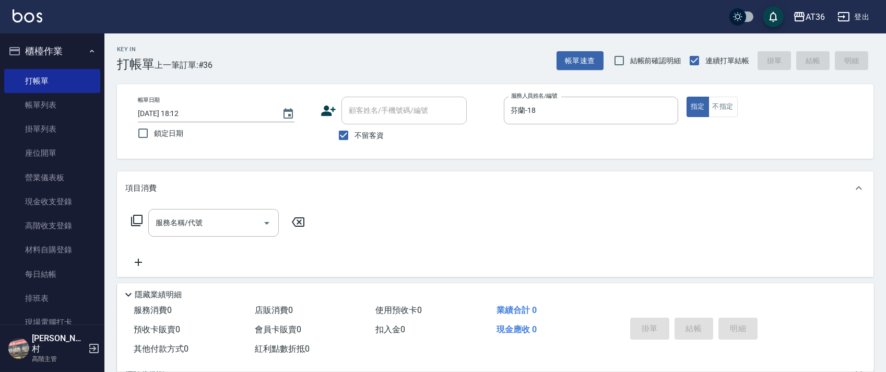
click at [141, 219] on icon at bounding box center [137, 220] width 13 height 13
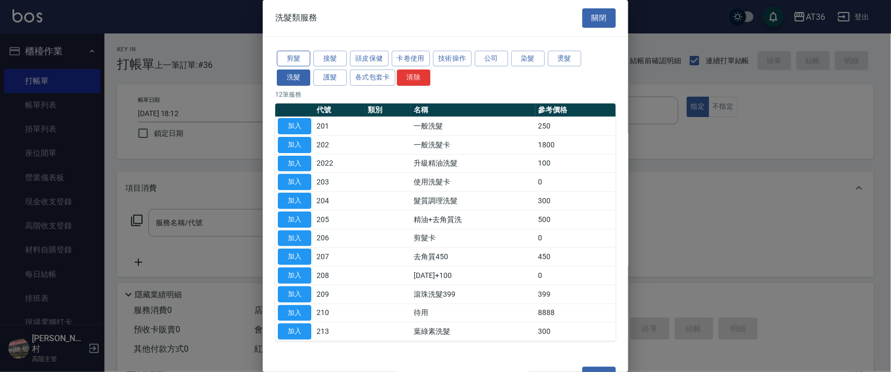
click at [295, 57] on button "剪髮" at bounding box center [293, 59] width 33 height 16
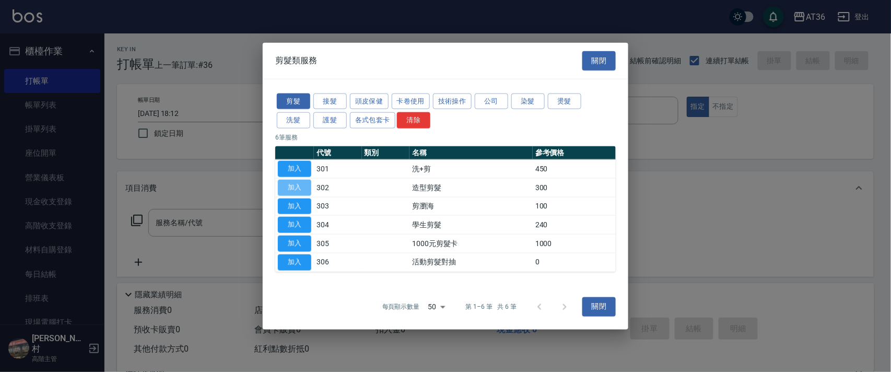
drag, startPoint x: 293, startPoint y: 189, endPoint x: 335, endPoint y: 285, distance: 104.8
click at [297, 189] on button "加入" at bounding box center [294, 187] width 33 height 16
type input "造型剪髮(302)"
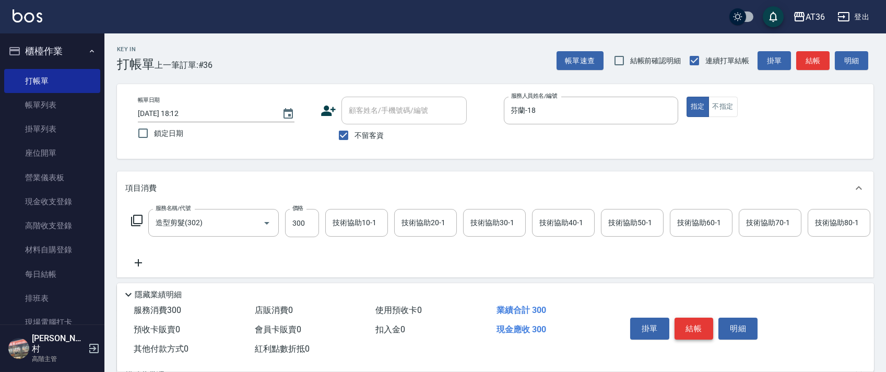
click at [683, 326] on button "結帳" at bounding box center [694, 329] width 39 height 22
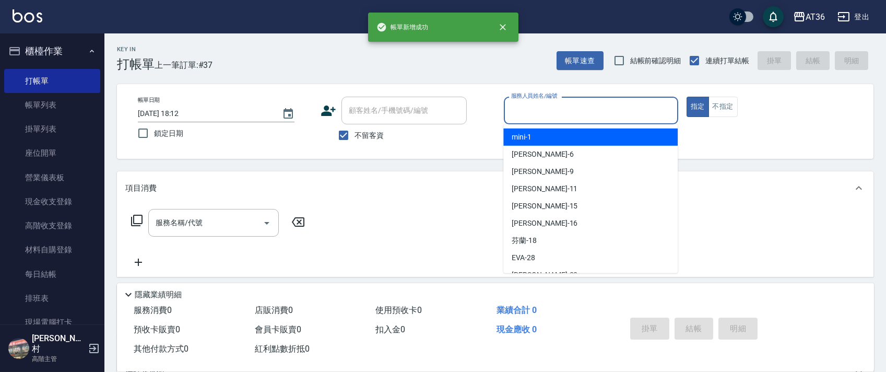
click at [510, 116] on input "服務人員姓名/編號" at bounding box center [591, 110] width 165 height 18
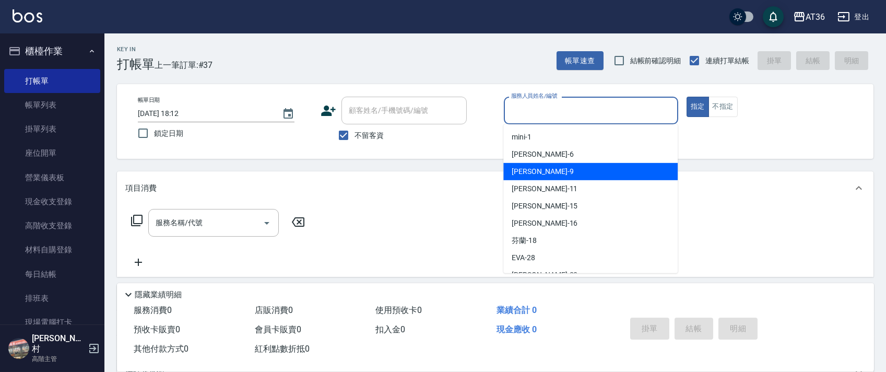
click at [530, 171] on span "美燕 -9" at bounding box center [543, 171] width 62 height 11
type input "美燕-9"
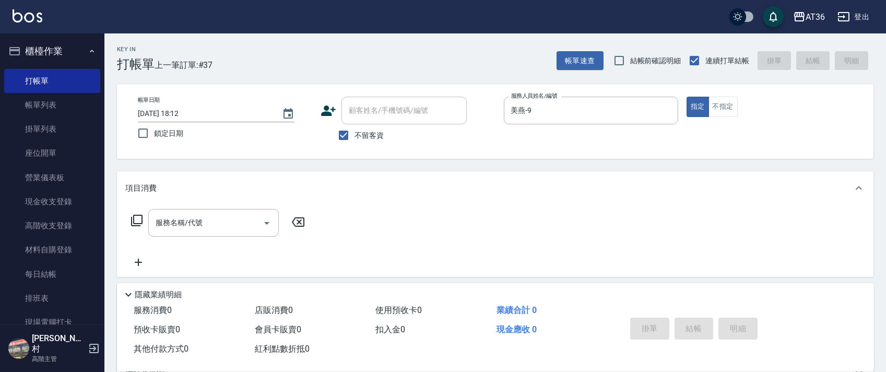
click at [134, 218] on icon at bounding box center [136, 220] width 11 height 11
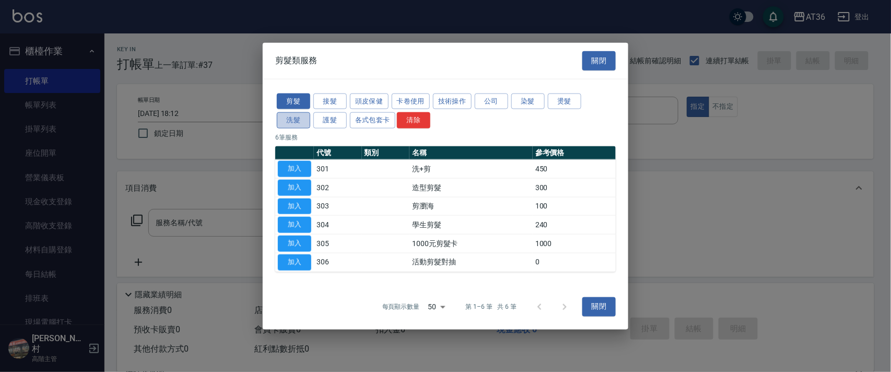
click at [302, 120] on button "洗髮" at bounding box center [293, 120] width 33 height 16
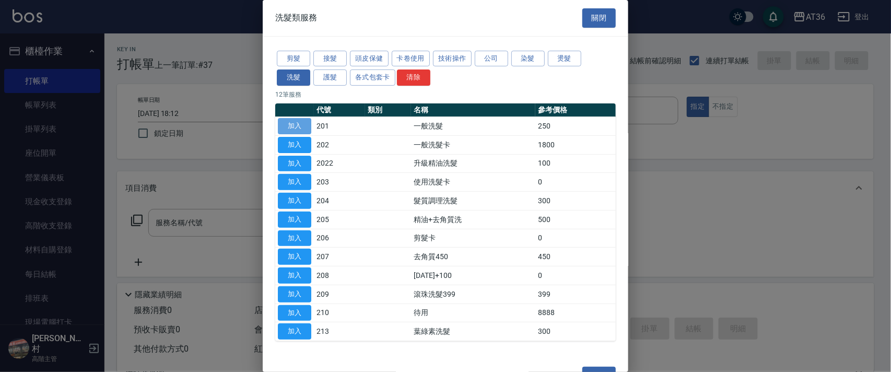
click at [297, 125] on button "加入" at bounding box center [294, 126] width 33 height 16
type input "一般洗髮(201)"
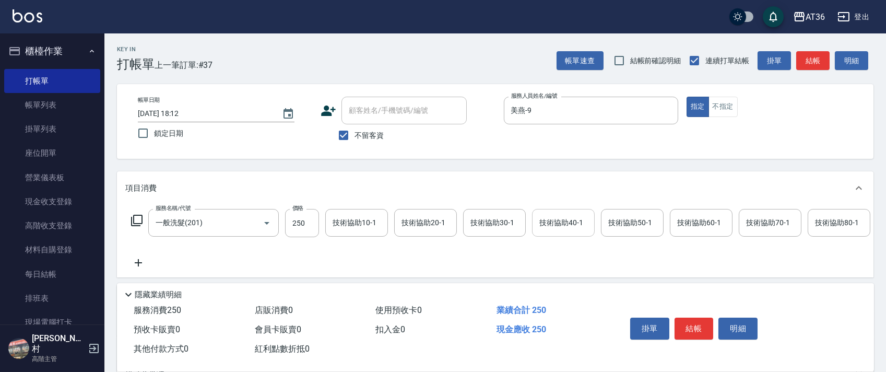
click at [555, 223] on div "技術協助40-1 技術協助40-1" at bounding box center [563, 223] width 63 height 28
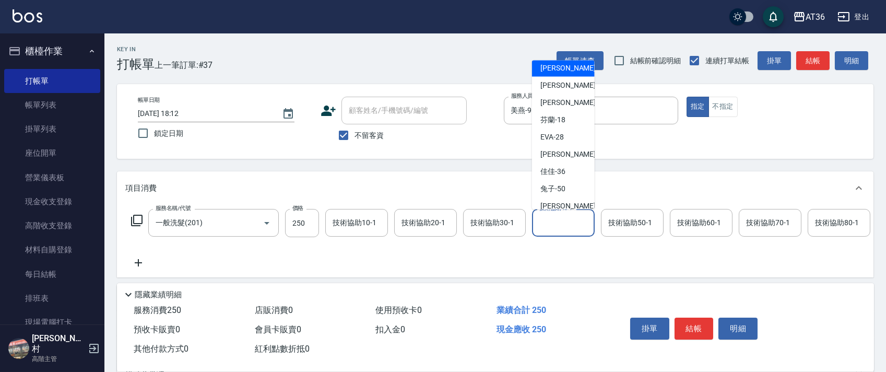
scroll to position [153, 0]
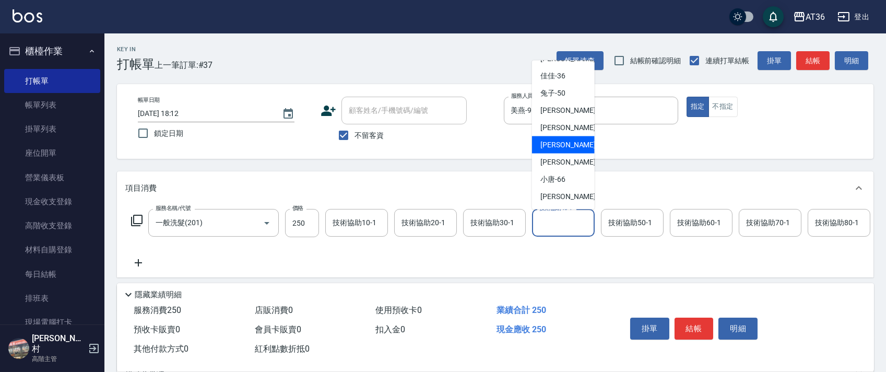
drag, startPoint x: 567, startPoint y: 142, endPoint x: 773, endPoint y: 253, distance: 234.2
click at [567, 144] on div "[PERSON_NAME] -58" at bounding box center [563, 144] width 63 height 17
type input "[PERSON_NAME]-58"
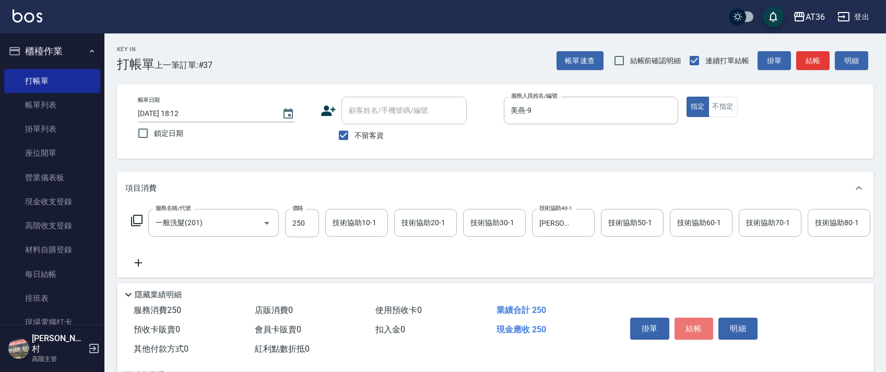
drag, startPoint x: 694, startPoint y: 331, endPoint x: 698, endPoint y: 318, distance: 14.4
click at [695, 331] on button "結帳" at bounding box center [694, 329] width 39 height 22
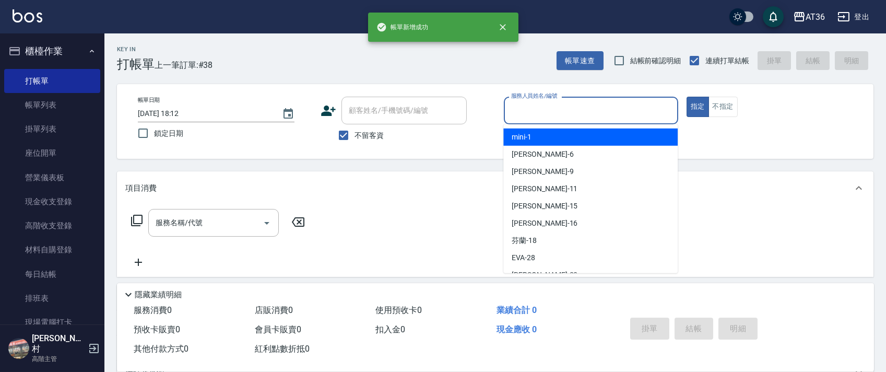
drag, startPoint x: 516, startPoint y: 115, endPoint x: 582, endPoint y: 146, distance: 73.4
click at [516, 116] on input "服務人員姓名/編號" at bounding box center [591, 110] width 165 height 18
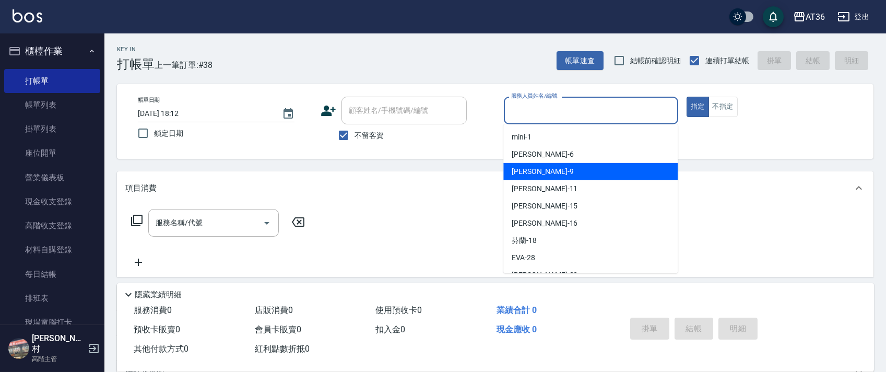
drag, startPoint x: 547, startPoint y: 173, endPoint x: 224, endPoint y: 188, distance: 324.2
click at [547, 174] on div "美燕 -9" at bounding box center [591, 171] width 174 height 17
type input "美燕-9"
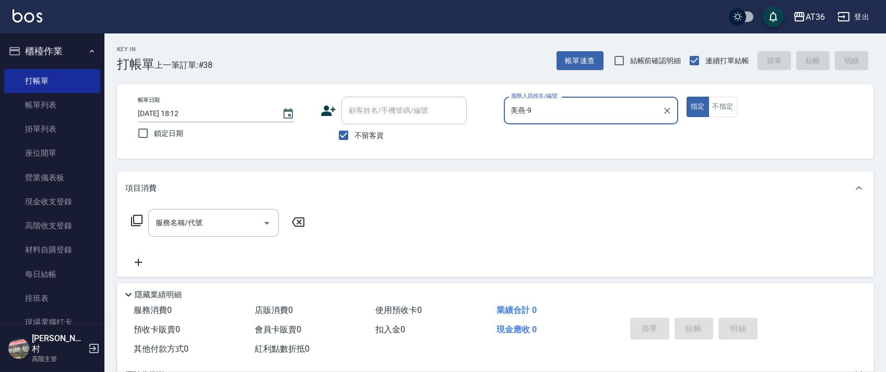
click at [136, 218] on icon at bounding box center [137, 220] width 13 height 13
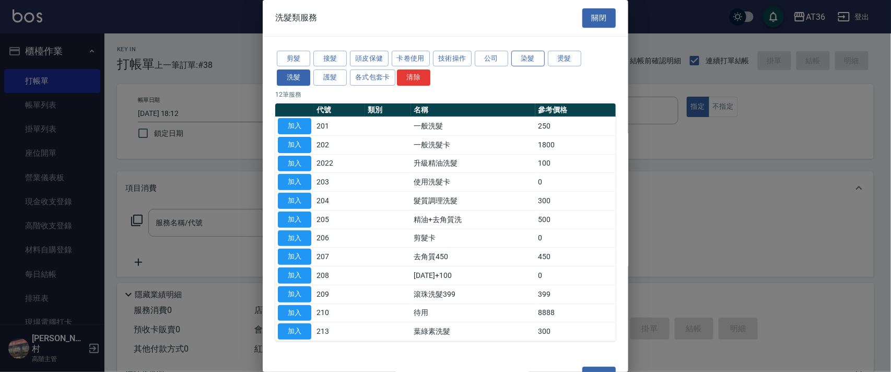
click at [528, 60] on button "染髮" at bounding box center [527, 59] width 33 height 16
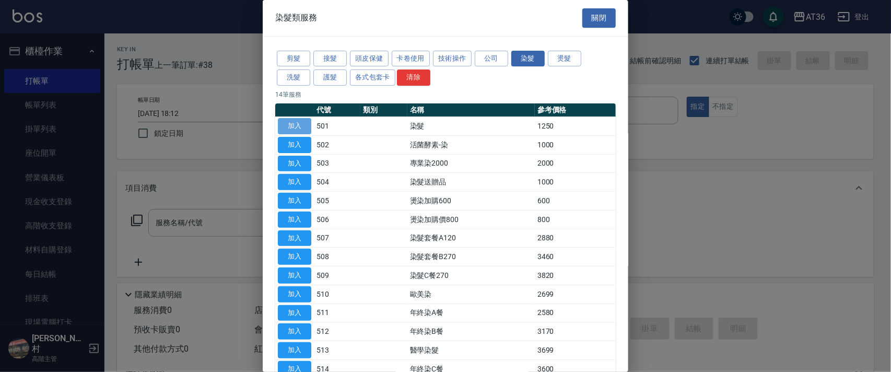
click at [290, 126] on button "加入" at bounding box center [294, 126] width 33 height 16
type input "染髮(501)"
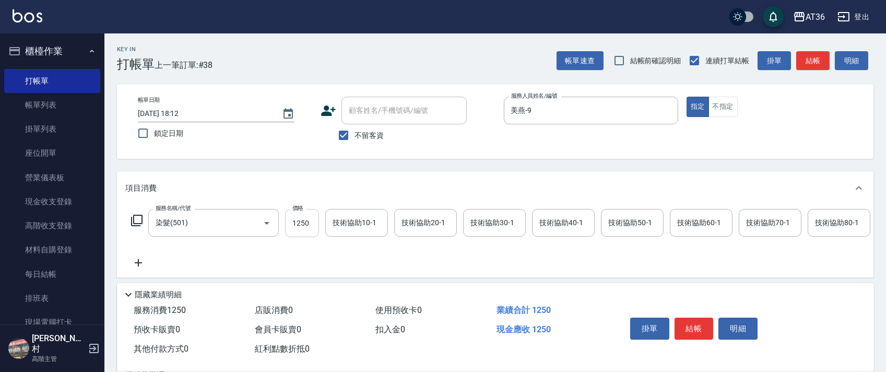
click at [299, 221] on input "1250" at bounding box center [302, 223] width 34 height 28
type input "1400"
click at [695, 327] on button "結帳" at bounding box center [694, 329] width 39 height 22
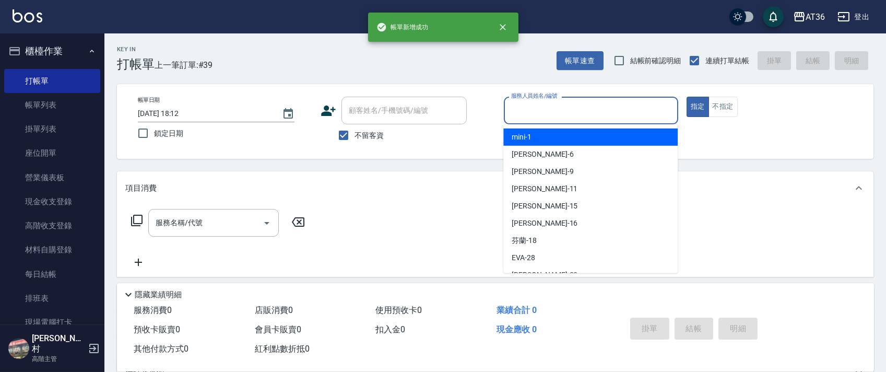
click at [533, 113] on input "服務人員姓名/編號" at bounding box center [591, 110] width 165 height 18
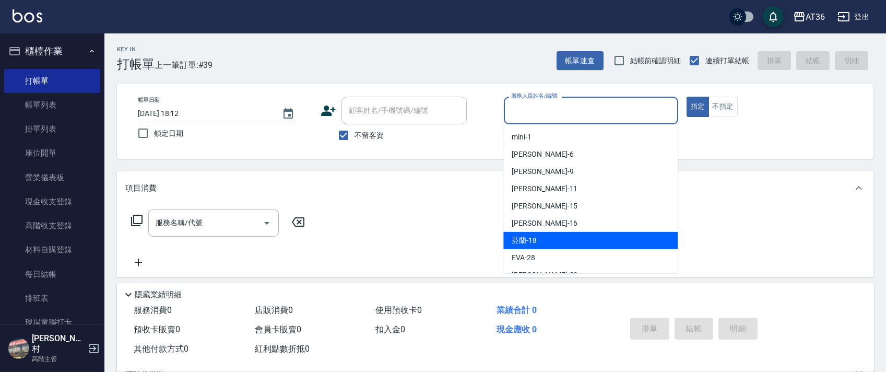
click at [537, 239] on div "芬蘭 -18" at bounding box center [591, 240] width 174 height 17
type input "芬蘭-18"
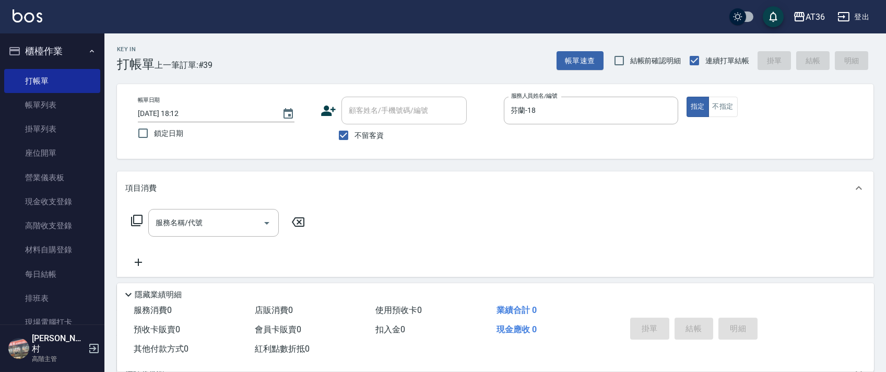
click at [130, 223] on div "服務名稱/代號 服務名稱/代號" at bounding box center [218, 223] width 186 height 28
click at [136, 221] on icon at bounding box center [137, 220] width 13 height 13
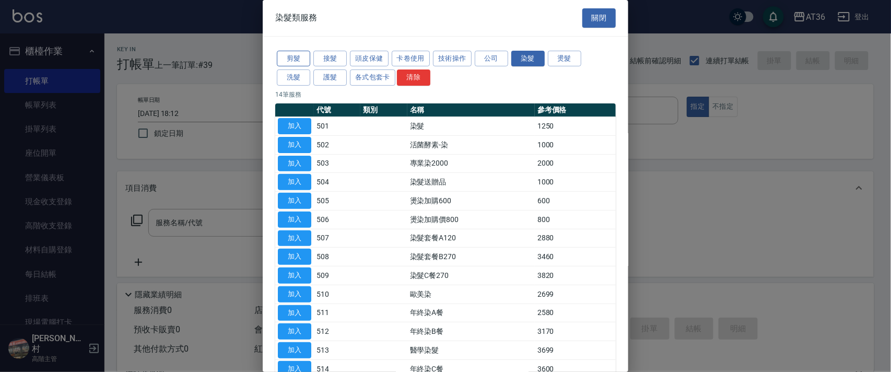
click at [295, 51] on button "剪髮" at bounding box center [293, 59] width 33 height 16
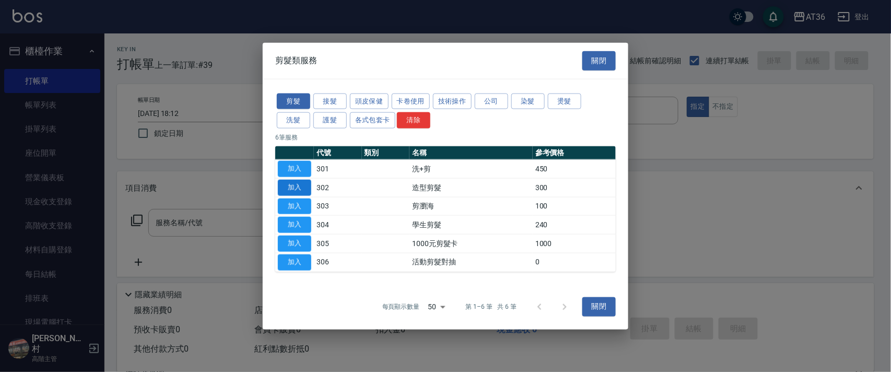
click at [299, 184] on button "加入" at bounding box center [294, 187] width 33 height 16
type input "造型剪髮(302)"
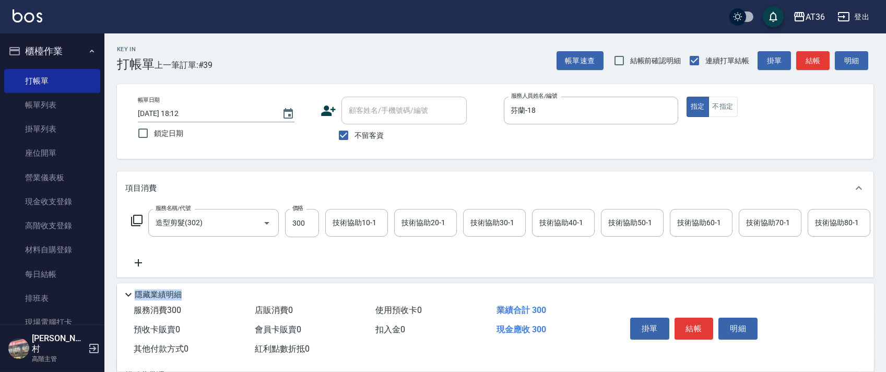
drag, startPoint x: 437, startPoint y: 280, endPoint x: 891, endPoint y: 288, distance: 454.0
click at [886, 289] on html "AT36 登出 櫃檯作業 打帳單 帳單列表 掛單列表 座位開單 營業儀表板 現金收支登錄 高階收支登錄 材料自購登錄 每日結帳 排班表 現場電腦打卡 掃碼打卡…" at bounding box center [443, 242] width 886 height 484
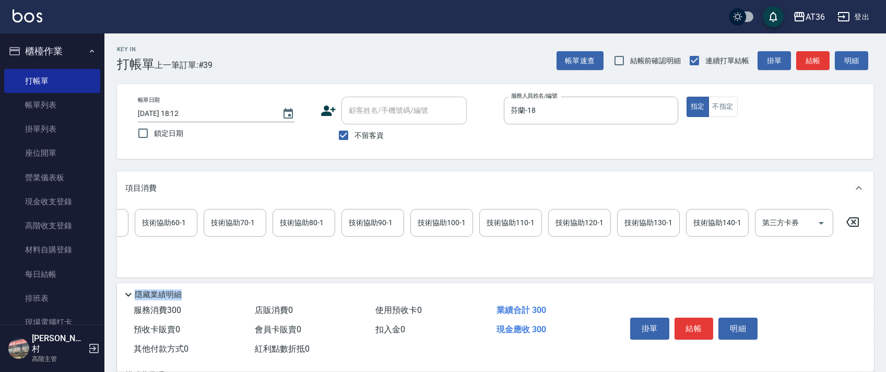
drag, startPoint x: 851, startPoint y: 217, endPoint x: 351, endPoint y: 172, distance: 502.4
click at [851, 218] on icon at bounding box center [853, 222] width 26 height 13
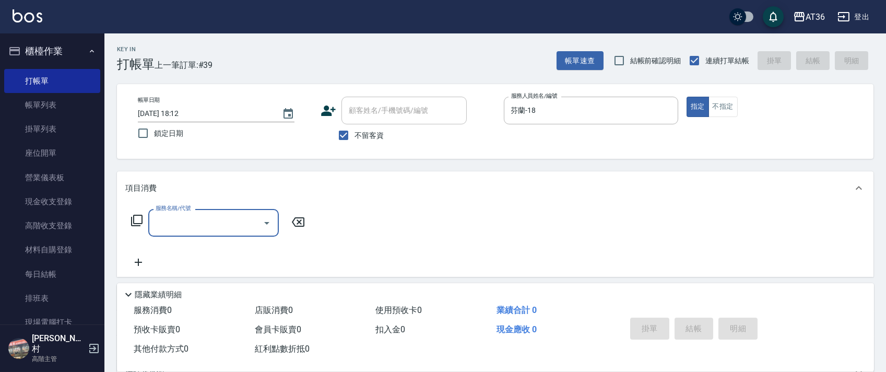
scroll to position [0, 0]
drag, startPoint x: 136, startPoint y: 219, endPoint x: 307, endPoint y: 129, distance: 192.8
click at [143, 217] on div "服務名稱/代號 服務名稱/代號" at bounding box center [218, 223] width 186 height 28
click at [135, 218] on icon at bounding box center [137, 220] width 13 height 13
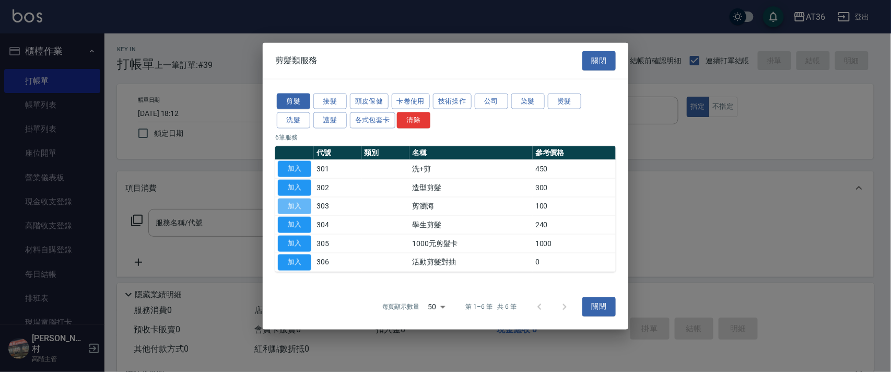
drag, startPoint x: 296, startPoint y: 207, endPoint x: 466, endPoint y: 229, distance: 171.6
click at [297, 207] on button "加入" at bounding box center [294, 206] width 33 height 16
type input "剪瀏海(303)"
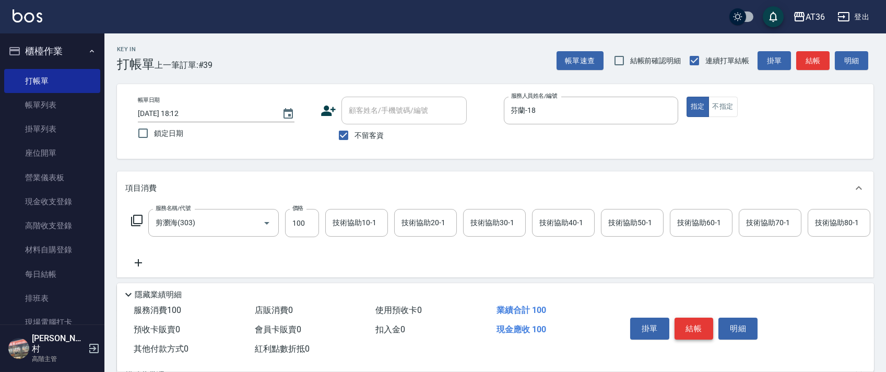
click at [696, 326] on button "結帳" at bounding box center [694, 329] width 39 height 22
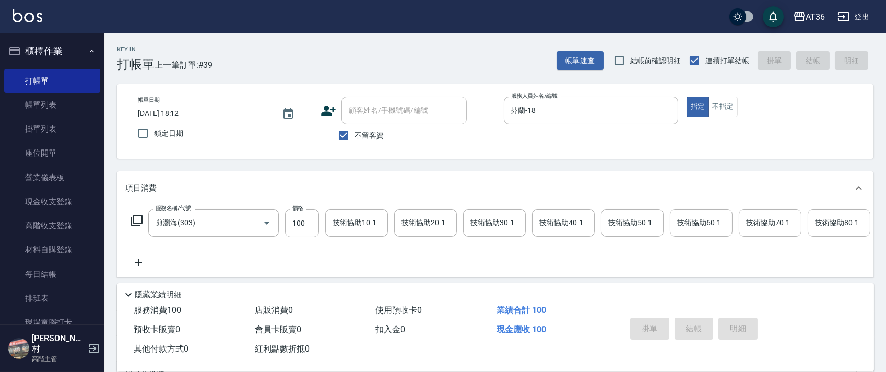
type input "[DATE] 18:13"
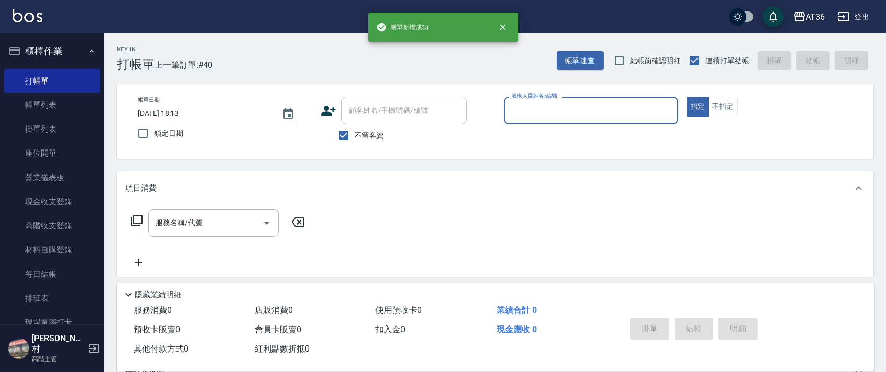
click at [517, 118] on input "服務人員姓名/編號" at bounding box center [591, 110] width 165 height 18
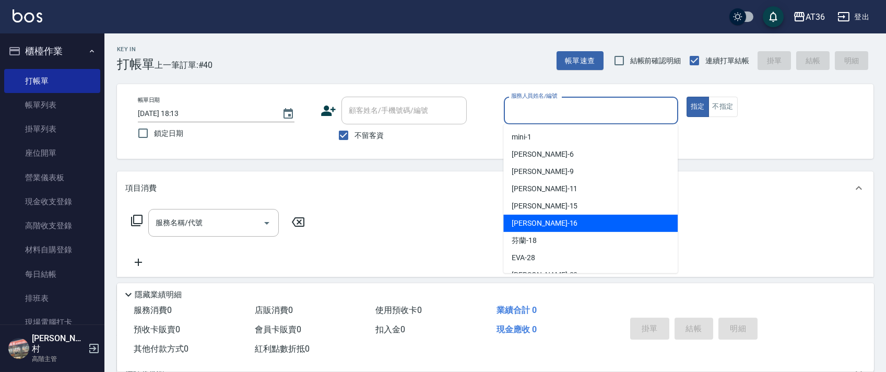
click at [535, 223] on span "[PERSON_NAME] -16" at bounding box center [545, 223] width 66 height 11
type input "小鳳-16"
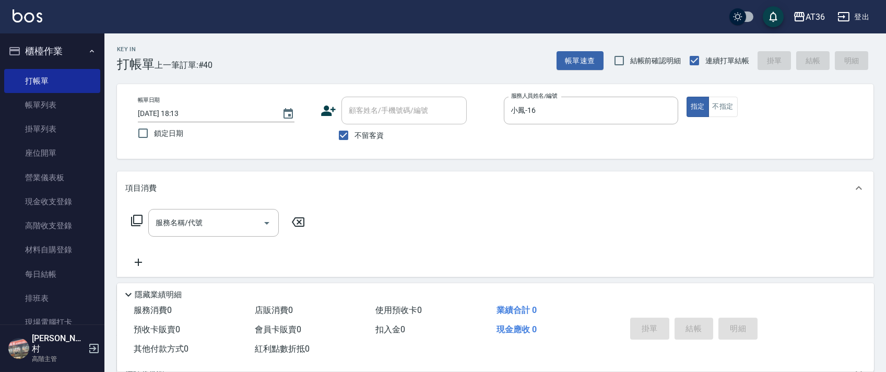
click at [139, 220] on icon at bounding box center [137, 220] width 13 height 13
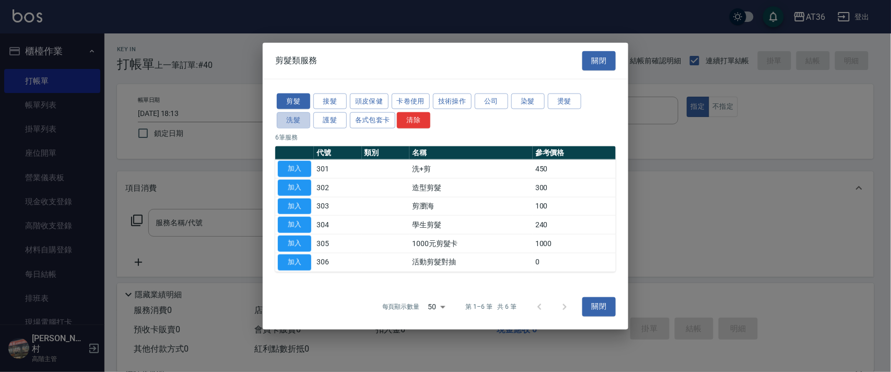
drag, startPoint x: 298, startPoint y: 125, endPoint x: 326, endPoint y: 76, distance: 57.3
click at [297, 125] on button "洗髮" at bounding box center [293, 120] width 33 height 16
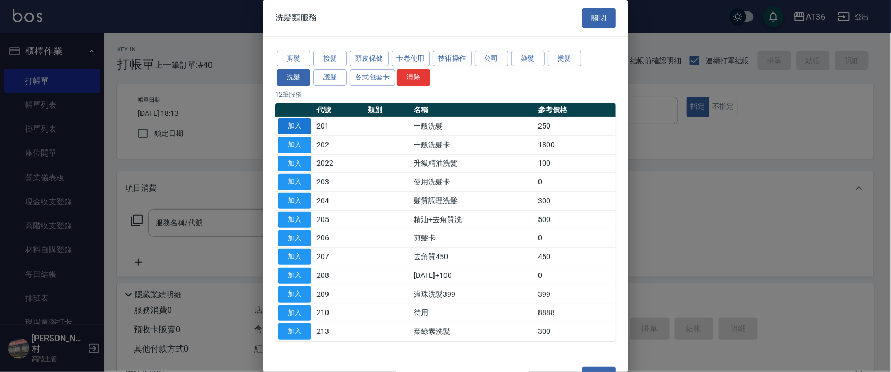
click at [302, 125] on button "加入" at bounding box center [294, 126] width 33 height 16
type input "一般洗髮(201)"
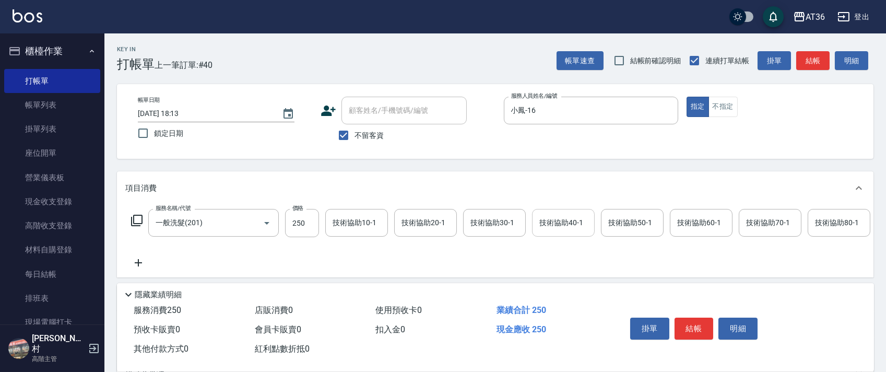
click at [549, 220] on div "技術協助40-1 技術協助40-1" at bounding box center [563, 223] width 63 height 28
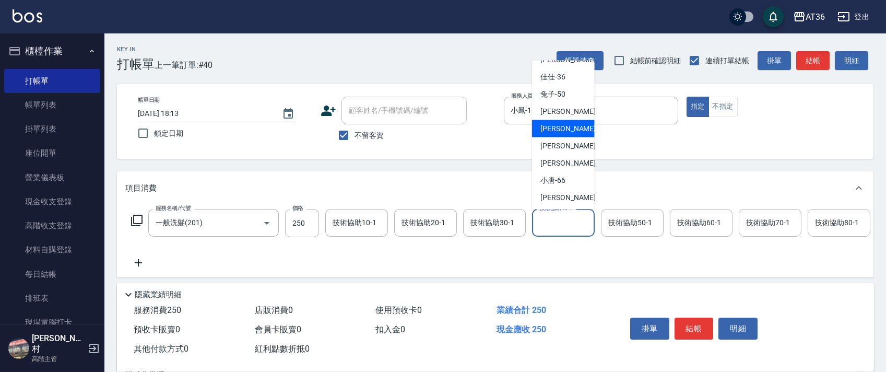
scroll to position [153, 0]
drag, startPoint x: 571, startPoint y: 139, endPoint x: 725, endPoint y: 225, distance: 176.6
click at [571, 140] on div "[PERSON_NAME] -58" at bounding box center [563, 144] width 63 height 17
type input "[PERSON_NAME]-58"
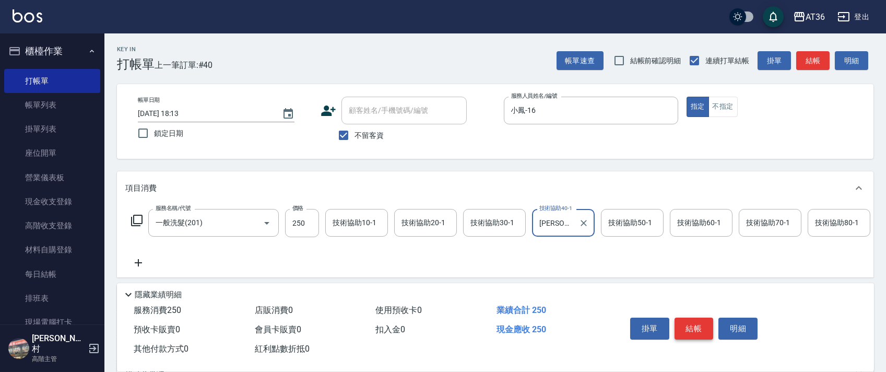
click at [681, 322] on button "結帳" at bounding box center [694, 329] width 39 height 22
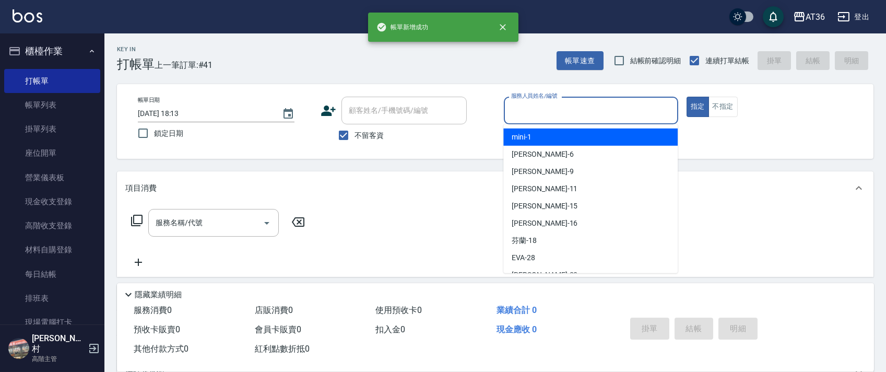
drag, startPoint x: 535, startPoint y: 104, endPoint x: 592, endPoint y: 161, distance: 79.8
click at [538, 111] on input "服務人員姓名/編號" at bounding box center [591, 110] width 165 height 18
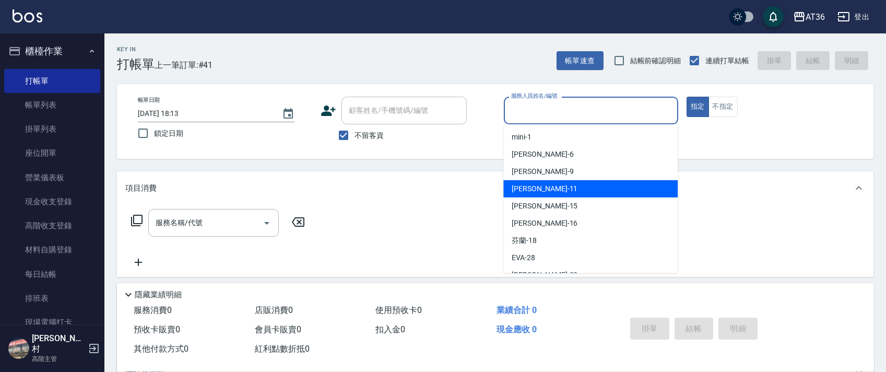
drag, startPoint x: 566, startPoint y: 186, endPoint x: 632, endPoint y: 157, distance: 72.0
click at [566, 187] on div "[PERSON_NAME] -11" at bounding box center [591, 188] width 174 height 17
type input "[PERSON_NAME]-11"
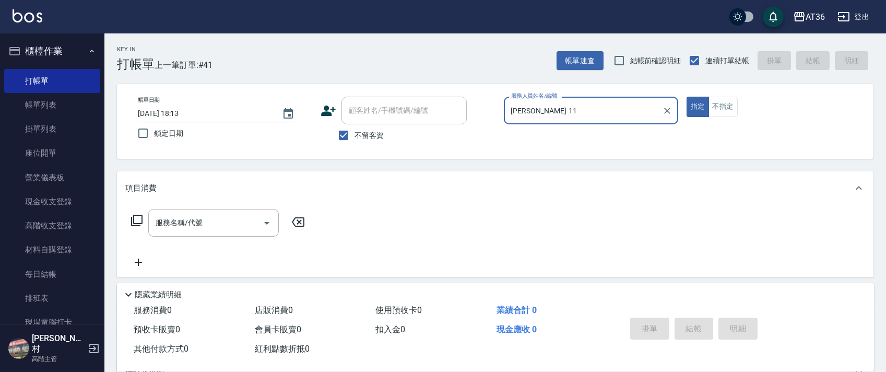
click at [135, 220] on icon at bounding box center [137, 220] width 13 height 13
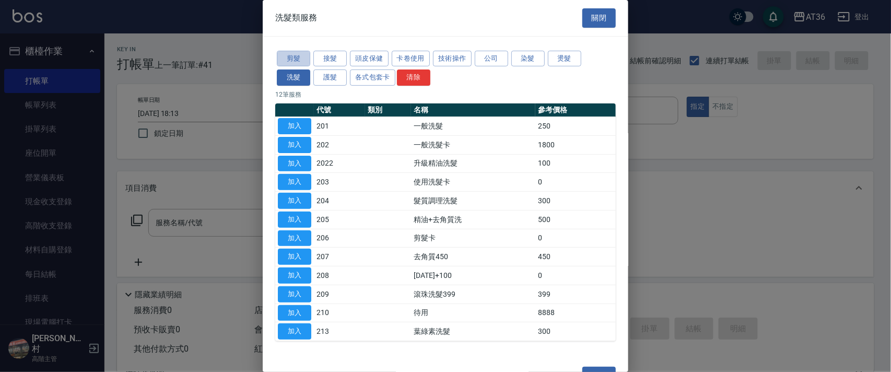
drag, startPoint x: 297, startPoint y: 52, endPoint x: 381, endPoint y: 125, distance: 111.1
click at [297, 52] on button "剪髮" at bounding box center [293, 59] width 33 height 16
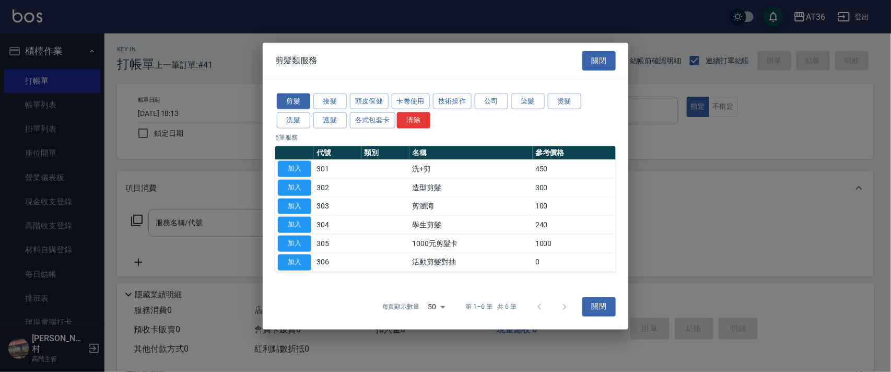
drag, startPoint x: 296, startPoint y: 186, endPoint x: 312, endPoint y: 207, distance: 26.4
click at [298, 186] on button "加入" at bounding box center [294, 187] width 33 height 16
type input "造型剪髮(302)"
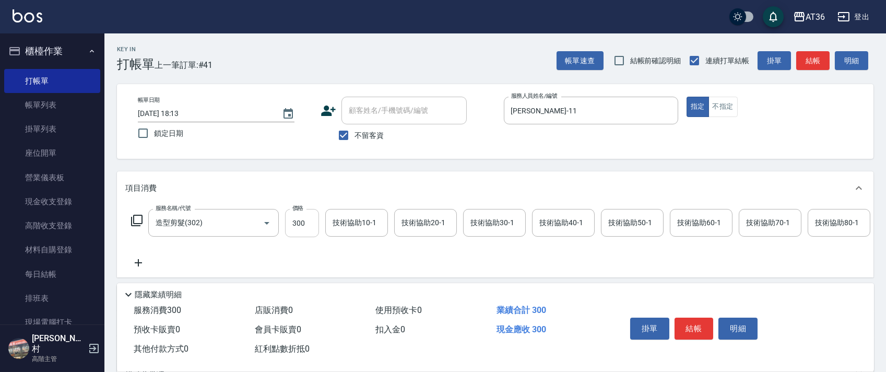
click at [298, 225] on input "300" at bounding box center [302, 223] width 34 height 28
type input "260"
click at [687, 326] on button "結帳" at bounding box center [694, 329] width 39 height 22
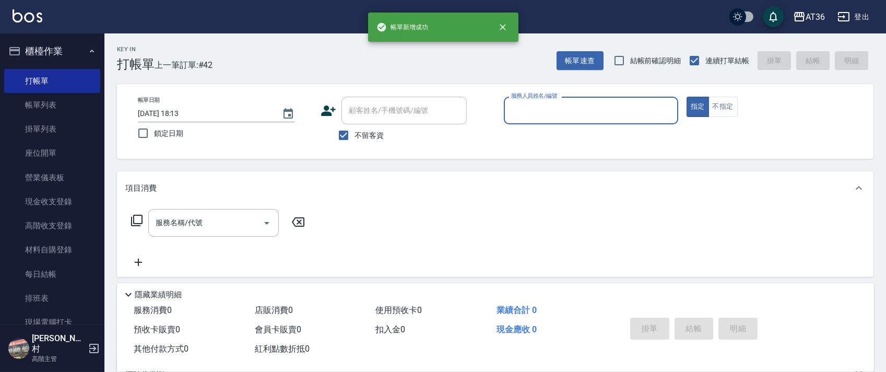
drag, startPoint x: 514, startPoint y: 110, endPoint x: 529, endPoint y: 120, distance: 17.8
click at [524, 116] on input "服務人員姓名/編號" at bounding box center [591, 110] width 165 height 18
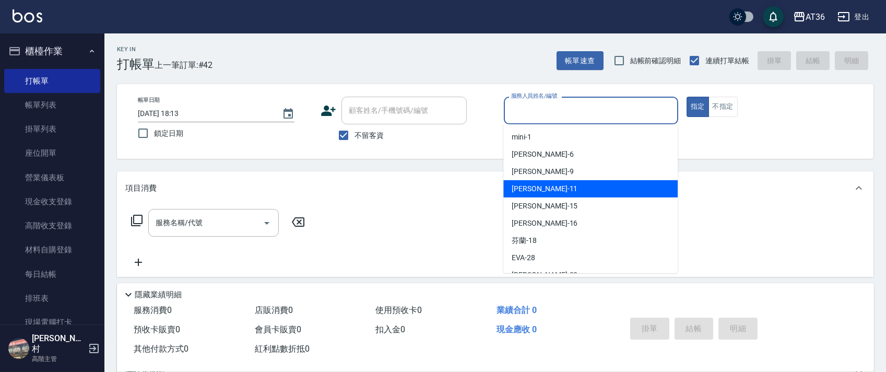
click at [550, 181] on div "[PERSON_NAME] -11" at bounding box center [591, 188] width 174 height 17
type input "[PERSON_NAME]-11"
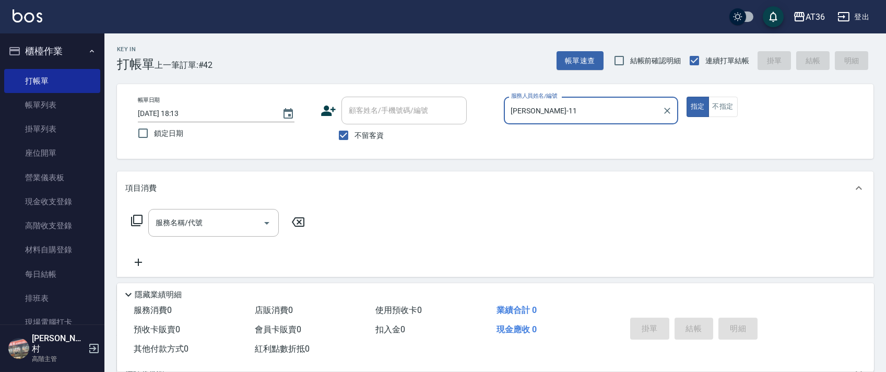
click at [140, 219] on icon at bounding box center [137, 220] width 13 height 13
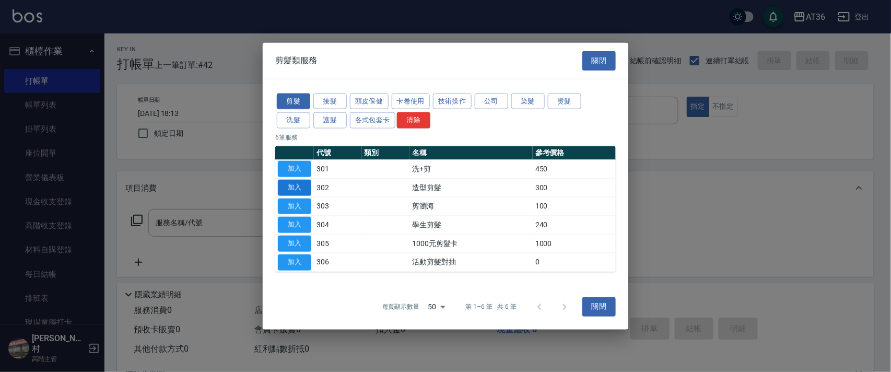
click at [298, 188] on button "加入" at bounding box center [294, 187] width 33 height 16
type input "造型剪髮(302)"
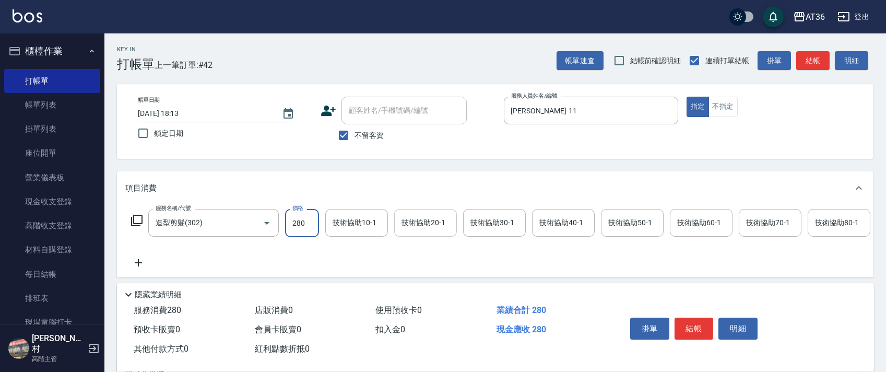
type input "280"
click at [419, 221] on div "技術協助20-1 技術協助20-1" at bounding box center [425, 223] width 63 height 28
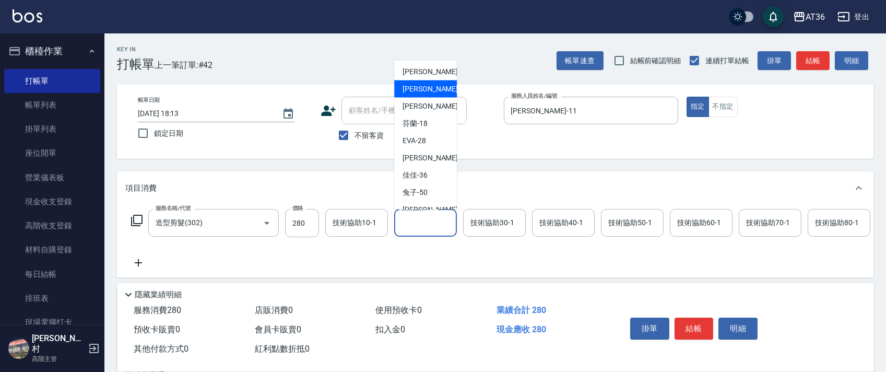
scroll to position [139, 0]
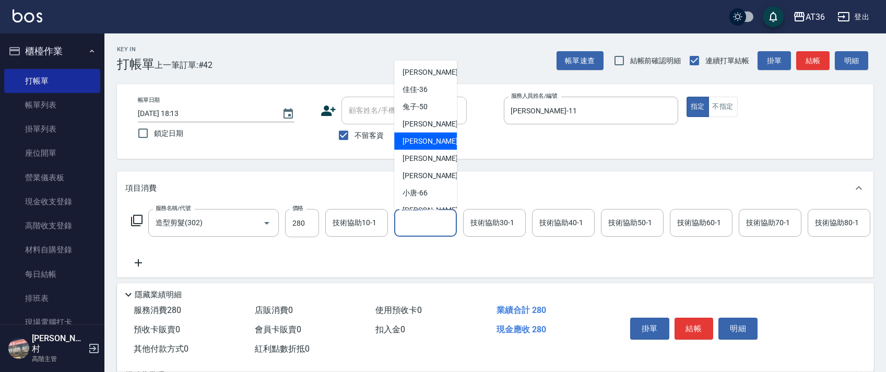
click at [431, 144] on div "[PERSON_NAME] -56" at bounding box center [425, 141] width 63 height 17
type input "[PERSON_NAME]-56"
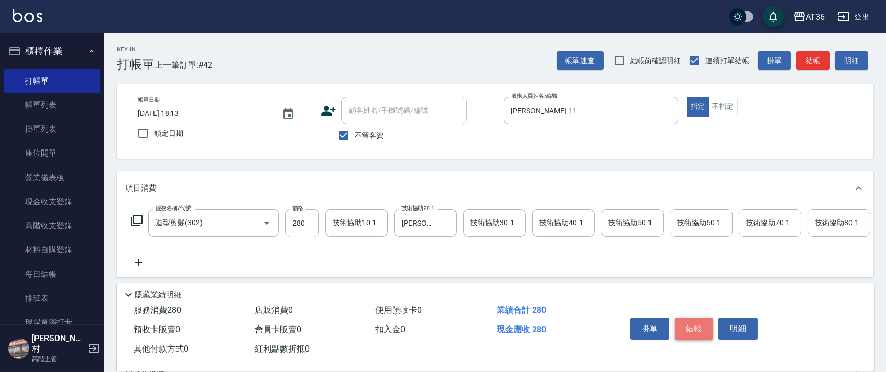
click at [695, 330] on button "結帳" at bounding box center [694, 329] width 39 height 22
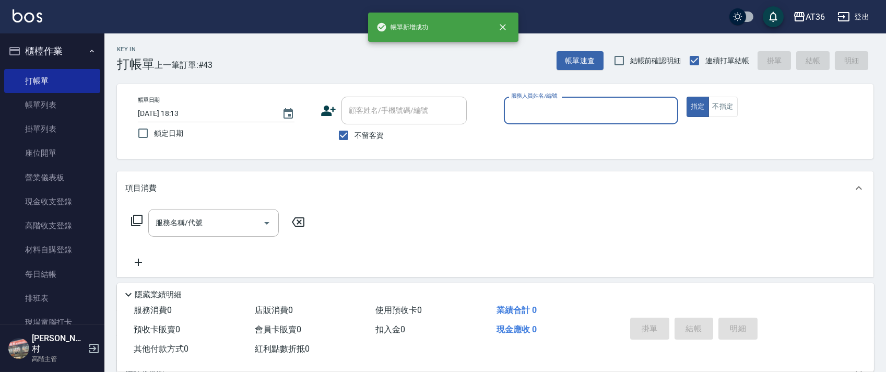
drag, startPoint x: 73, startPoint y: 104, endPoint x: 69, endPoint y: 46, distance: 58.1
click at [74, 104] on link "帳單列表" at bounding box center [52, 105] width 96 height 24
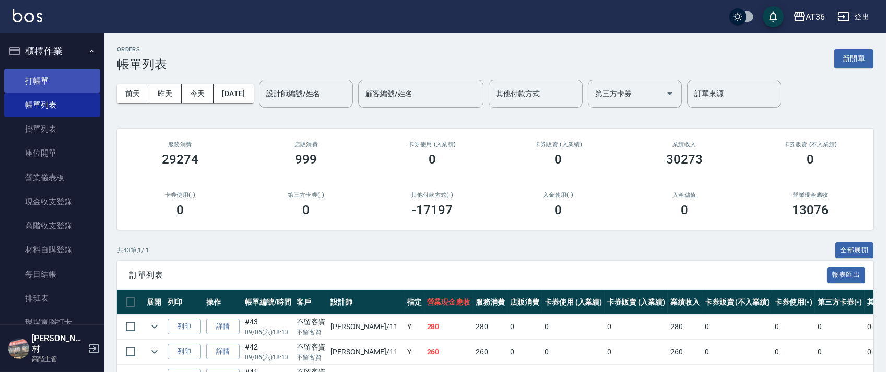
click at [65, 79] on link "打帳單" at bounding box center [52, 81] width 96 height 24
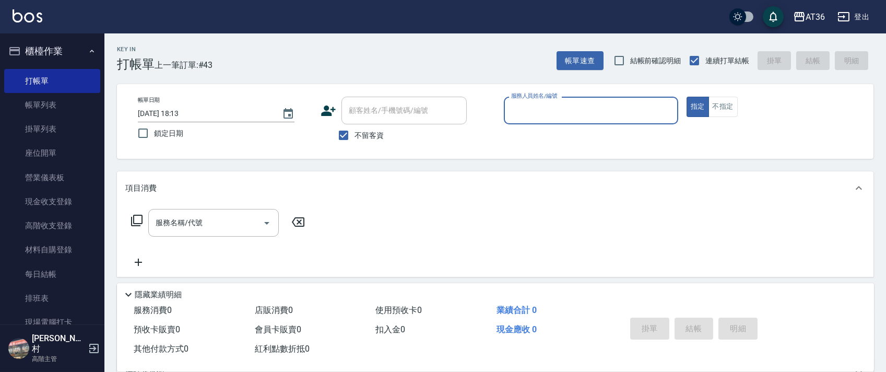
click at [519, 109] on input "服務人員姓名/編號" at bounding box center [591, 110] width 165 height 18
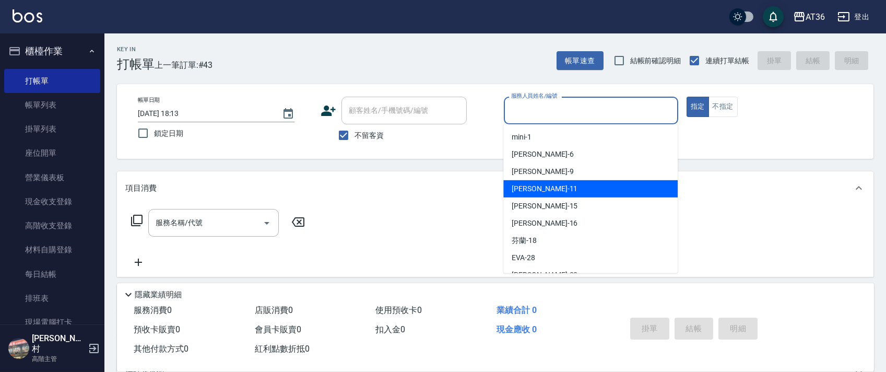
click at [536, 188] on span "[PERSON_NAME] -11" at bounding box center [545, 188] width 66 height 11
type input "[PERSON_NAME]-11"
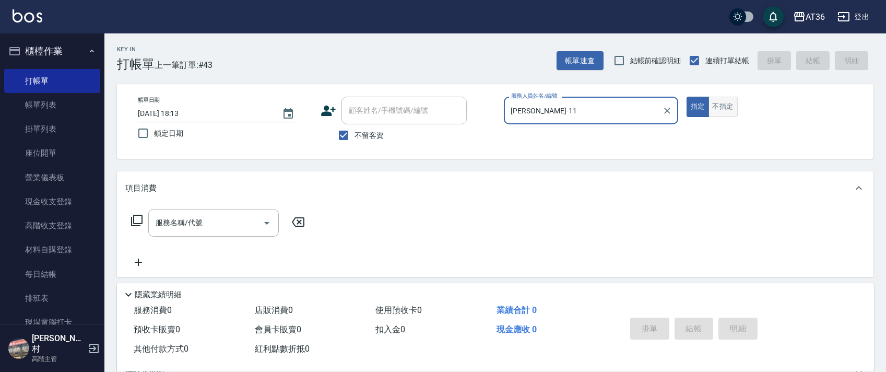
drag, startPoint x: 715, startPoint y: 101, endPoint x: 234, endPoint y: 133, distance: 482.1
click at [714, 102] on button "不指定" at bounding box center [723, 107] width 29 height 20
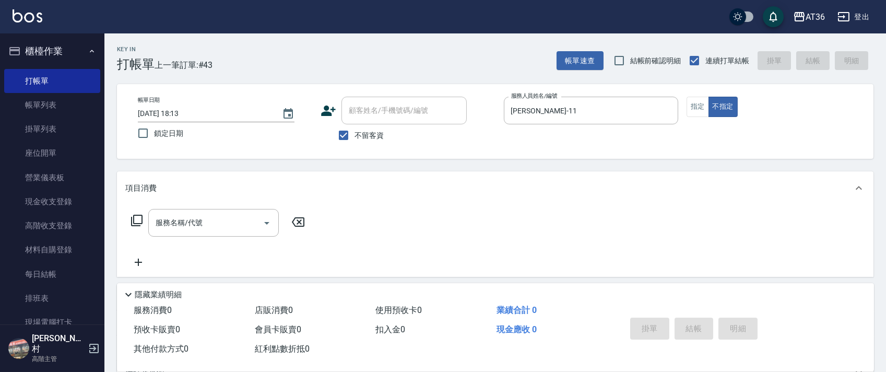
click at [138, 218] on icon at bounding box center [137, 220] width 13 height 13
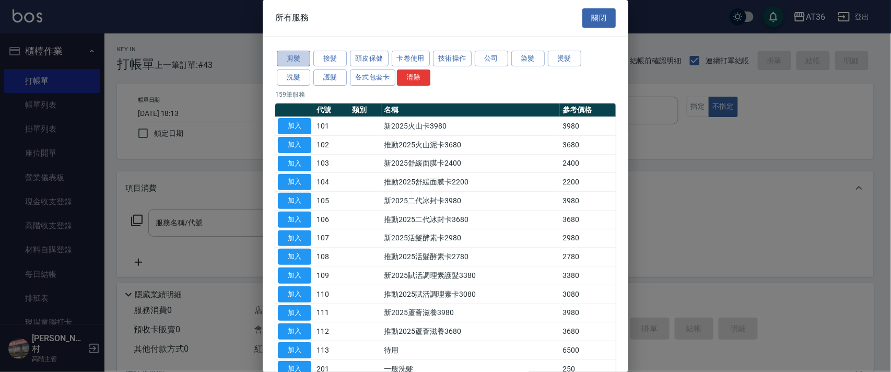
click at [293, 57] on button "剪髮" at bounding box center [293, 59] width 33 height 16
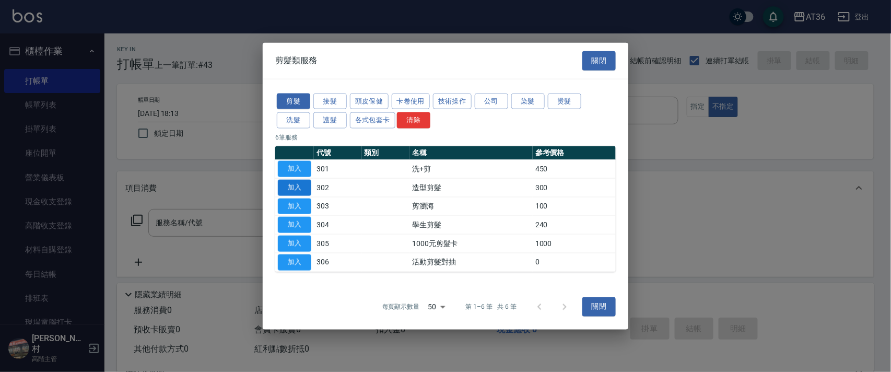
click at [295, 188] on button "加入" at bounding box center [294, 187] width 33 height 16
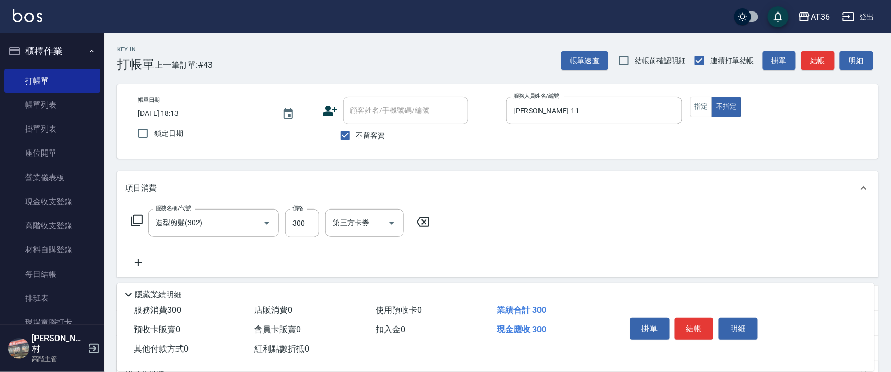
type input "造型剪髮(302)"
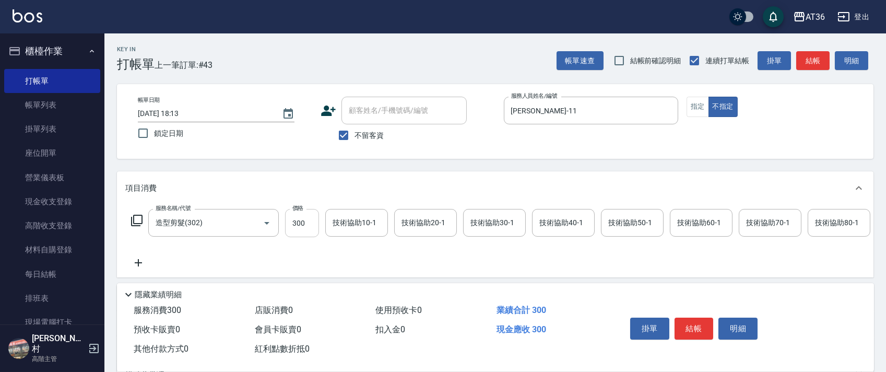
click at [298, 221] on input "300" at bounding box center [302, 223] width 34 height 28
type input "258"
drag, startPoint x: 694, startPoint y: 326, endPoint x: 696, endPoint y: 319, distance: 7.0
click at [695, 325] on button "結帳" at bounding box center [694, 329] width 39 height 22
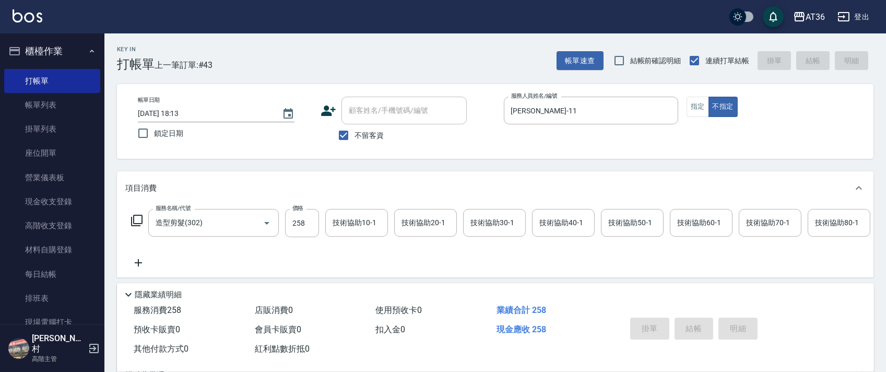
type input "[DATE] 18:14"
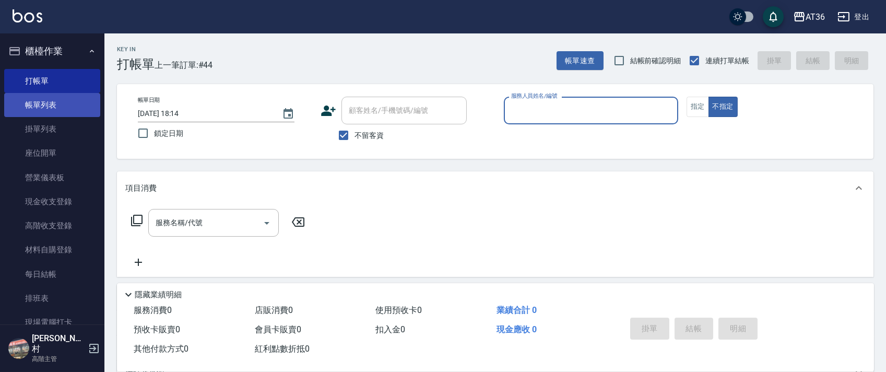
click at [51, 111] on link "帳單列表" at bounding box center [52, 105] width 96 height 24
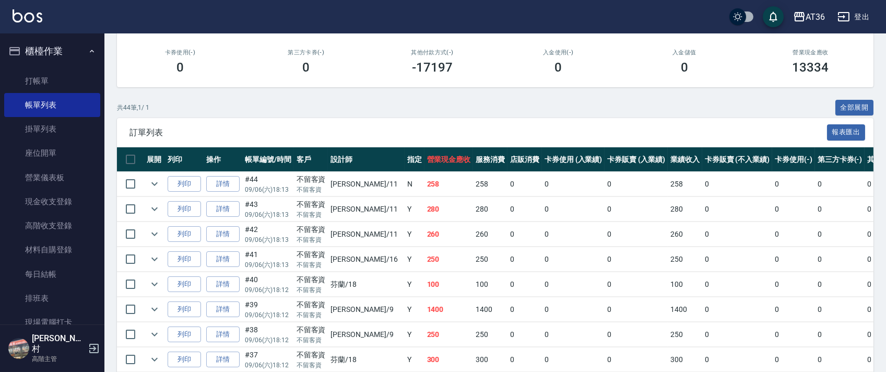
scroll to position [348, 0]
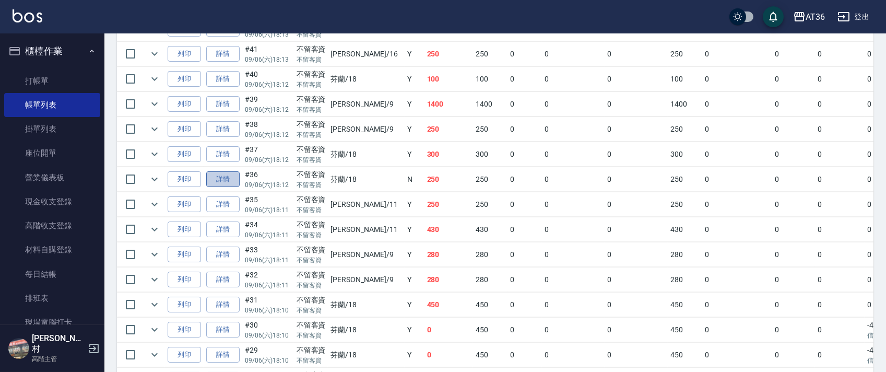
click at [228, 180] on link "詳情" at bounding box center [222, 179] width 33 height 16
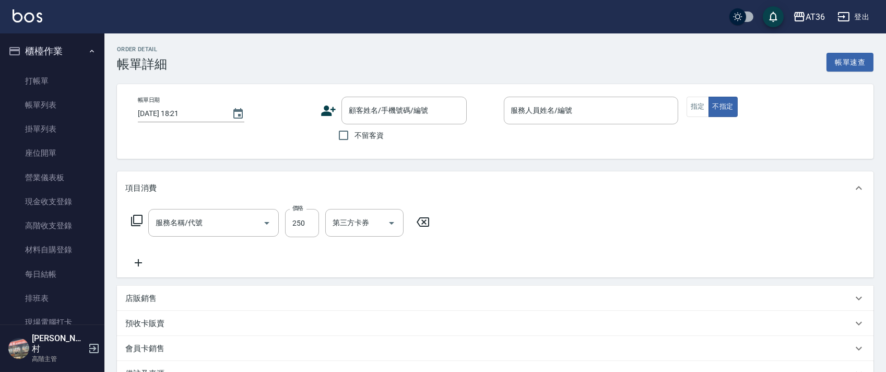
type input "[DATE] 18:12"
checkbox input "true"
type input "芬蘭-18"
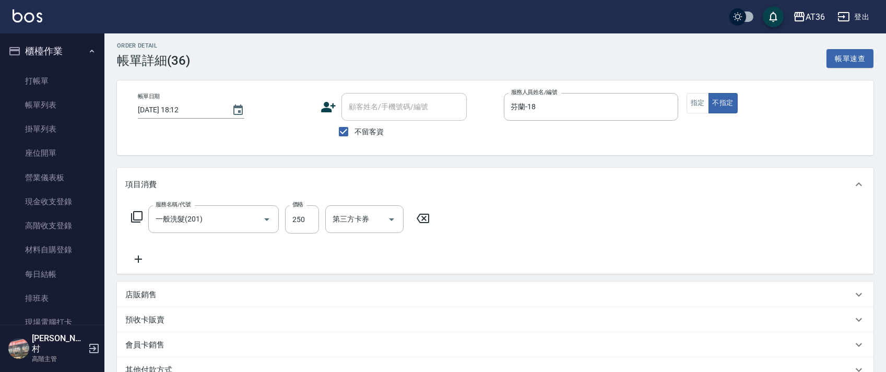
type input "一般洗髮(201)"
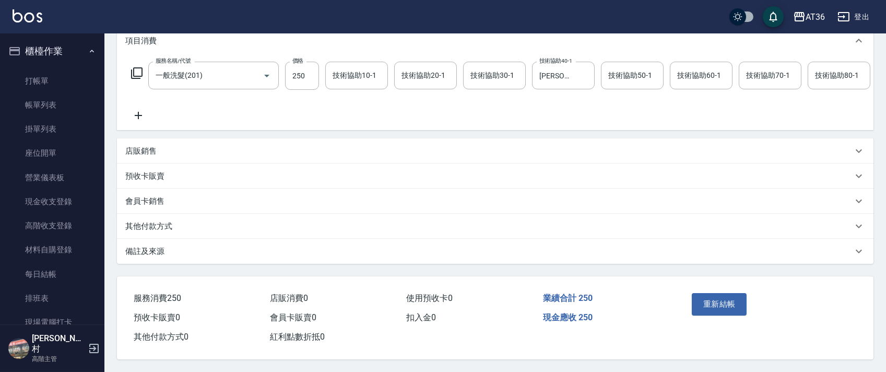
click at [162, 232] on p "其他付款方式" at bounding box center [148, 226] width 47 height 11
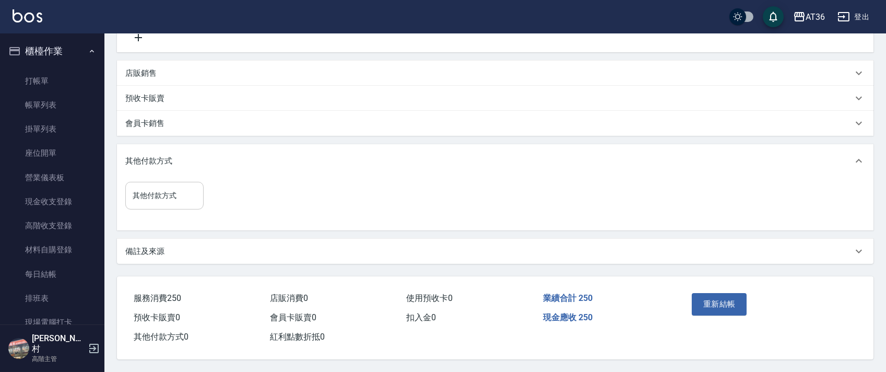
scroll to position [239, 0]
drag, startPoint x: 168, startPoint y: 193, endPoint x: 186, endPoint y: 203, distance: 20.8
click at [168, 194] on input "其他付款方式" at bounding box center [164, 195] width 69 height 18
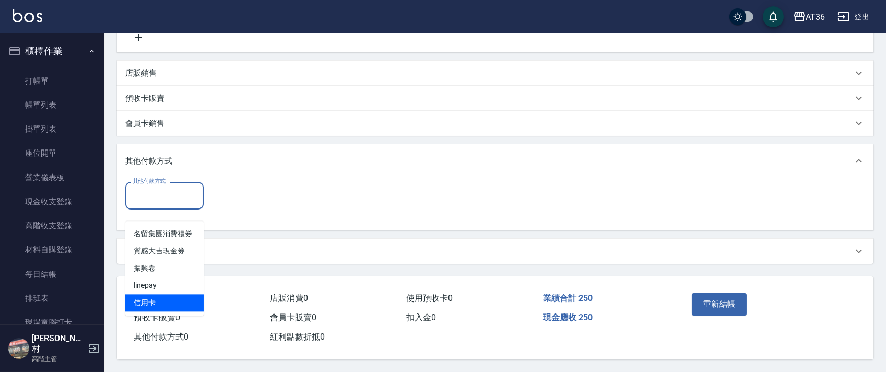
click at [146, 294] on span "信用卡" at bounding box center [164, 302] width 78 height 17
type input "信用卡"
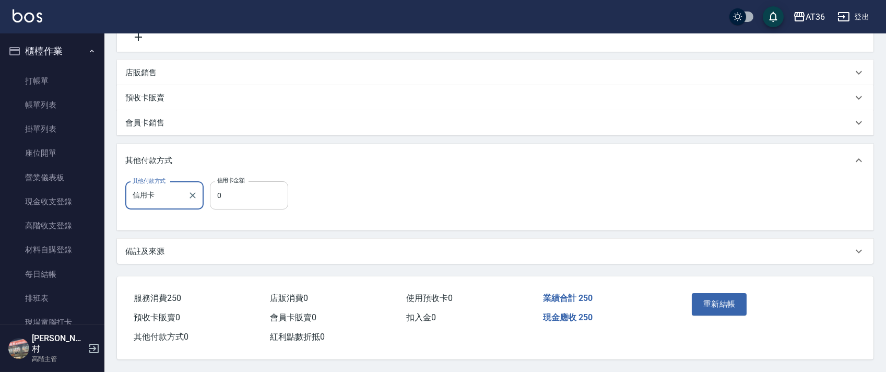
click at [214, 194] on input "0" at bounding box center [249, 195] width 78 height 28
type input "250"
click at [725, 296] on button "重新結帳" at bounding box center [719, 304] width 55 height 22
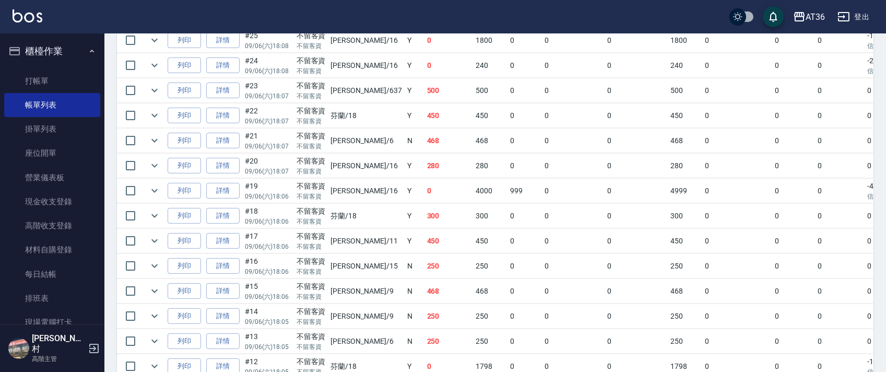
scroll to position [766, 0]
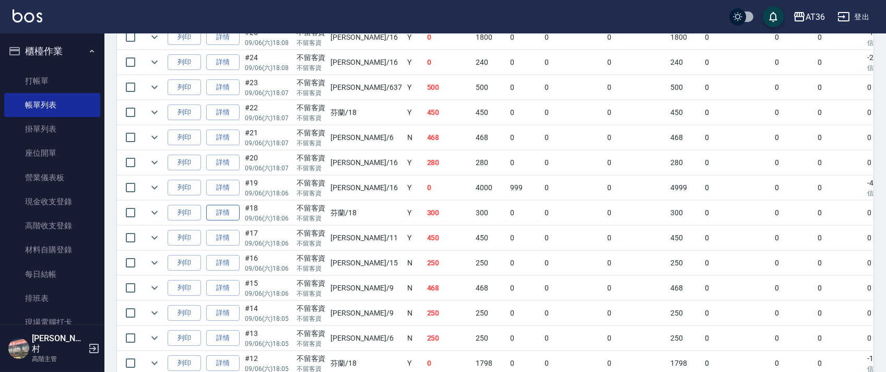
click at [219, 215] on link "詳情" at bounding box center [222, 213] width 33 height 16
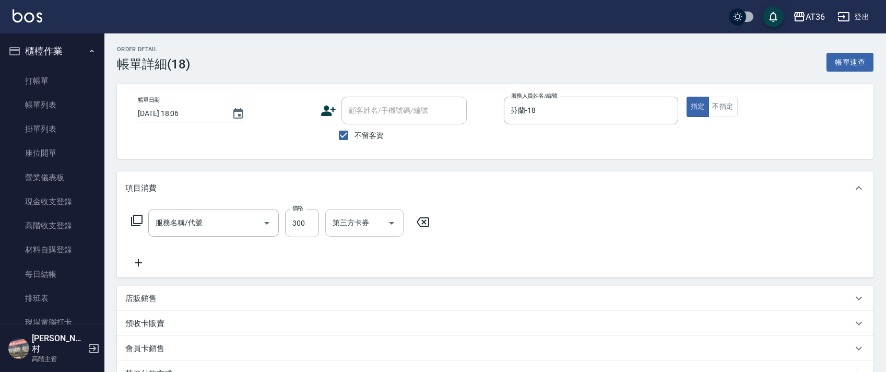
type input "[DATE] 18:06"
checkbox input "true"
type input "芬蘭-18"
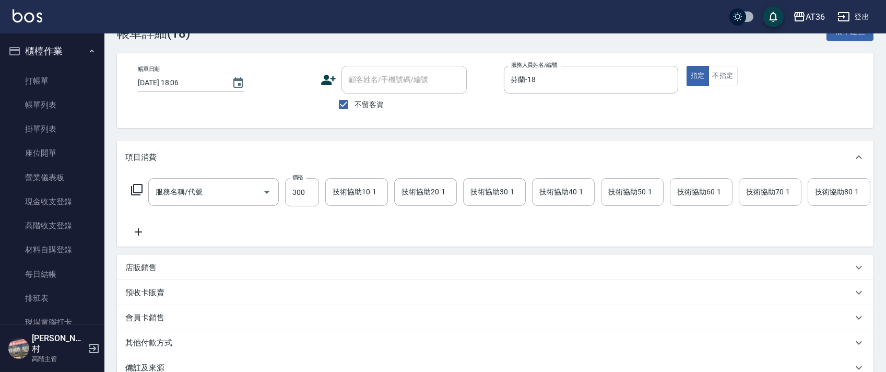
scroll to position [149, 0]
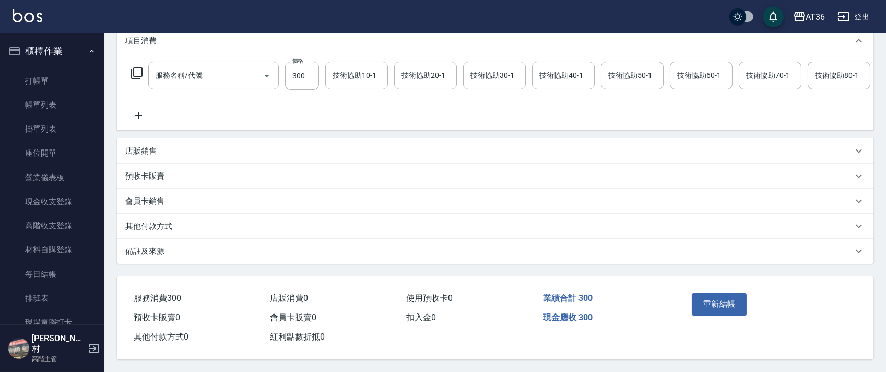
type input "造型剪髮(302)"
click at [163, 232] on p "其他付款方式" at bounding box center [148, 226] width 47 height 11
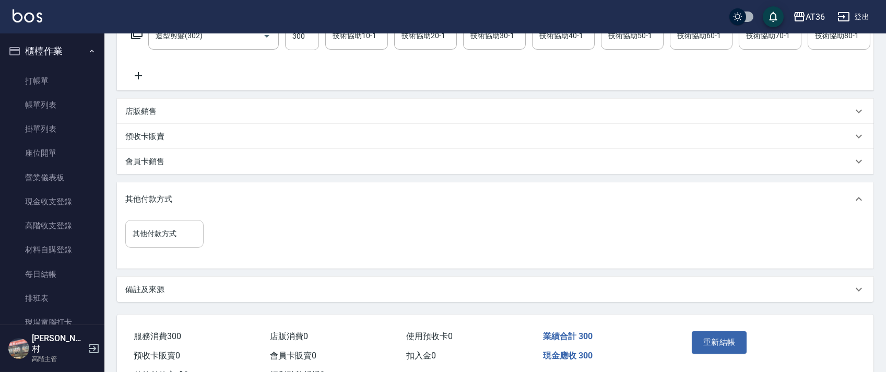
scroll to position [239, 0]
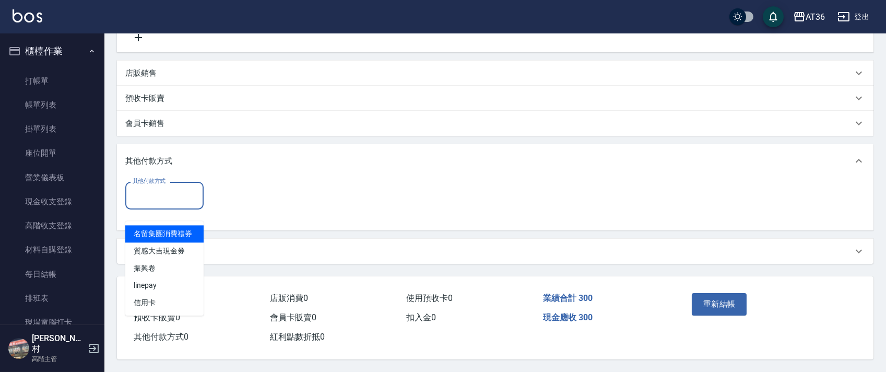
drag, startPoint x: 171, startPoint y: 184, endPoint x: 189, endPoint y: 198, distance: 22.7
click at [171, 186] on input "其他付款方式" at bounding box center [164, 195] width 69 height 18
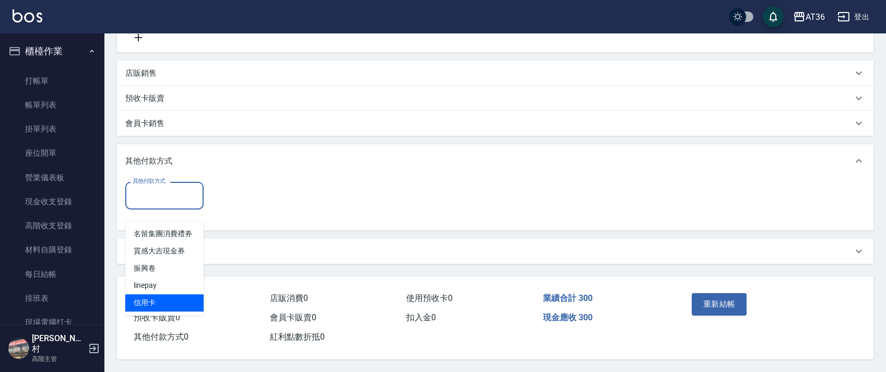
click at [139, 294] on span "信用卡" at bounding box center [164, 302] width 78 height 17
type input "信用卡"
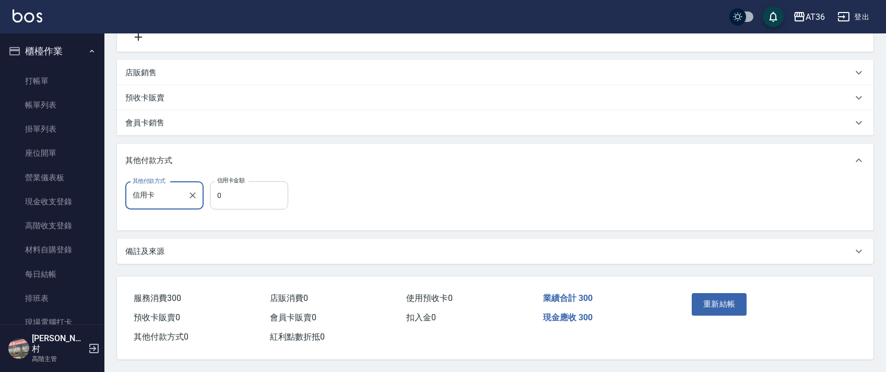
drag, startPoint x: 215, startPoint y: 195, endPoint x: 261, endPoint y: 182, distance: 47.6
click at [216, 195] on input "0" at bounding box center [249, 195] width 78 height 28
type input "250"
click at [719, 306] on button "重新結帳" at bounding box center [719, 304] width 55 height 22
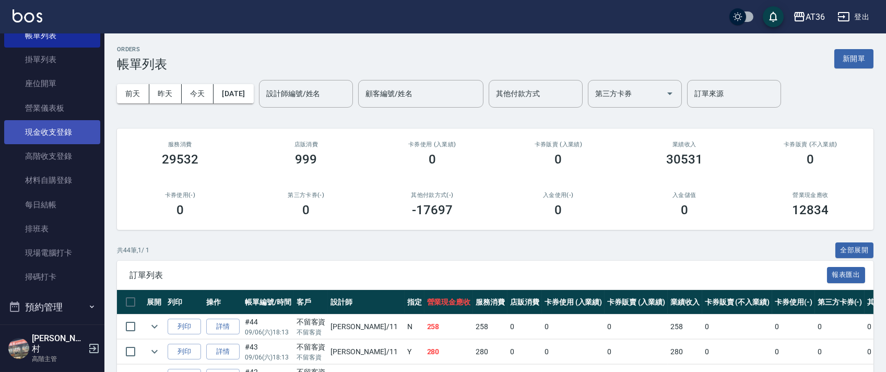
scroll to position [229, 0]
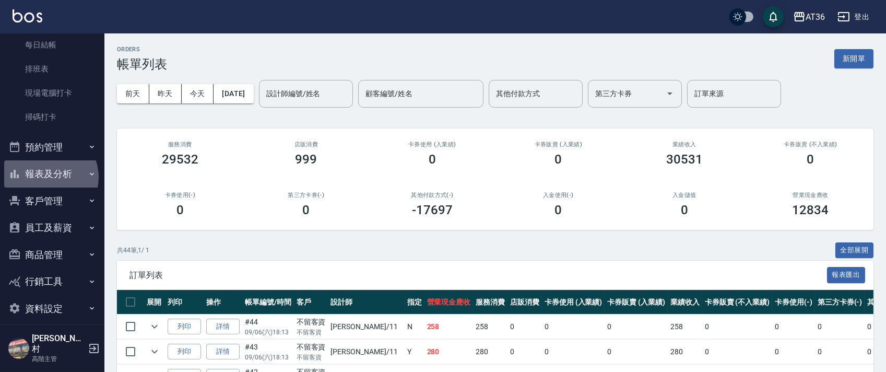
click at [49, 177] on button "報表及分析" at bounding box center [52, 173] width 96 height 27
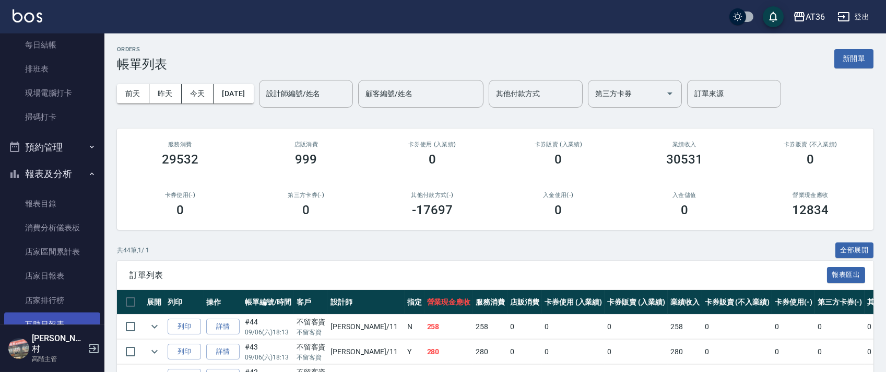
click at [57, 324] on link "互助日報表" at bounding box center [52, 324] width 96 height 24
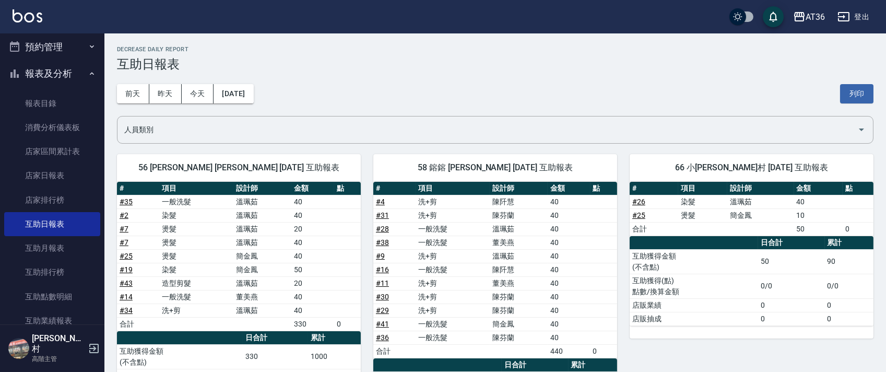
scroll to position [508, 0]
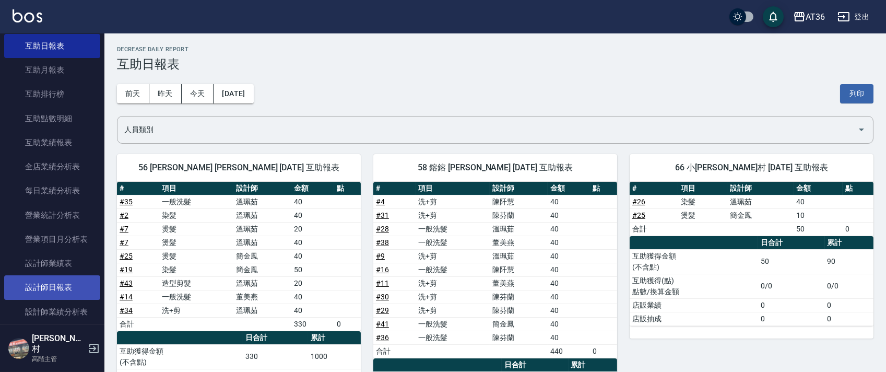
click at [54, 288] on link "設計師日報表" at bounding box center [52, 287] width 96 height 24
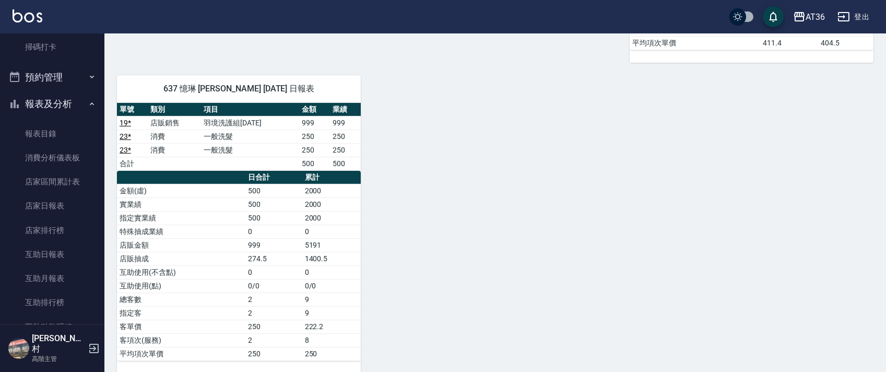
scroll to position [90, 0]
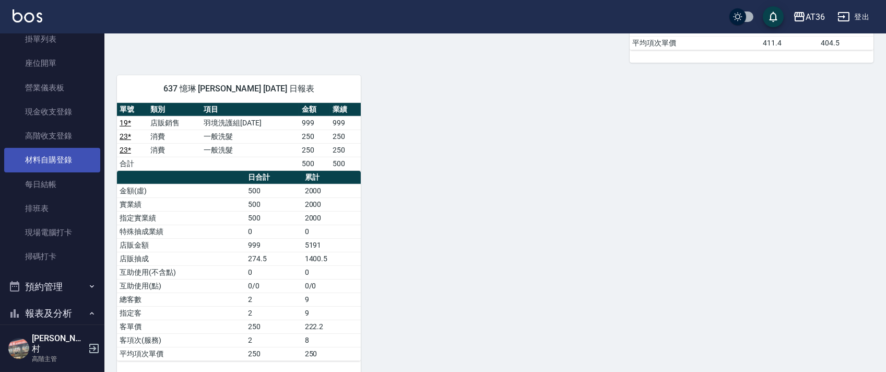
drag, startPoint x: 54, startPoint y: 210, endPoint x: 42, endPoint y: 170, distance: 41.5
click at [54, 209] on link "排班表" at bounding box center [52, 208] width 96 height 24
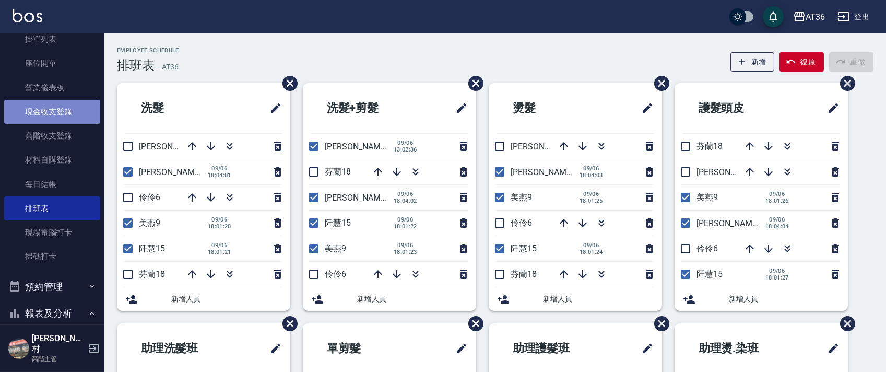
click at [66, 115] on link "現金收支登錄" at bounding box center [52, 112] width 96 height 24
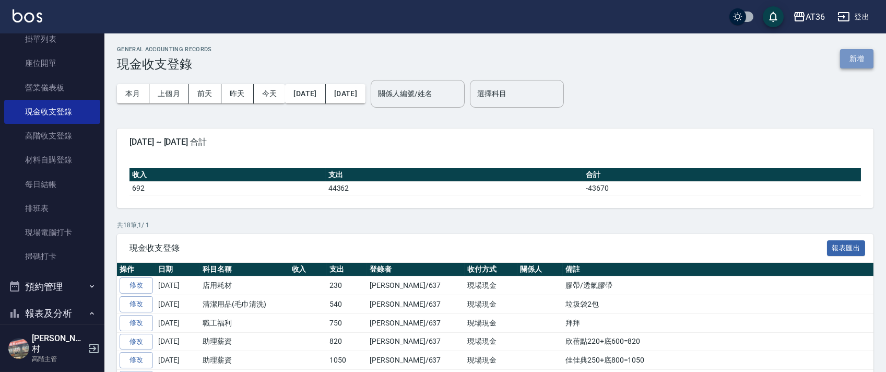
click at [861, 58] on button "新增" at bounding box center [856, 58] width 33 height 19
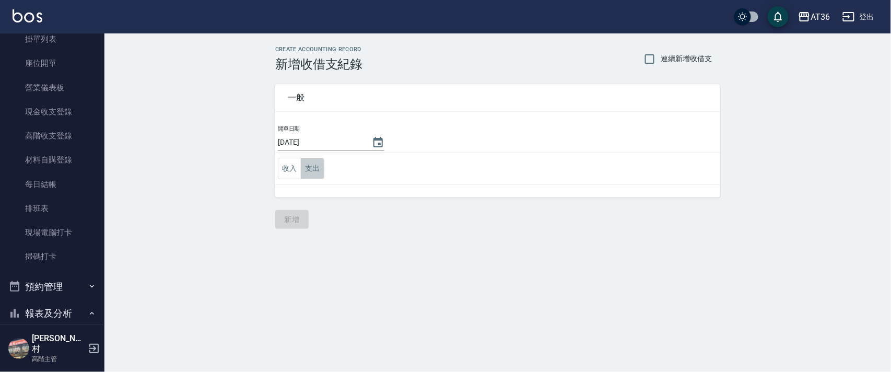
click at [306, 163] on button "支出" at bounding box center [313, 168] width 24 height 21
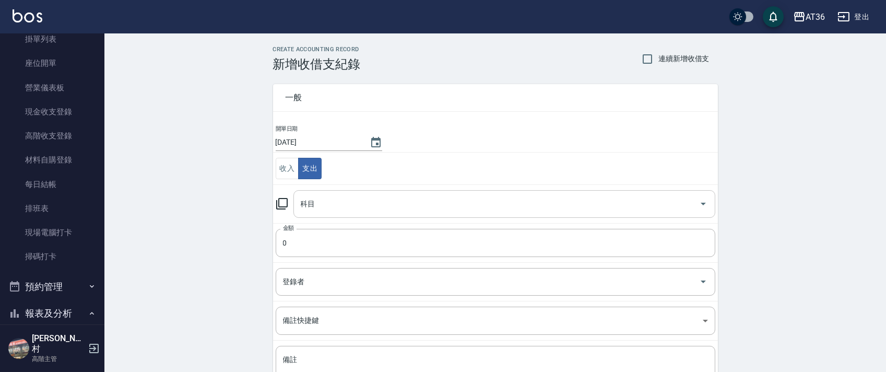
drag, startPoint x: 306, startPoint y: 200, endPoint x: 338, endPoint y: 216, distance: 36.9
click at [306, 201] on input "科目" at bounding box center [496, 204] width 397 height 18
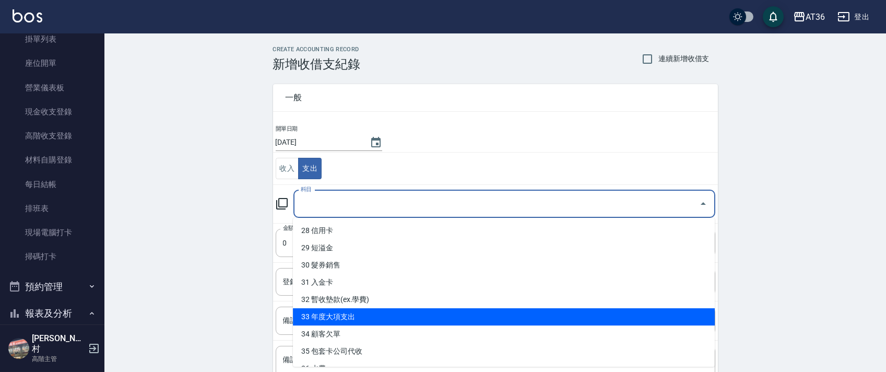
scroll to position [532, 0]
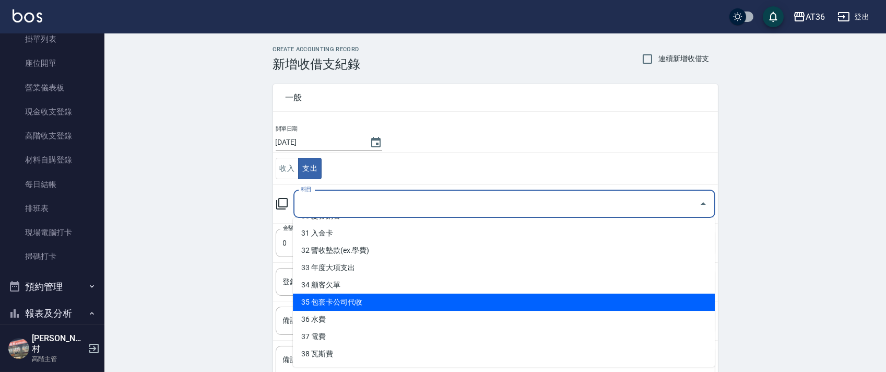
click at [335, 303] on li "35 包套卡公司代收" at bounding box center [504, 302] width 422 height 17
type input "35 包套卡公司代收"
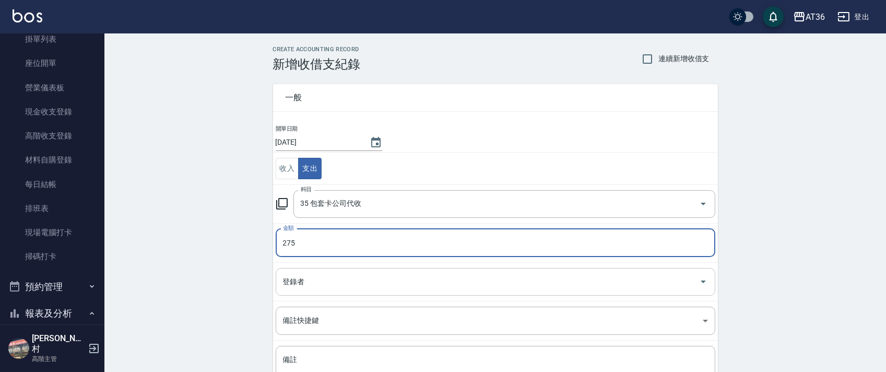
type input "275"
drag, startPoint x: 289, startPoint y: 282, endPoint x: 293, endPoint y: 273, distance: 10.1
click at [289, 283] on div "登錄者 登錄者" at bounding box center [496, 282] width 440 height 28
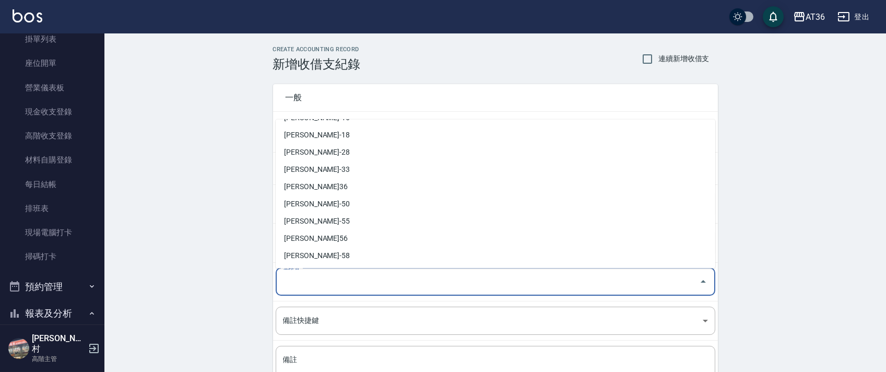
scroll to position [187, 0]
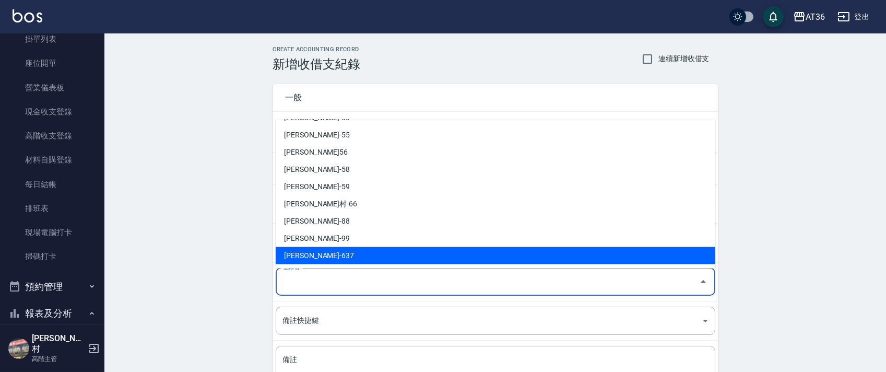
click at [314, 255] on li "[PERSON_NAME]-637" at bounding box center [496, 255] width 440 height 17
type input "[PERSON_NAME]-637"
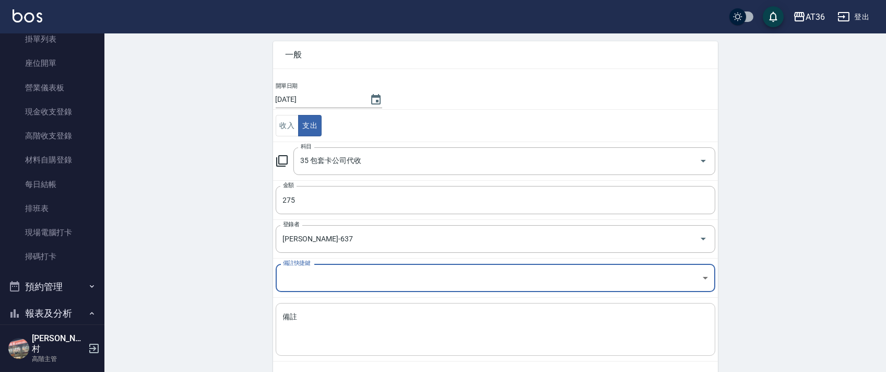
scroll to position [89, 0]
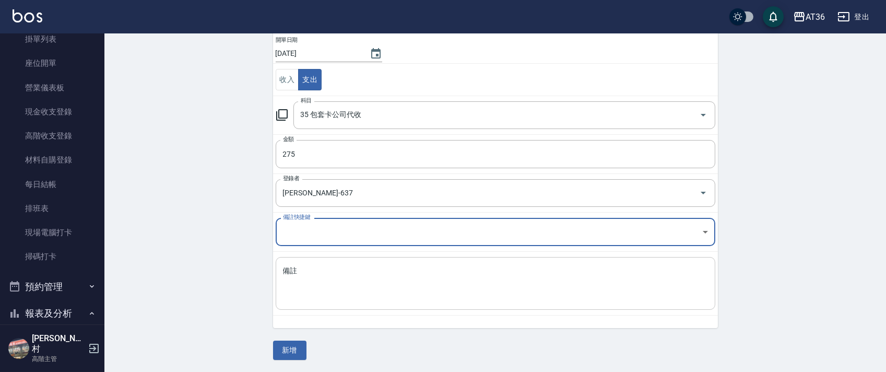
click at [308, 285] on textarea "備註" at bounding box center [495, 284] width 425 height 36
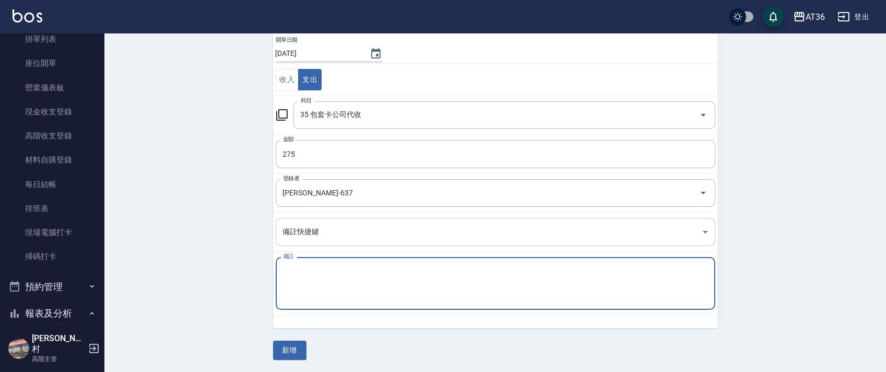
type textarea "M"
drag, startPoint x: 304, startPoint y: 269, endPoint x: 346, endPoint y: 258, distance: 43.2
click at [303, 269] on textarea "mini過6/面膜" at bounding box center [495, 284] width 425 height 36
type textarea "mini過玲玲/面膜"
click at [289, 349] on button "新增" at bounding box center [289, 350] width 33 height 19
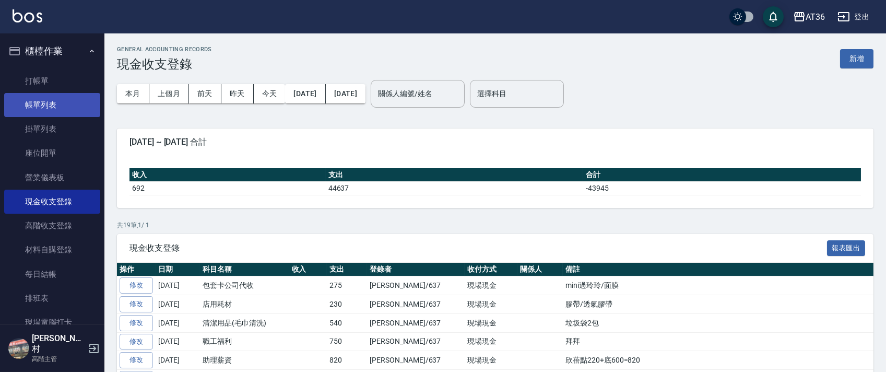
click at [68, 103] on link "帳單列表" at bounding box center [52, 105] width 96 height 24
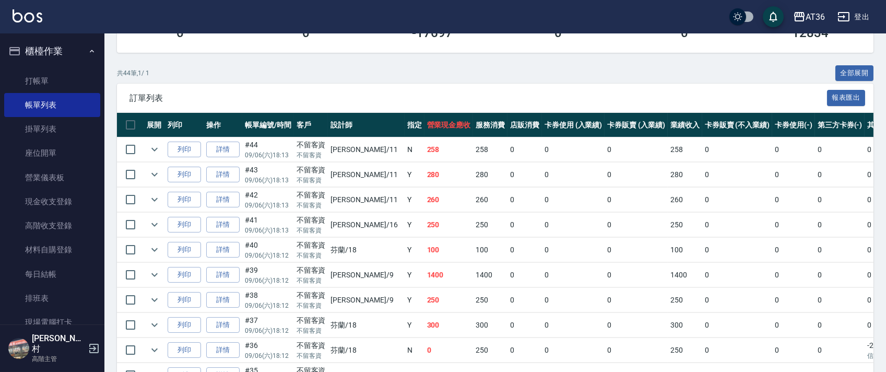
scroll to position [278, 0]
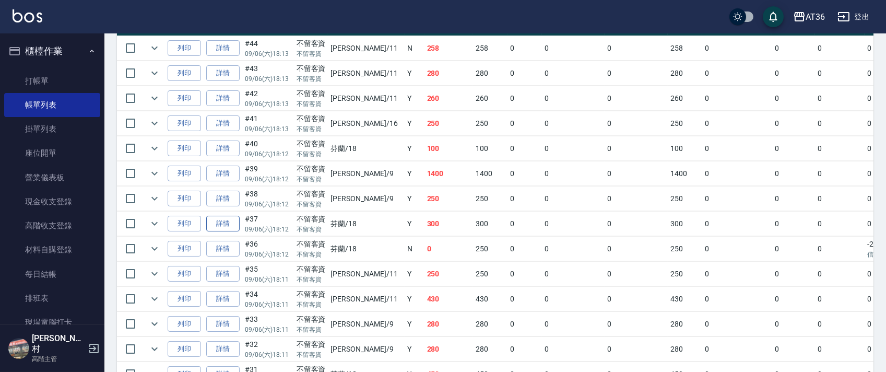
click at [228, 218] on link "詳情" at bounding box center [222, 224] width 33 height 16
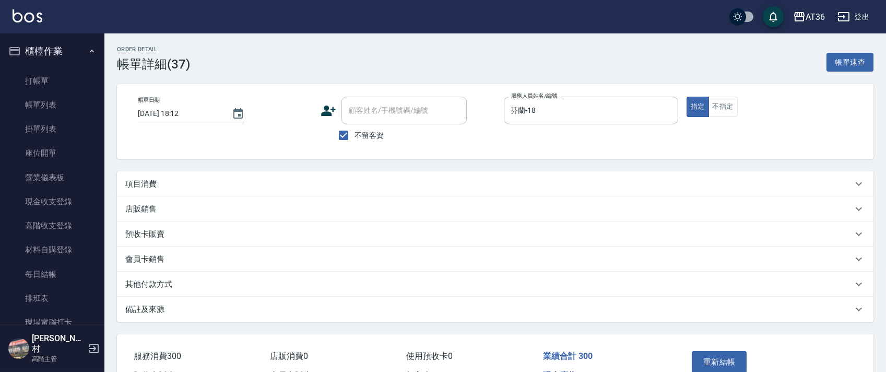
type input "[DATE] 18:12"
checkbox input "true"
type input "芬蘭-18"
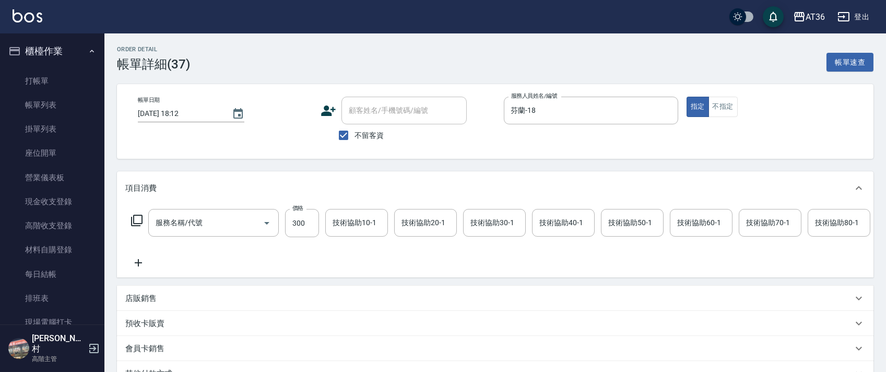
type input "造型剪髮(302)"
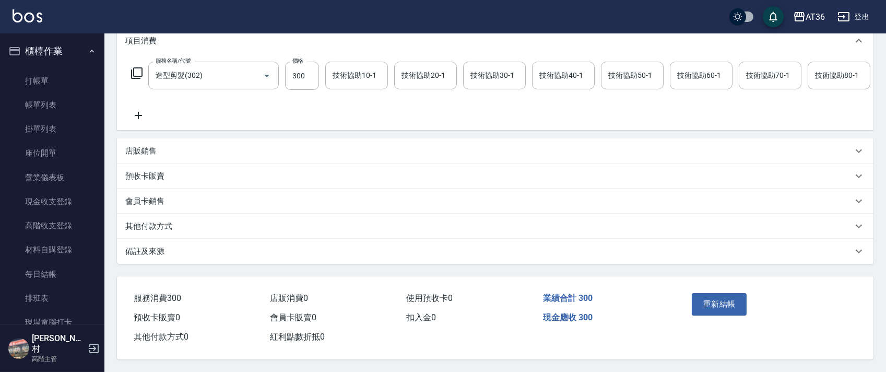
scroll to position [161, 0]
click at [162, 221] on p "其他付款方式" at bounding box center [148, 226] width 47 height 11
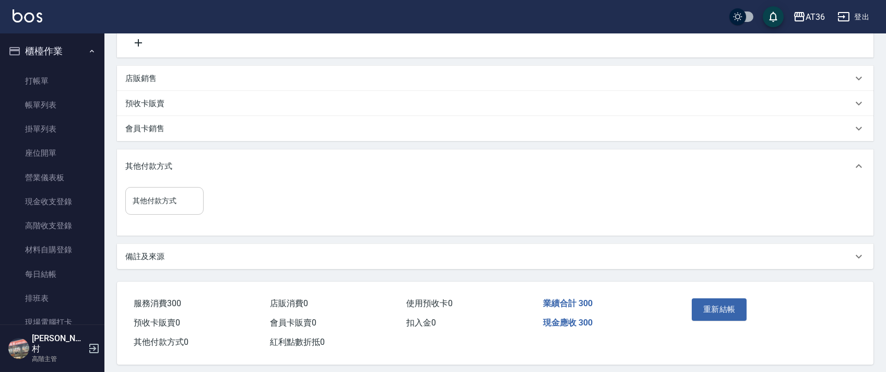
scroll to position [239, 0]
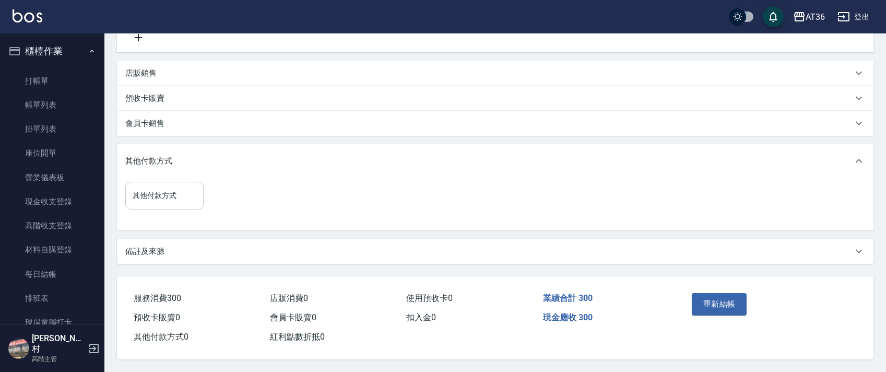
click at [180, 195] on input "其他付款方式" at bounding box center [164, 195] width 69 height 18
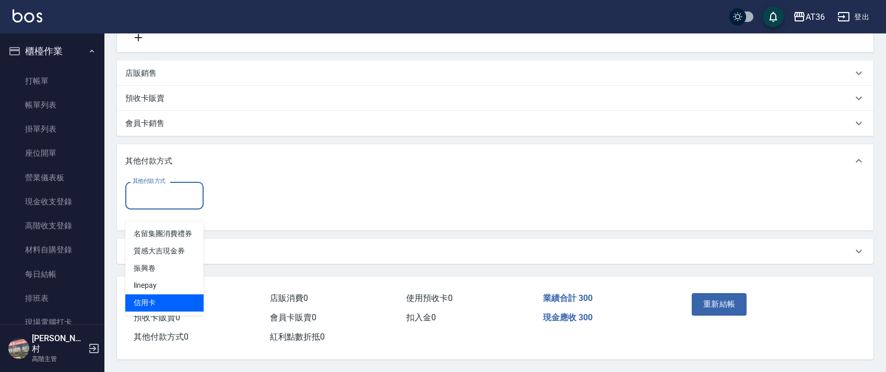
click at [154, 294] on span "信用卡" at bounding box center [164, 302] width 78 height 17
type input "信用卡"
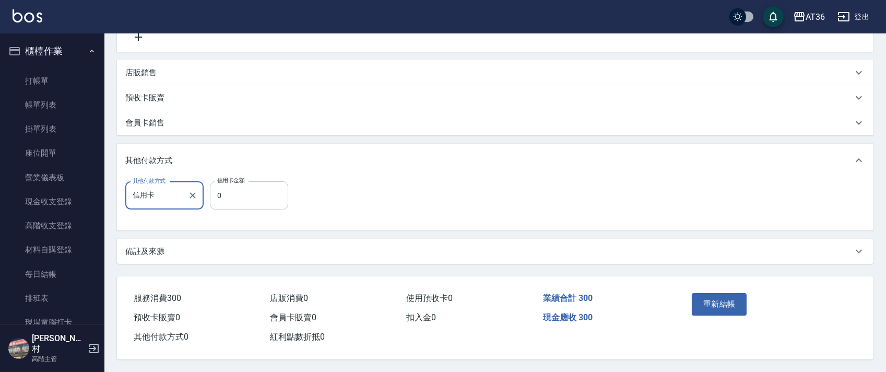
click at [216, 195] on input "0" at bounding box center [249, 195] width 78 height 28
type input "300"
drag, startPoint x: 706, startPoint y: 300, endPoint x: 696, endPoint y: 235, distance: 66.6
click at [706, 297] on button "重新結帳" at bounding box center [719, 304] width 55 height 22
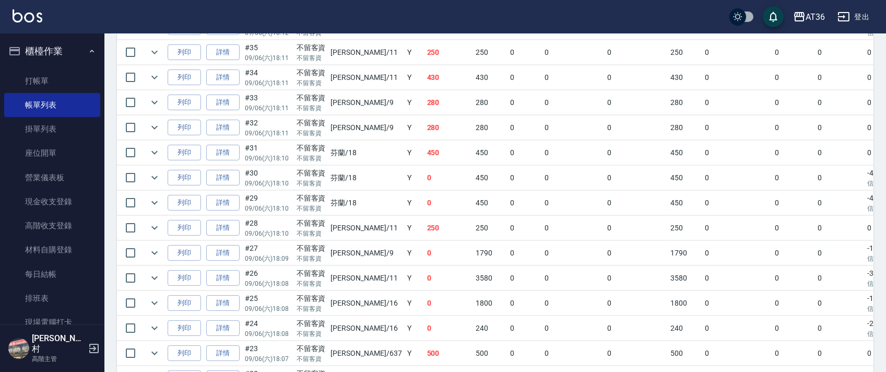
scroll to position [557, 0]
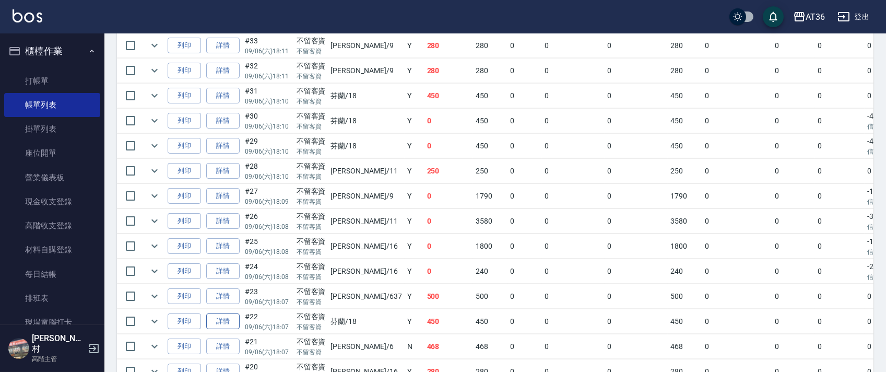
click at [223, 322] on link "詳情" at bounding box center [222, 321] width 33 height 16
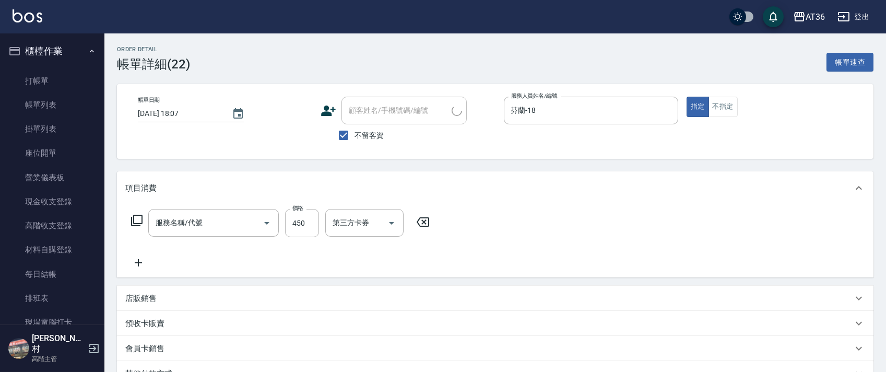
type input "[DATE] 18:07"
checkbox input "true"
type input "芬蘭-18"
type input "洗+剪(301)"
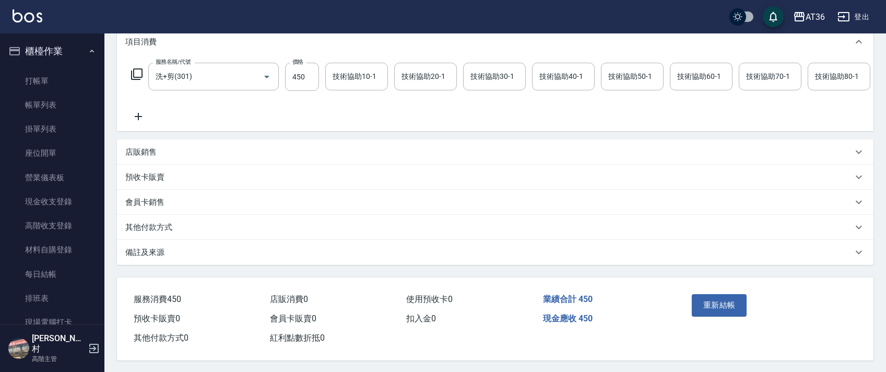
scroll to position [161, 0]
click at [162, 226] on p "其他付款方式" at bounding box center [148, 226] width 47 height 11
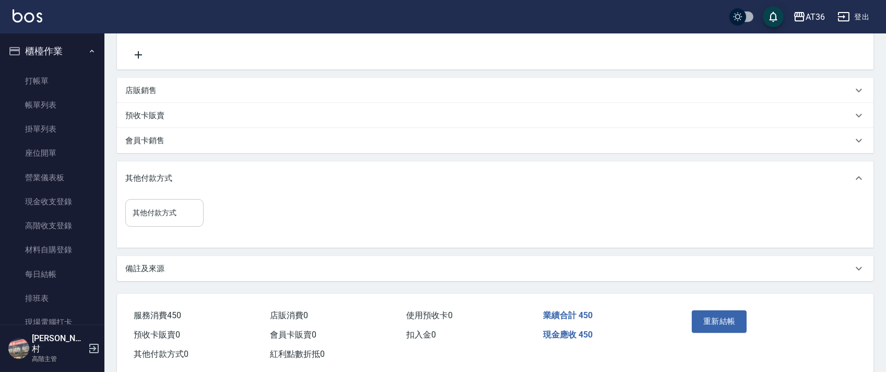
scroll to position [239, 0]
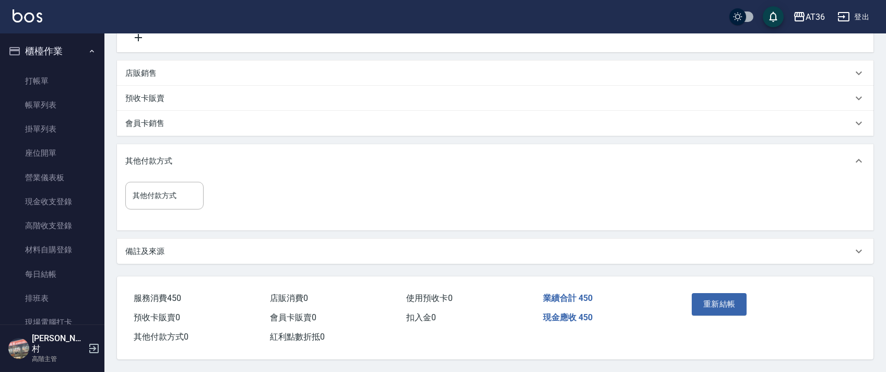
drag, startPoint x: 179, startPoint y: 193, endPoint x: 224, endPoint y: 213, distance: 48.8
click at [179, 193] on input "其他付款方式" at bounding box center [164, 195] width 69 height 18
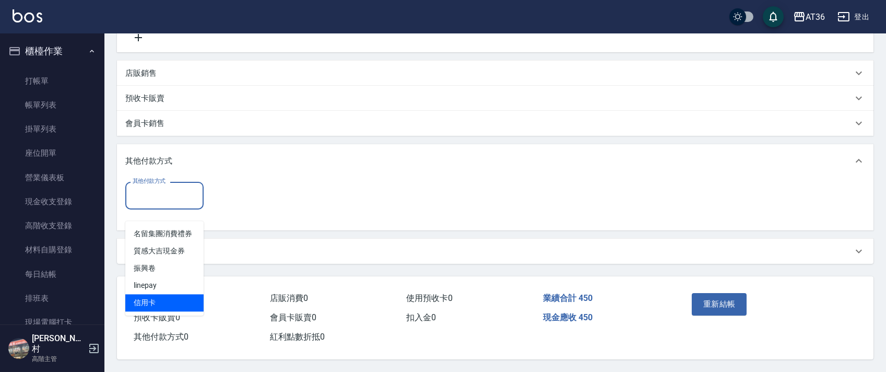
click at [140, 294] on span "信用卡" at bounding box center [164, 302] width 78 height 17
type input "信用卡"
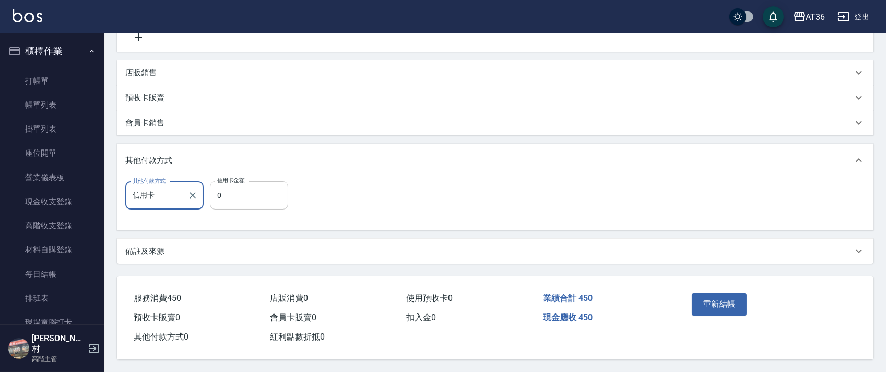
click at [213, 194] on input "0" at bounding box center [249, 195] width 78 height 28
type input "200"
click at [712, 300] on button "重新結帳" at bounding box center [719, 304] width 55 height 22
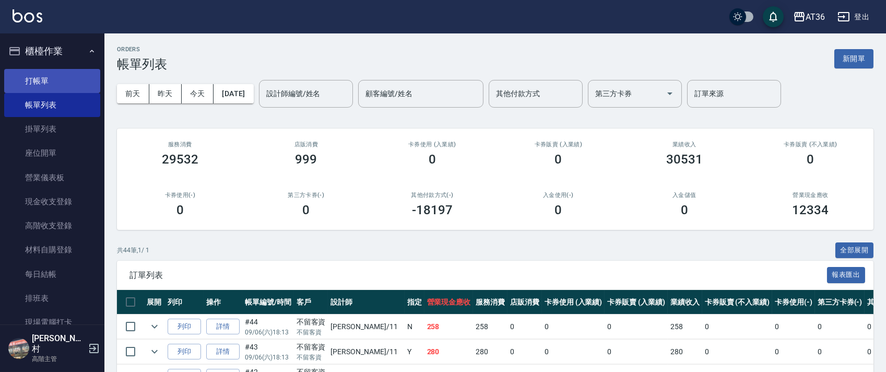
click at [70, 79] on link "打帳單" at bounding box center [52, 81] width 96 height 24
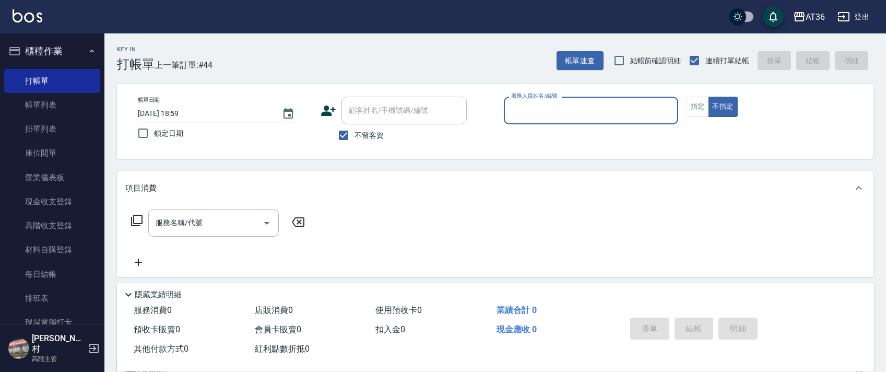
drag, startPoint x: 524, startPoint y: 116, endPoint x: 539, endPoint y: 122, distance: 15.7
click at [523, 116] on input "服務人員姓名/編號" at bounding box center [591, 110] width 165 height 18
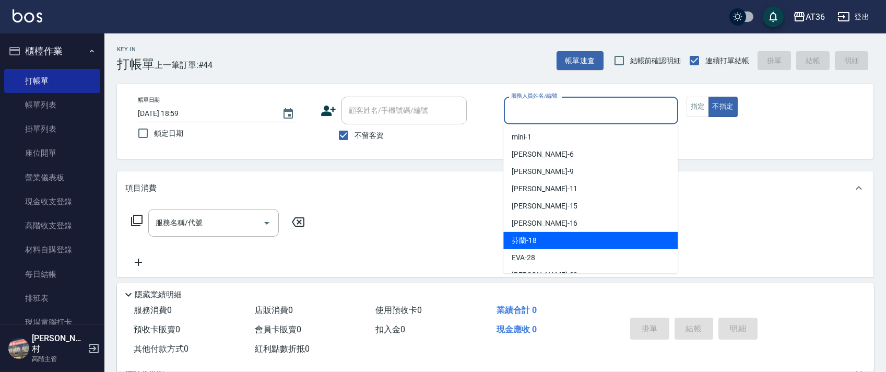
click at [534, 236] on span "芬蘭 -18" at bounding box center [524, 240] width 25 height 11
type input "芬蘭-18"
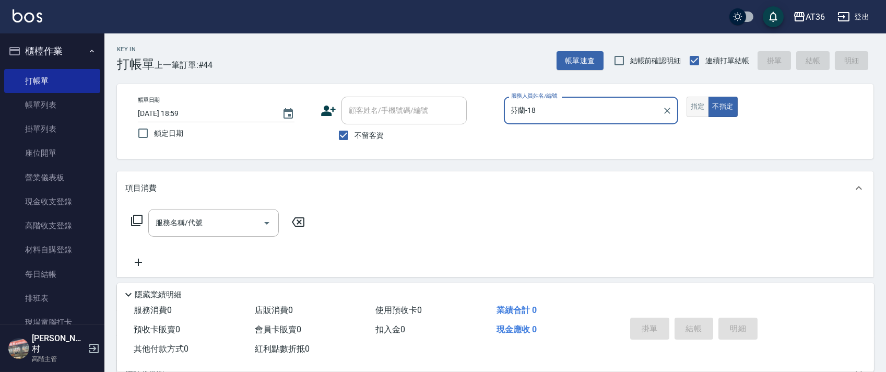
click at [694, 105] on button "指定" at bounding box center [698, 107] width 22 height 20
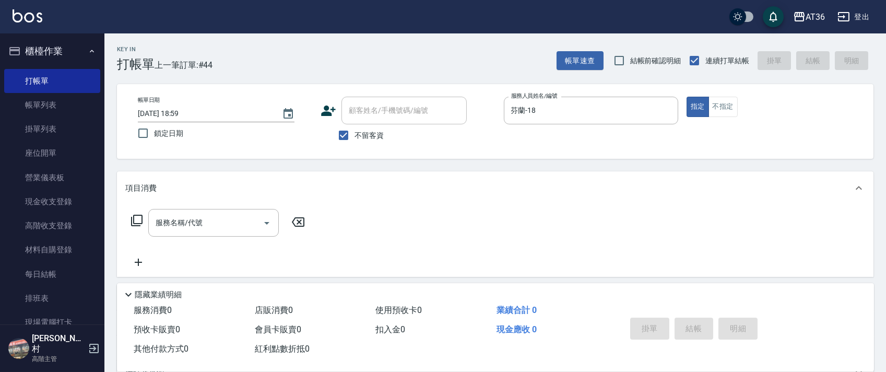
click at [140, 217] on icon at bounding box center [137, 220] width 13 height 13
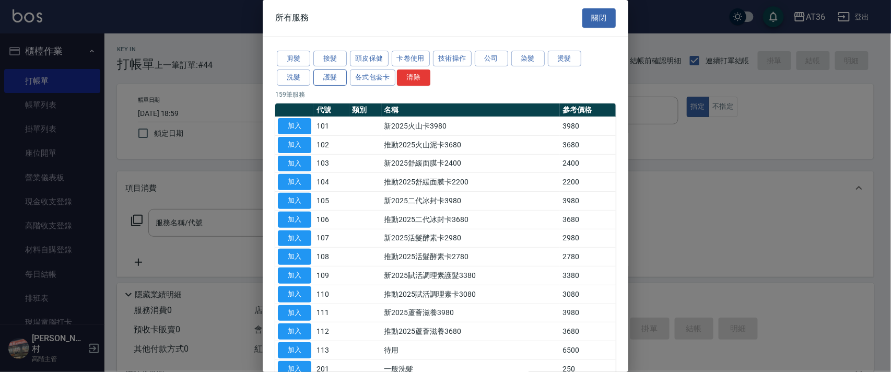
click at [324, 72] on button "護髮" at bounding box center [329, 77] width 33 height 16
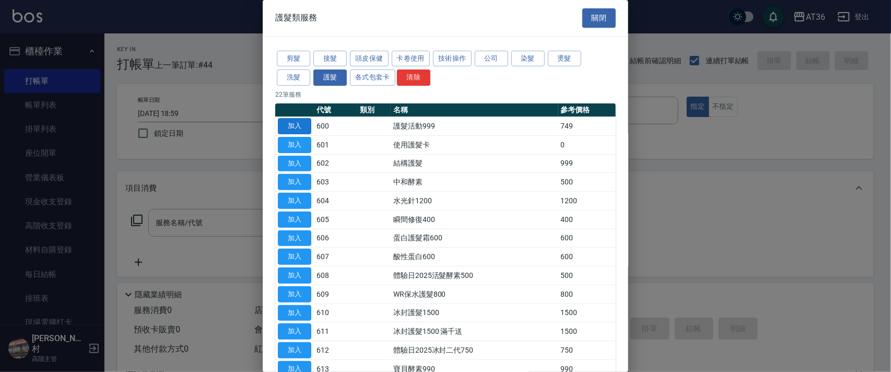
click at [301, 130] on button "加入" at bounding box center [294, 126] width 33 height 16
type input "護髮活動999(600)"
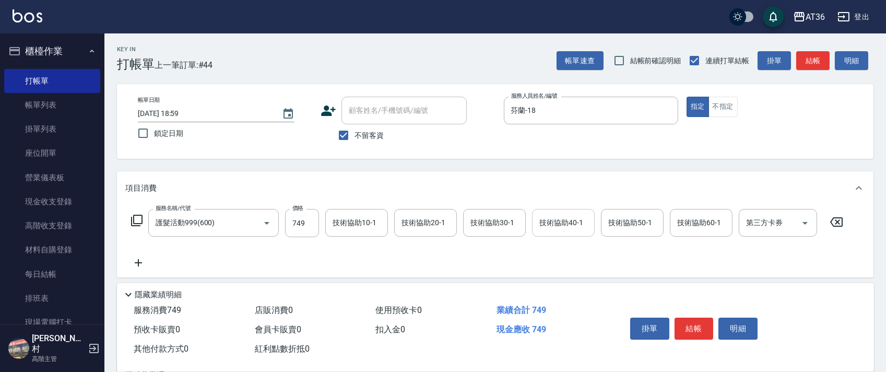
click at [540, 220] on div "技術協助40-1 技術協助40-1" at bounding box center [563, 223] width 63 height 28
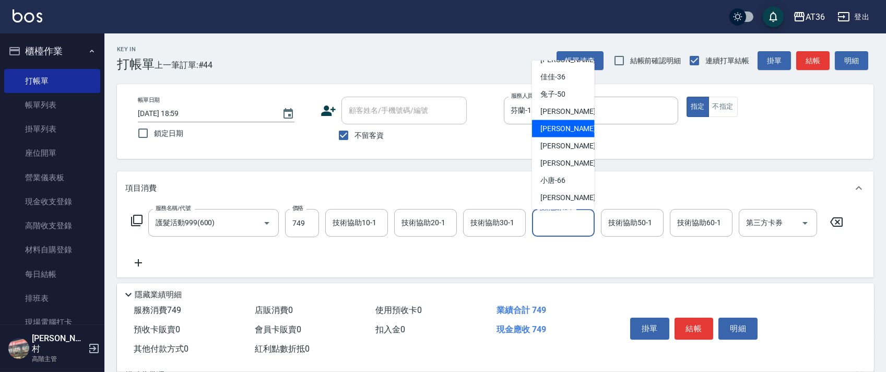
scroll to position [153, 0]
click at [567, 143] on div "[PERSON_NAME] -58" at bounding box center [563, 144] width 63 height 17
type input "[PERSON_NAME]-58"
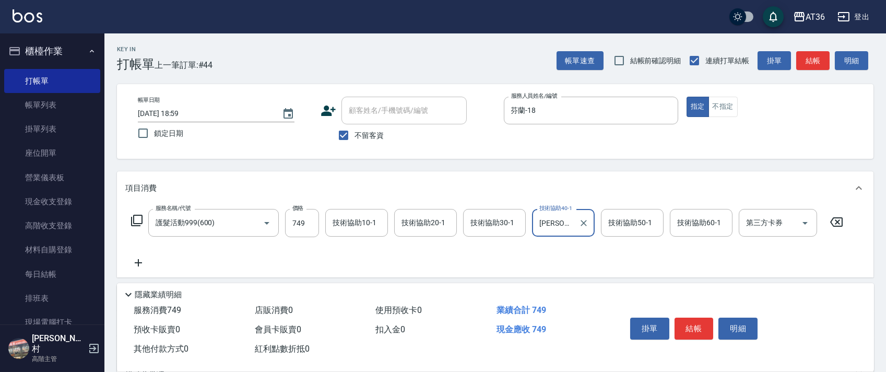
click at [616, 224] on div "技術協助50-1 技術協助50-1" at bounding box center [632, 223] width 63 height 28
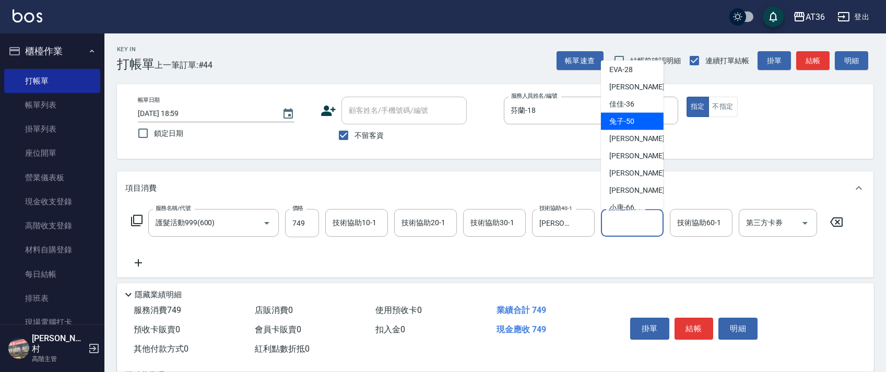
scroll to position [139, 0]
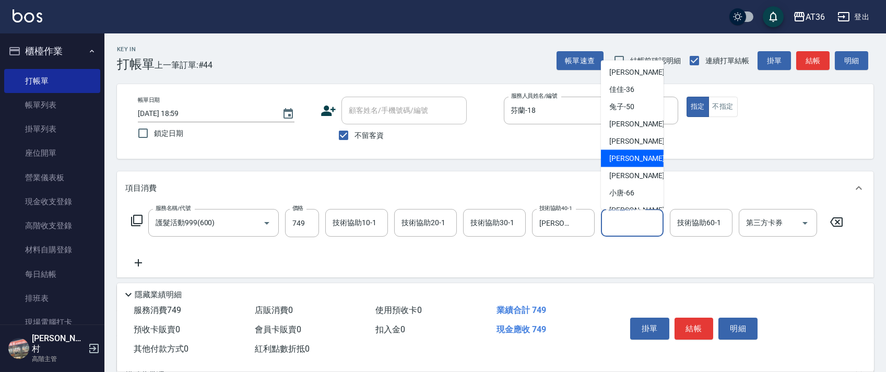
click at [630, 160] on span "[PERSON_NAME] -58" at bounding box center [643, 158] width 66 height 11
type input "[PERSON_NAME]-58"
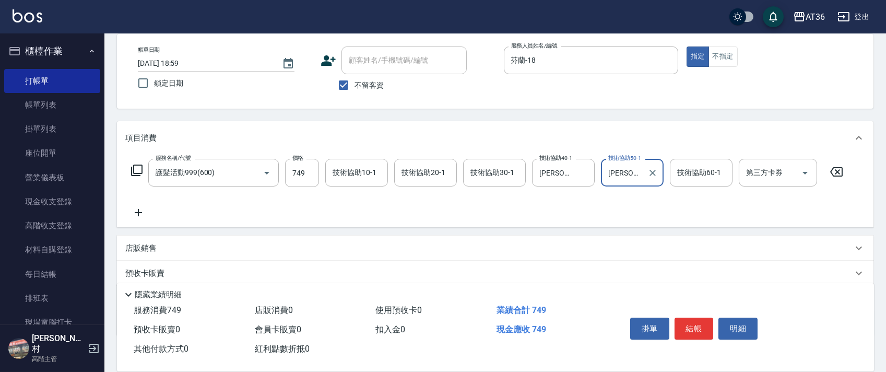
scroll to position [111, 0]
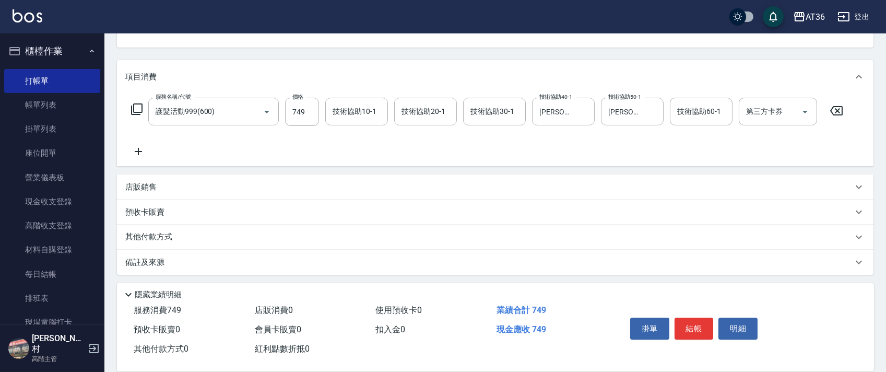
click at [171, 236] on p "其他付款方式" at bounding box center [151, 236] width 52 height 11
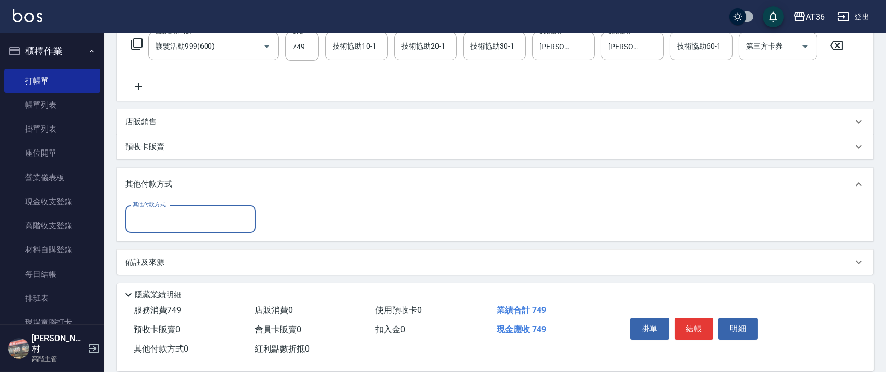
scroll to position [177, 0]
click at [173, 224] on input "其他付款方式" at bounding box center [190, 218] width 121 height 18
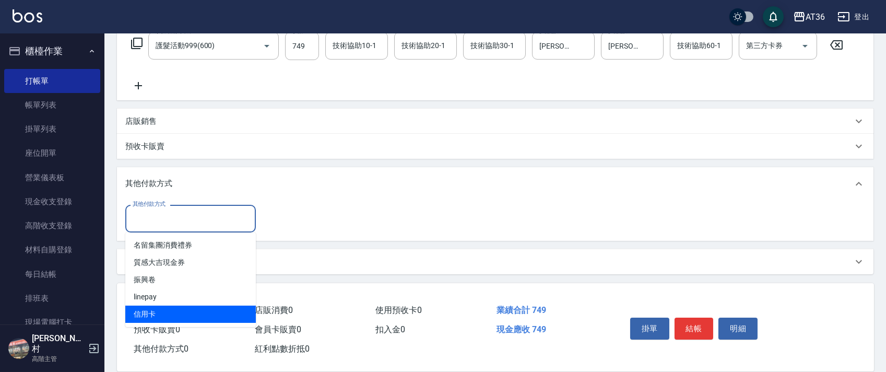
drag, startPoint x: 167, startPoint y: 314, endPoint x: 268, endPoint y: 235, distance: 128.6
click at [169, 314] on span "信用卡" at bounding box center [190, 314] width 131 height 17
type input "信用卡"
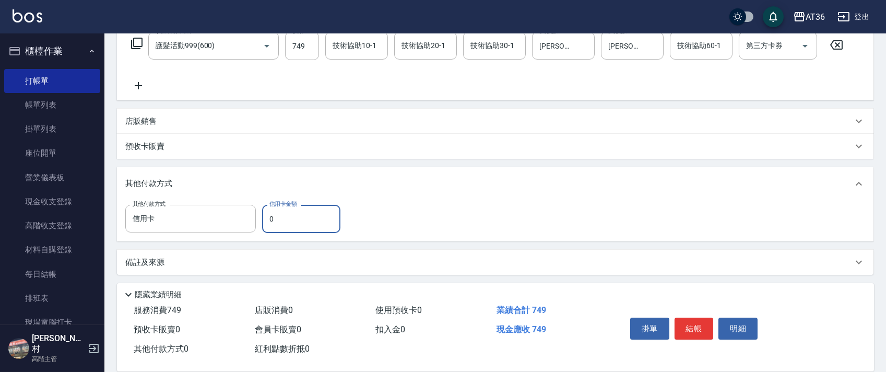
click at [266, 220] on input "0" at bounding box center [301, 219] width 78 height 28
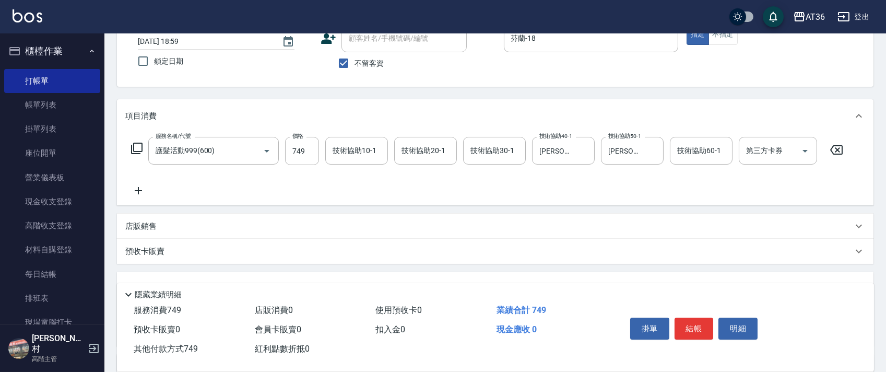
scroll to position [0, 0]
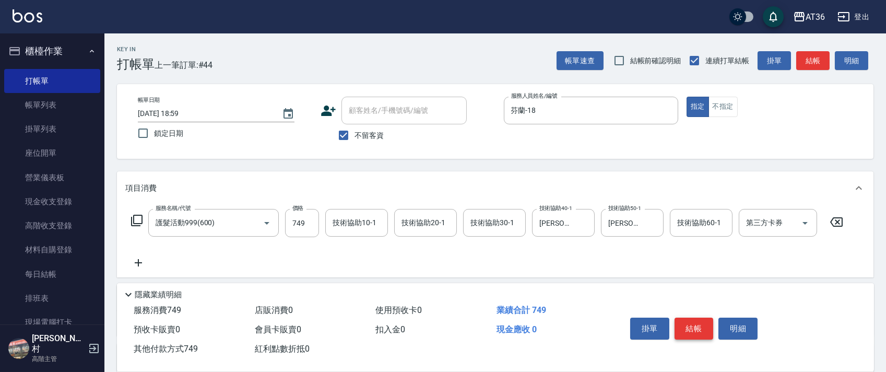
type input "749"
click at [698, 329] on button "結帳" at bounding box center [694, 329] width 39 height 22
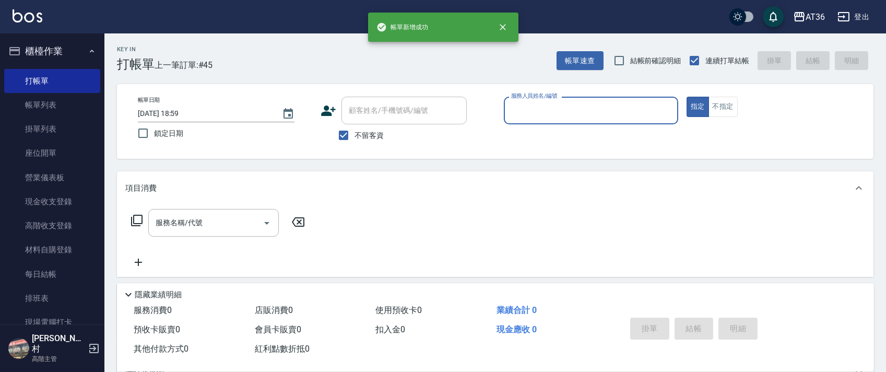
click at [524, 110] on input "服務人員姓名/編號" at bounding box center [591, 110] width 165 height 18
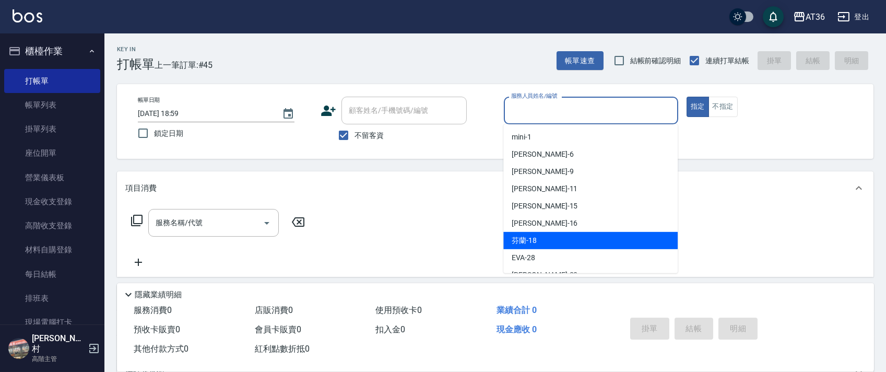
click at [540, 233] on div "芬蘭 -18" at bounding box center [591, 240] width 174 height 17
type input "芬蘭-18"
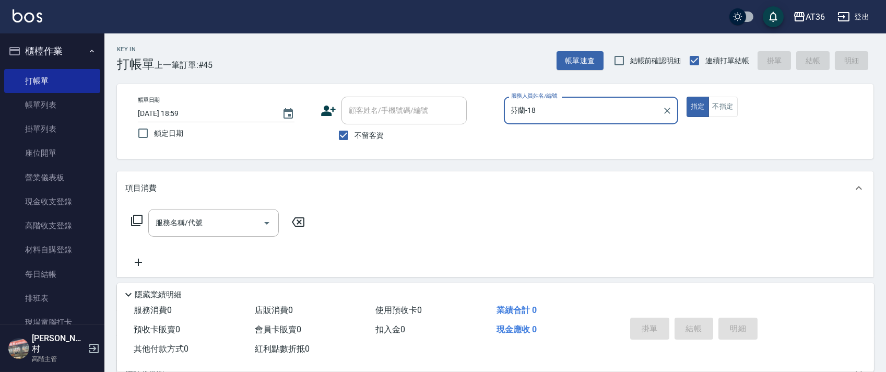
click at [134, 223] on icon at bounding box center [136, 220] width 11 height 11
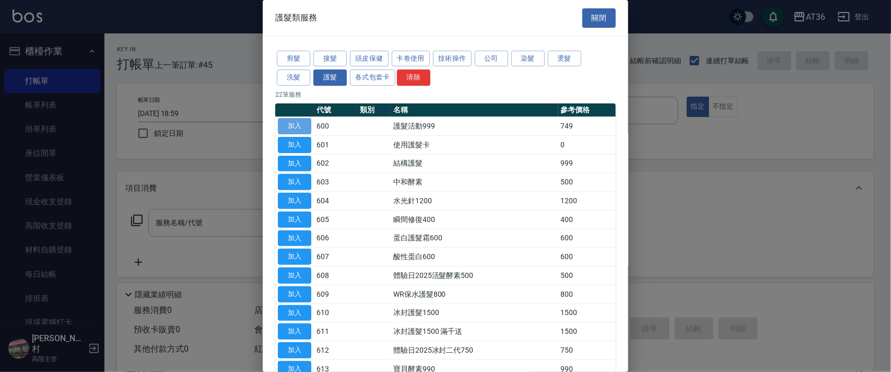
drag, startPoint x: 297, startPoint y: 126, endPoint x: 305, endPoint y: 146, distance: 21.3
click at [296, 127] on button "加入" at bounding box center [294, 126] width 33 height 16
type input "護髮活動999(600)"
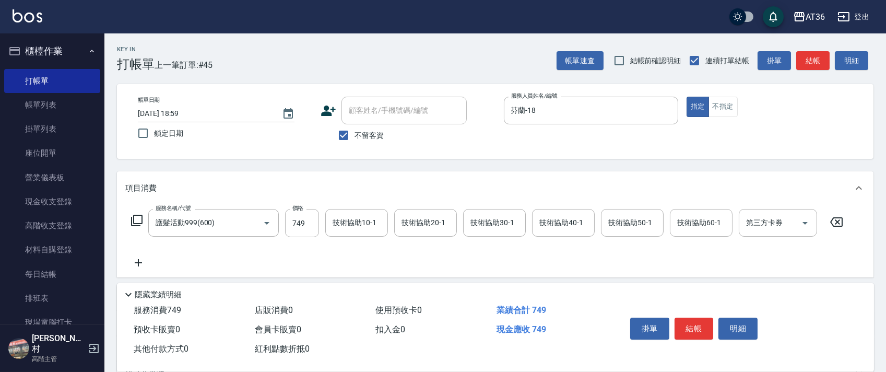
click at [136, 218] on icon at bounding box center [137, 220] width 13 height 13
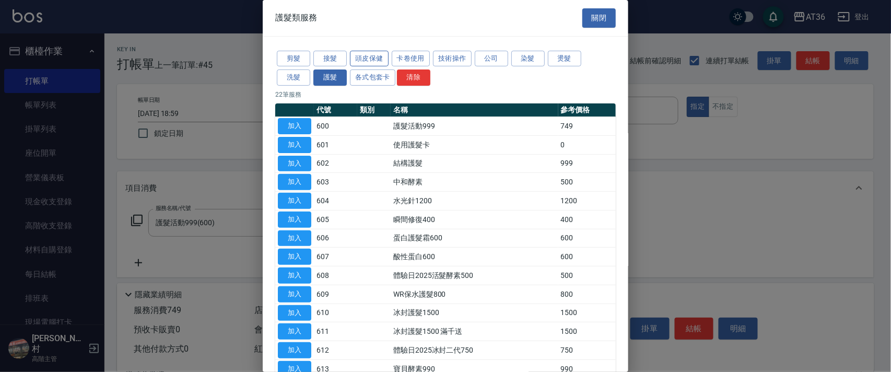
click at [365, 56] on button "頭皮保健" at bounding box center [369, 59] width 39 height 16
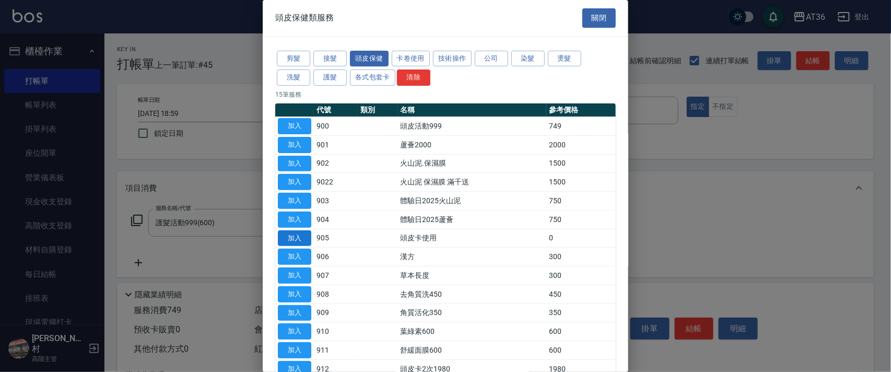
click at [302, 238] on button "加入" at bounding box center [294, 238] width 33 height 16
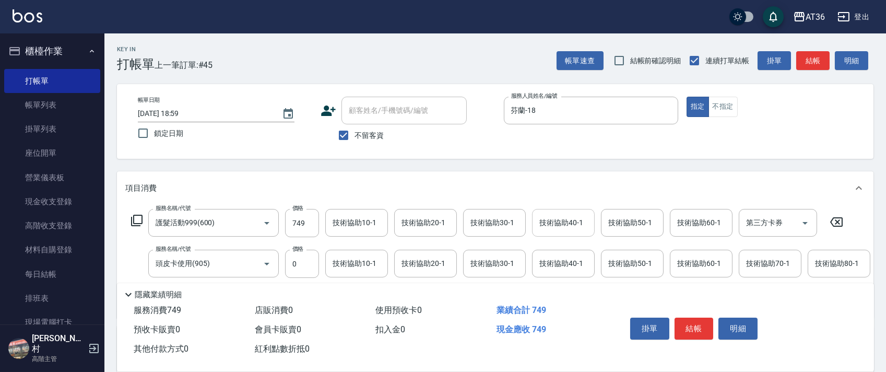
click at [543, 218] on div "技術協助40-1 技術協助40-1" at bounding box center [563, 223] width 63 height 28
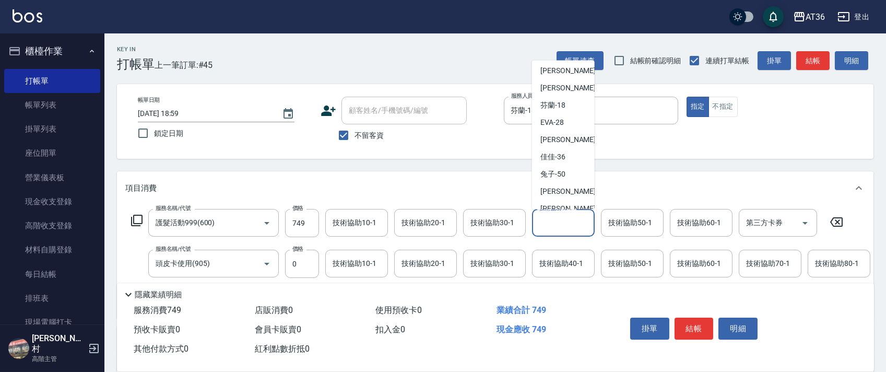
scroll to position [153, 0]
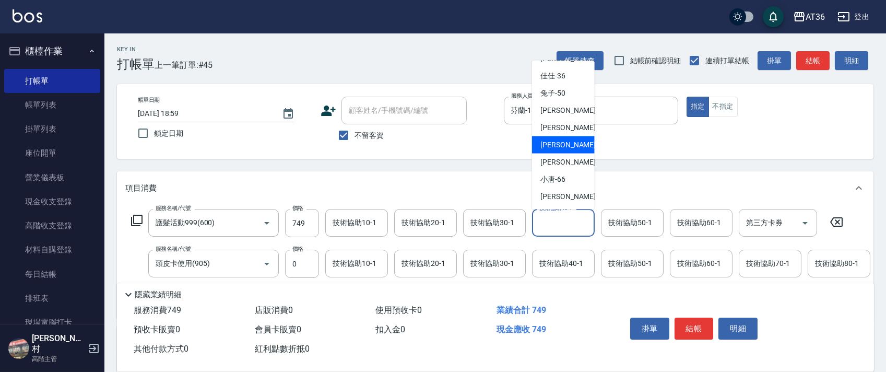
click at [571, 151] on div "[PERSON_NAME] -58" at bounding box center [563, 144] width 63 height 17
type input "[PERSON_NAME]-58"
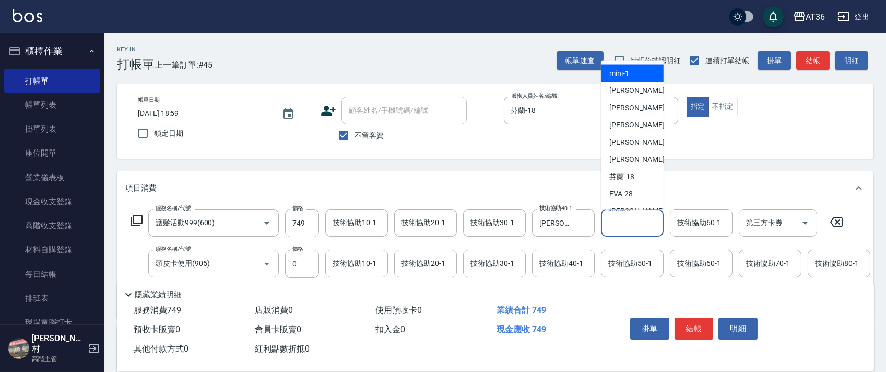
click at [621, 223] on div "技術協助50-1 技術協助50-1" at bounding box center [632, 223] width 63 height 28
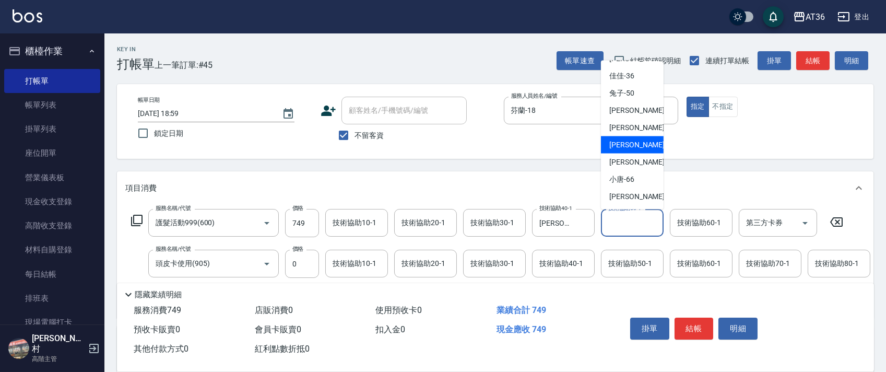
click at [636, 144] on div "[PERSON_NAME] -58" at bounding box center [632, 144] width 63 height 17
type input "[PERSON_NAME]-58"
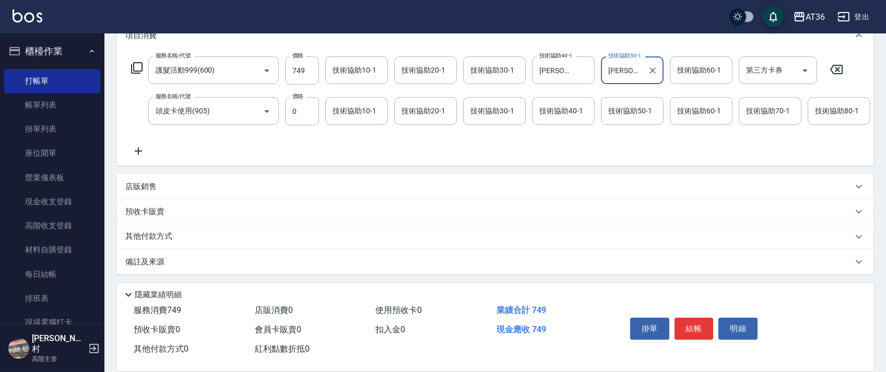
scroll to position [164, 0]
click at [172, 236] on p "其他付款方式" at bounding box center [151, 236] width 52 height 11
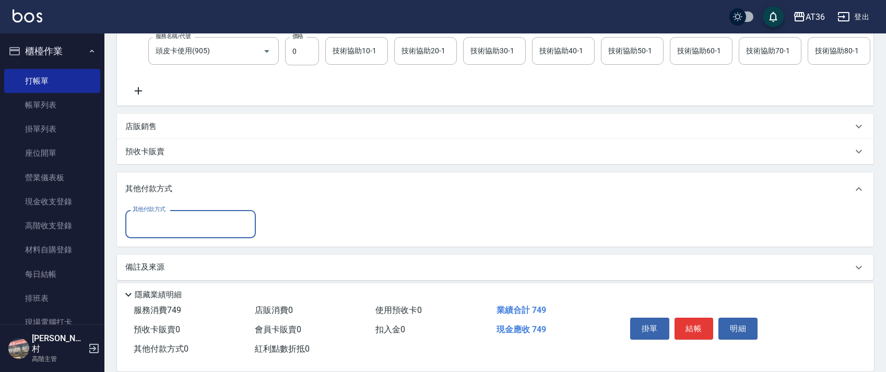
scroll to position [228, 0]
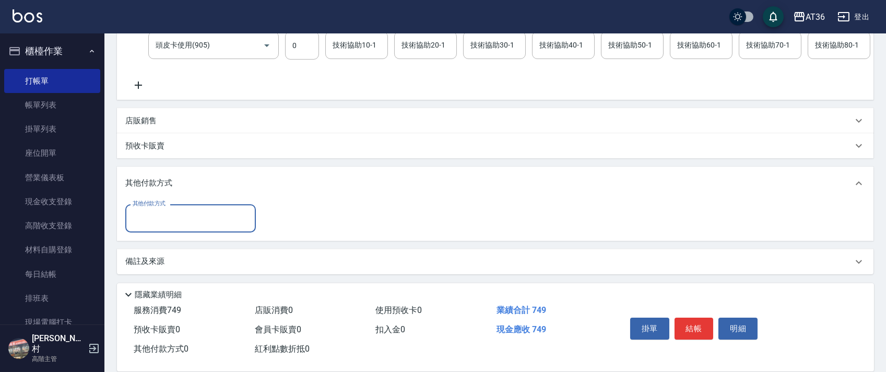
drag, startPoint x: 168, startPoint y: 209, endPoint x: 172, endPoint y: 225, distance: 15.9
click at [167, 219] on div "其他付款方式" at bounding box center [190, 218] width 131 height 28
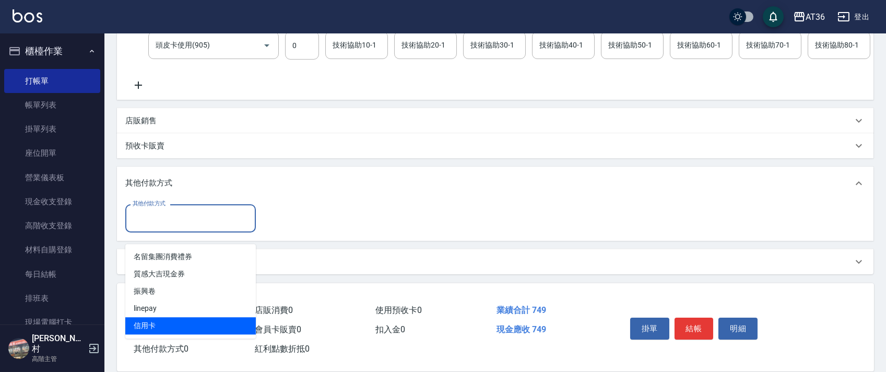
drag, startPoint x: 153, startPoint y: 316, endPoint x: 297, endPoint y: 242, distance: 162.1
click at [153, 317] on span "信用卡" at bounding box center [190, 325] width 131 height 17
type input "信用卡"
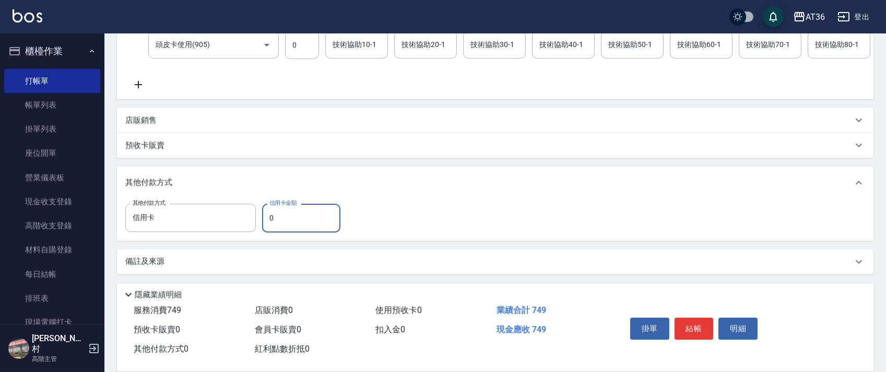
drag, startPoint x: 265, startPoint y: 225, endPoint x: 305, endPoint y: 214, distance: 41.2
click at [267, 226] on input "0" at bounding box center [301, 218] width 78 height 28
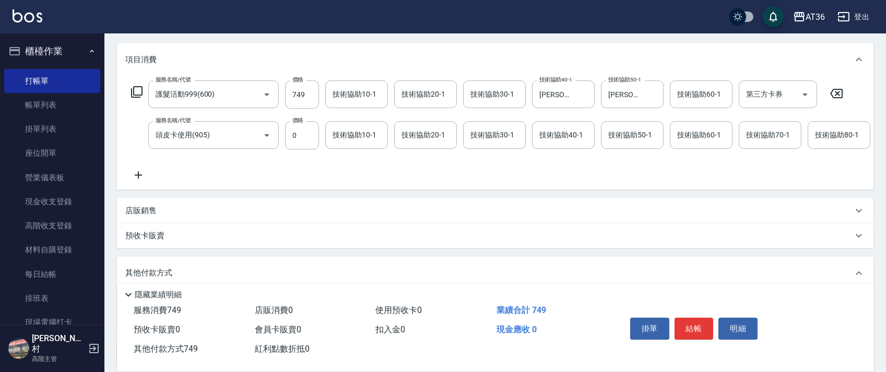
scroll to position [19, 0]
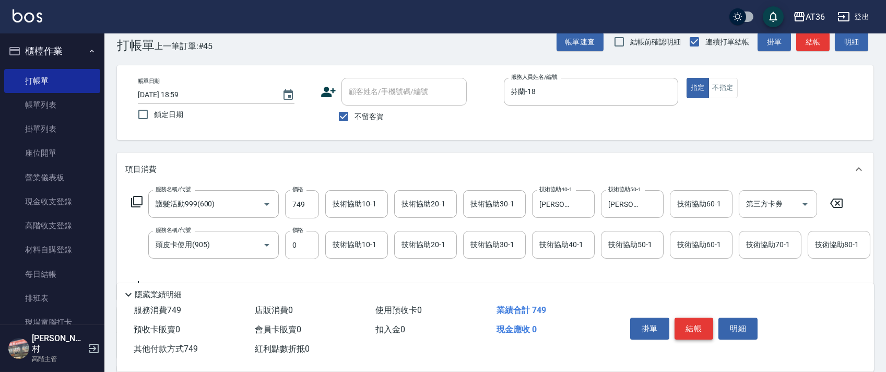
type input "749"
click at [699, 334] on button "結帳" at bounding box center [694, 329] width 39 height 22
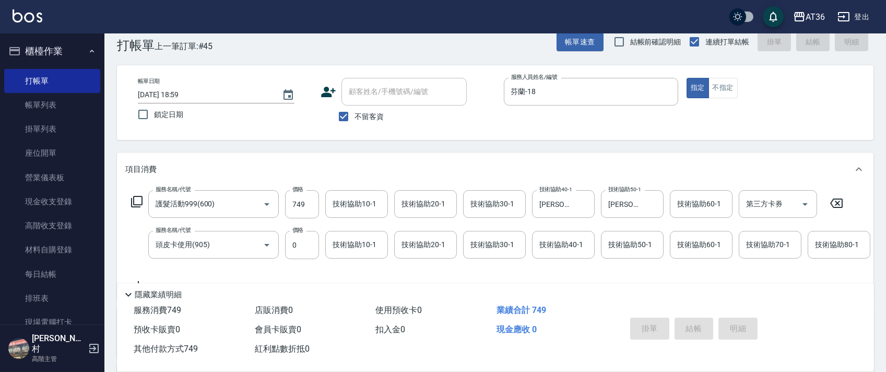
type input "[DATE] 19:00"
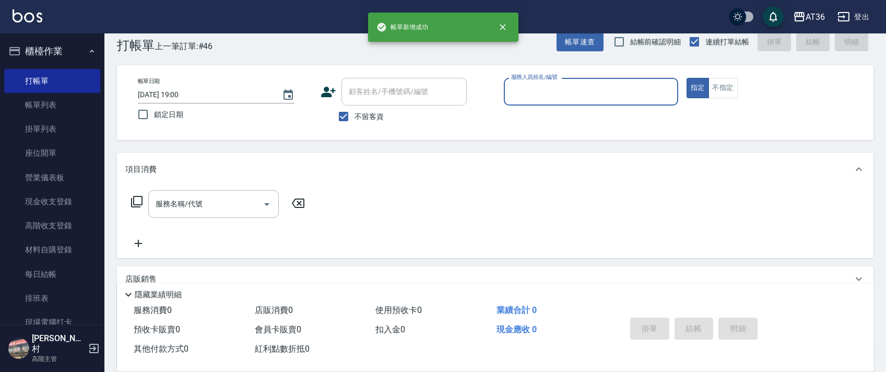
drag, startPoint x: 530, startPoint y: 95, endPoint x: 544, endPoint y: 104, distance: 16.7
click at [529, 96] on input "服務人員姓名/編號" at bounding box center [591, 92] width 165 height 18
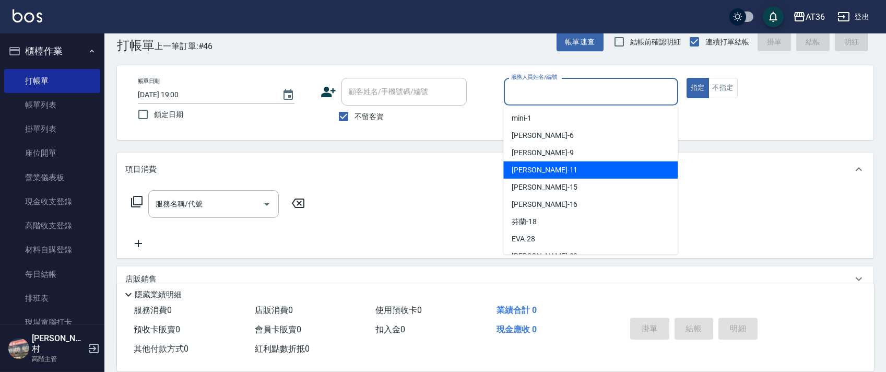
click at [537, 174] on div "[PERSON_NAME] -11" at bounding box center [591, 169] width 174 height 17
type input "[PERSON_NAME]-11"
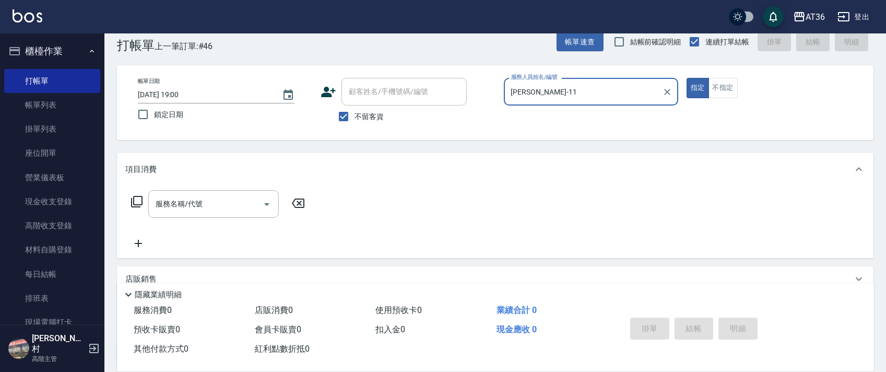
click at [134, 202] on icon at bounding box center [137, 201] width 13 height 13
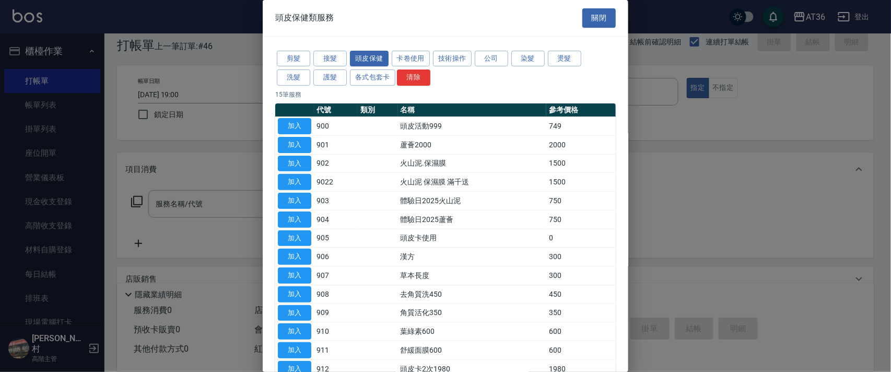
click at [301, 60] on button "剪髮" at bounding box center [293, 59] width 33 height 16
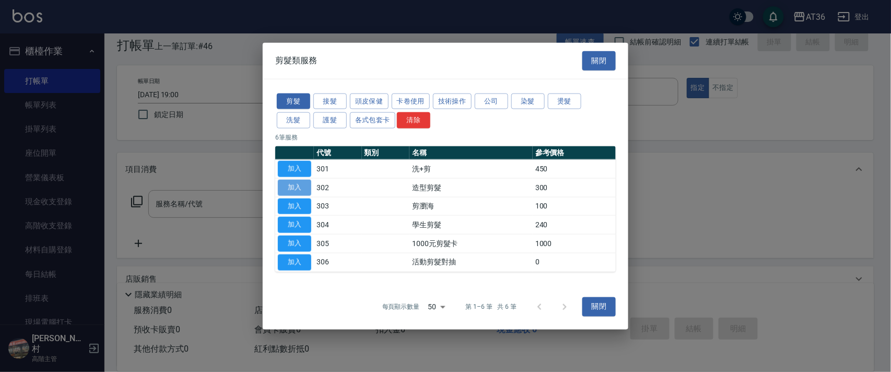
click at [295, 186] on button "加入" at bounding box center [294, 187] width 33 height 16
type input "造型剪髮(302)"
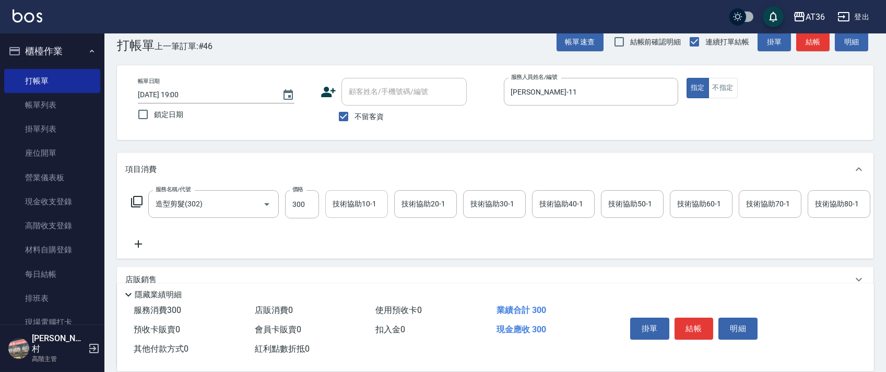
click at [295, 202] on input "300" at bounding box center [302, 204] width 34 height 28
type input "280"
click at [688, 326] on button "結帳" at bounding box center [694, 329] width 39 height 22
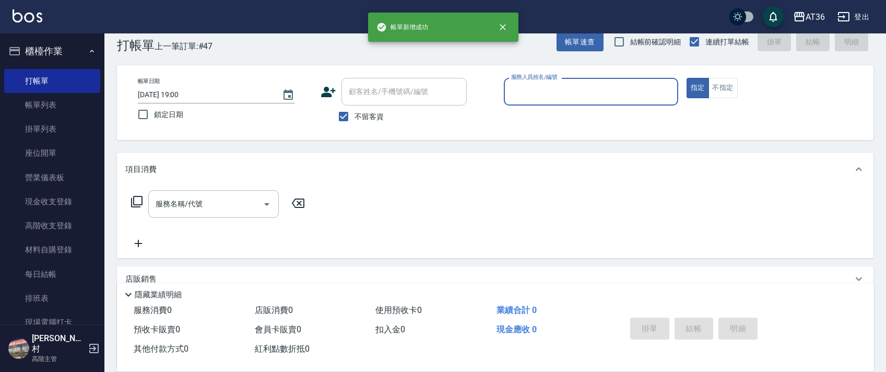
drag, startPoint x: 517, startPoint y: 93, endPoint x: 523, endPoint y: 100, distance: 8.9
click at [519, 97] on input "服務人員姓名/編號" at bounding box center [591, 92] width 165 height 18
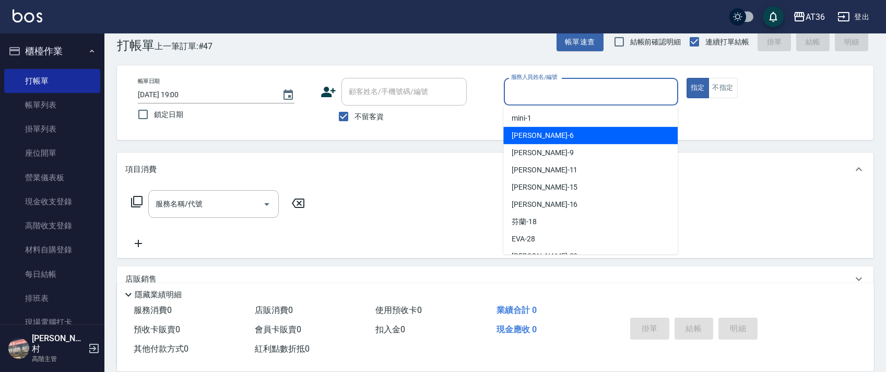
click at [547, 135] on div "[PERSON_NAME] -6" at bounding box center [591, 135] width 174 height 17
type input "[PERSON_NAME]-6"
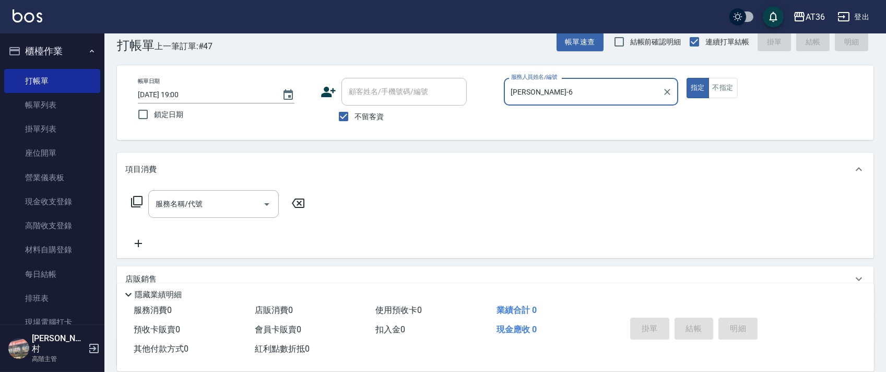
click at [140, 204] on icon at bounding box center [137, 201] width 13 height 13
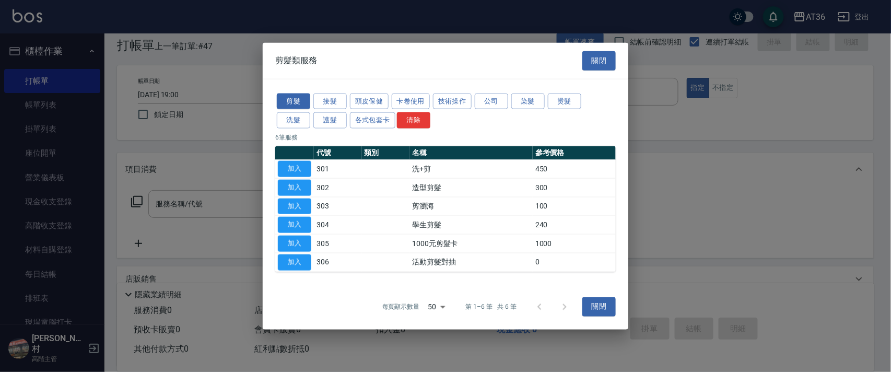
drag, startPoint x: 380, startPoint y: 98, endPoint x: 395, endPoint y: 116, distance: 23.0
click at [380, 99] on button "頭皮保健" at bounding box center [369, 101] width 39 height 16
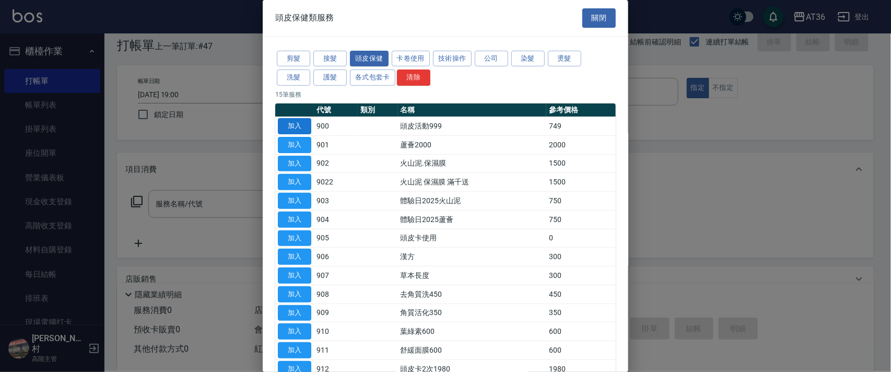
click at [297, 131] on button "加入" at bounding box center [294, 126] width 33 height 16
type input "頭皮活動999(900)"
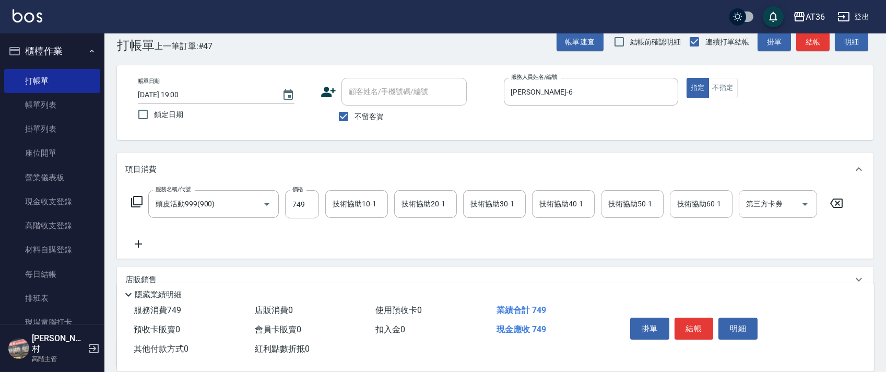
click at [139, 200] on icon at bounding box center [137, 201] width 13 height 13
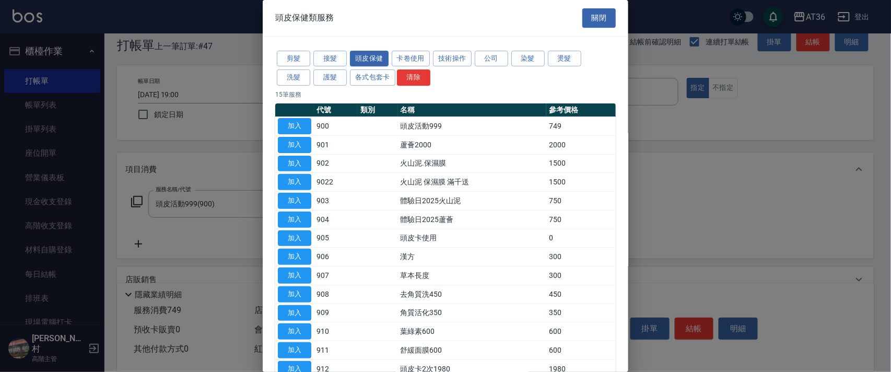
click at [295, 86] on div "剪髮 接髮 頭皮保健 卡卷使用 技術操作 公司 染髮 燙髮 洗髮 護髮 各式包套卡 清除" at bounding box center [445, 68] width 341 height 39
drag, startPoint x: 301, startPoint y: 74, endPoint x: 375, endPoint y: 79, distance: 73.8
click at [300, 74] on button "洗髮" at bounding box center [293, 77] width 33 height 16
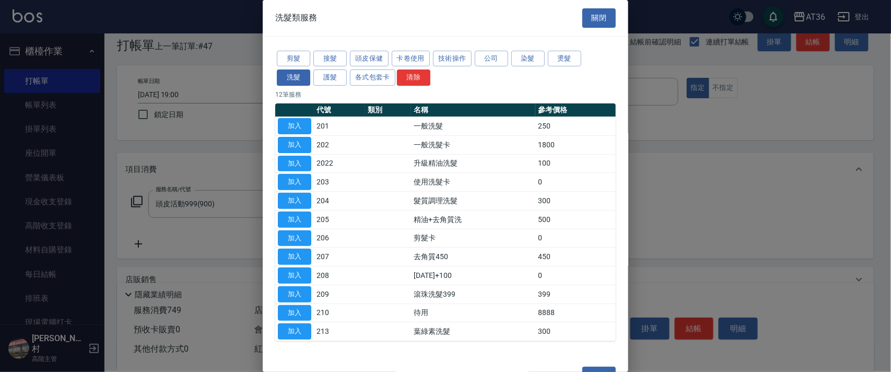
drag, startPoint x: 302, startPoint y: 124, endPoint x: 317, endPoint y: 225, distance: 102.3
click at [303, 123] on button "加入" at bounding box center [294, 126] width 33 height 16
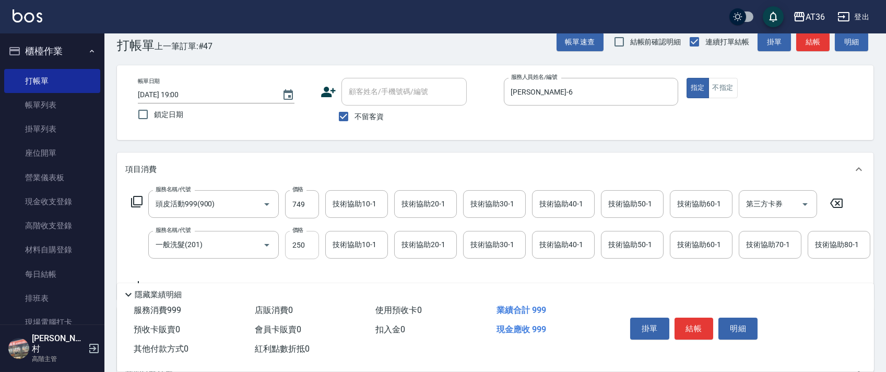
click at [294, 248] on input "250" at bounding box center [302, 245] width 34 height 28
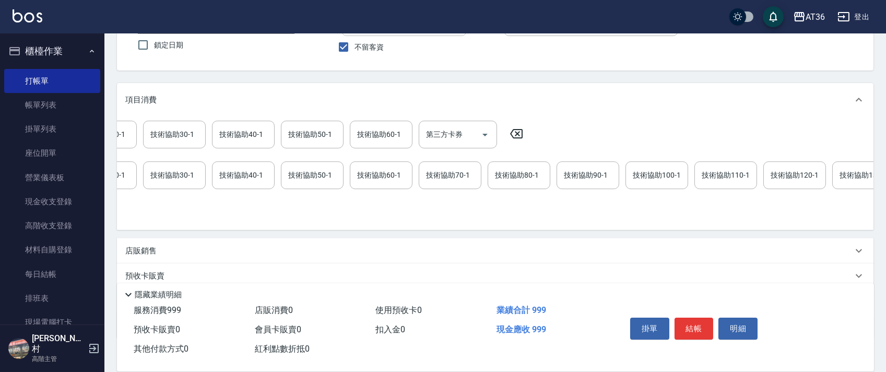
scroll to position [0, 567]
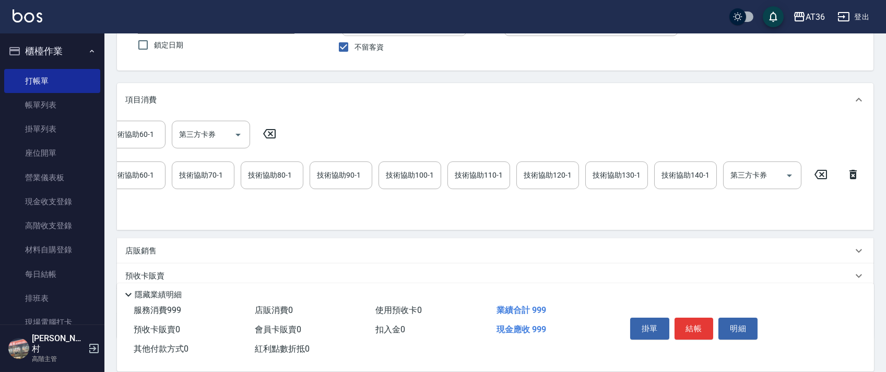
click at [820, 179] on icon at bounding box center [821, 174] width 26 height 13
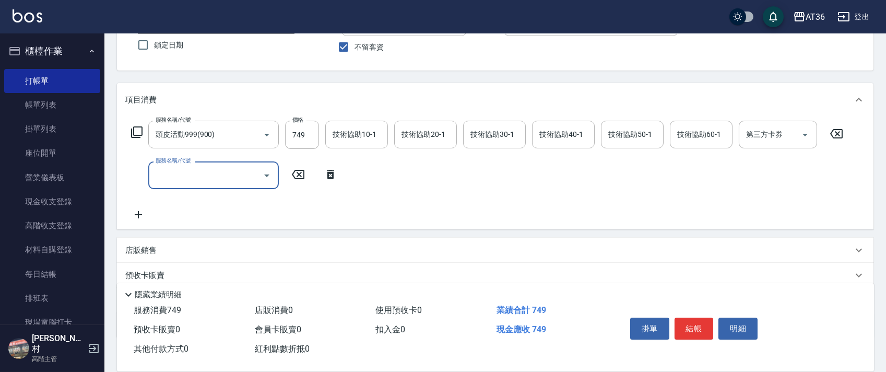
scroll to position [0, 0]
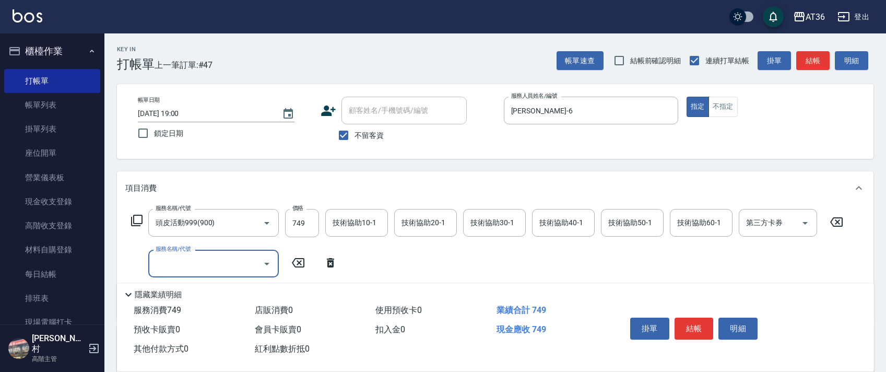
scroll to position [88, 0]
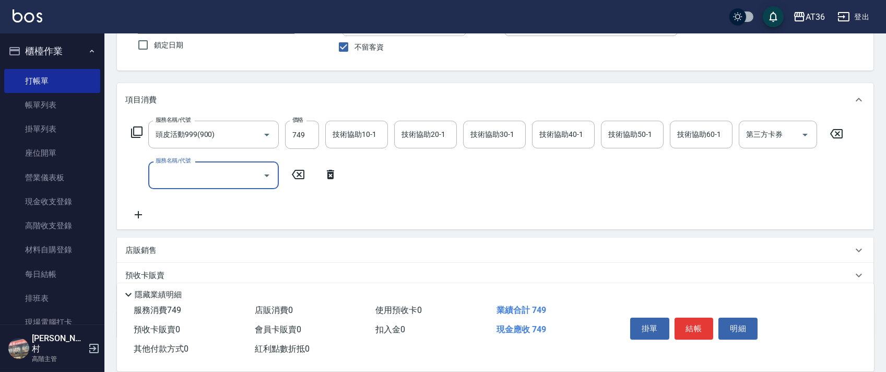
click at [135, 130] on icon at bounding box center [137, 132] width 13 height 13
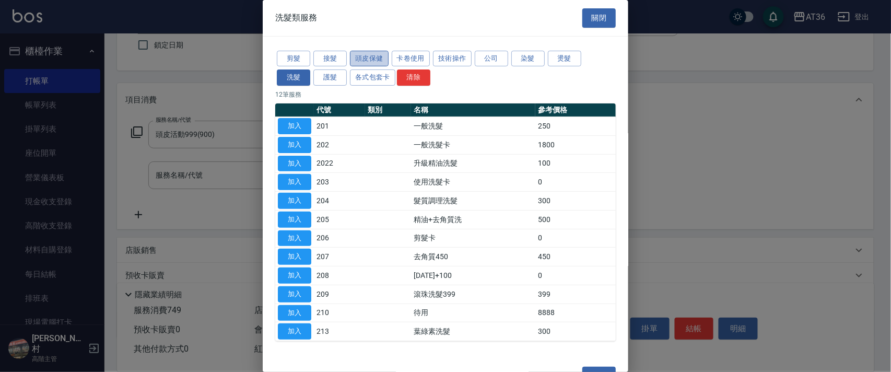
click at [370, 54] on button "頭皮保健" at bounding box center [369, 59] width 39 height 16
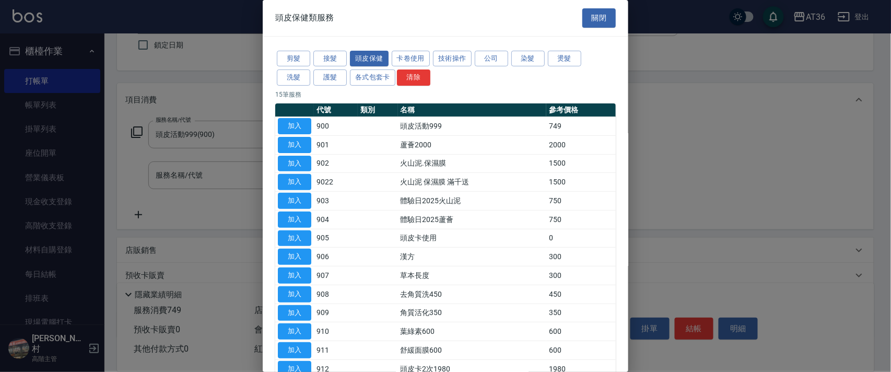
drag, startPoint x: 291, startPoint y: 350, endPoint x: 348, endPoint y: 224, distance: 138.9
click at [293, 350] on button "加入" at bounding box center [294, 350] width 33 height 16
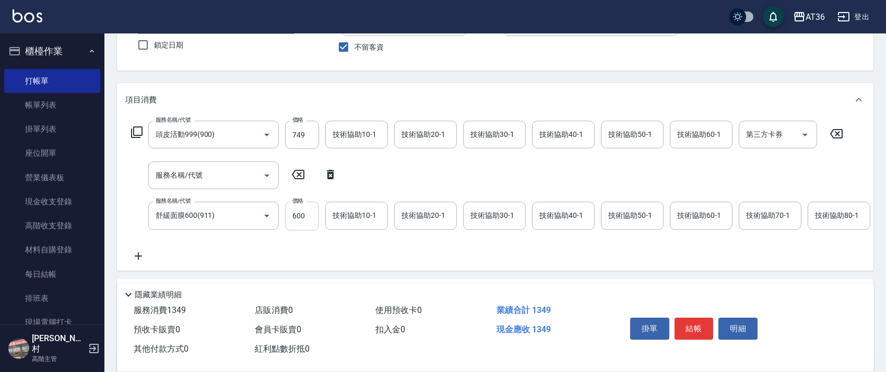
click at [296, 207] on input "600" at bounding box center [302, 216] width 34 height 28
type input "275"
click at [539, 213] on div "技術協助40-1 技術協助40-1" at bounding box center [563, 216] width 63 height 28
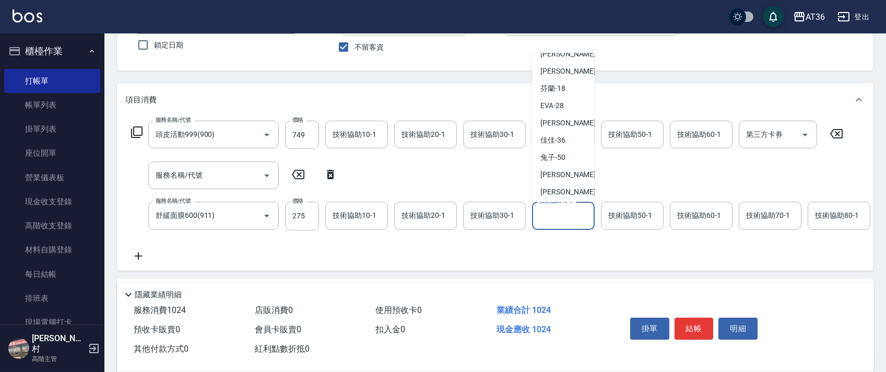
scroll to position [153, 0]
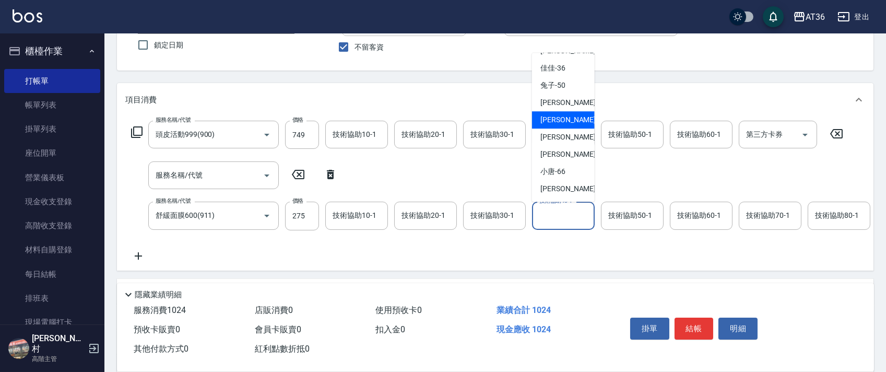
click at [563, 115] on span "[PERSON_NAME] -56" at bounding box center [574, 119] width 66 height 11
type input "[PERSON_NAME]-56"
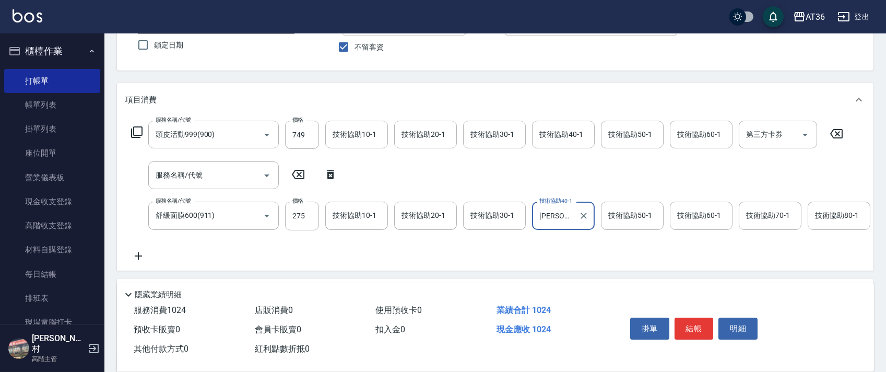
click at [687, 213] on div "技術協助60-1 技術協助60-1" at bounding box center [701, 216] width 63 height 28
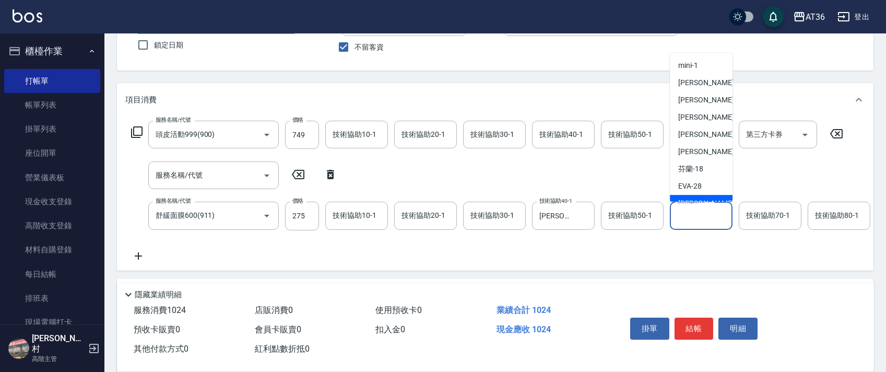
click at [756, 214] on div "技術協助70-1 技術協助70-1" at bounding box center [770, 216] width 63 height 28
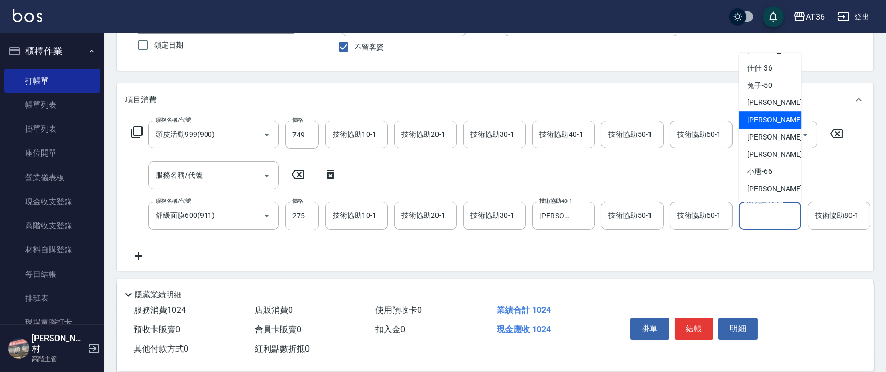
click at [780, 119] on div "[PERSON_NAME] -56" at bounding box center [770, 119] width 63 height 17
type input "[PERSON_NAME]-56"
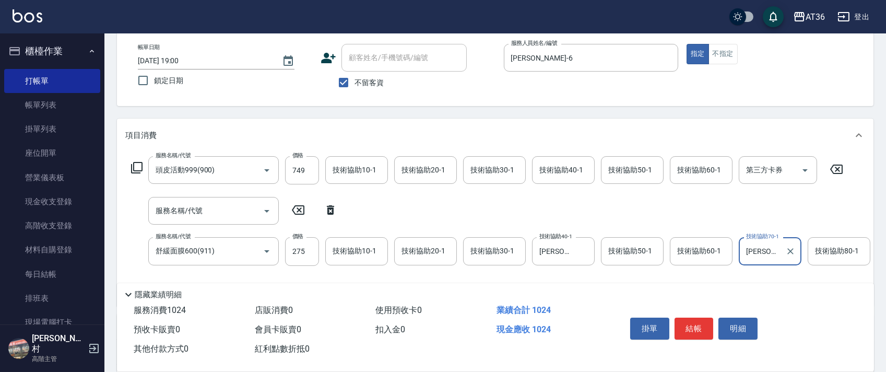
scroll to position [0, 0]
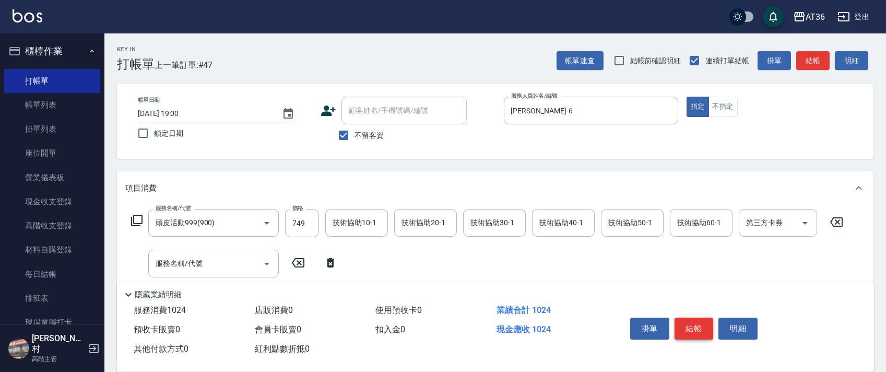
click at [703, 328] on button "結帳" at bounding box center [694, 329] width 39 height 22
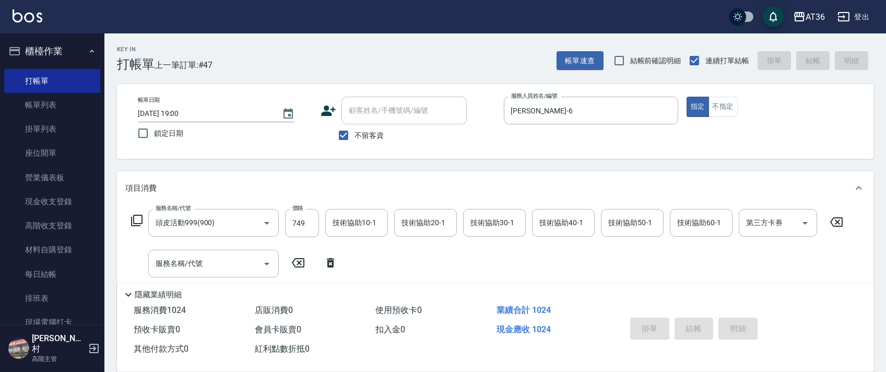
type input "2025/09/06 19:01"
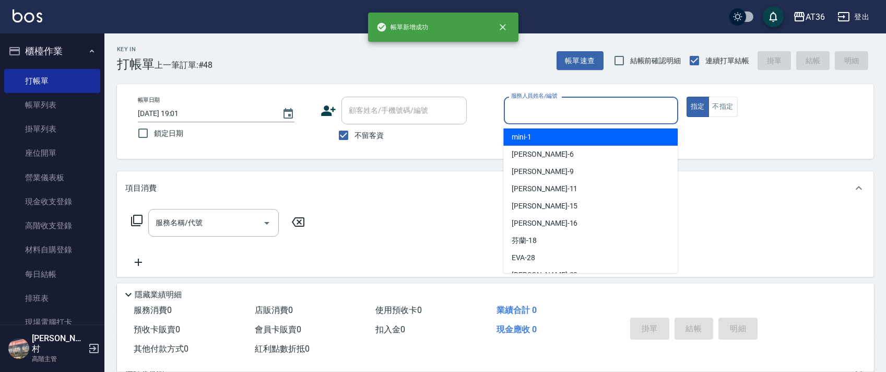
drag, startPoint x: 530, startPoint y: 109, endPoint x: 534, endPoint y: 113, distance: 5.6
click at [532, 111] on input "服務人員姓名/編號" at bounding box center [591, 110] width 165 height 18
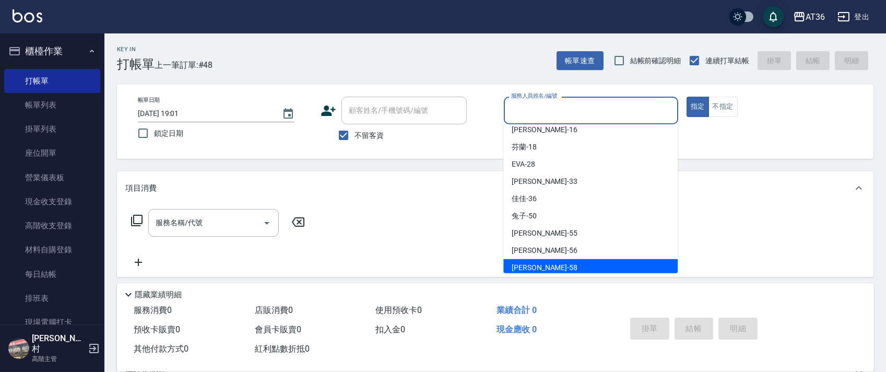
scroll to position [153, 0]
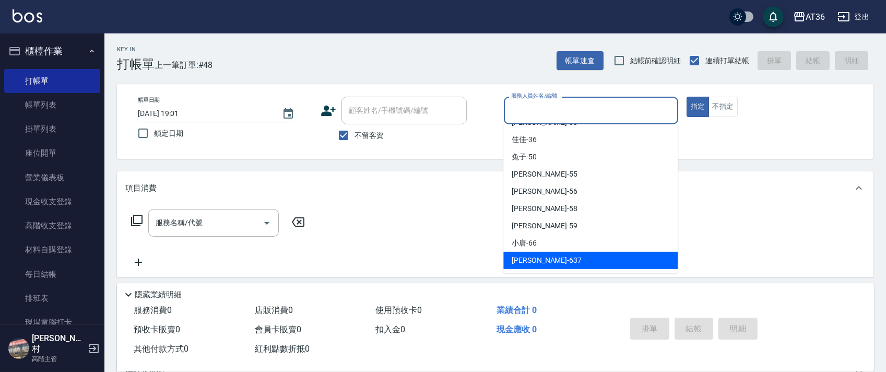
click at [534, 263] on span "憶琳 -637" at bounding box center [547, 260] width 70 height 11
type input "憶琳-637"
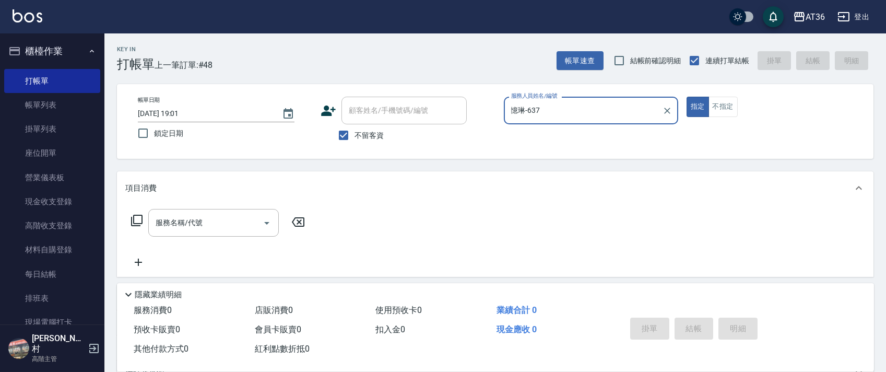
click at [136, 221] on icon at bounding box center [137, 220] width 13 height 13
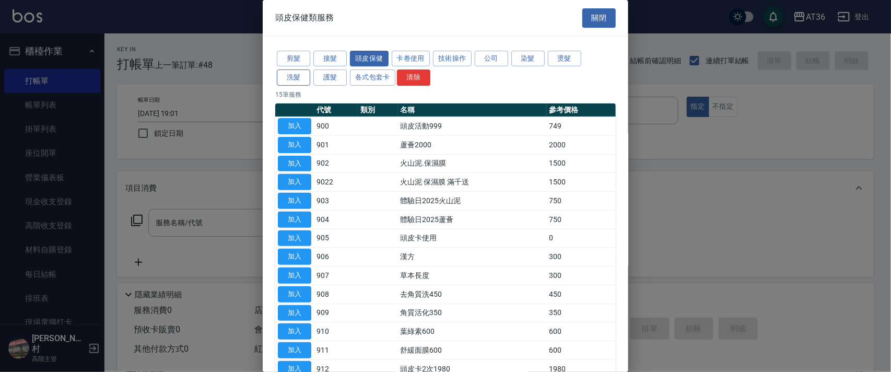
drag, startPoint x: 298, startPoint y: 77, endPoint x: 335, endPoint y: 83, distance: 38.0
click at [298, 77] on button "洗髮" at bounding box center [293, 77] width 33 height 16
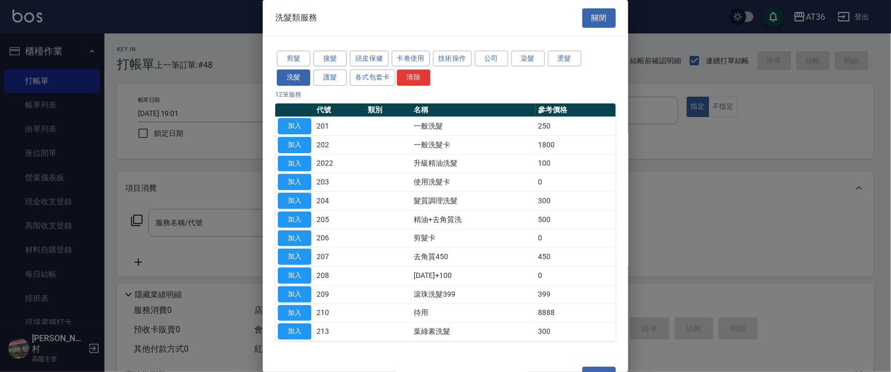
click at [293, 127] on button "加入" at bounding box center [294, 126] width 33 height 16
type input "一般洗髮(201)"
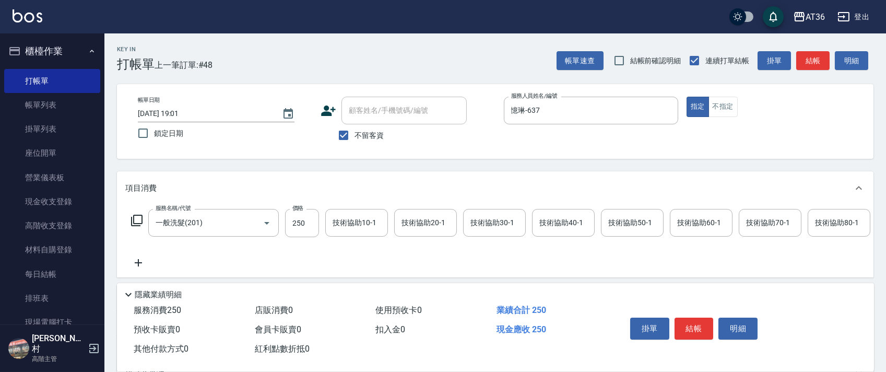
drag, startPoint x: 689, startPoint y: 334, endPoint x: 683, endPoint y: 327, distance: 8.9
click at [688, 333] on button "結帳" at bounding box center [694, 329] width 39 height 22
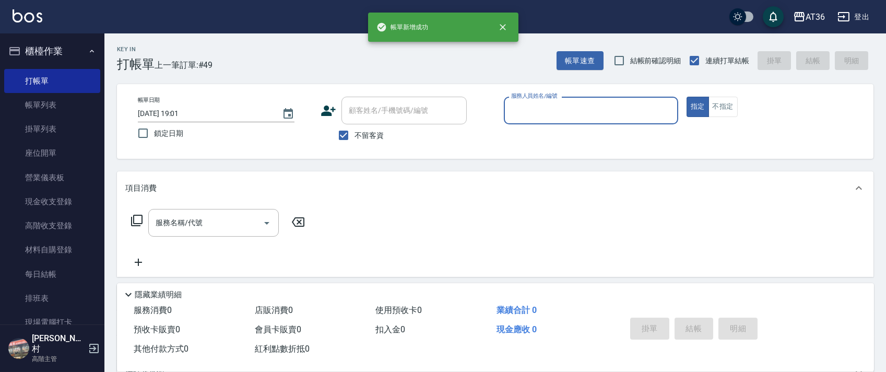
drag, startPoint x: 519, startPoint y: 116, endPoint x: 527, endPoint y: 122, distance: 10.0
click at [519, 116] on input "服務人員姓名/編號" at bounding box center [591, 110] width 165 height 18
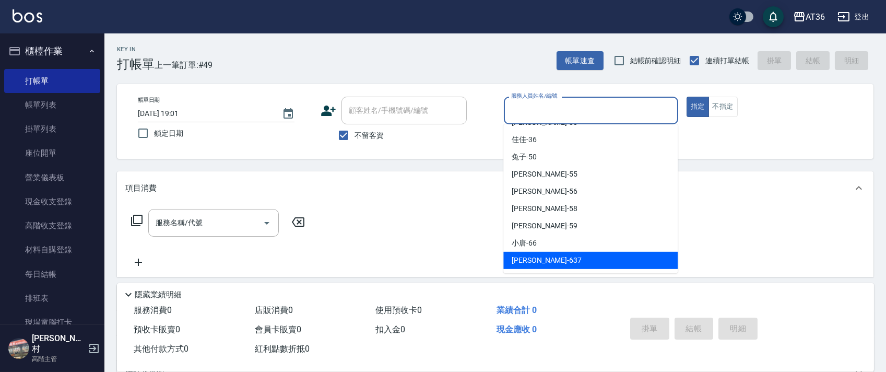
click at [527, 264] on span "憶琳 -637" at bounding box center [547, 260] width 70 height 11
type input "憶琳-637"
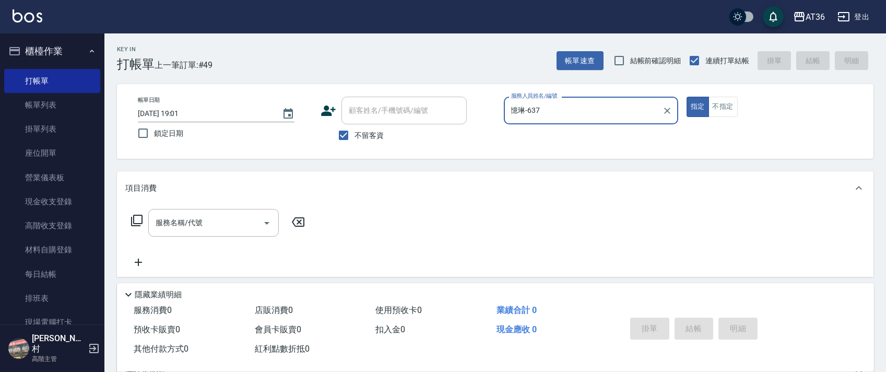
click at [137, 221] on icon at bounding box center [137, 220] width 13 height 13
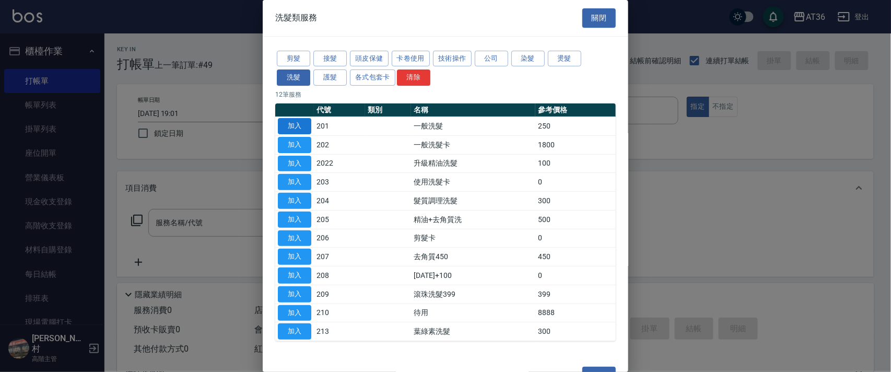
click at [294, 122] on button "加入" at bounding box center [294, 126] width 33 height 16
type input "一般洗髮(201)"
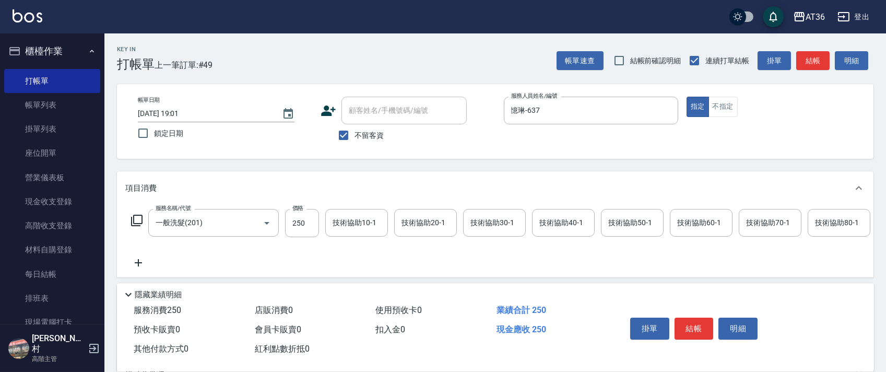
click at [135, 217] on icon at bounding box center [137, 220] width 13 height 13
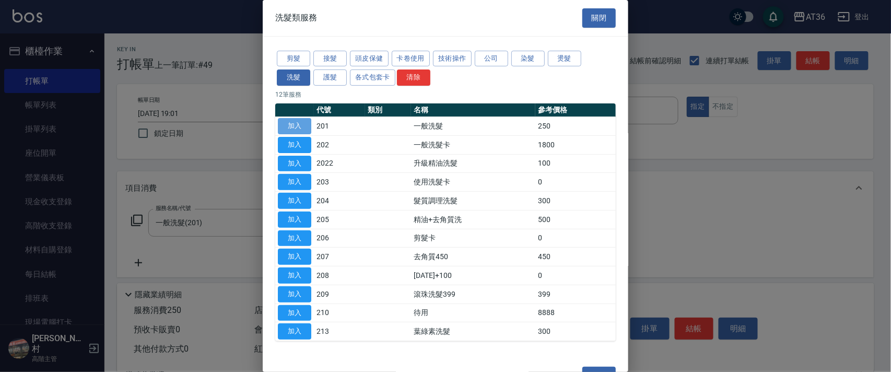
click at [297, 121] on button "加入" at bounding box center [294, 126] width 33 height 16
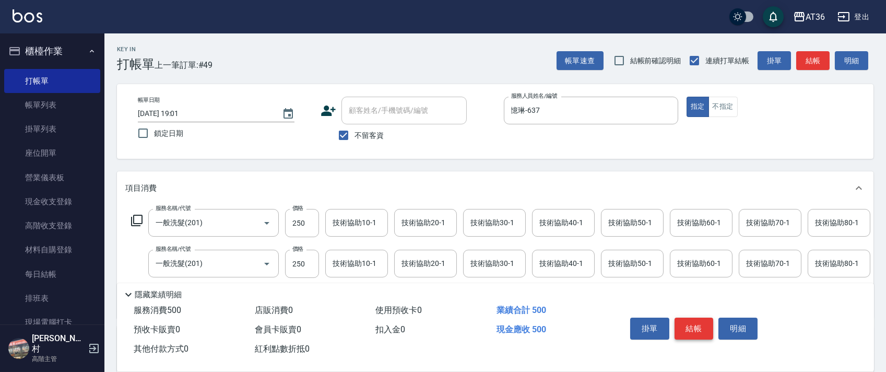
click at [689, 333] on button "結帳" at bounding box center [694, 329] width 39 height 22
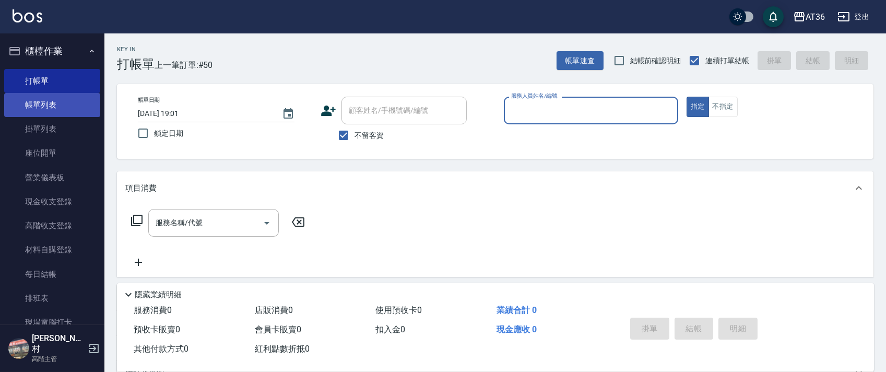
click at [48, 99] on link "帳單列表" at bounding box center [52, 105] width 96 height 24
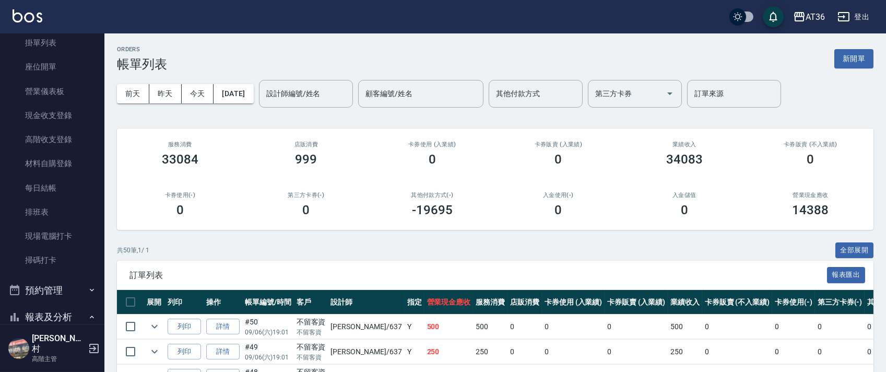
scroll to position [278, 0]
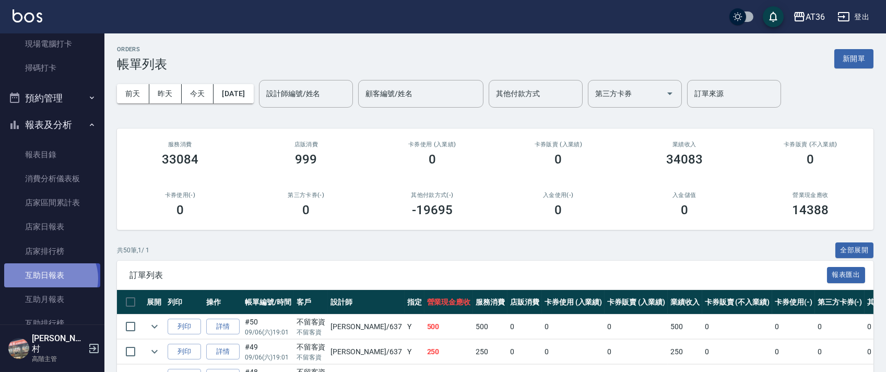
click at [49, 278] on link "互助日報表" at bounding box center [52, 275] width 96 height 24
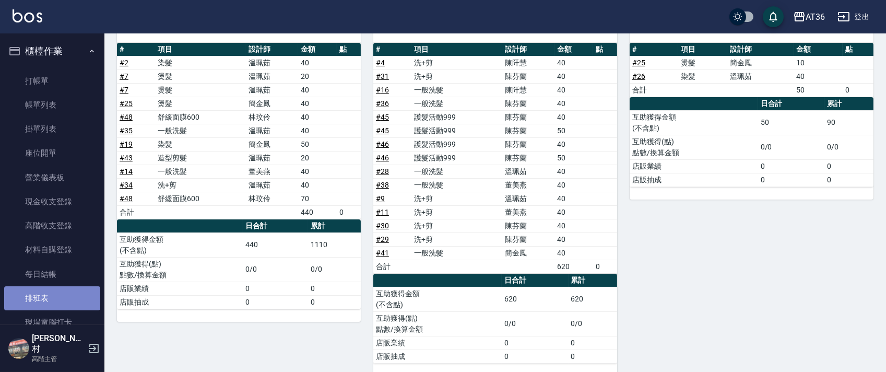
click at [62, 296] on link "排班表" at bounding box center [52, 298] width 96 height 24
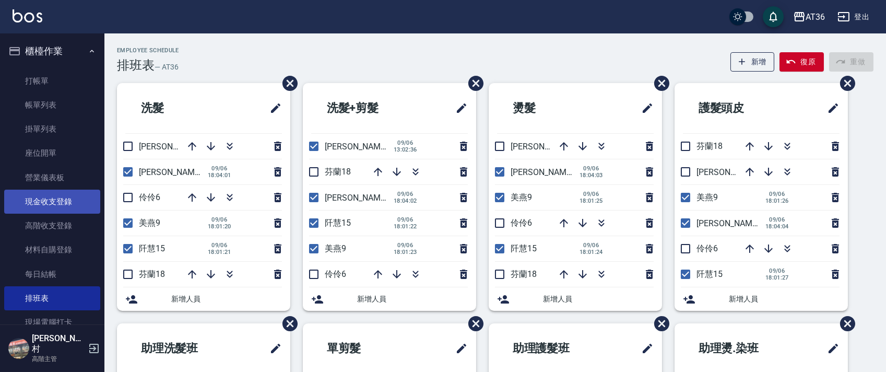
click at [56, 203] on link "現金收支登錄" at bounding box center [52, 202] width 96 height 24
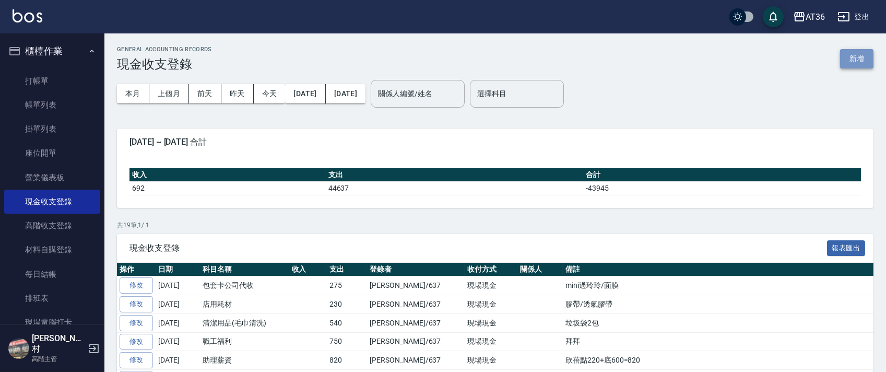
click at [862, 53] on button "新增" at bounding box center [856, 58] width 33 height 19
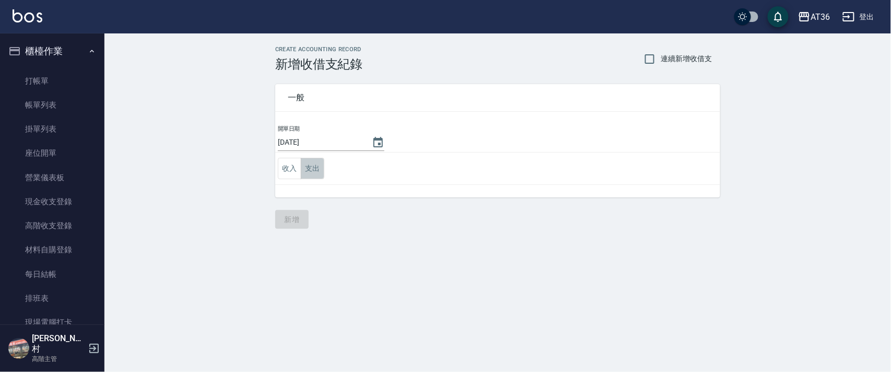
click at [311, 171] on button "支出" at bounding box center [313, 168] width 24 height 21
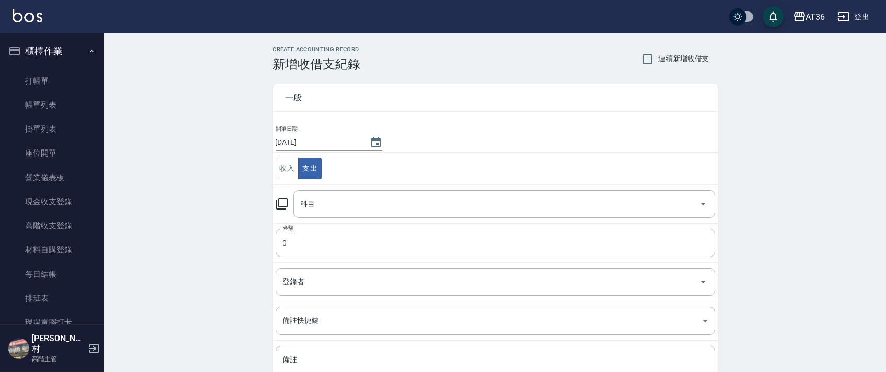
click at [313, 207] on div "科目 科目" at bounding box center [505, 204] width 422 height 28
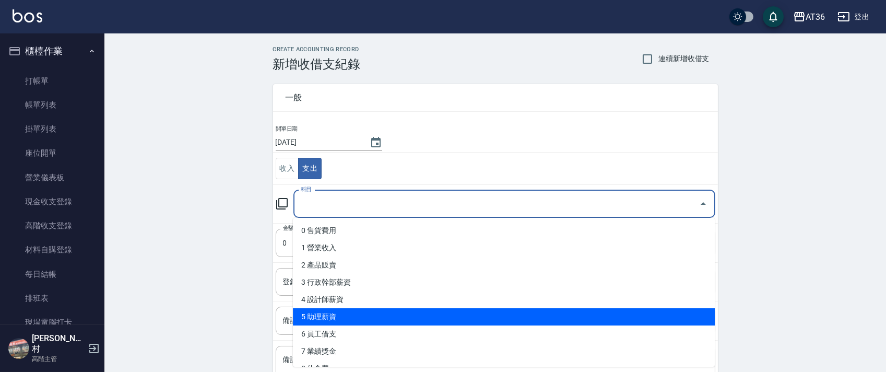
click at [331, 313] on li "5 助理薪資" at bounding box center [504, 316] width 422 height 17
type input "5 助理薪資"
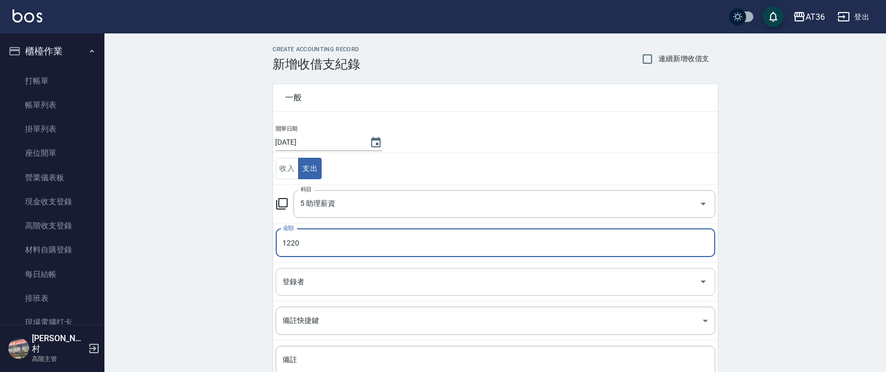
type input "1220"
click at [298, 278] on input "登錄者" at bounding box center [487, 282] width 415 height 18
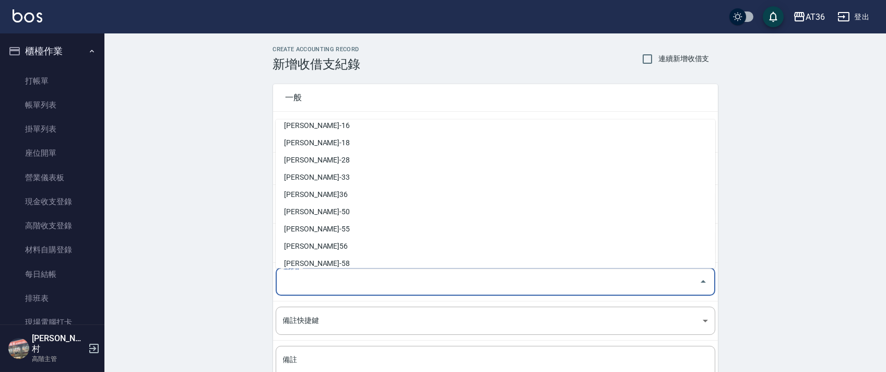
scroll to position [187, 0]
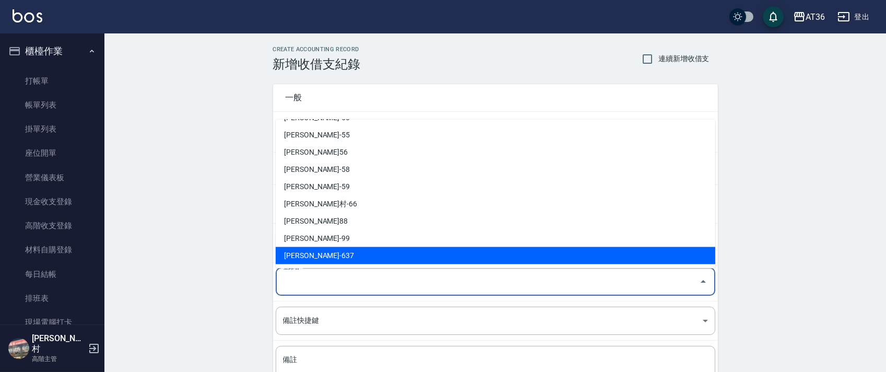
click at [313, 257] on li "[PERSON_NAME]-637" at bounding box center [496, 255] width 440 height 17
type input "[PERSON_NAME]-637"
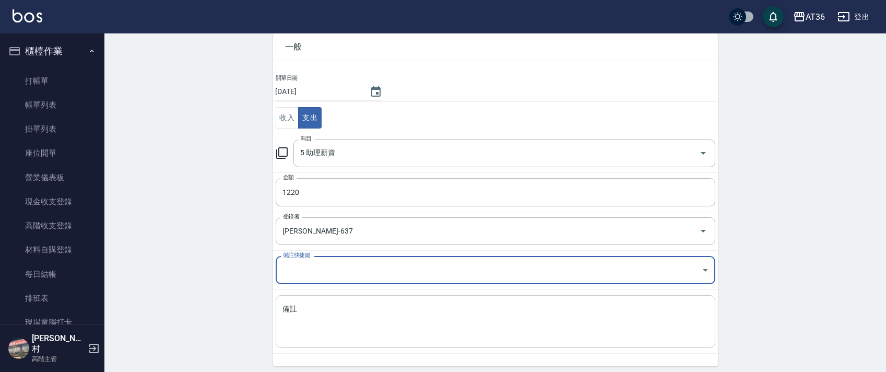
scroll to position [89, 0]
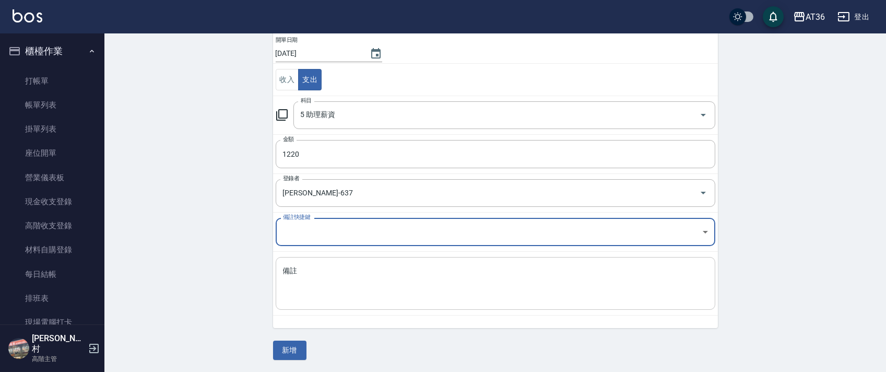
click at [310, 300] on textarea "備註" at bounding box center [495, 284] width 425 height 36
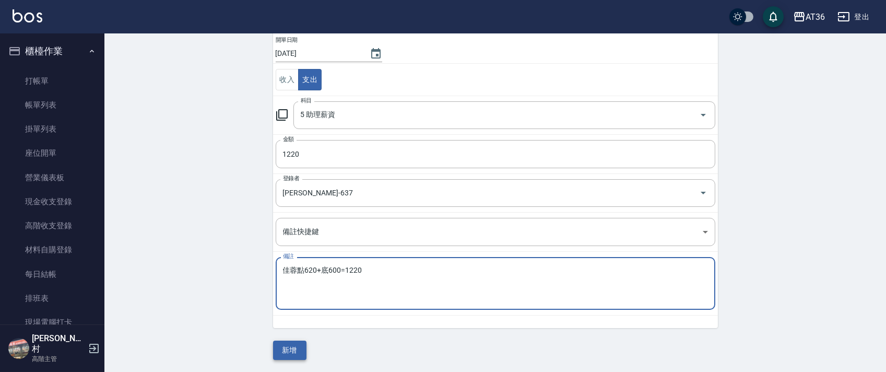
type textarea "佳蓉點620+底600=1220"
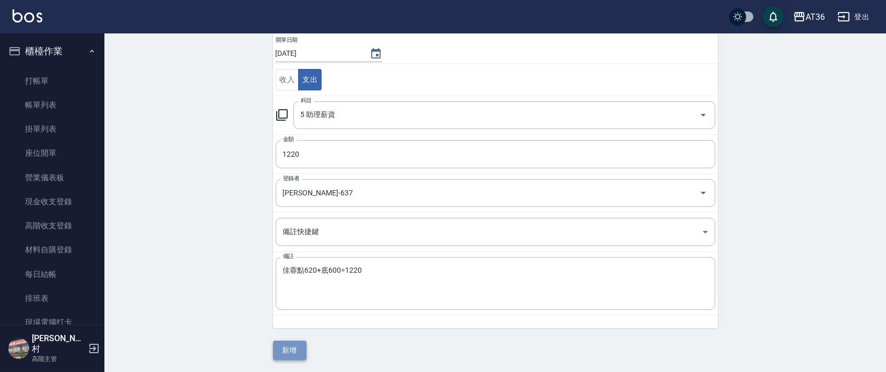
click at [291, 350] on button "新增" at bounding box center [289, 350] width 33 height 19
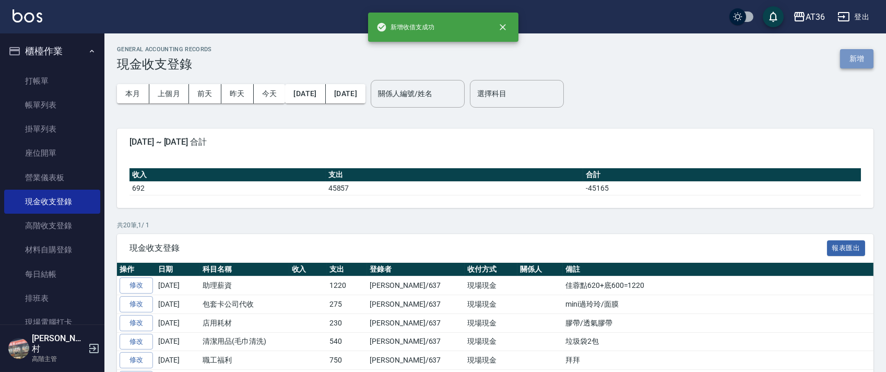
click at [856, 60] on button "新增" at bounding box center [856, 58] width 33 height 19
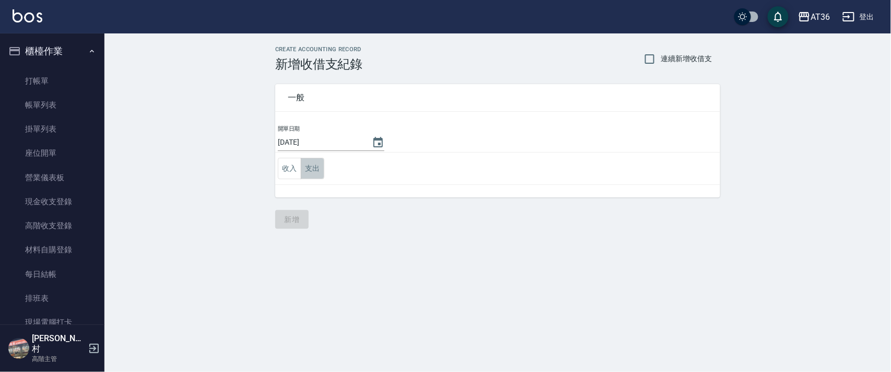
click at [311, 170] on button "支出" at bounding box center [313, 168] width 24 height 21
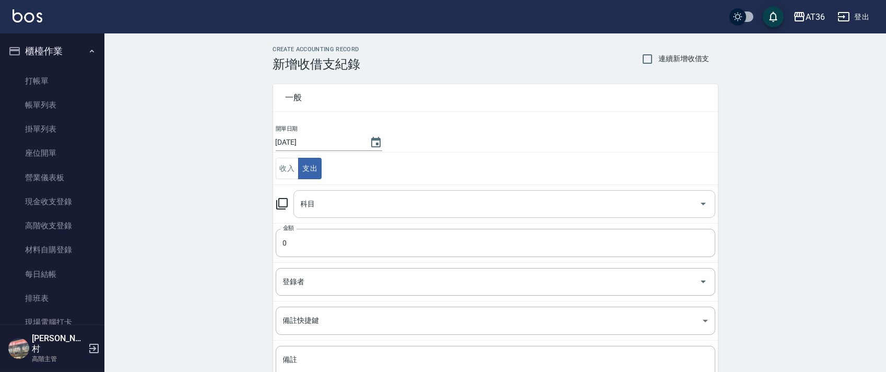
click at [307, 205] on input "科目" at bounding box center [496, 204] width 397 height 18
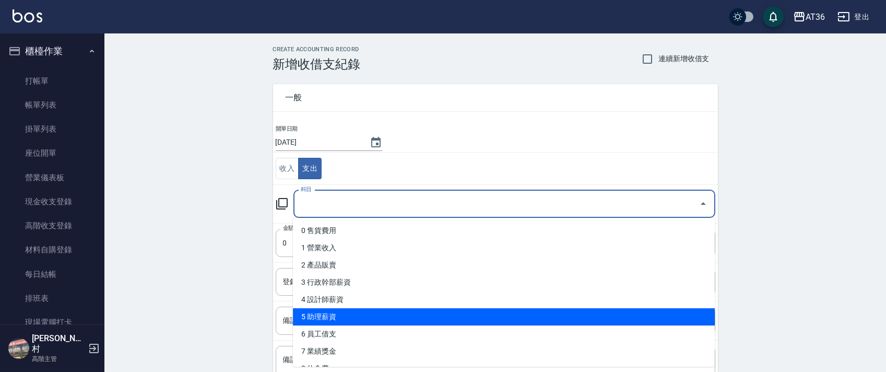
click at [367, 310] on li "5 助理薪資" at bounding box center [504, 316] width 422 height 17
type input "5 助理薪資"
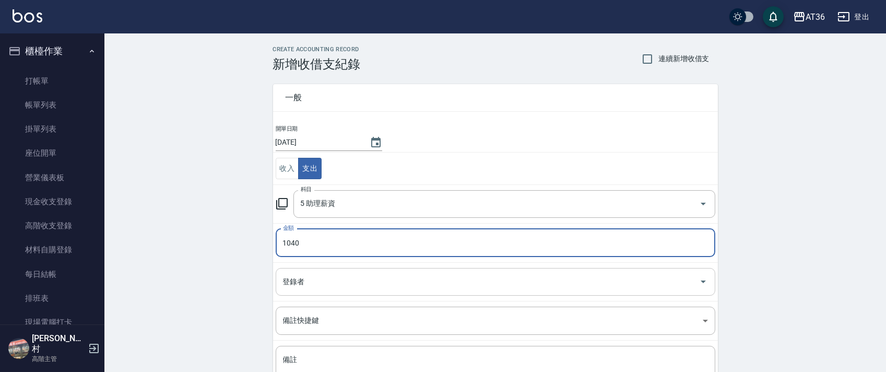
type input "1040"
click at [302, 285] on div "登錄者 登錄者" at bounding box center [496, 282] width 440 height 28
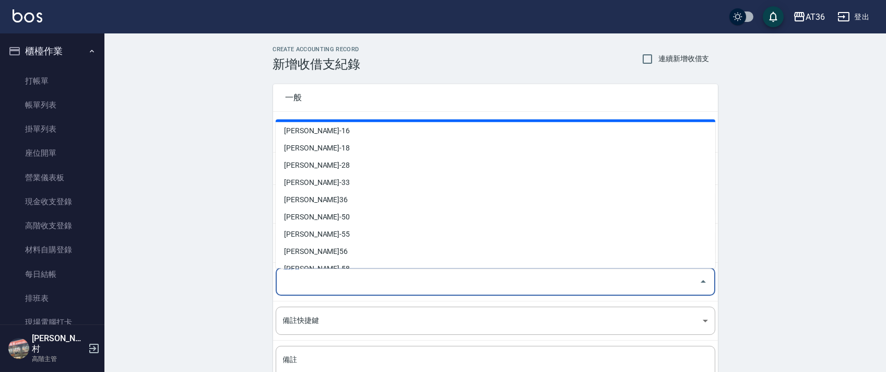
scroll to position [187, 0]
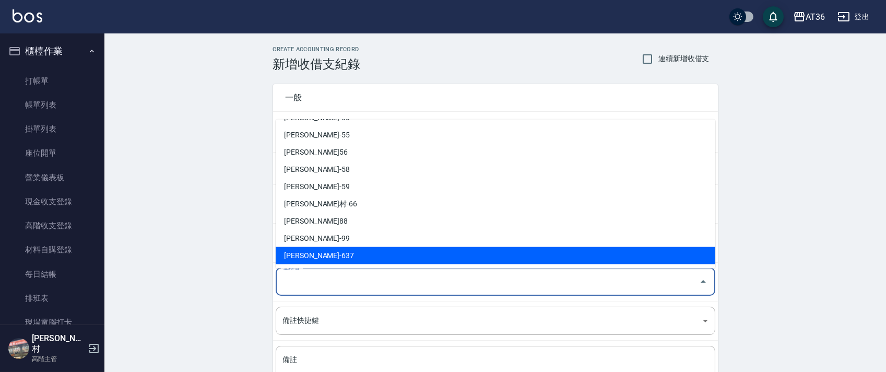
click at [308, 252] on li "[PERSON_NAME]-637" at bounding box center [496, 255] width 440 height 17
type input "[PERSON_NAME]-637"
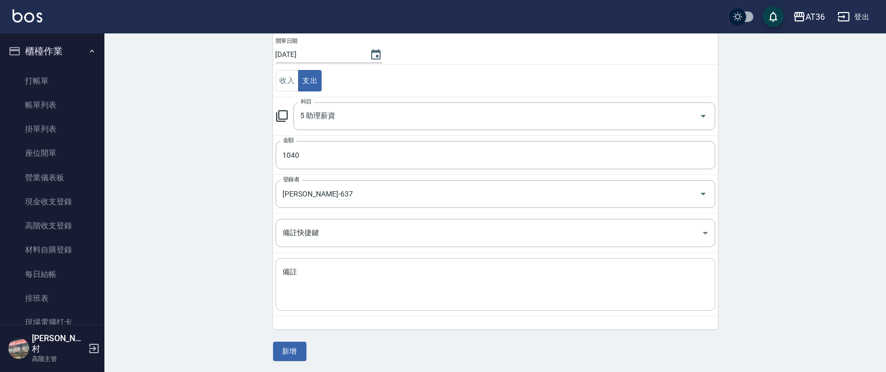
scroll to position [89, 0]
drag, startPoint x: 303, startPoint y: 280, endPoint x: 327, endPoint y: 255, distance: 34.0
click at [308, 277] on textarea "備註" at bounding box center [495, 284] width 425 height 36
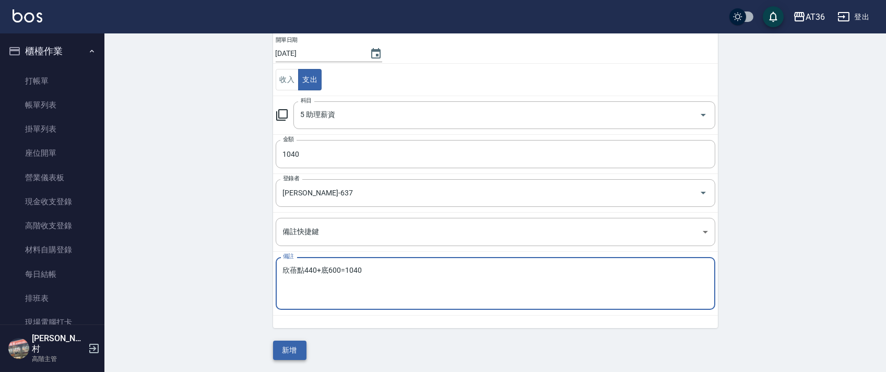
type textarea "欣蓓點440+底600=1040"
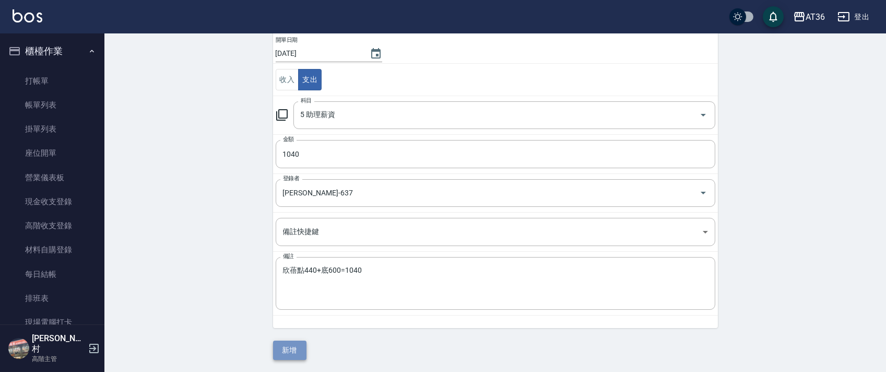
click at [289, 353] on button "新增" at bounding box center [289, 350] width 33 height 19
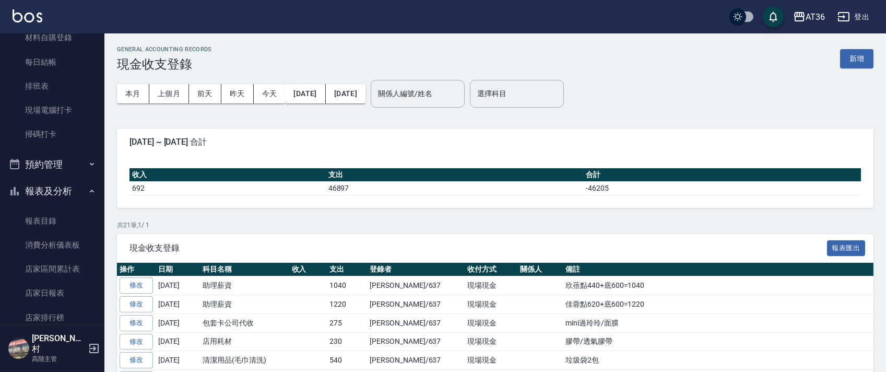
scroll to position [209, 0]
drag, startPoint x: 54, startPoint y: 297, endPoint x: 681, endPoint y: 270, distance: 627.4
click at [55, 296] on link "店家日報表" at bounding box center [52, 296] width 96 height 24
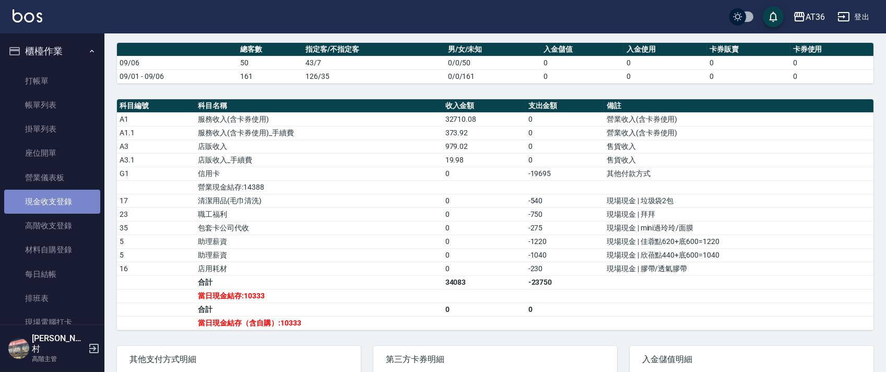
click at [65, 197] on link "現金收支登錄" at bounding box center [52, 202] width 96 height 24
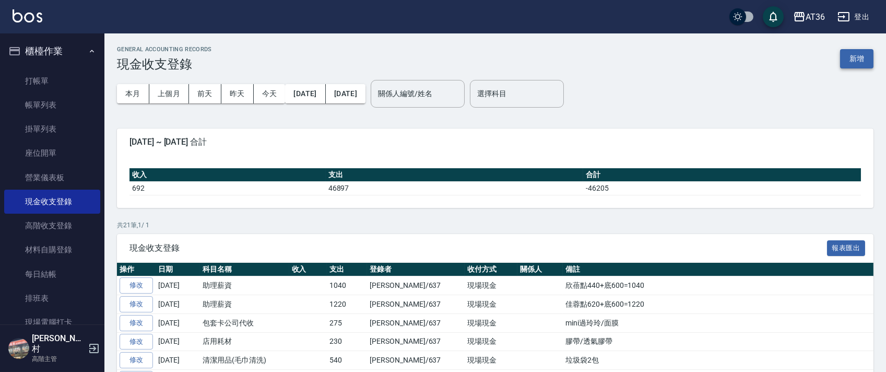
click at [849, 58] on button "新增" at bounding box center [856, 58] width 33 height 19
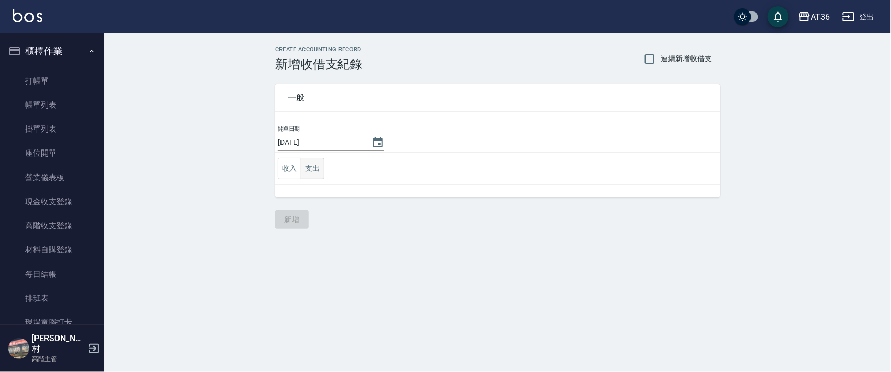
click at [308, 168] on button "支出" at bounding box center [313, 168] width 24 height 21
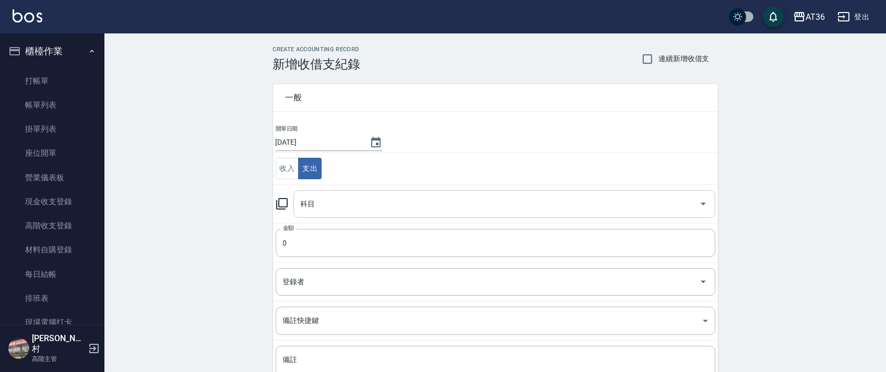
click at [304, 207] on div "科目 科目" at bounding box center [505, 204] width 422 height 28
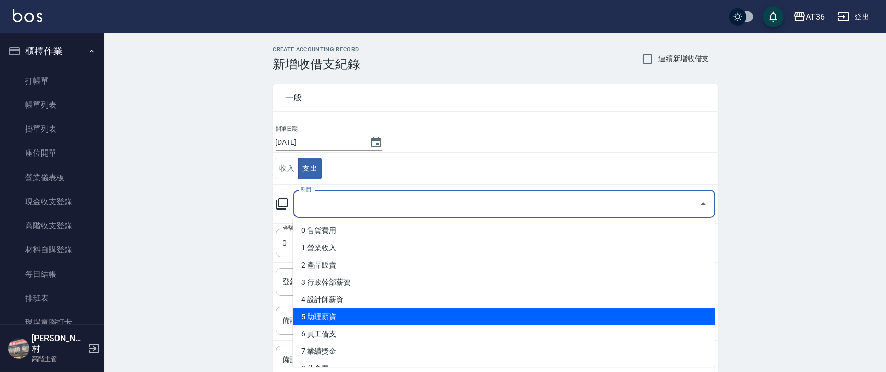
scroll to position [139, 0]
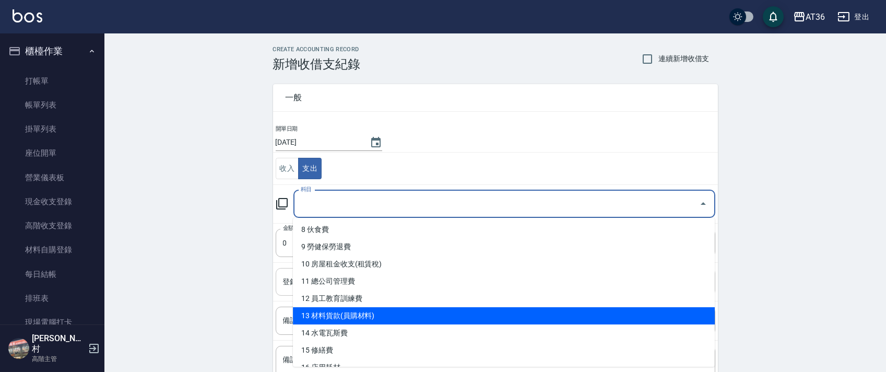
drag, startPoint x: 360, startPoint y: 310, endPoint x: 346, endPoint y: 281, distance: 32.2
click at [360, 311] on li "13 材料貨款(員購材料)" at bounding box center [504, 315] width 422 height 17
type input "13 材料貨款(員購材料)"
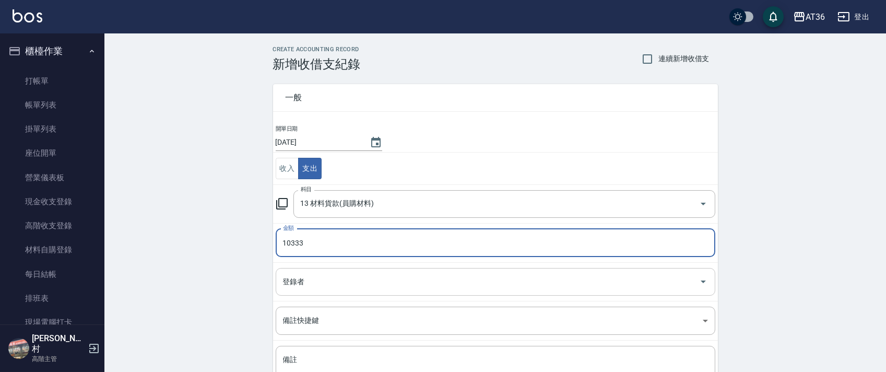
type input "10333"
click at [290, 279] on div "登錄者 登錄者" at bounding box center [496, 282] width 440 height 28
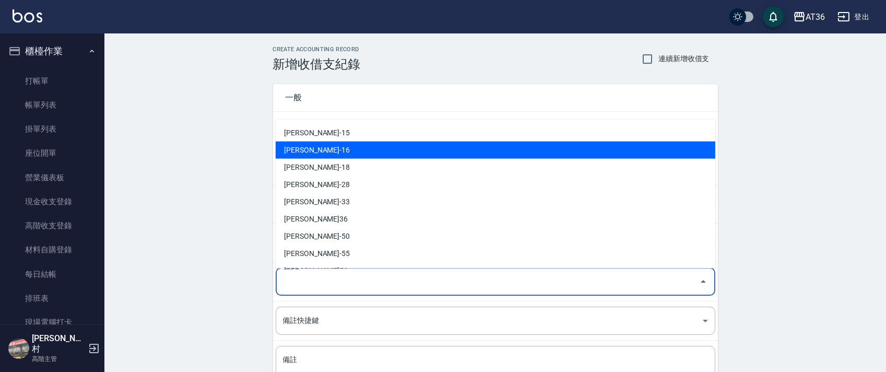
scroll to position [187, 0]
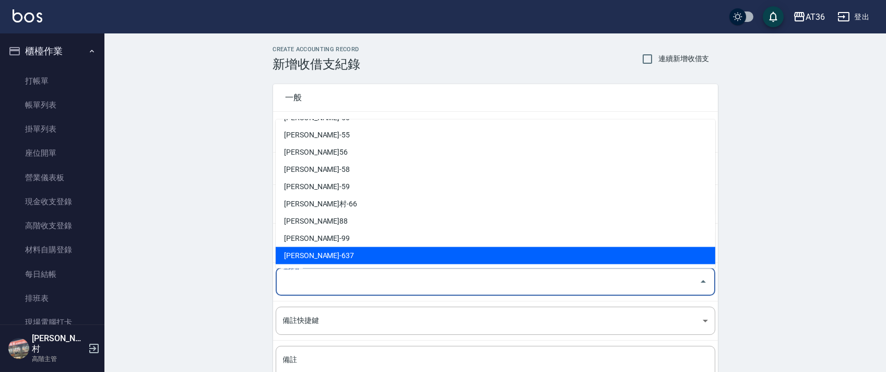
click at [313, 251] on li "[PERSON_NAME]-637" at bounding box center [496, 255] width 440 height 17
type input "[PERSON_NAME]-637"
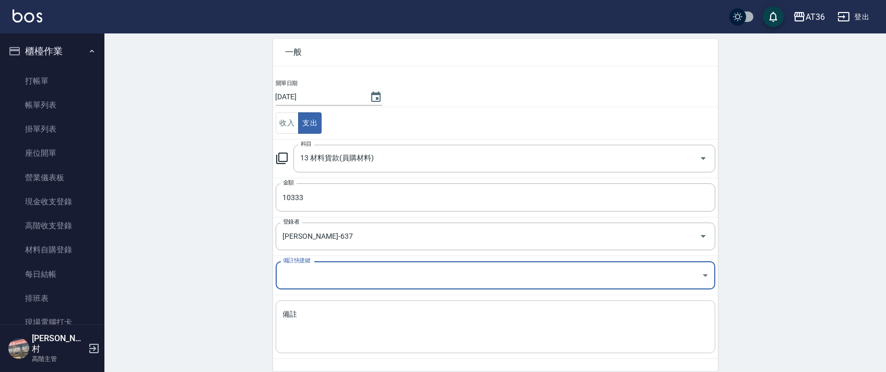
scroll to position [89, 0]
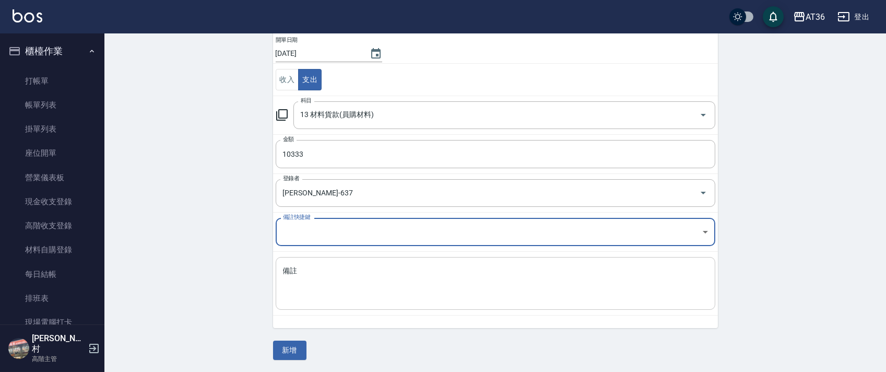
drag, startPoint x: 315, startPoint y: 298, endPoint x: 315, endPoint y: 289, distance: 8.4
click at [315, 296] on textarea "備註" at bounding box center [495, 284] width 425 height 36
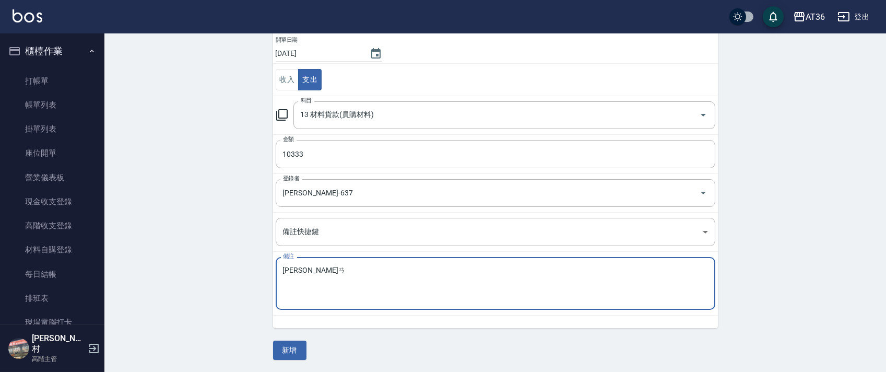
click at [297, 267] on textarea "伊詩ㄉㄢ" at bounding box center [495, 284] width 425 height 36
type textarea "伊詩黛貨款"
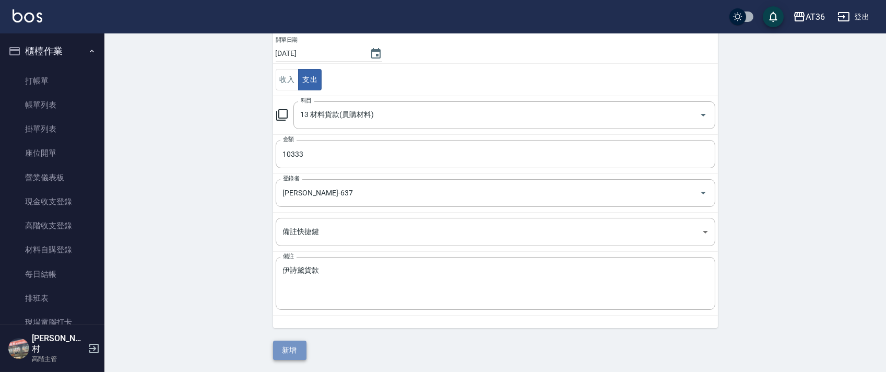
click at [294, 345] on button "新增" at bounding box center [289, 350] width 33 height 19
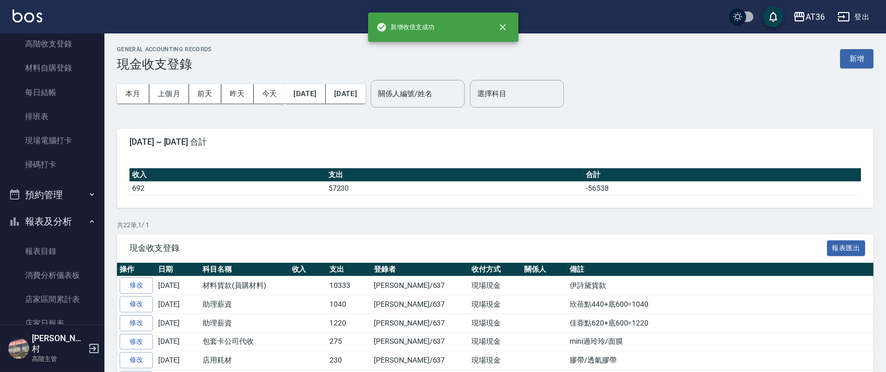
scroll to position [209, 0]
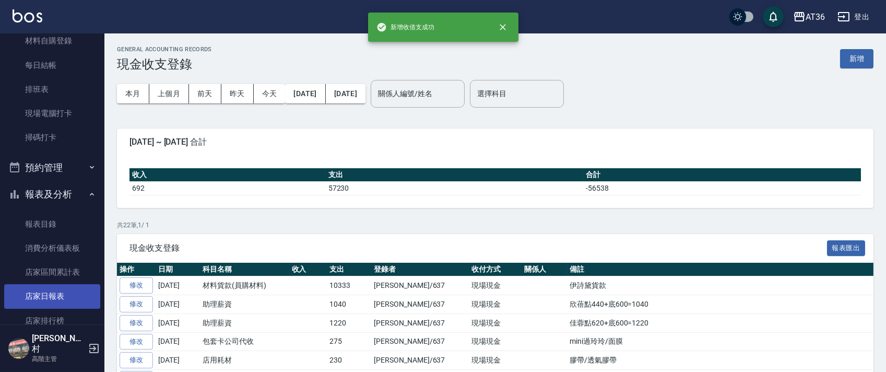
click at [56, 296] on link "店家日報表" at bounding box center [52, 296] width 96 height 24
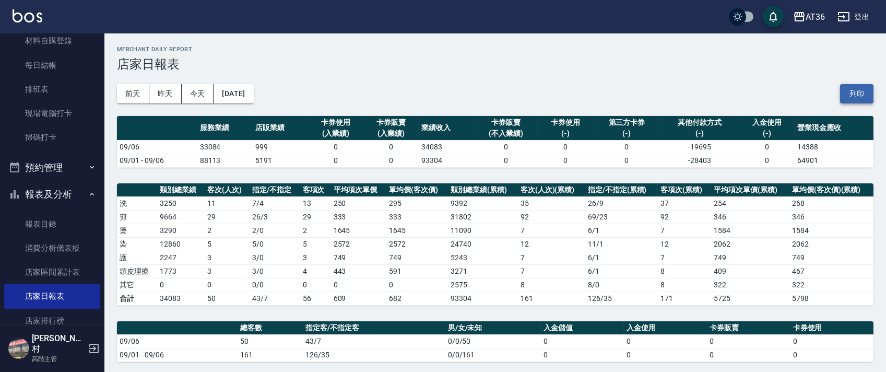
click at [848, 96] on button "列印" at bounding box center [856, 93] width 33 height 19
click at [72, 92] on link "排班表" at bounding box center [52, 89] width 96 height 24
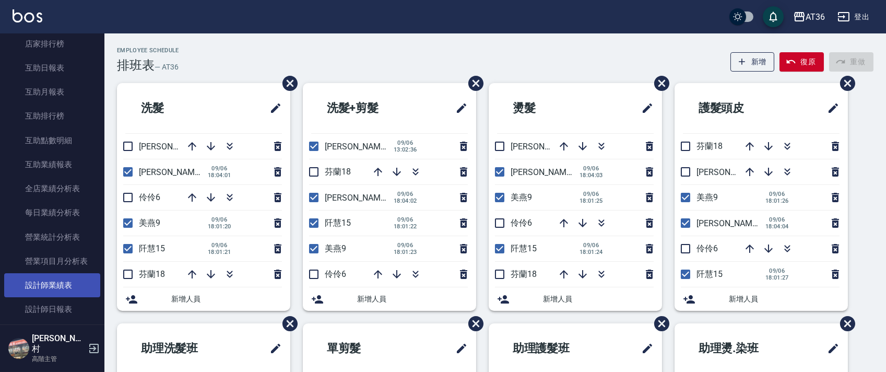
scroll to position [487, 0]
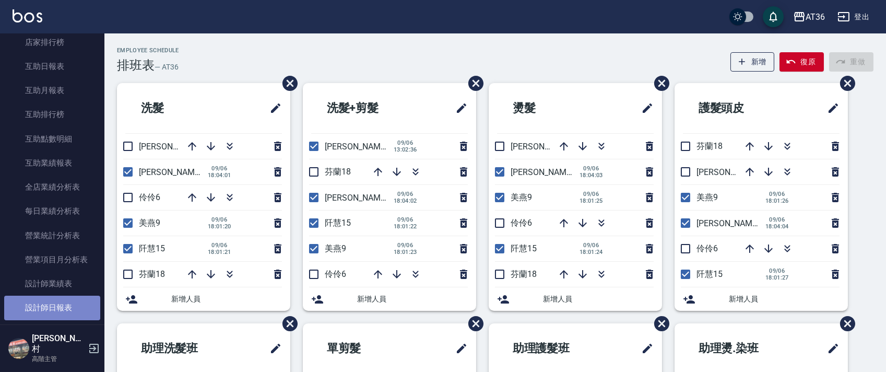
click at [59, 310] on link "設計師日報表" at bounding box center [52, 308] width 96 height 24
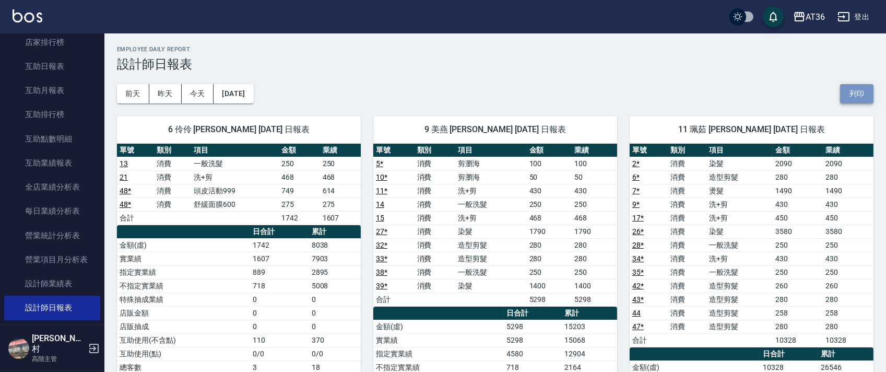
click at [861, 92] on button "列印" at bounding box center [856, 93] width 33 height 19
click at [53, 67] on link "互助日報表" at bounding box center [52, 66] width 96 height 24
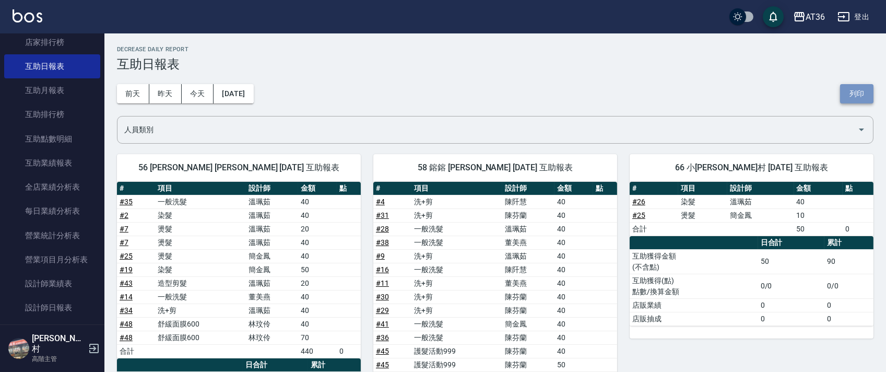
click at [859, 92] on button "列印" at bounding box center [856, 93] width 33 height 19
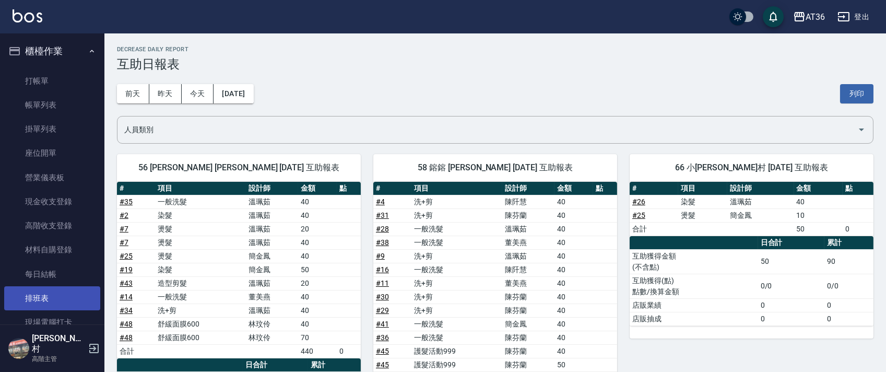
click at [52, 300] on link "排班表" at bounding box center [52, 298] width 96 height 24
